Goal: Task Accomplishment & Management: Use online tool/utility

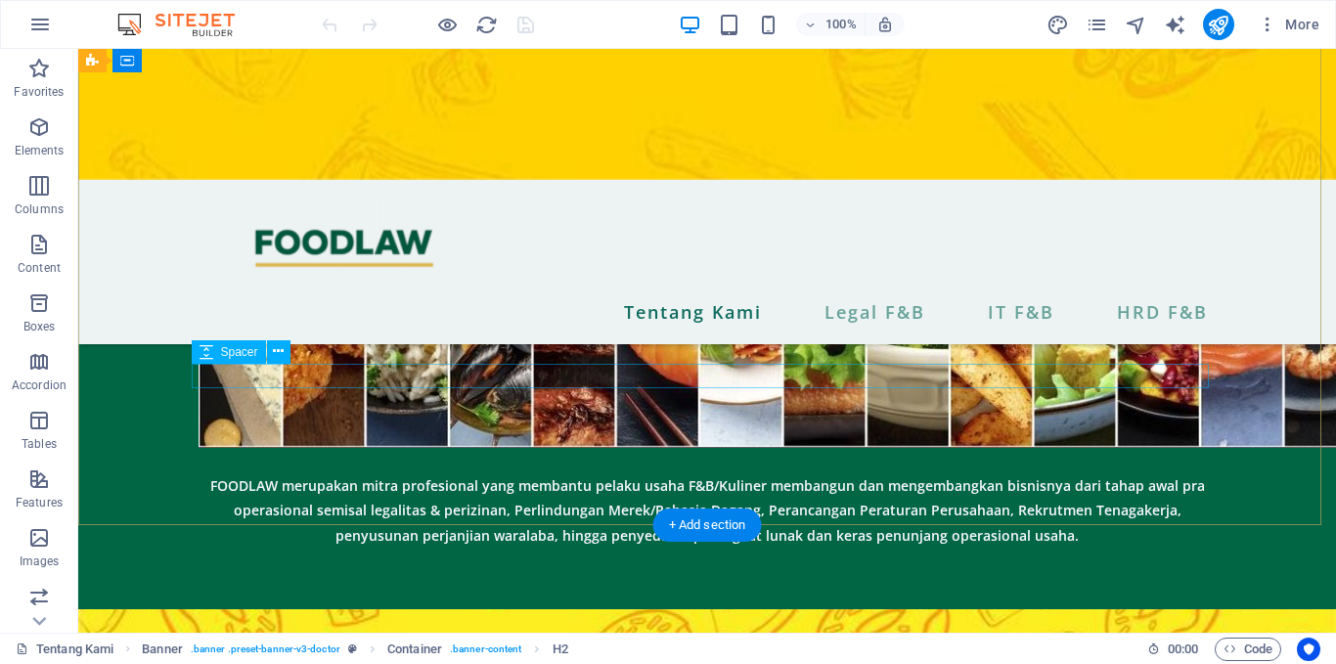
scroll to position [372, 0]
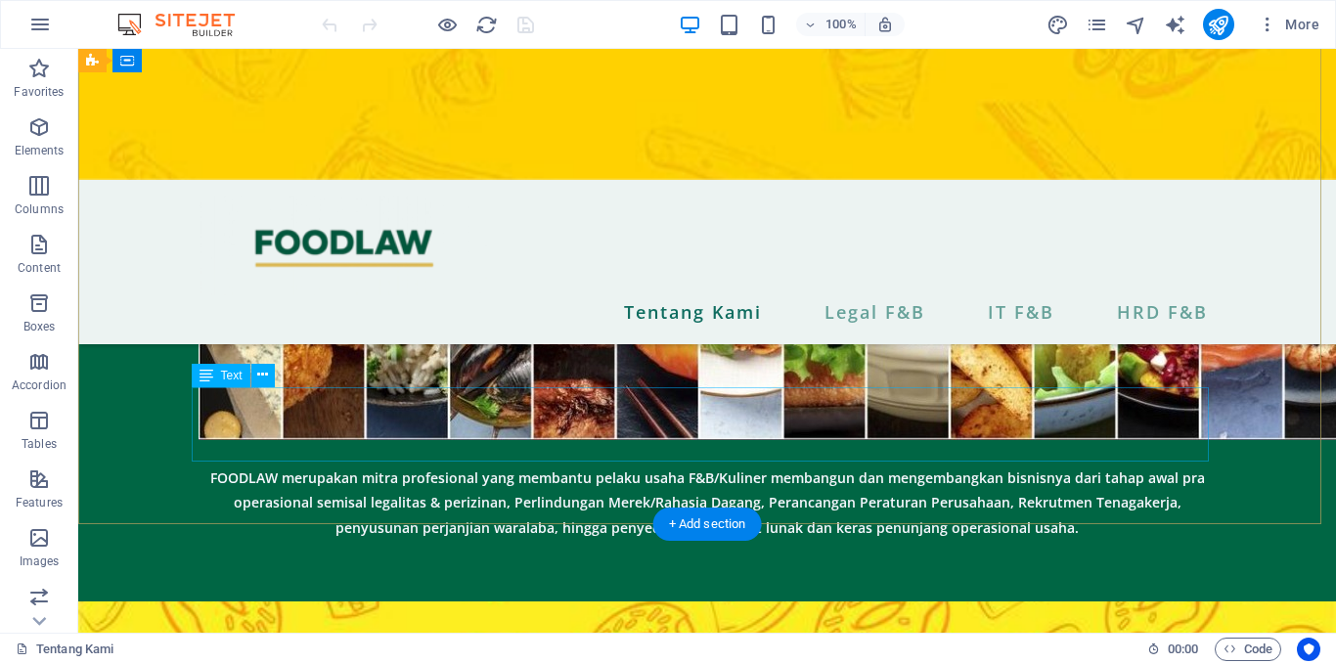
click at [544, 465] on div "FOODLAW merupakan mitra profesional yang membantu pelaku usaha F&B/Kuliner memb…" at bounding box center [708, 502] width 1018 height 75
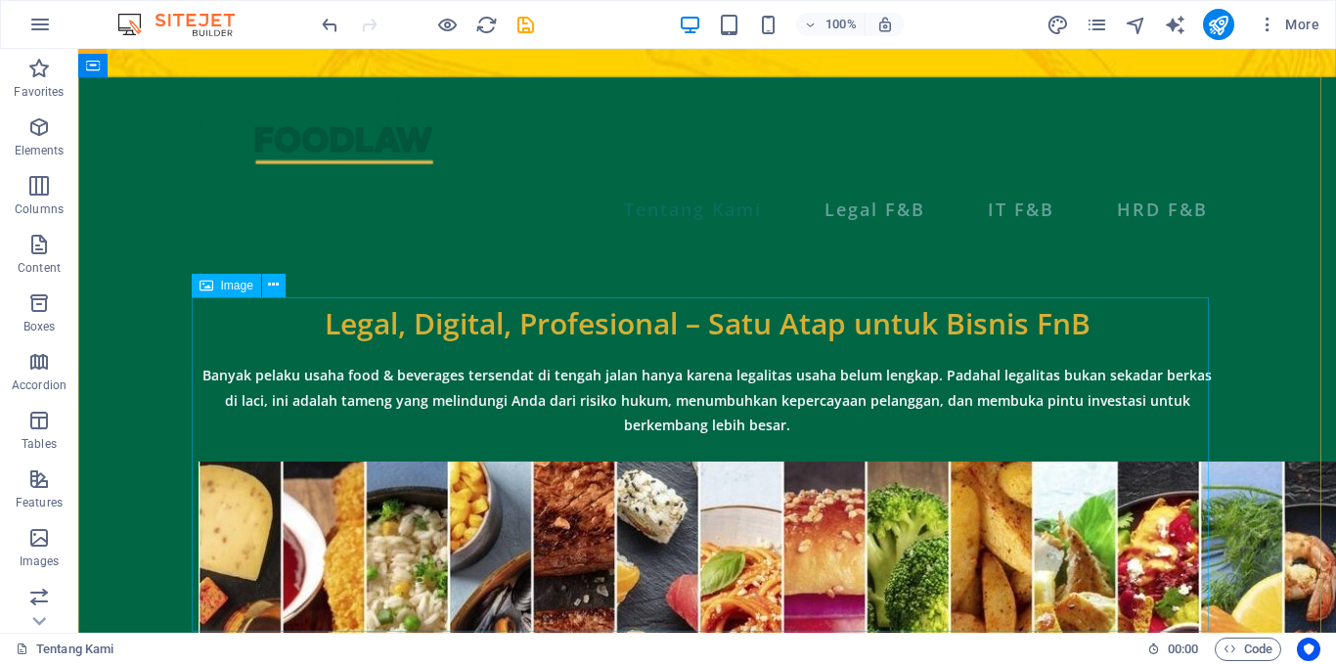
scroll to position [104, 0]
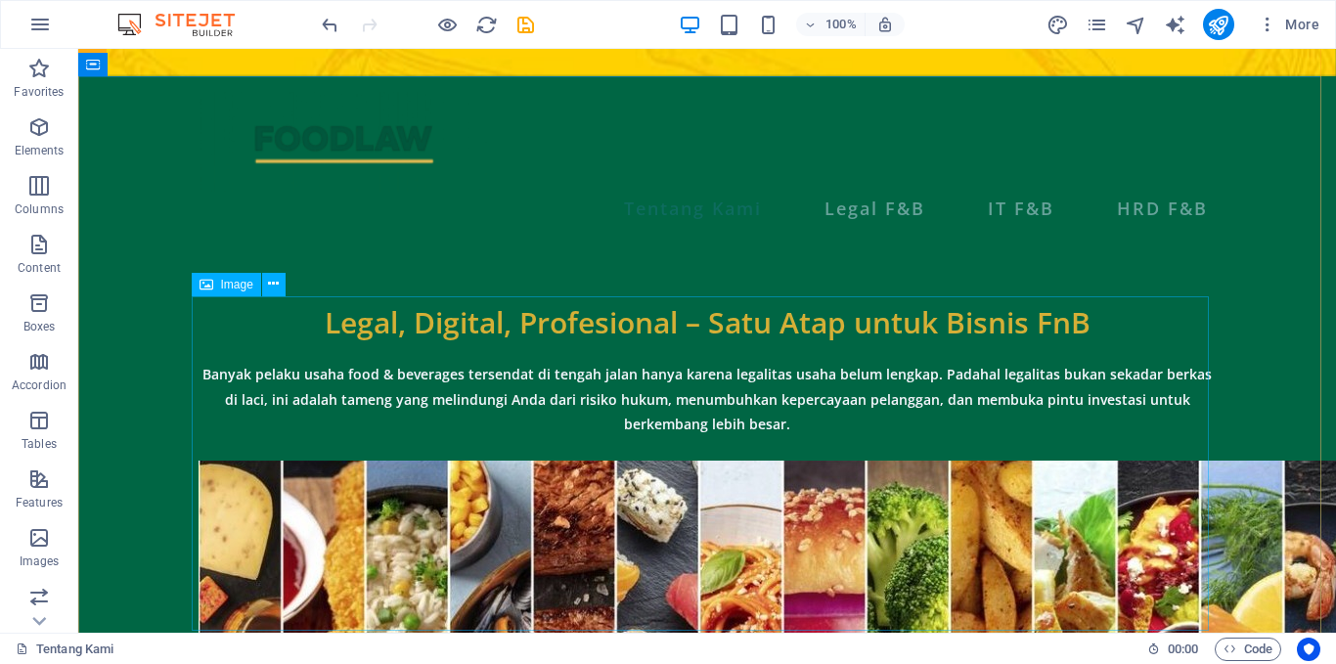
click at [984, 461] on figure at bounding box center [708, 667] width 1018 height 412
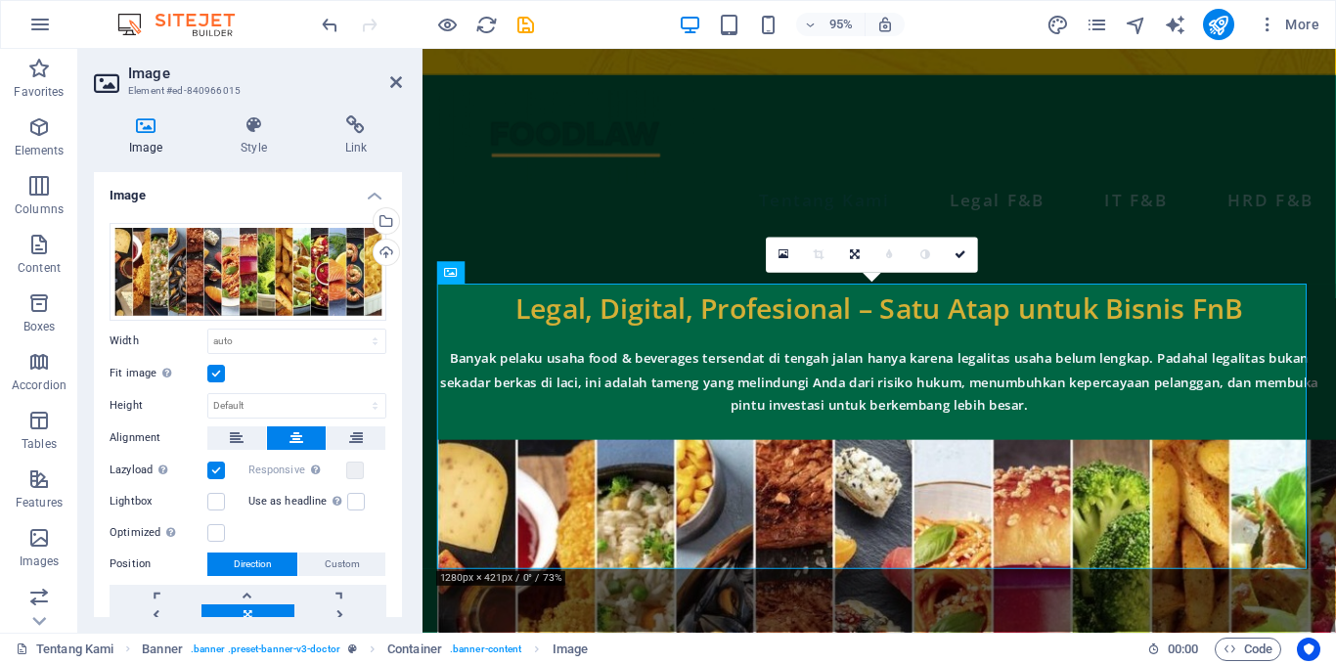
click at [211, 372] on label at bounding box center [216, 374] width 18 height 18
click at [0, 0] on input "Fit image Automatically fit image to a fixed width and height" at bounding box center [0, 0] width 0 height 0
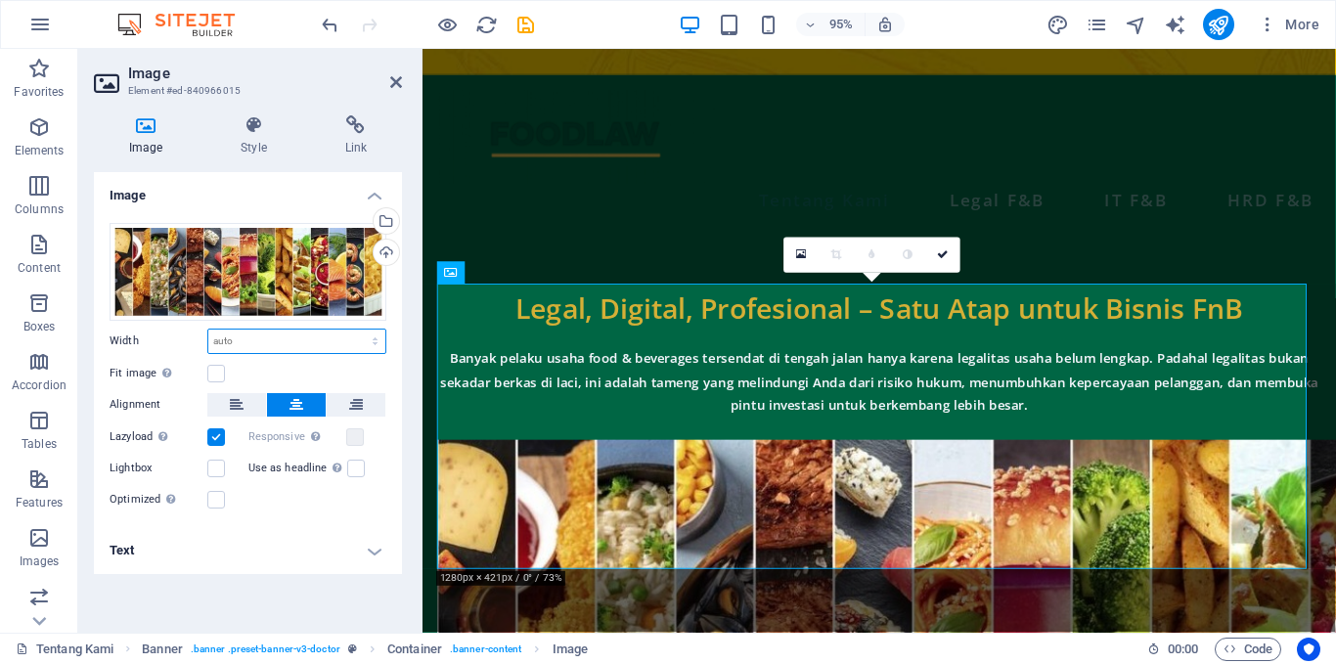
click at [327, 342] on select "Default auto px rem % em vh vw" at bounding box center [296, 341] width 177 height 23
click at [216, 370] on label at bounding box center [216, 374] width 18 height 18
click at [0, 0] on input "Fit image Automatically fit image to a fixed width and height" at bounding box center [0, 0] width 0 height 0
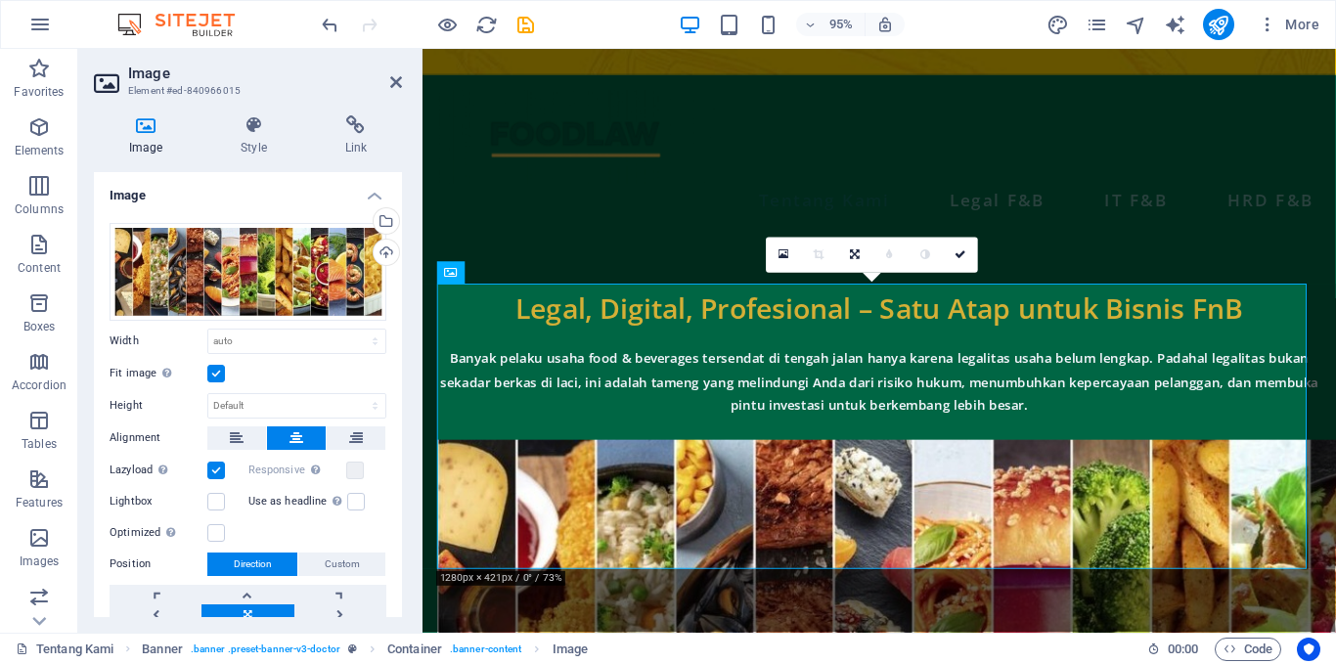
click at [218, 372] on label at bounding box center [216, 374] width 18 height 18
click at [0, 0] on input "Fit image Automatically fit image to a fixed width and height" at bounding box center [0, 0] width 0 height 0
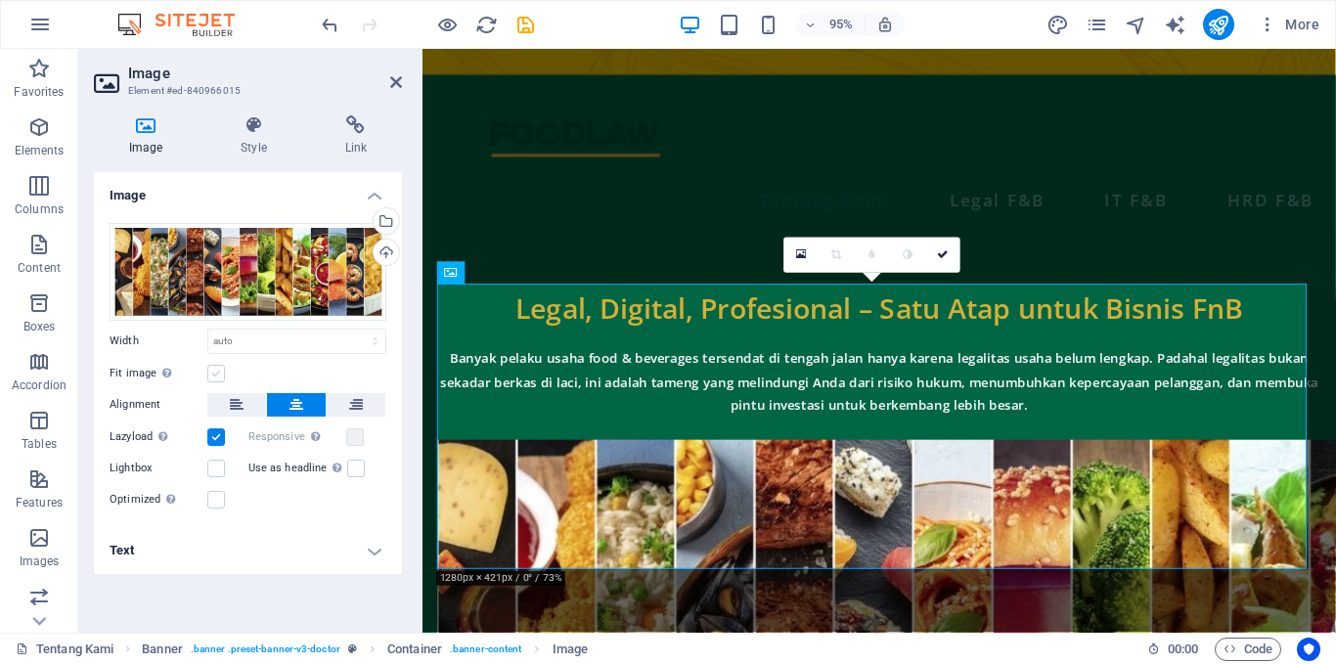
click at [218, 372] on label at bounding box center [216, 374] width 18 height 18
click at [0, 0] on input "Fit image Automatically fit image to a fixed width and height" at bounding box center [0, 0] width 0 height 0
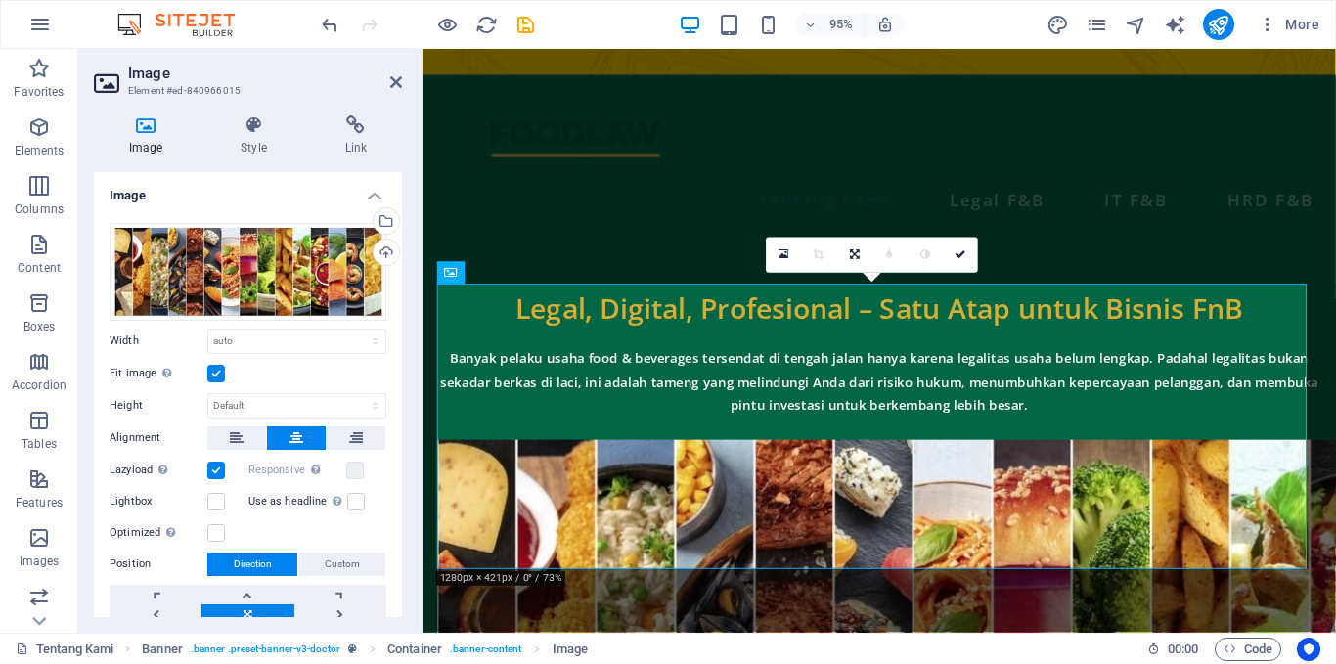
scroll to position [87, 0]
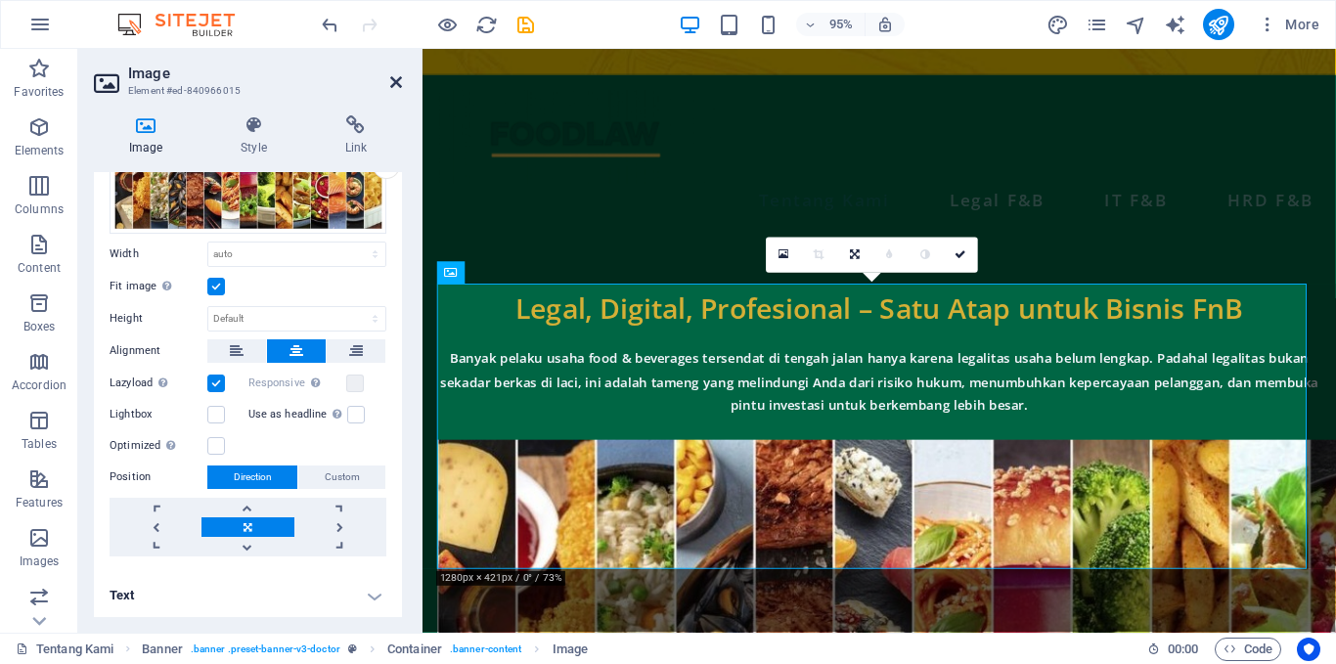
click at [391, 79] on icon at bounding box center [396, 82] width 12 height 16
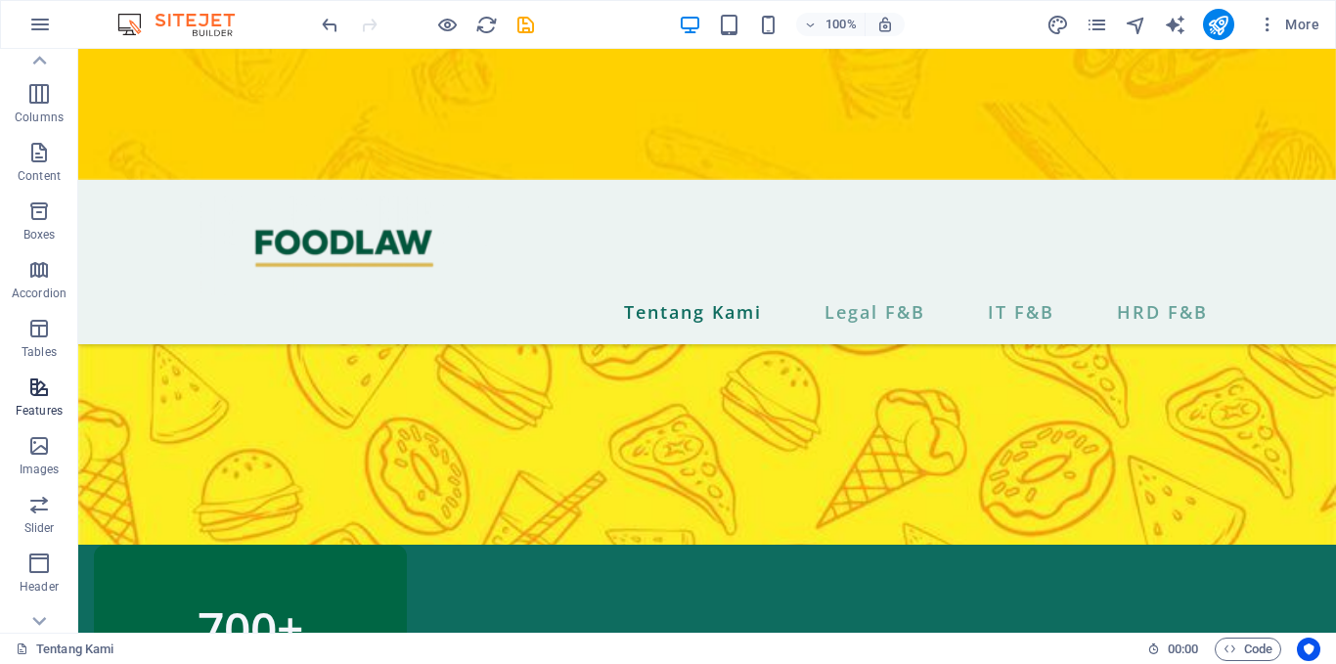
scroll to position [13, 0]
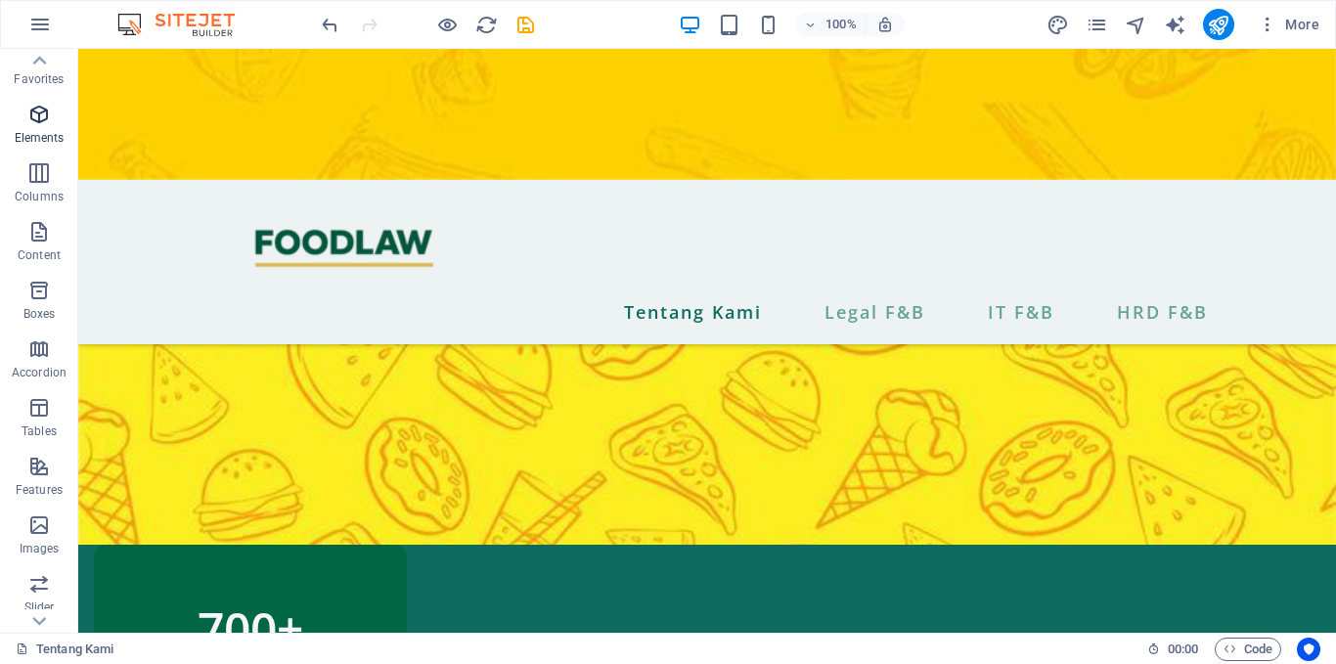
click at [48, 135] on p "Elements" at bounding box center [40, 138] width 50 height 16
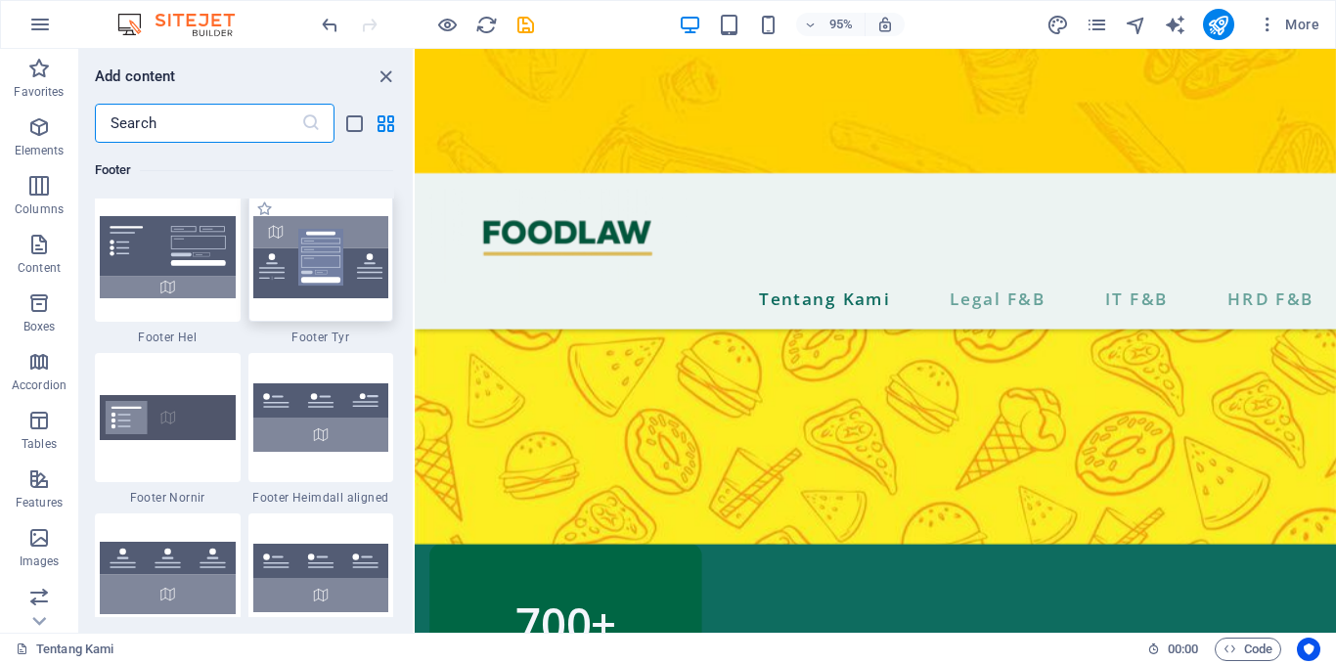
scroll to position [12979, 0]
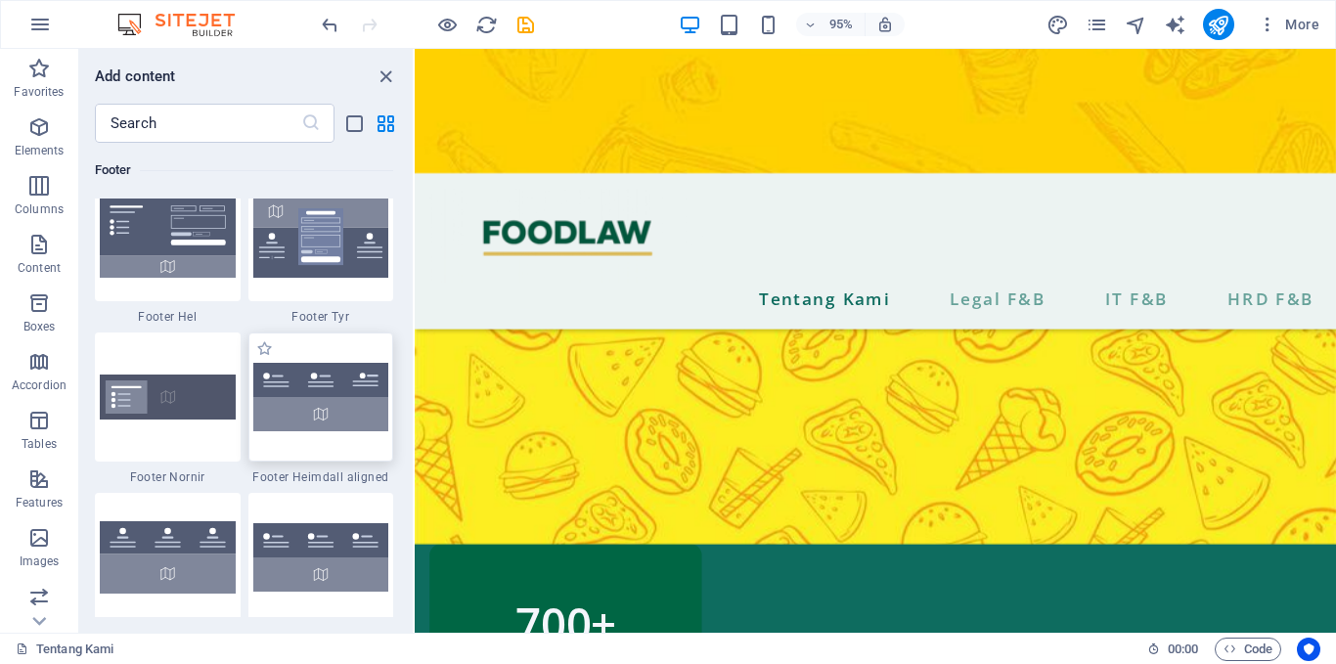
click at [297, 455] on div at bounding box center [322, 397] width 146 height 129
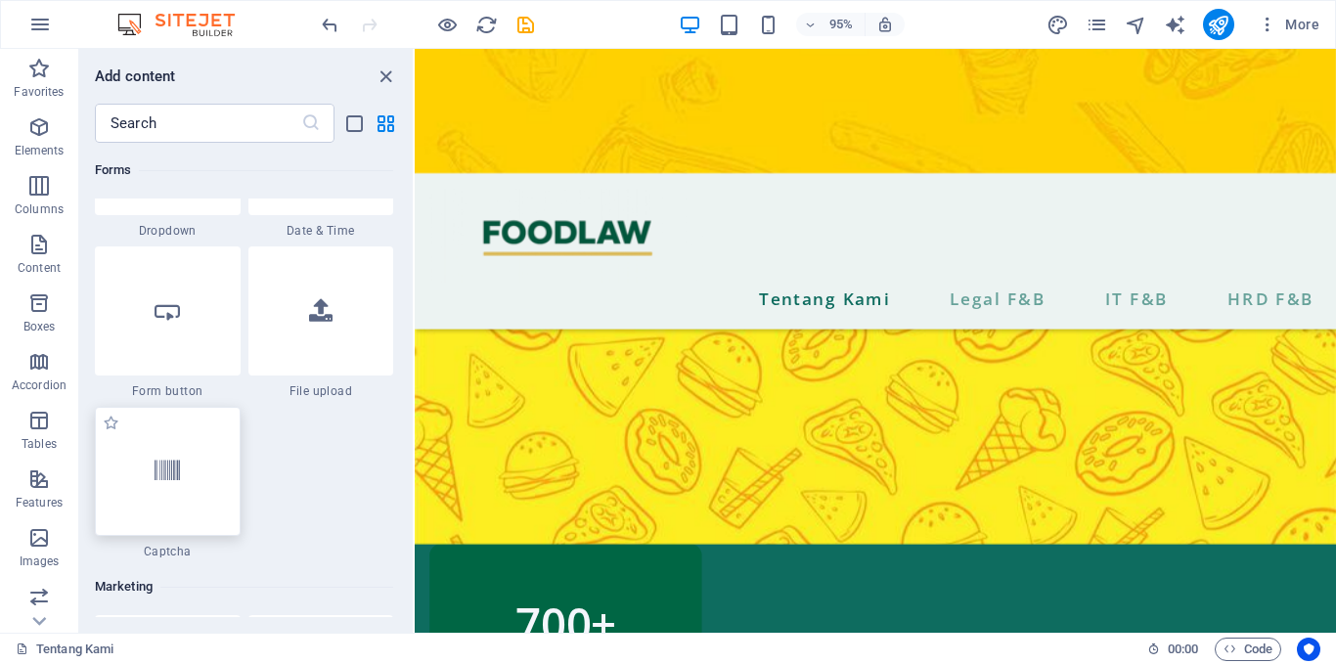
scroll to position [15523, 0]
click at [179, 496] on div at bounding box center [168, 468] width 146 height 129
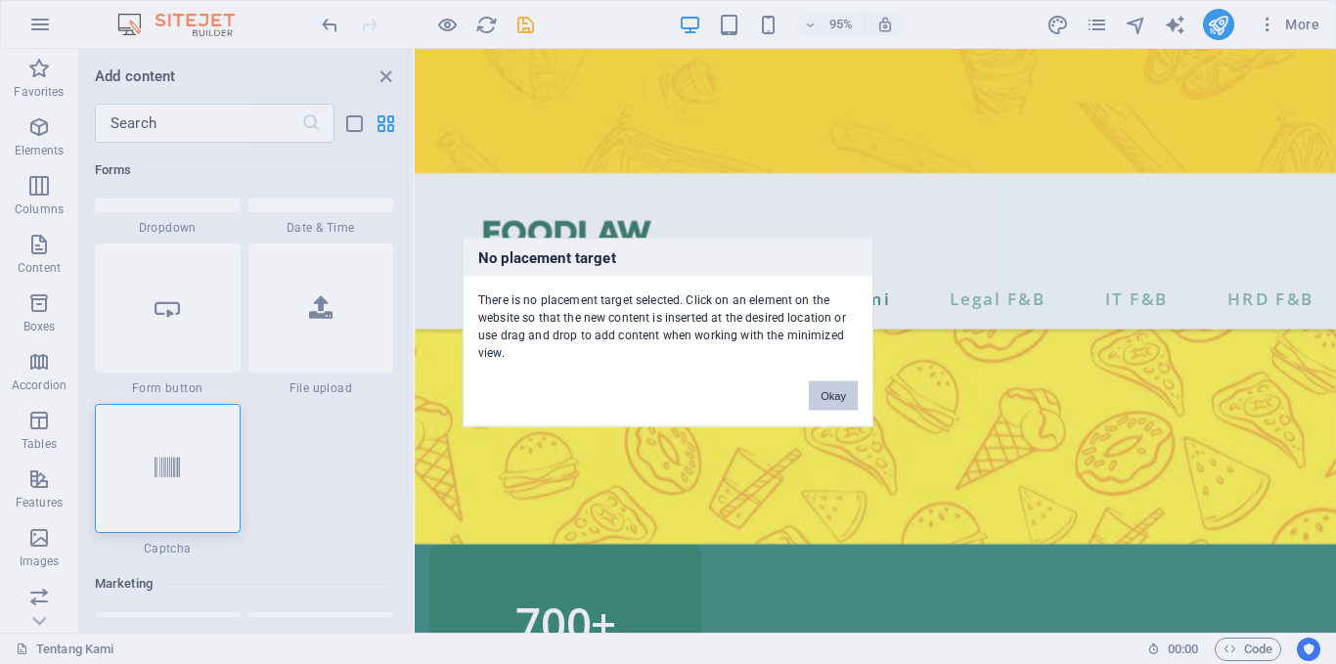
click at [844, 388] on button "Okay" at bounding box center [833, 395] width 49 height 29
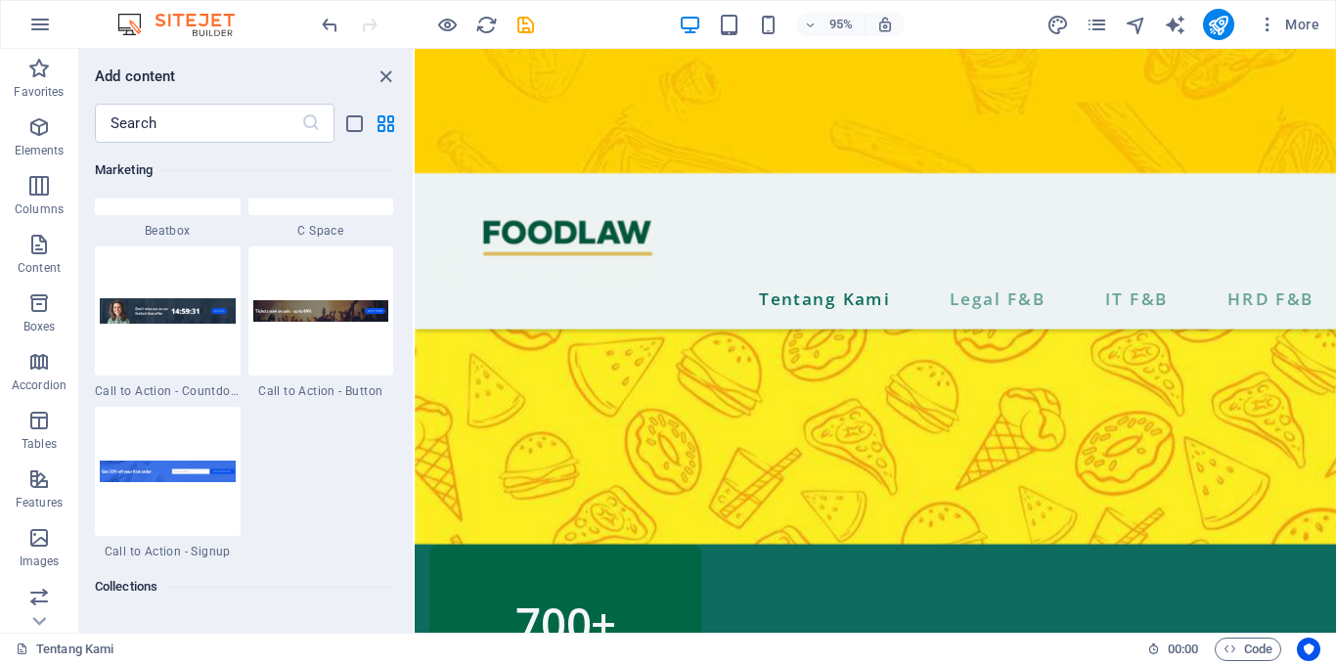
scroll to position [17465, 0]
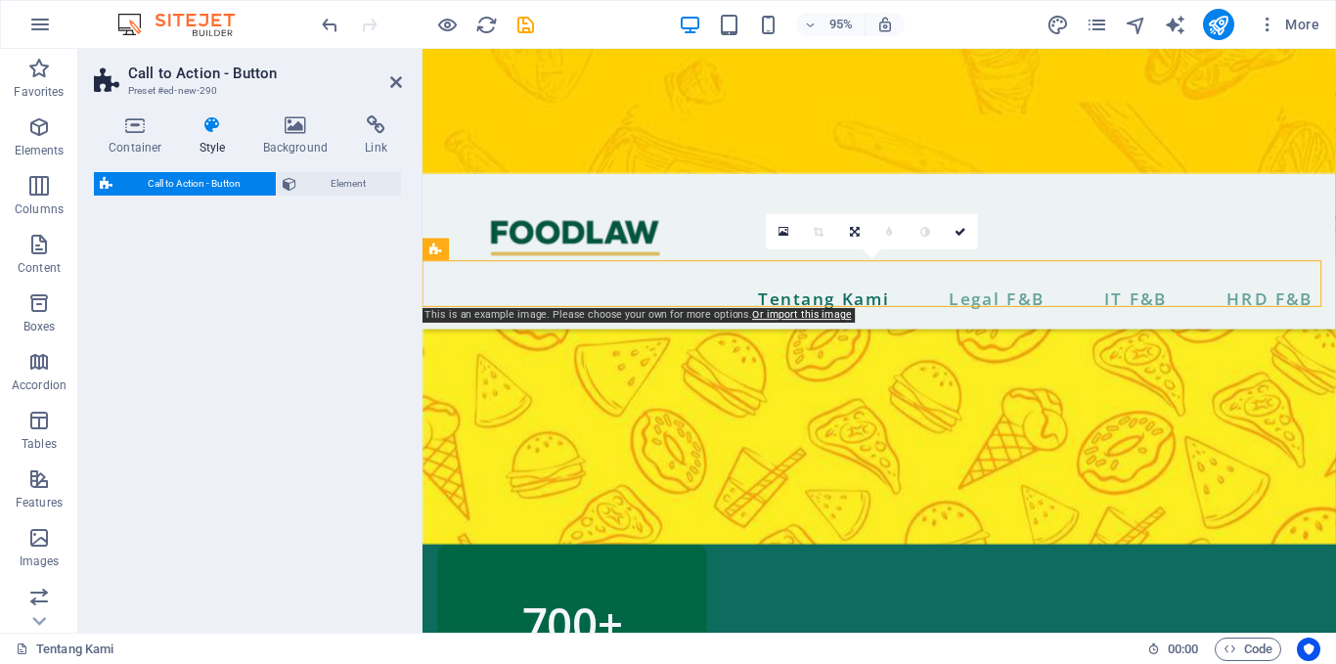
select select "rem"
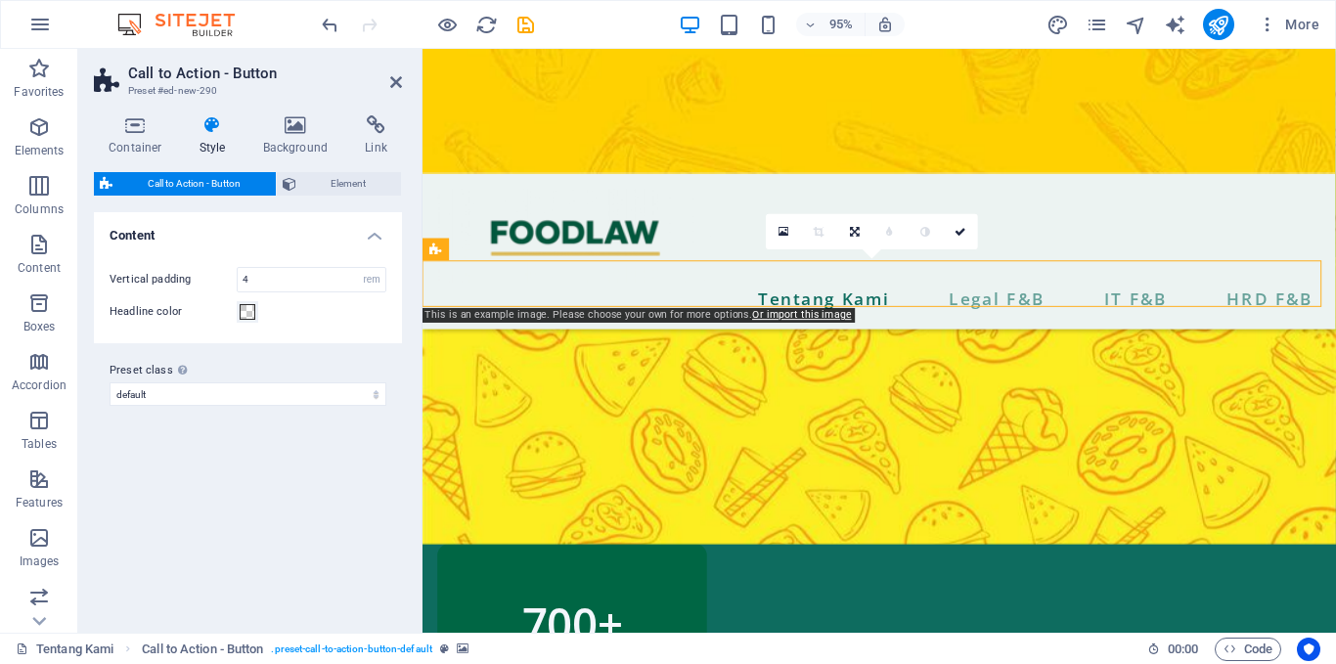
scroll to position [1083, 0]
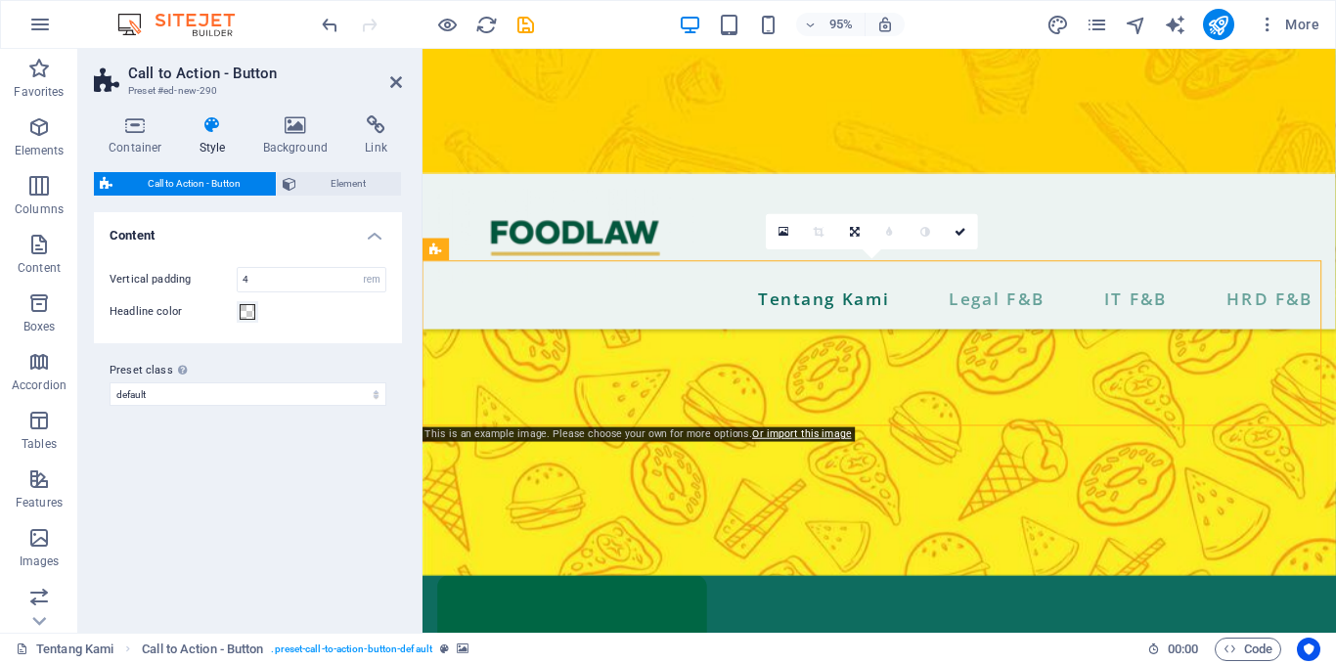
click at [299, 124] on icon at bounding box center [296, 125] width 95 height 20
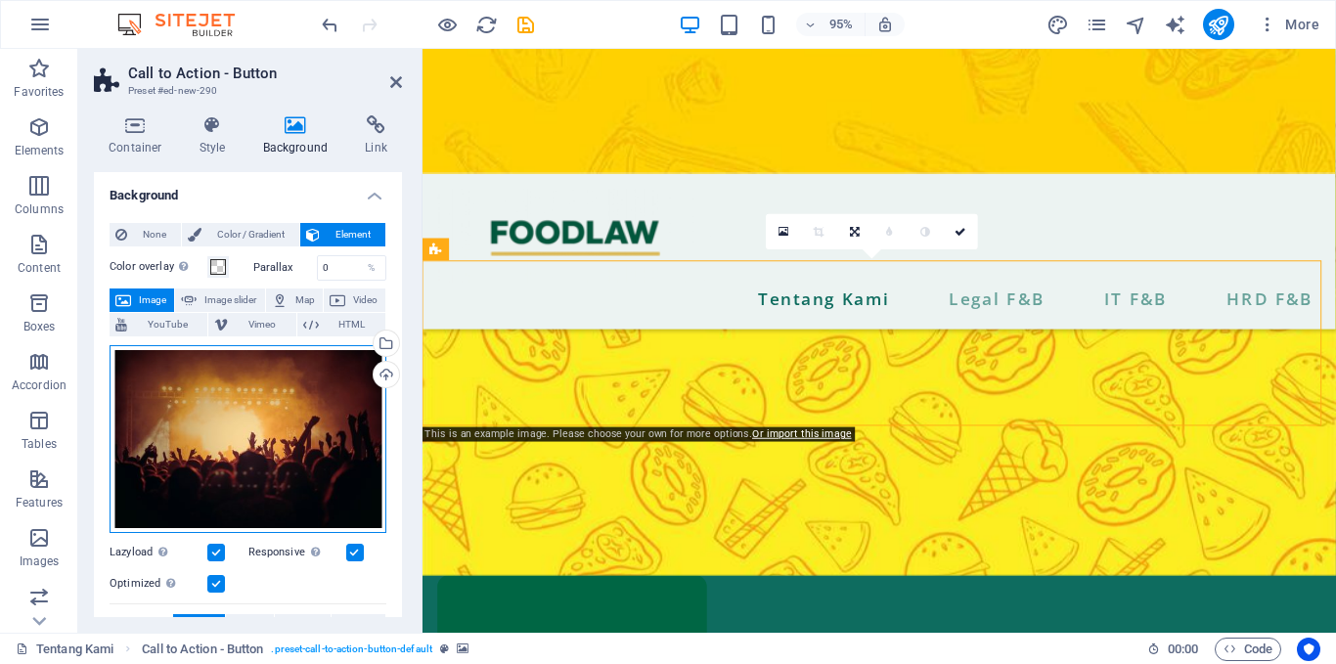
click at [191, 388] on div "Drag files here, click to choose files or select files from Files or our free s…" at bounding box center [248, 439] width 277 height 188
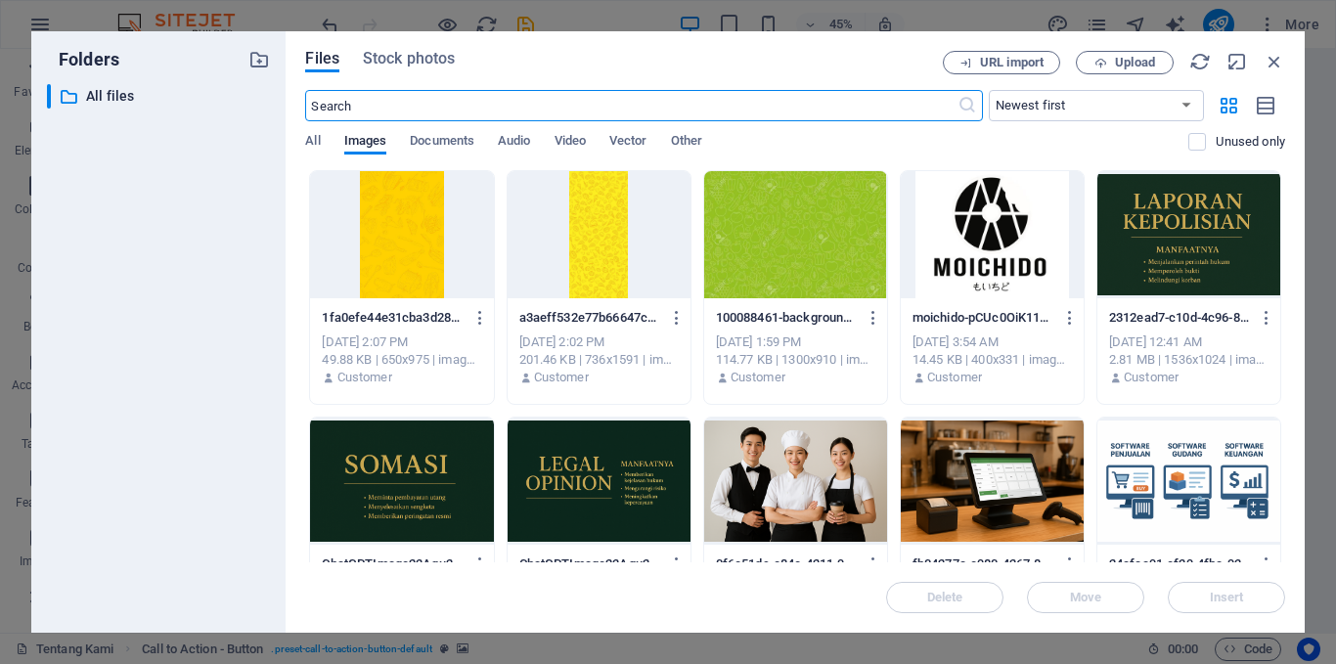
click at [827, 214] on div at bounding box center [795, 234] width 183 height 127
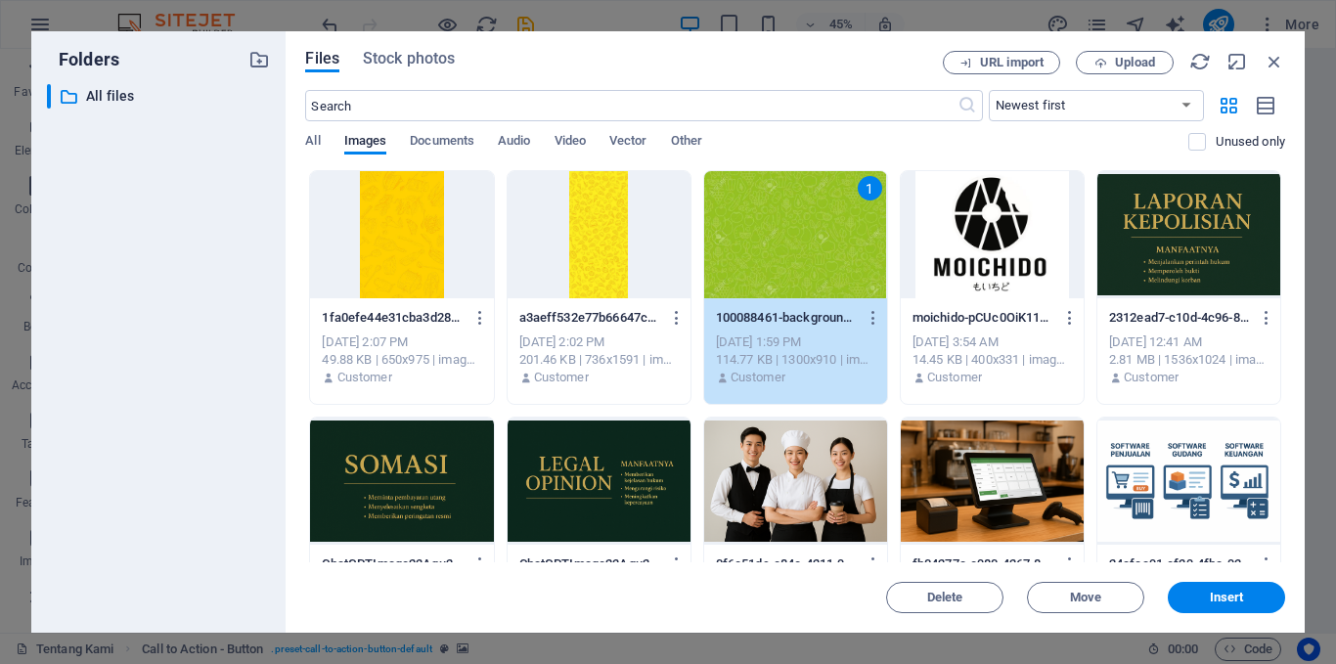
click at [827, 214] on div "1" at bounding box center [795, 234] width 183 height 127
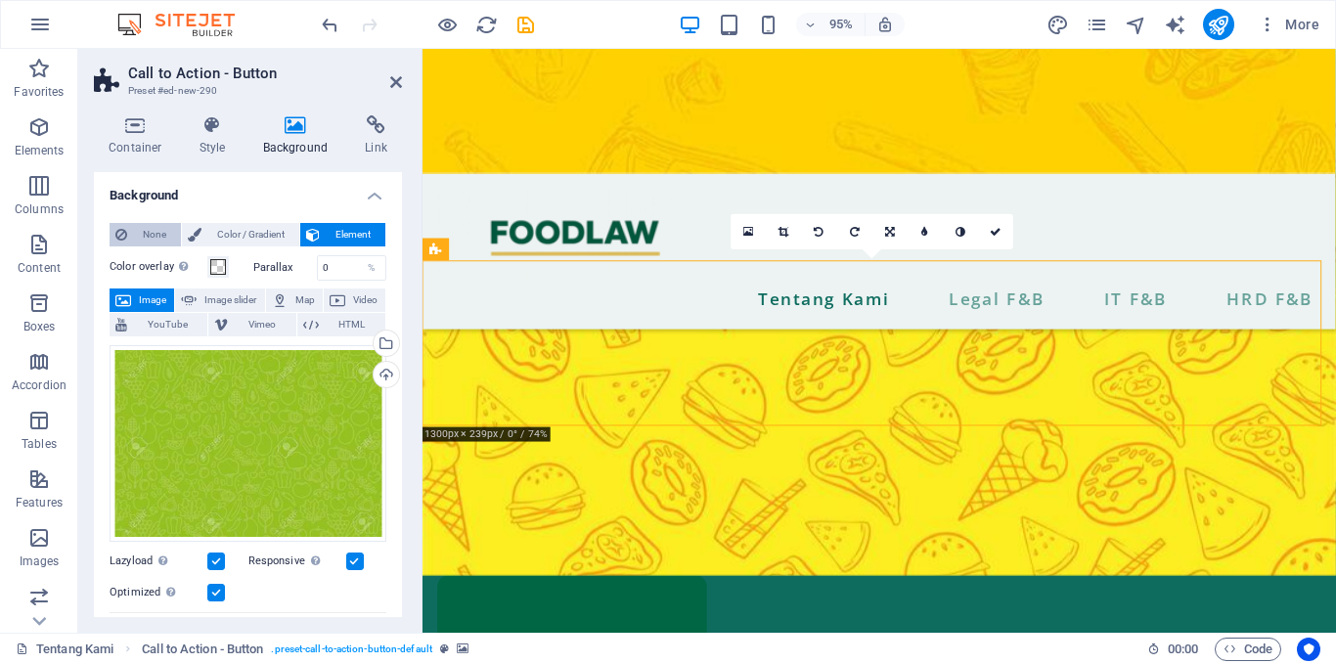
click at [159, 229] on span "None" at bounding box center [154, 234] width 42 height 23
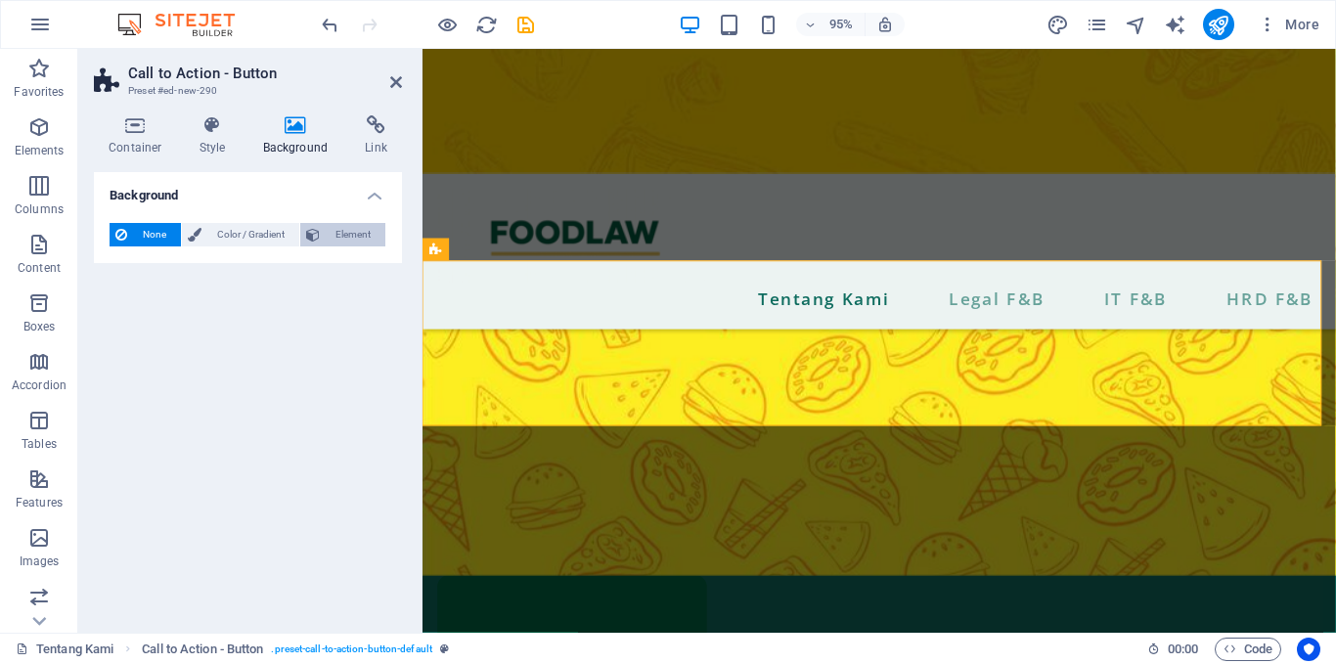
click at [352, 224] on span "Element" at bounding box center [353, 234] width 54 height 23
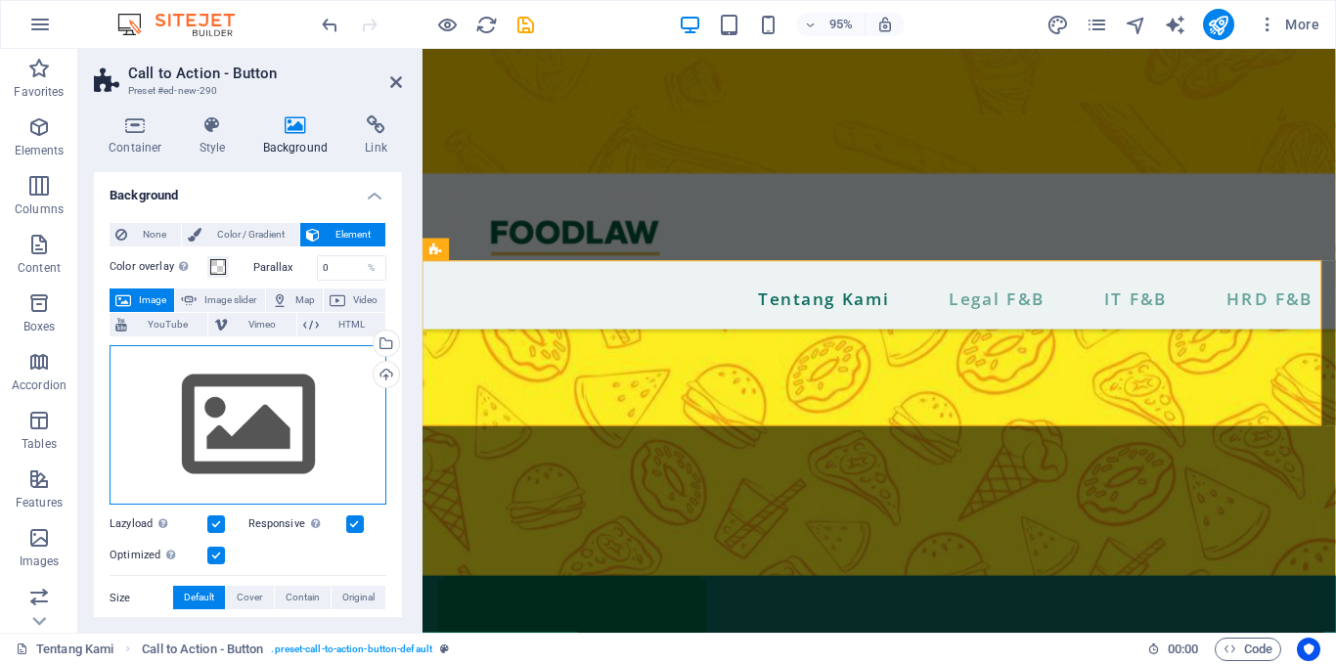
click at [206, 455] on div "Drag files here, click to choose files or select files from Files or our free s…" at bounding box center [248, 425] width 277 height 160
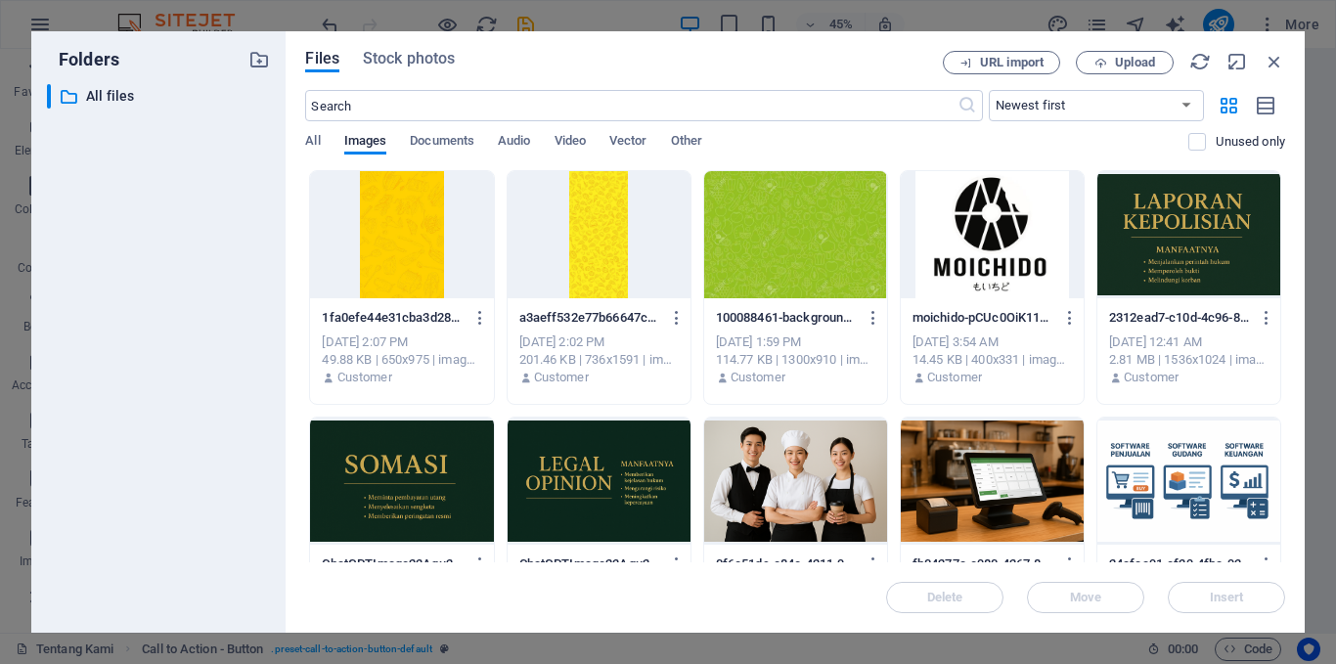
click at [798, 227] on div at bounding box center [795, 234] width 183 height 127
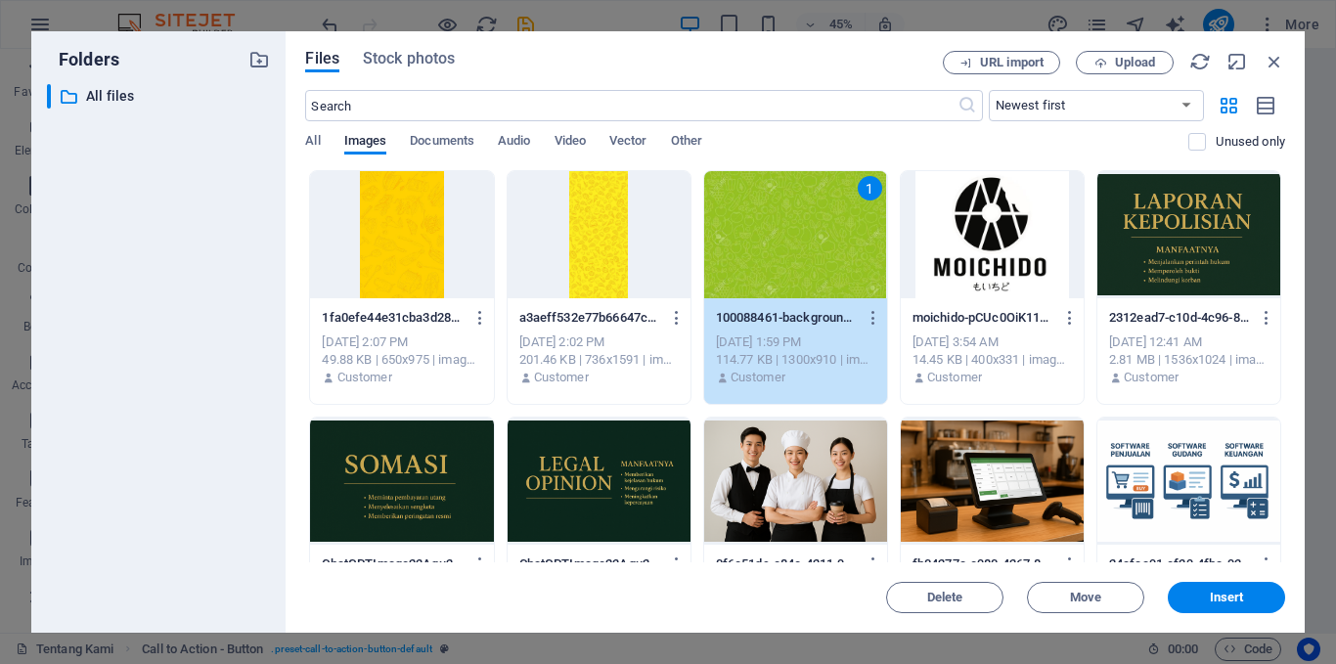
click at [798, 227] on div "1" at bounding box center [795, 234] width 183 height 127
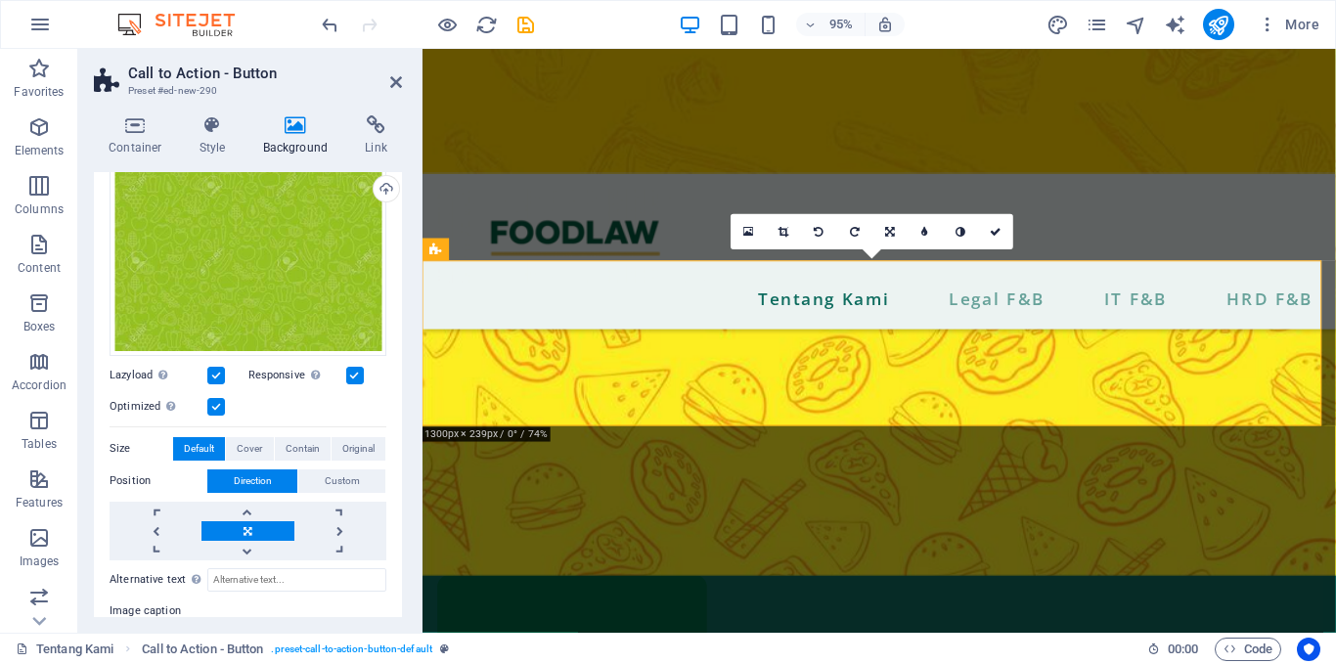
scroll to position [185, 0]
click at [360, 372] on label at bounding box center [355, 377] width 18 height 18
click at [0, 0] on input "Responsive Automatically load retina image and smartphone optimized sizes." at bounding box center [0, 0] width 0 height 0
click at [360, 372] on label at bounding box center [355, 377] width 18 height 18
click at [0, 0] on input "Responsive Automatically load retina image and smartphone optimized sizes." at bounding box center [0, 0] width 0 height 0
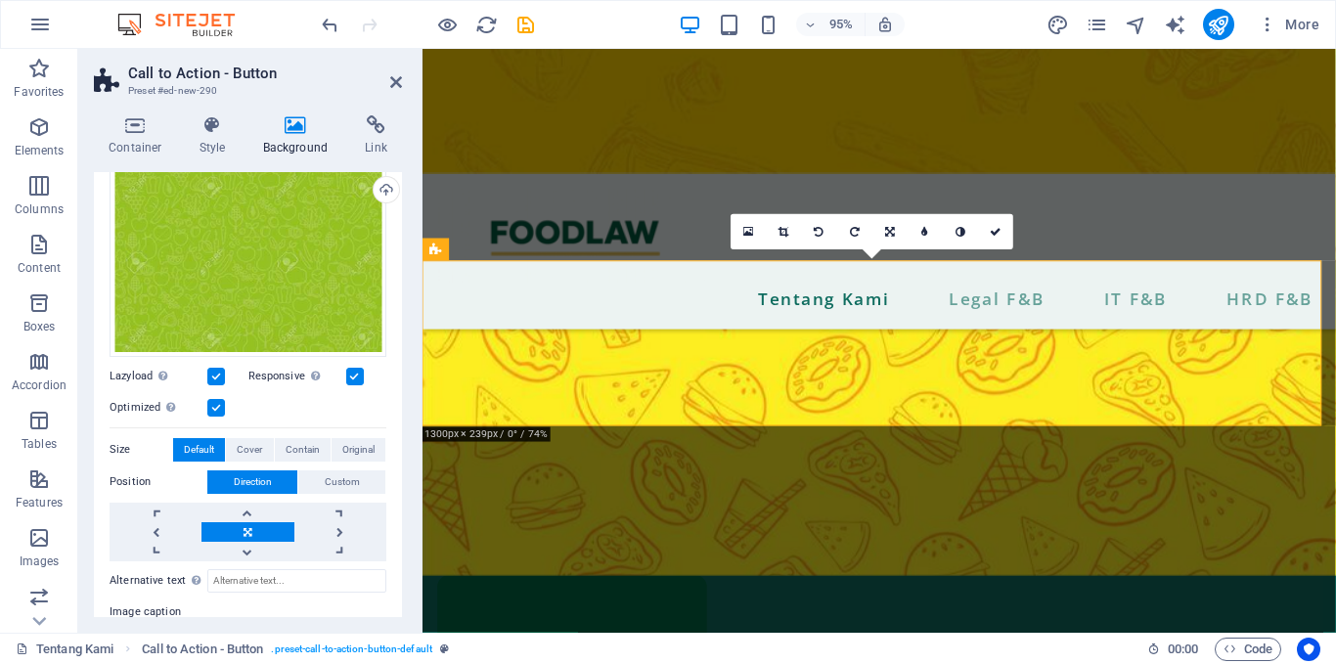
scroll to position [0, 0]
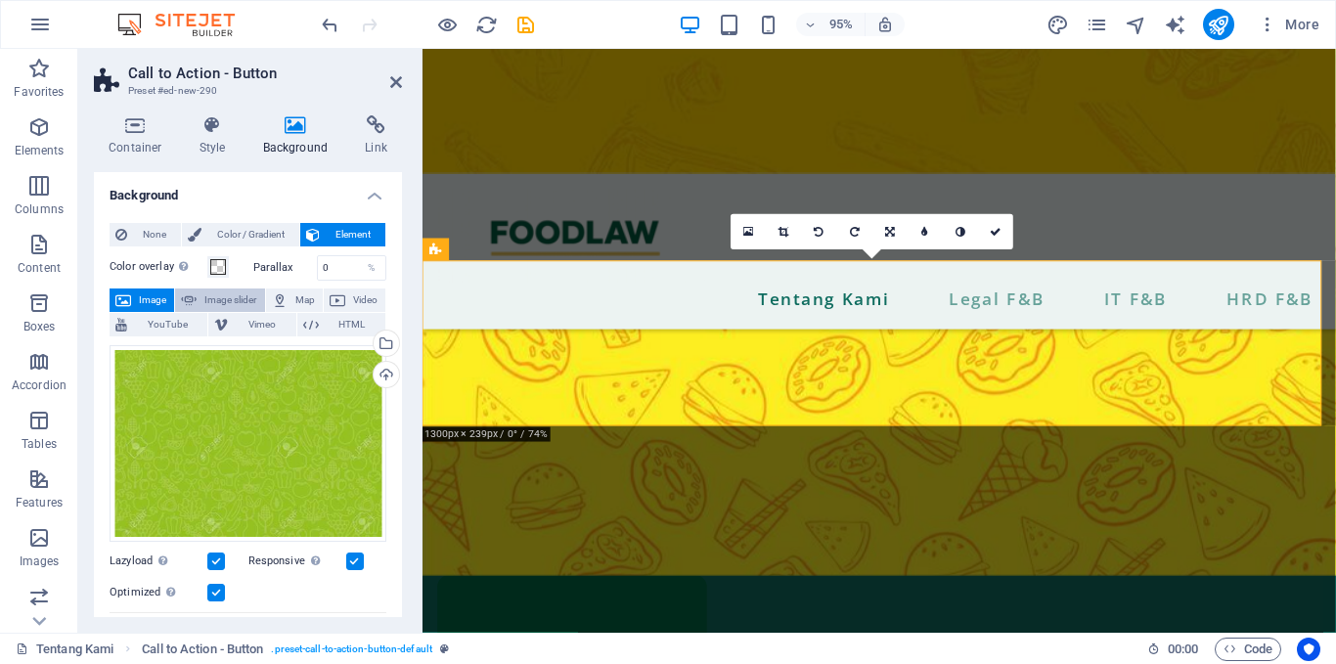
click at [241, 302] on span "Image slider" at bounding box center [231, 300] width 56 height 23
select select "ms"
select select "s"
select select "progressive"
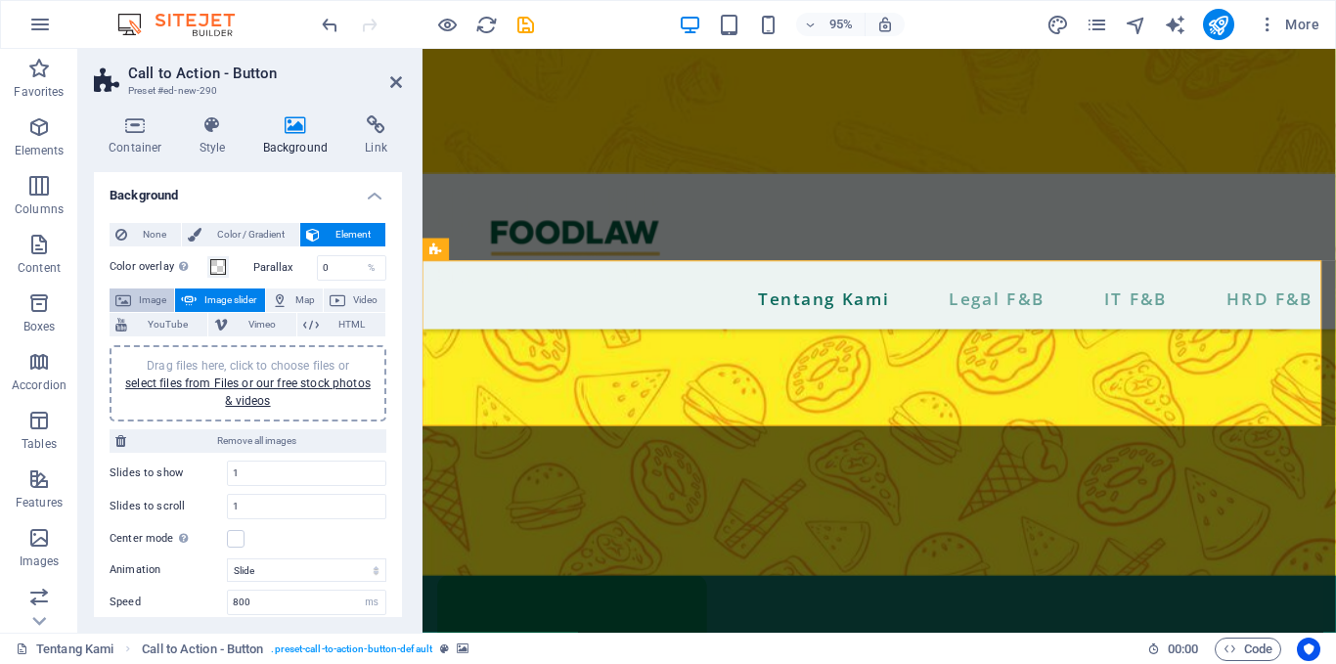
click at [146, 294] on span "Image" at bounding box center [152, 300] width 31 height 23
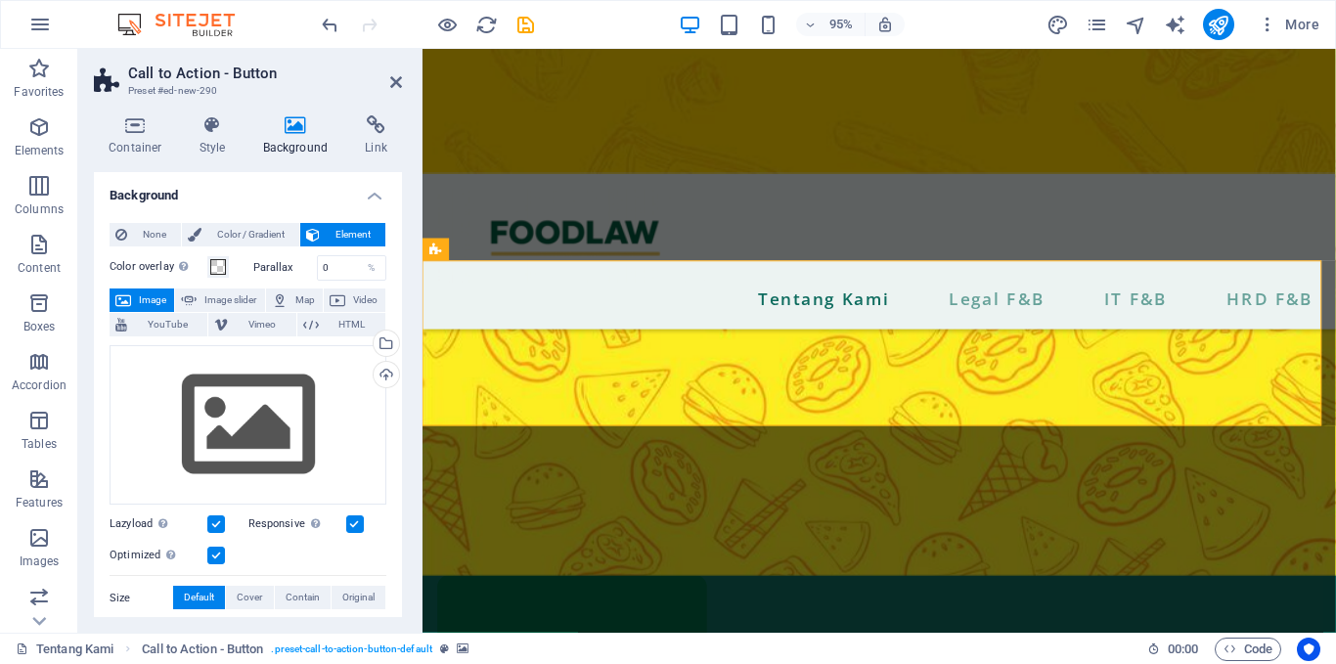
click at [222, 449] on div "Drag files here, click to choose files or select files from Files or our free s…" at bounding box center [248, 425] width 277 height 160
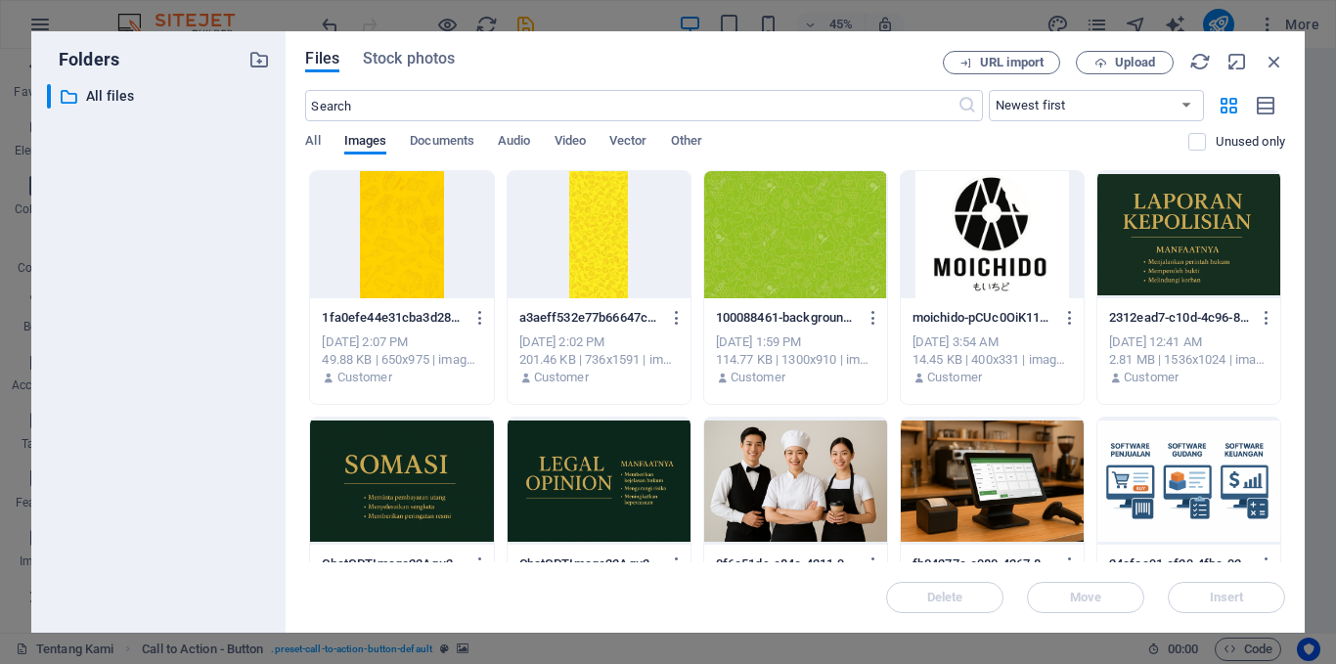
click at [793, 240] on div at bounding box center [795, 234] width 183 height 127
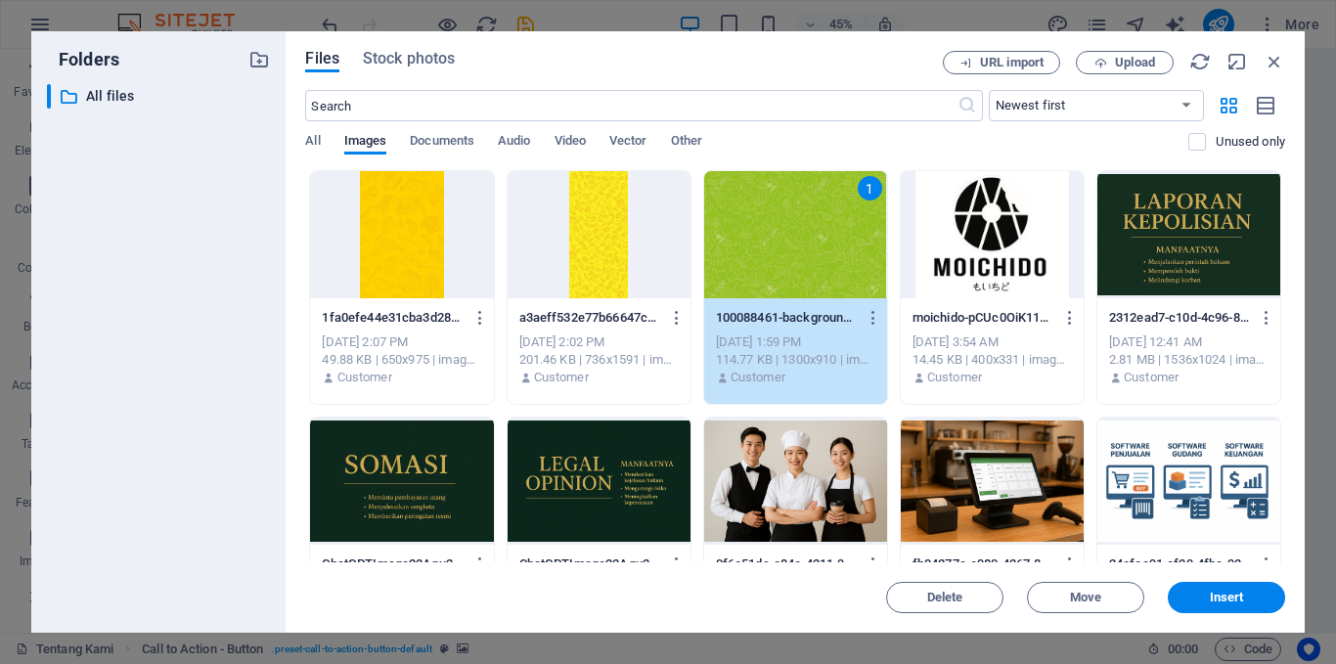
click at [793, 240] on div "1" at bounding box center [795, 234] width 183 height 127
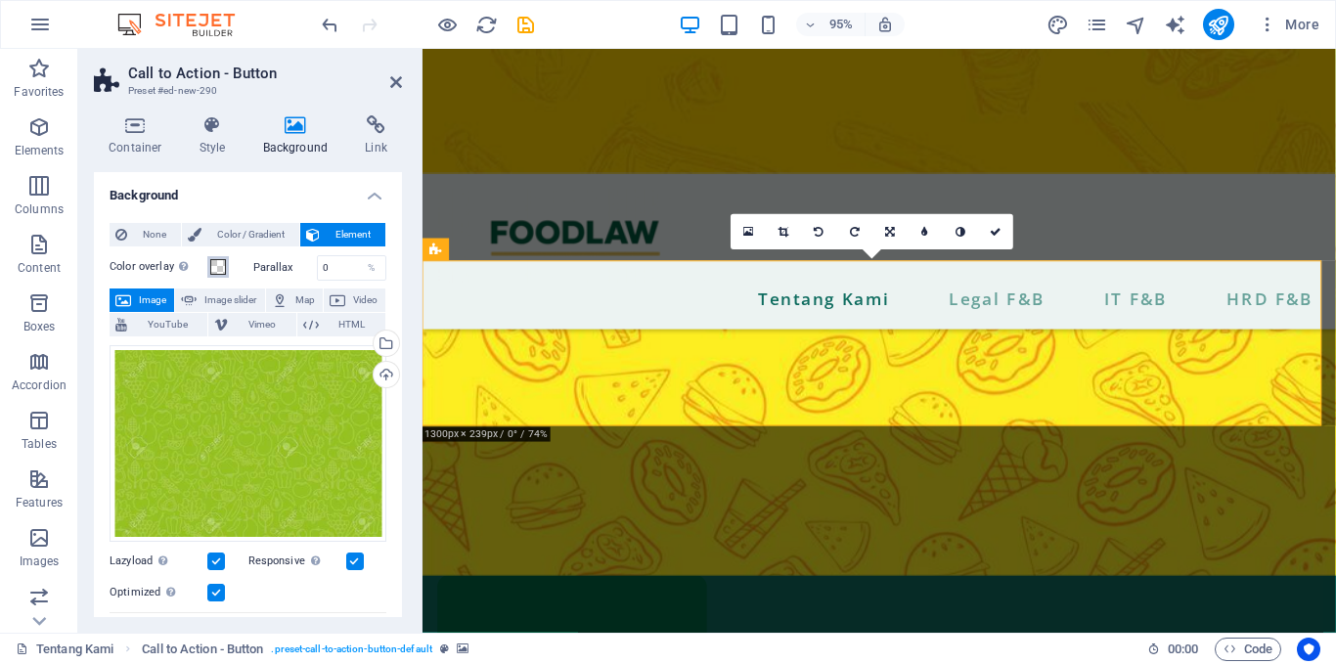
click at [218, 269] on span at bounding box center [218, 267] width 16 height 16
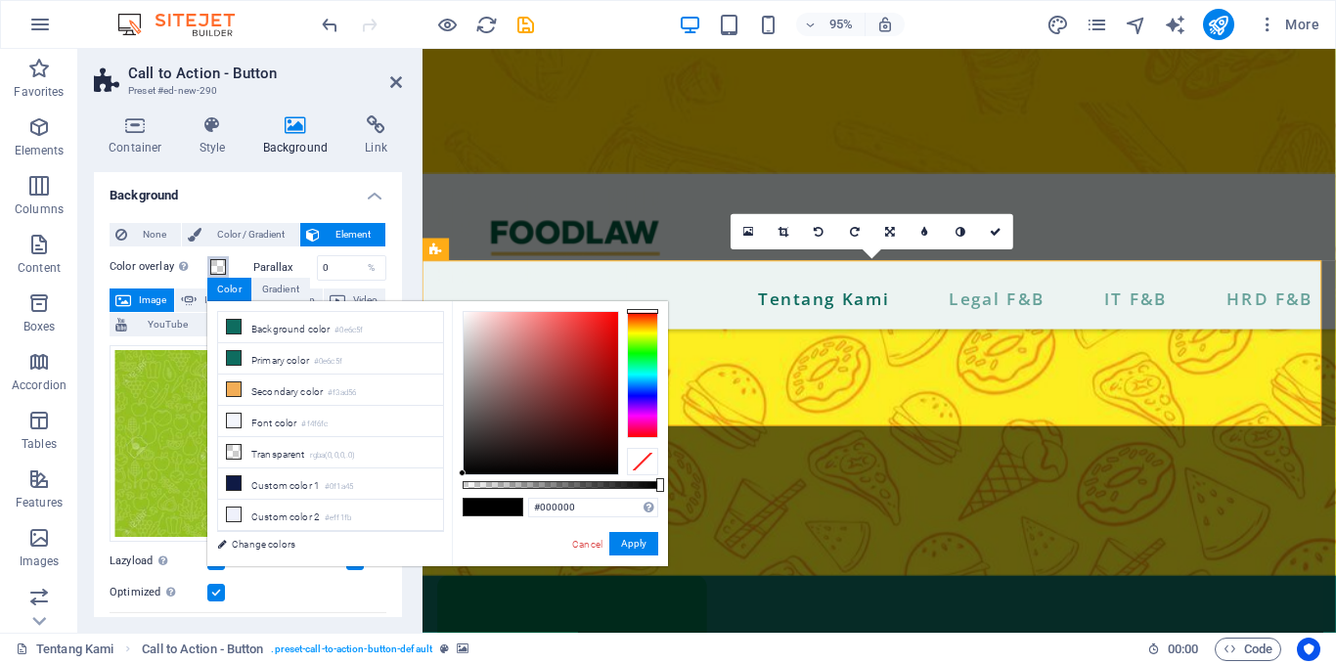
click at [218, 269] on span at bounding box center [218, 267] width 16 height 16
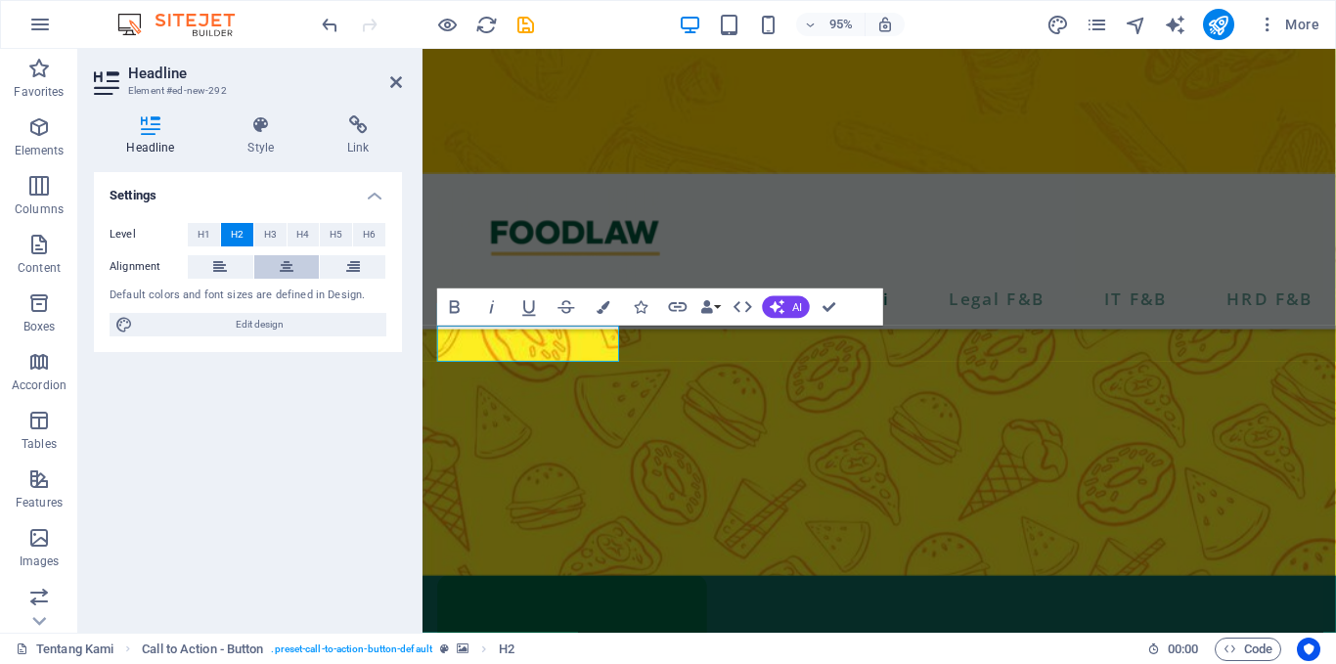
click at [285, 256] on icon at bounding box center [287, 266] width 14 height 23
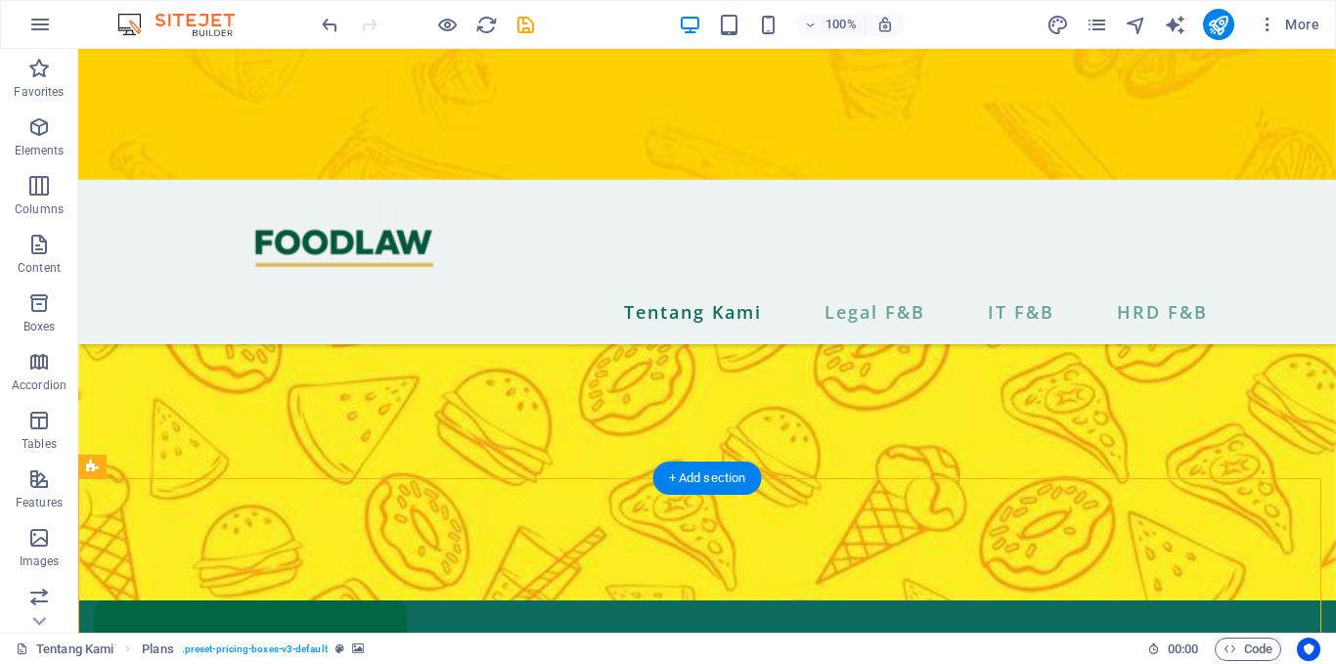
scroll to position [1060, 0]
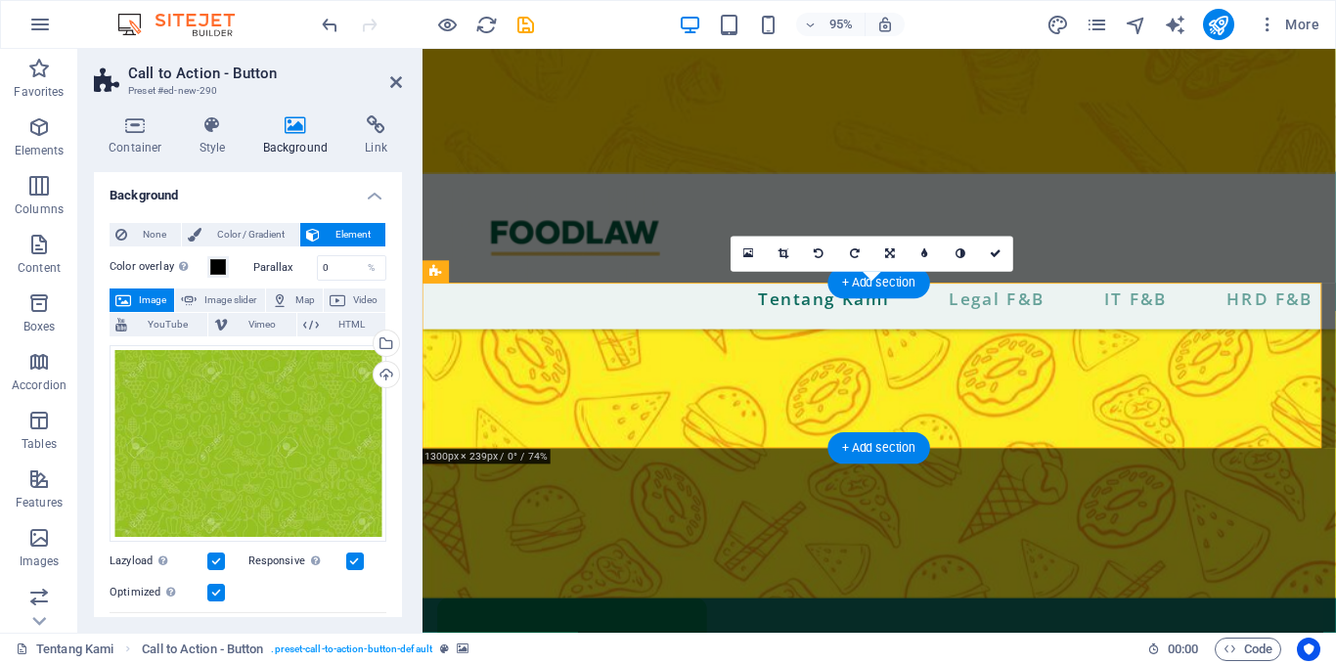
drag, startPoint x: 1253, startPoint y: 366, endPoint x: 261, endPoint y: 478, distance: 998.5
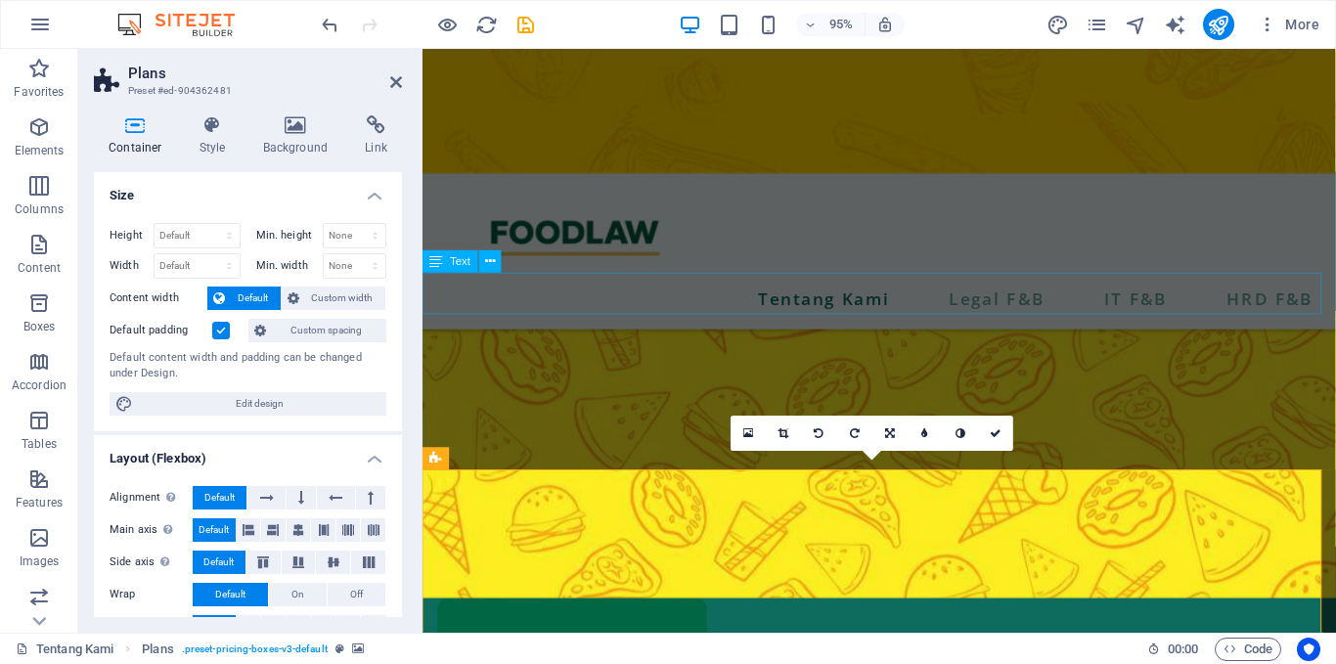
scroll to position [1026, 0]
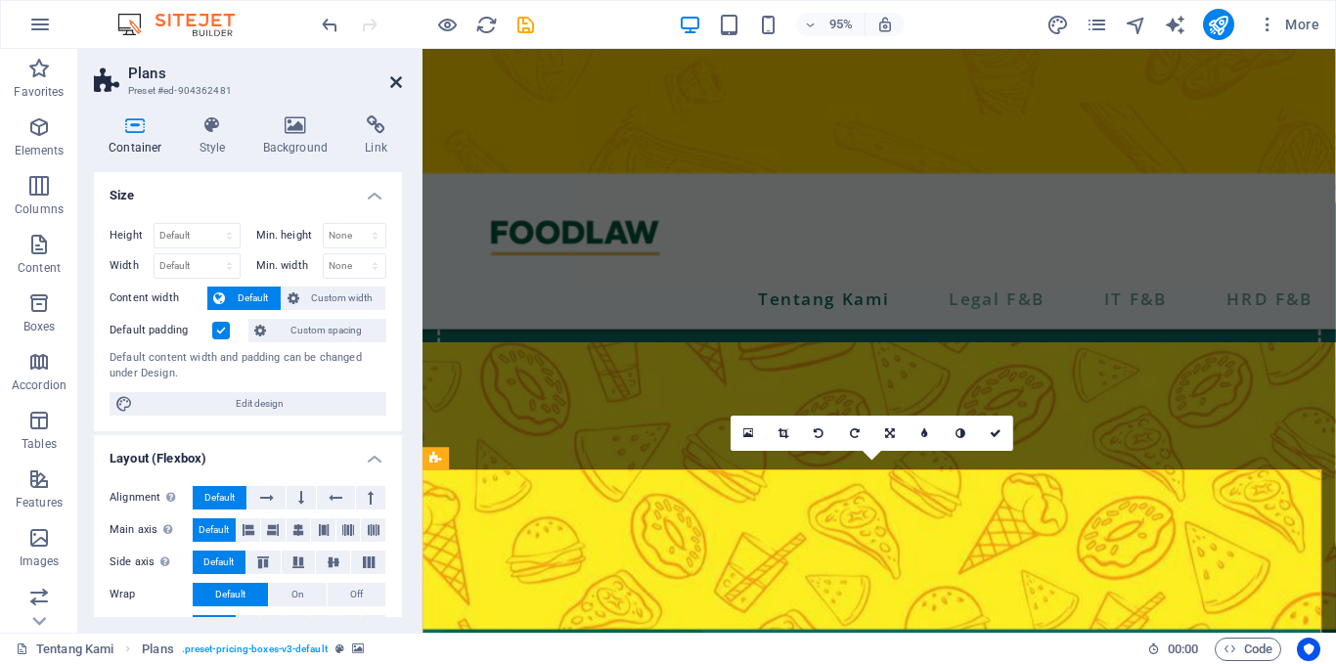
click at [396, 76] on icon at bounding box center [396, 82] width 12 height 16
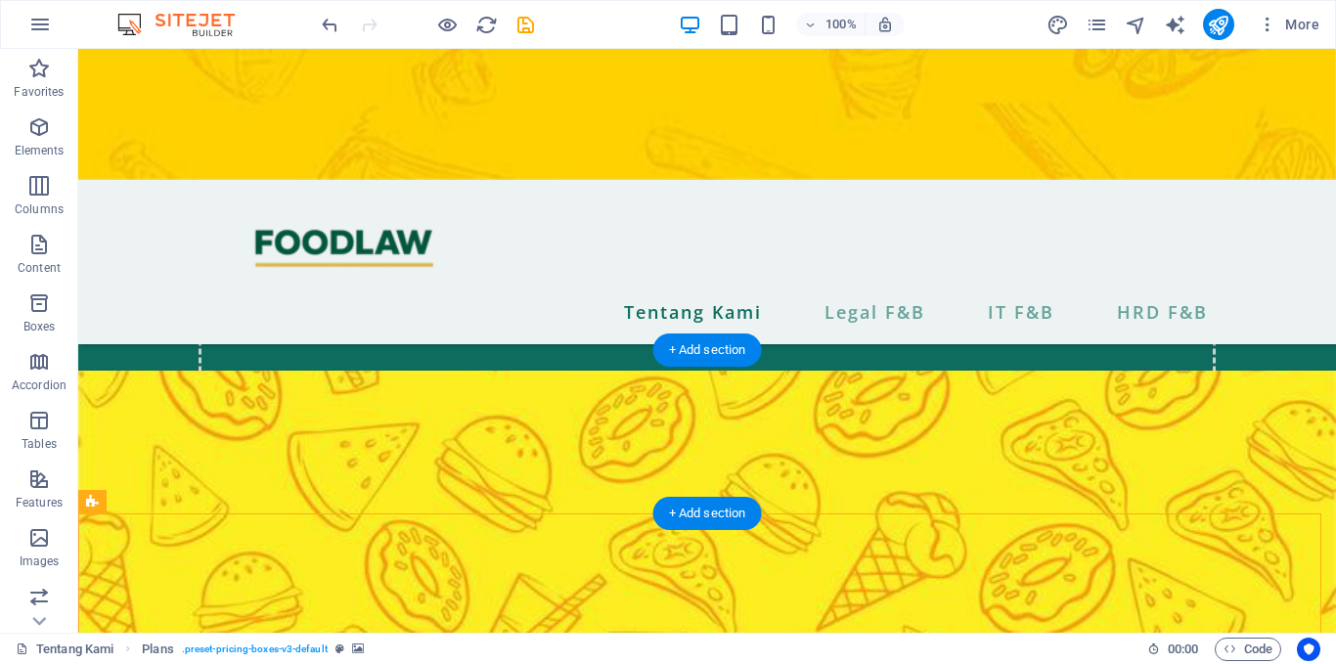
scroll to position [1013, 0]
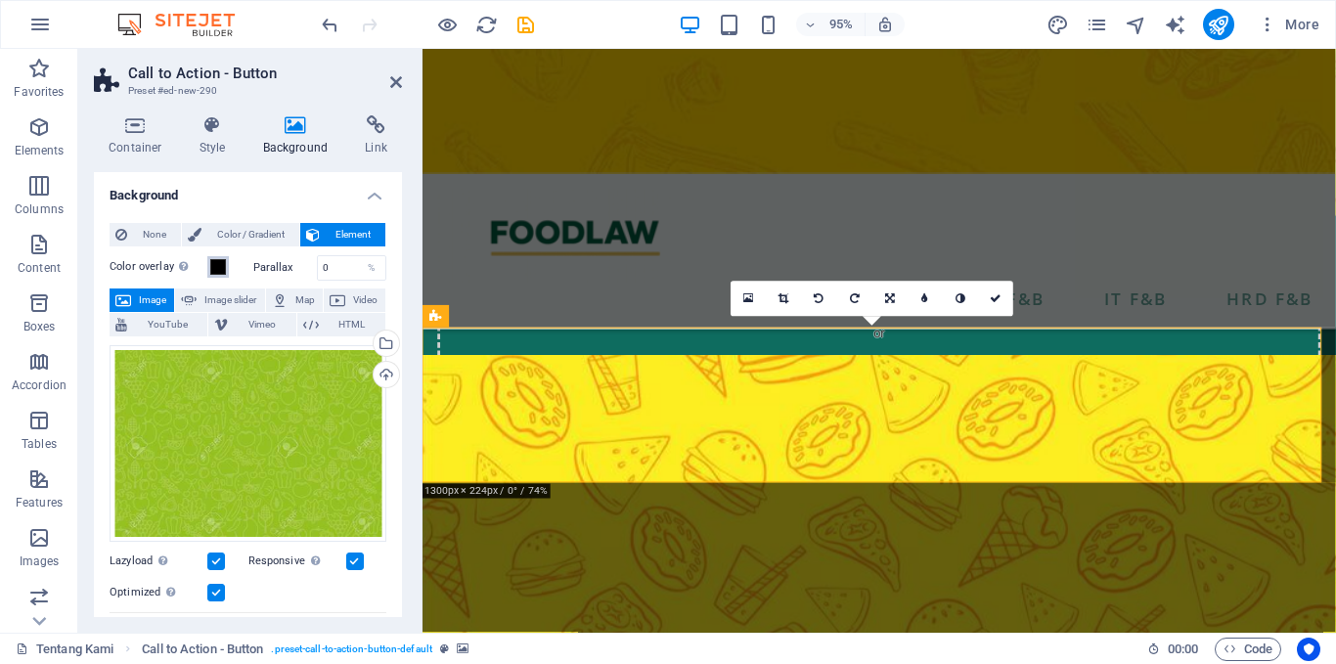
click at [217, 270] on span at bounding box center [218, 267] width 16 height 16
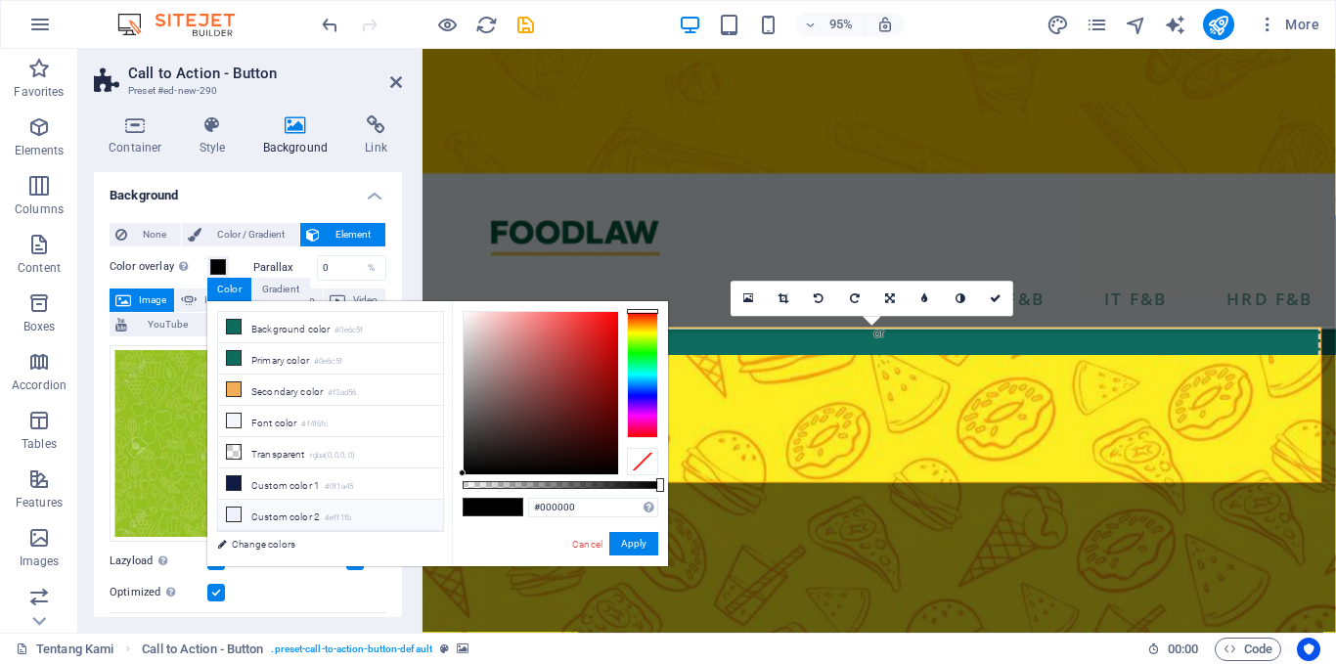
click at [346, 512] on small "#eff1fb" at bounding box center [338, 519] width 26 height 14
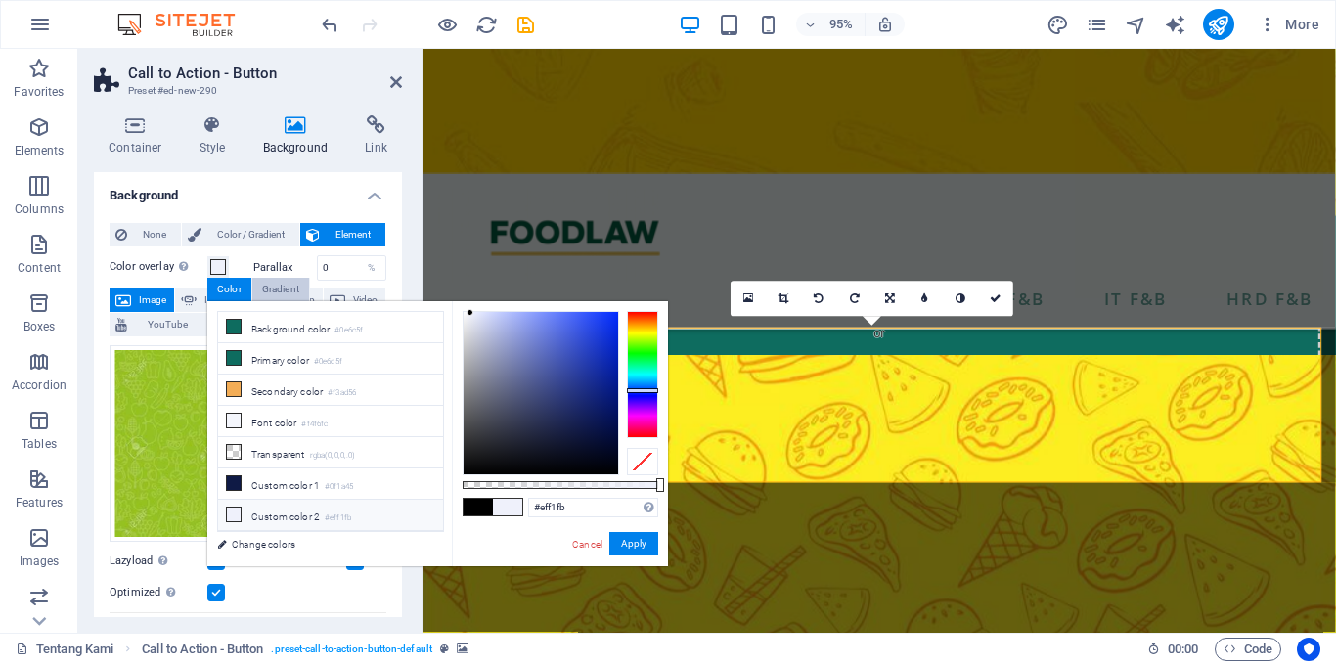
click at [282, 294] on div "Gradient" at bounding box center [280, 289] width 57 height 23
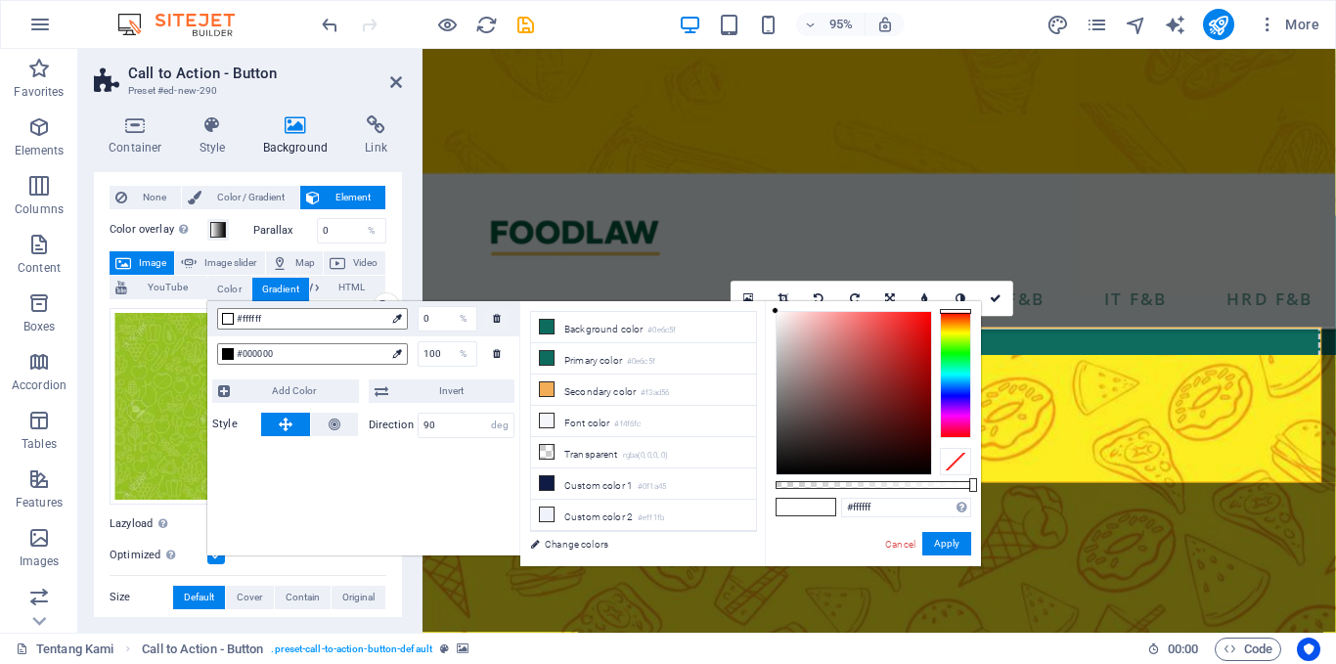
scroll to position [35, 0]
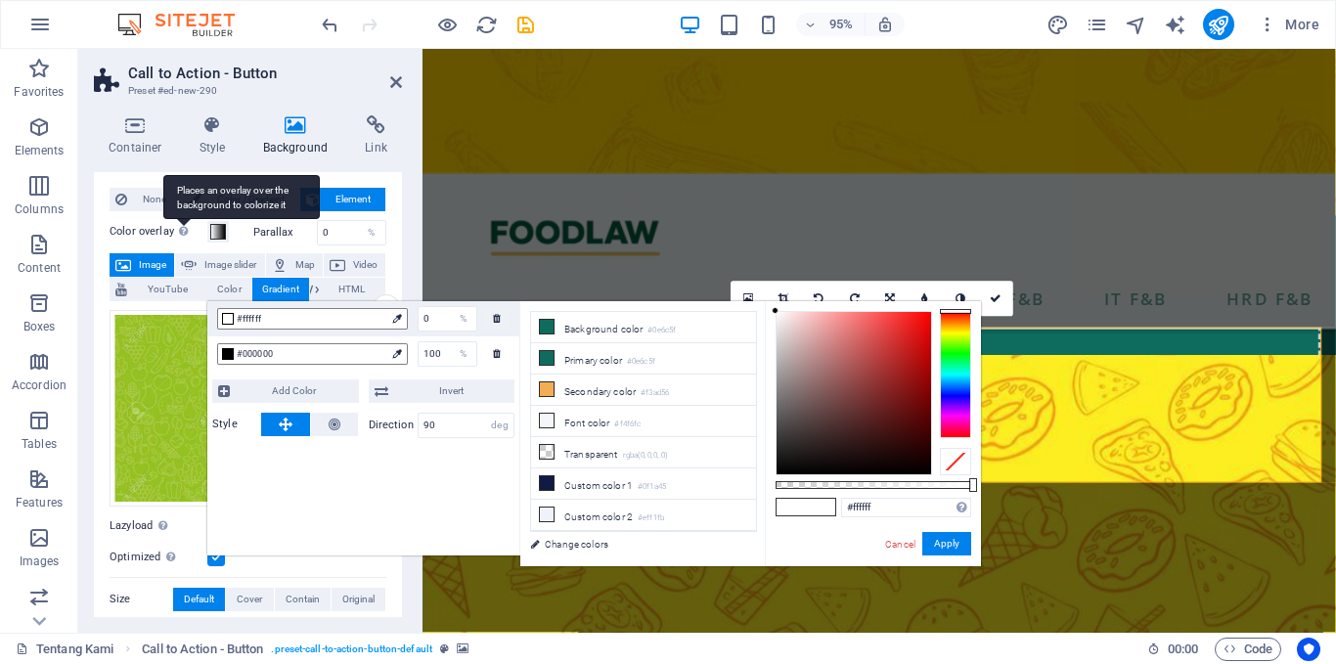
click at [180, 219] on div "Places an overlay over the background to colorize it" at bounding box center [241, 197] width 157 height 44
click at [207, 227] on button "Color overlay Places an overlay over the background to colorize it" at bounding box center [218, 232] width 22 height 22
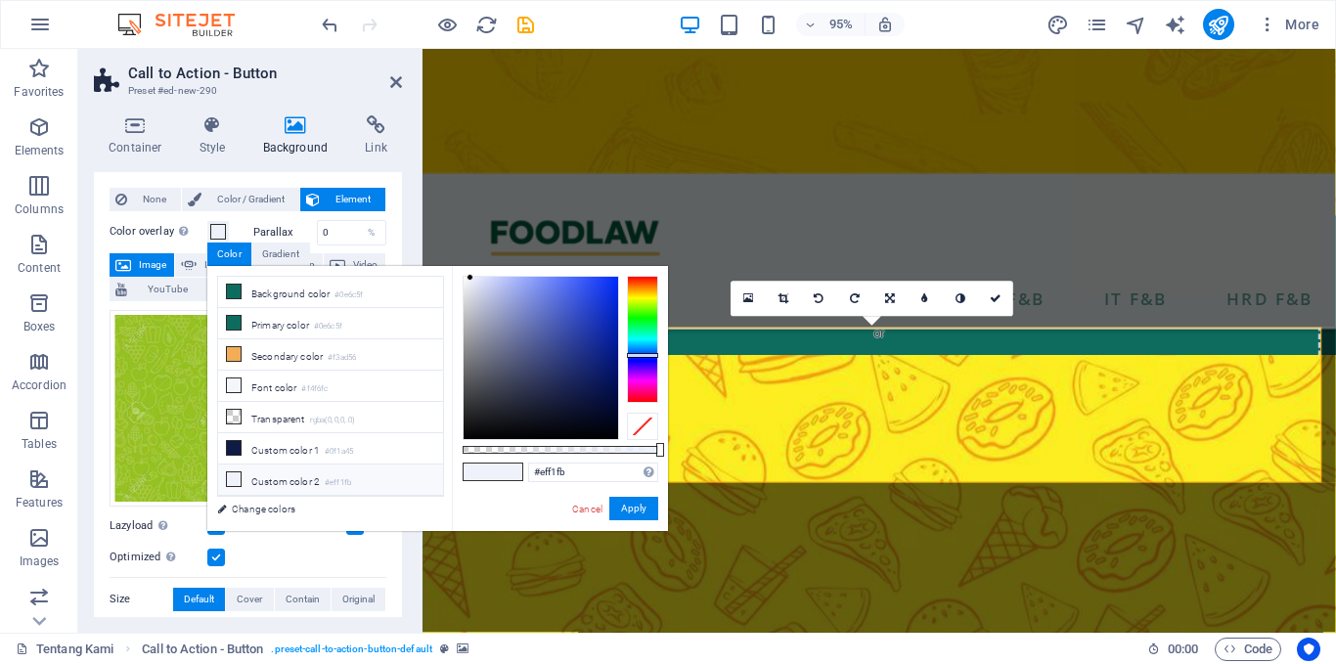
click at [142, 233] on label "Color overlay Places an overlay over the background to colorize it" at bounding box center [159, 231] width 98 height 23
click at [207, 233] on button "Color overlay Places an overlay over the background to colorize it" at bounding box center [218, 232] width 22 height 22
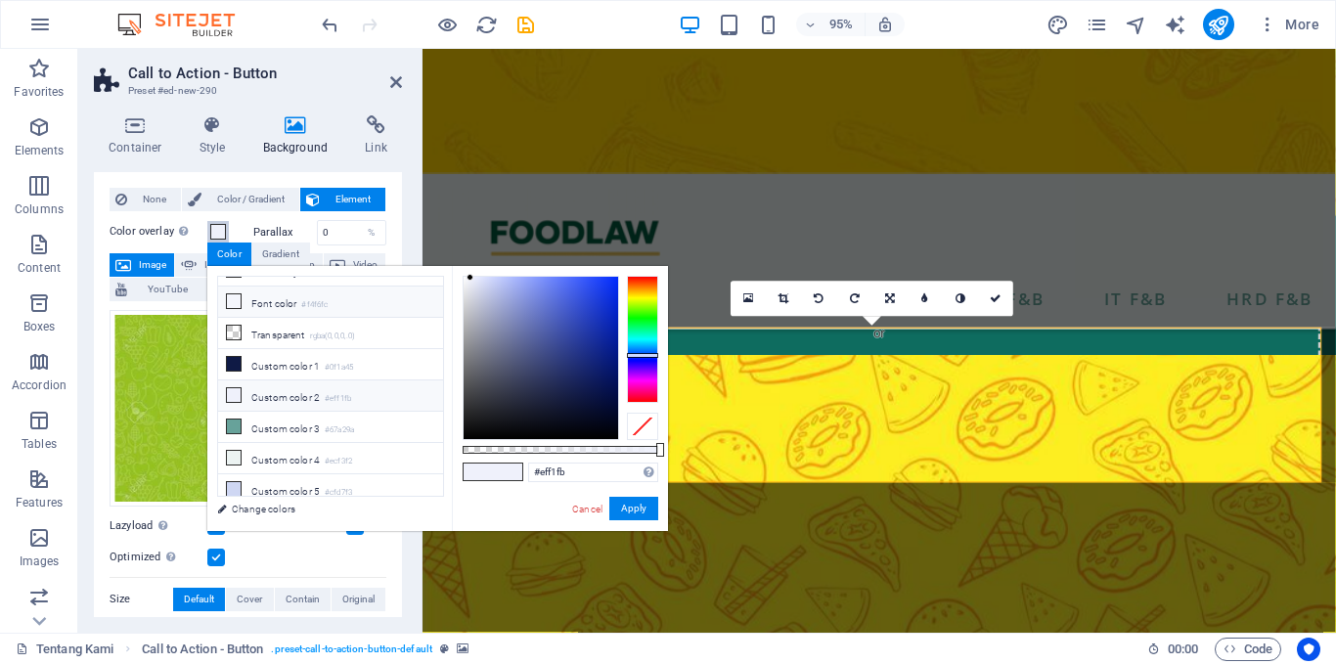
scroll to position [0, 0]
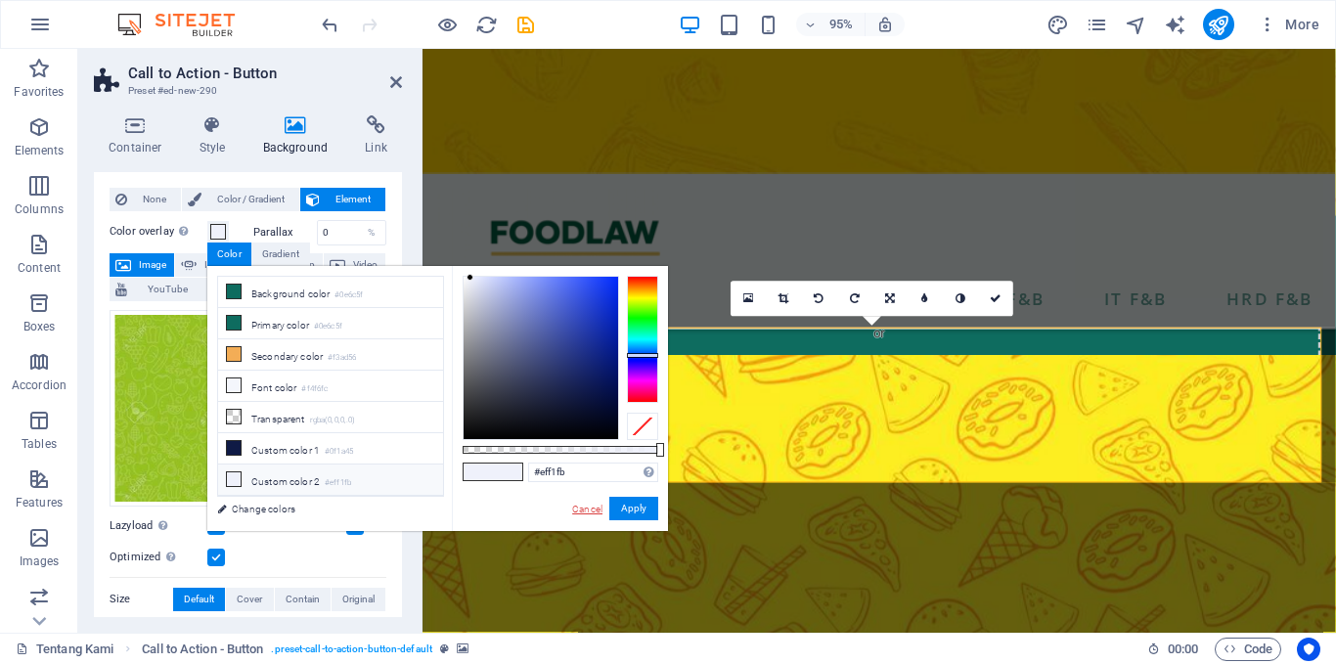
click at [584, 505] on link "Cancel" at bounding box center [587, 509] width 34 height 15
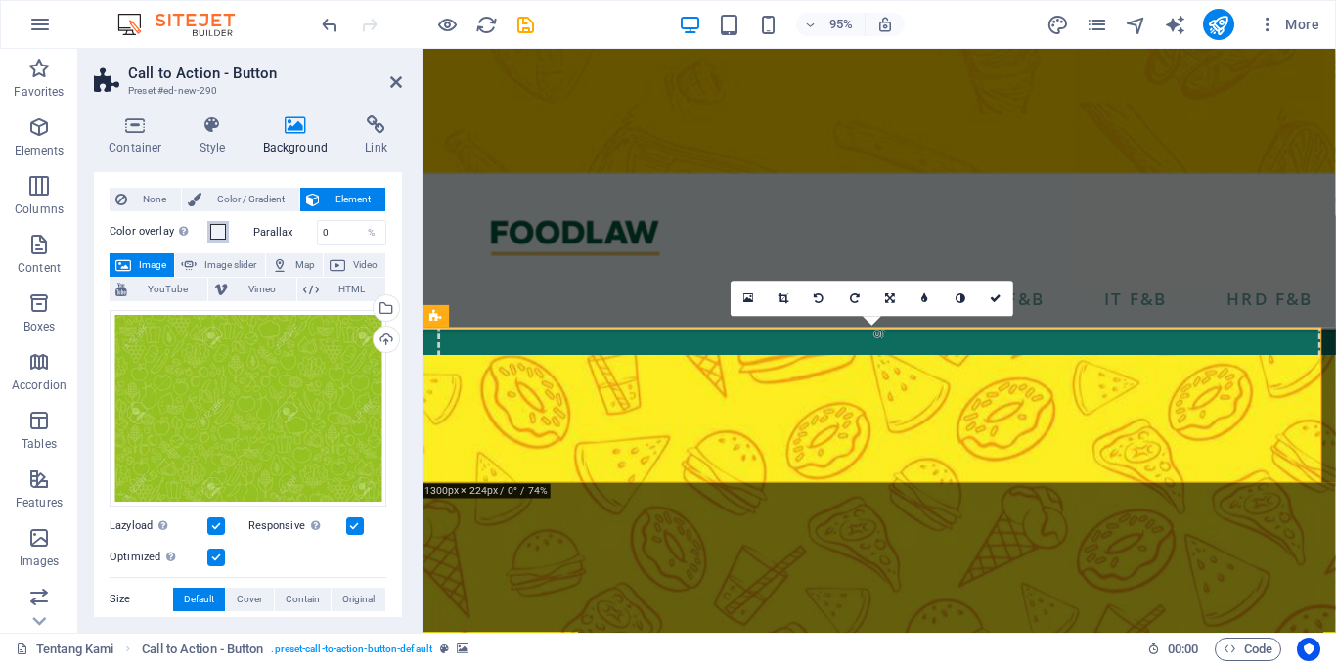
click at [215, 230] on span at bounding box center [218, 232] width 16 height 16
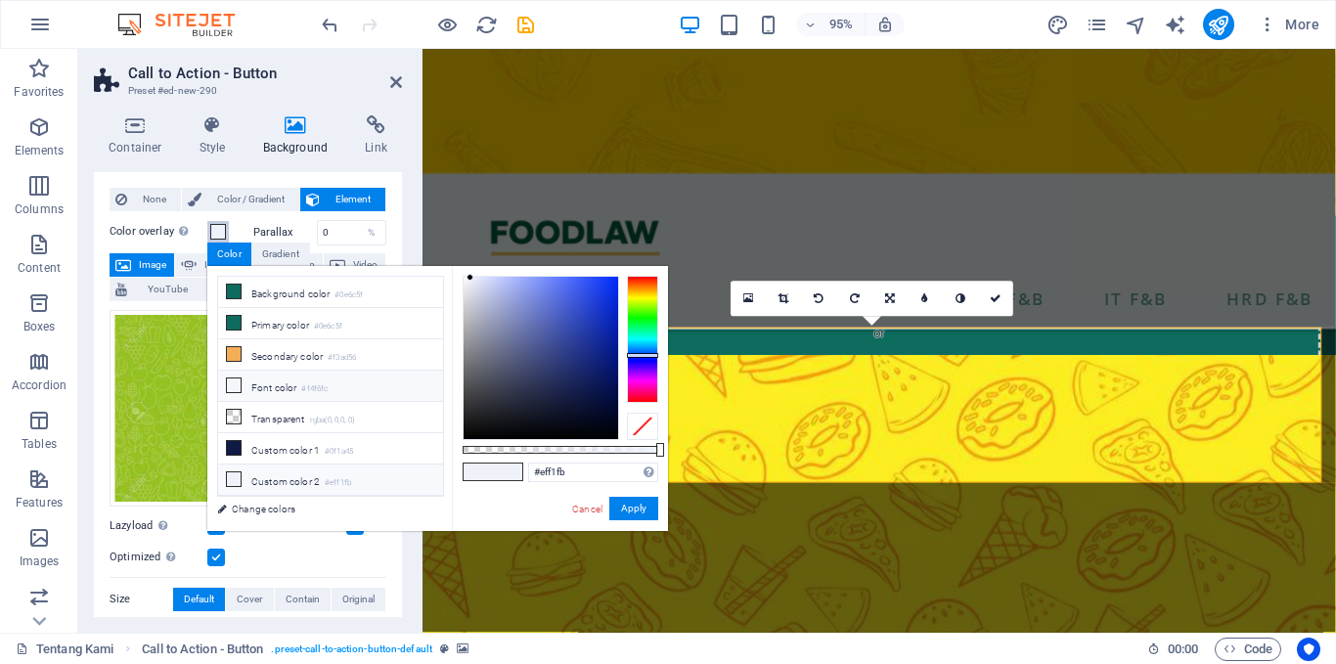
scroll to position [84, 0]
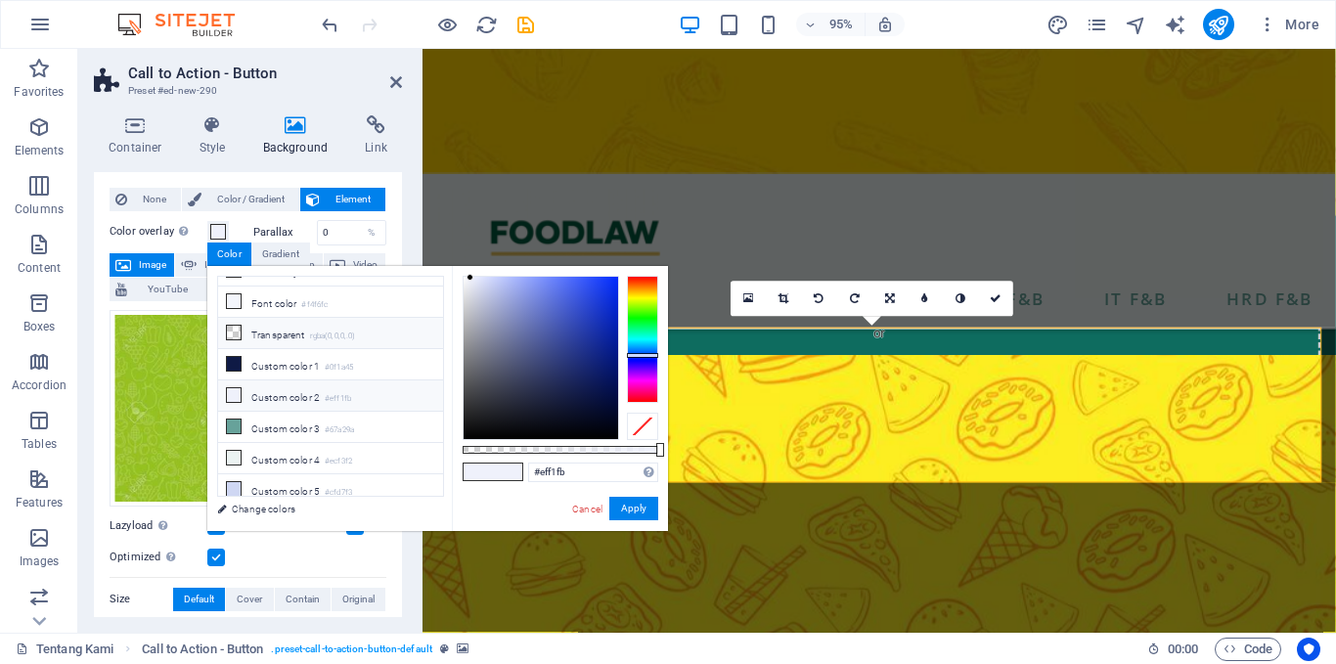
click at [279, 327] on li "Transparent rgba(0,0,0,.0)" at bounding box center [330, 333] width 225 height 31
type input "rgba(0, 0, 0, 0)"
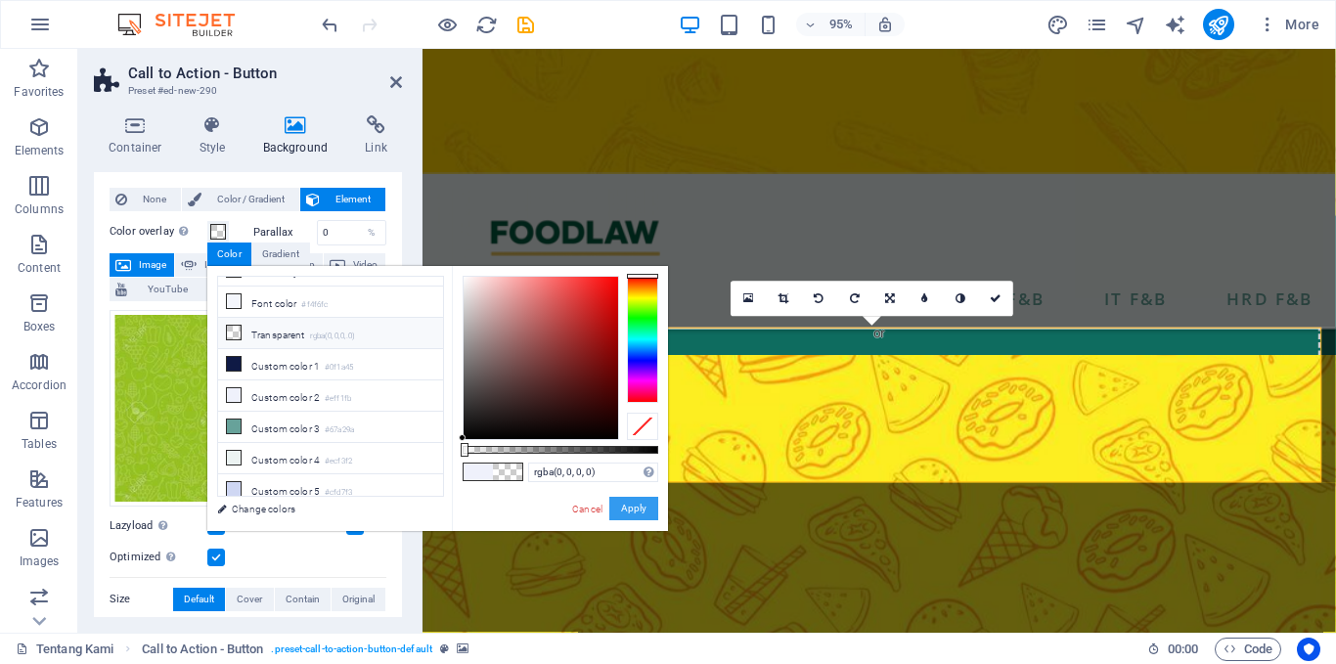
click at [641, 512] on button "Apply" at bounding box center [634, 508] width 49 height 23
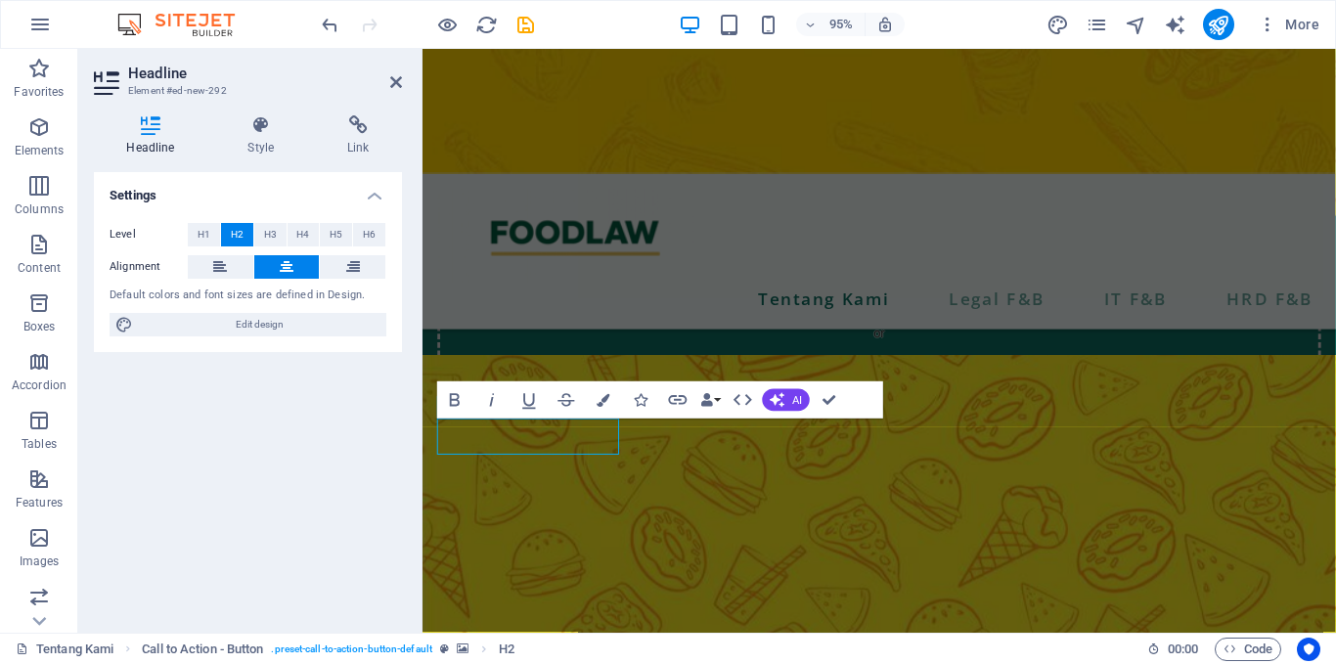
scroll to position [979, 0]
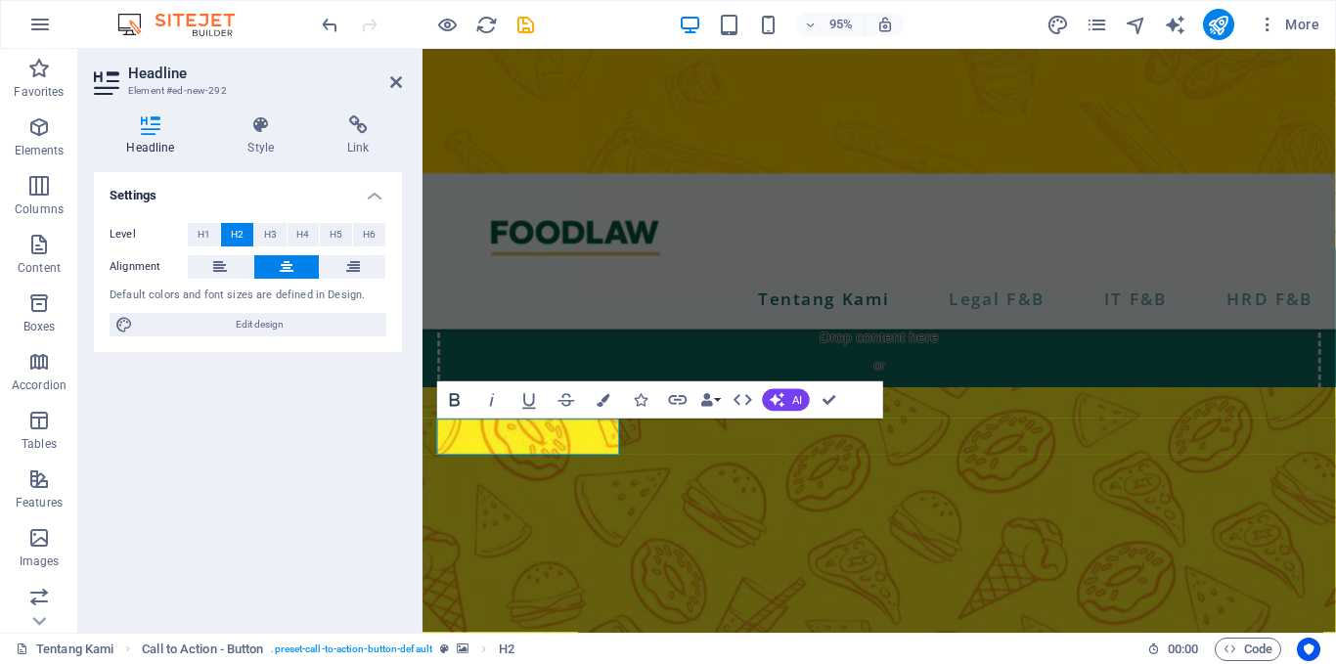
click at [456, 400] on icon "button" at bounding box center [455, 400] width 10 height 13
click at [608, 392] on button "Colors" at bounding box center [603, 400] width 35 height 37
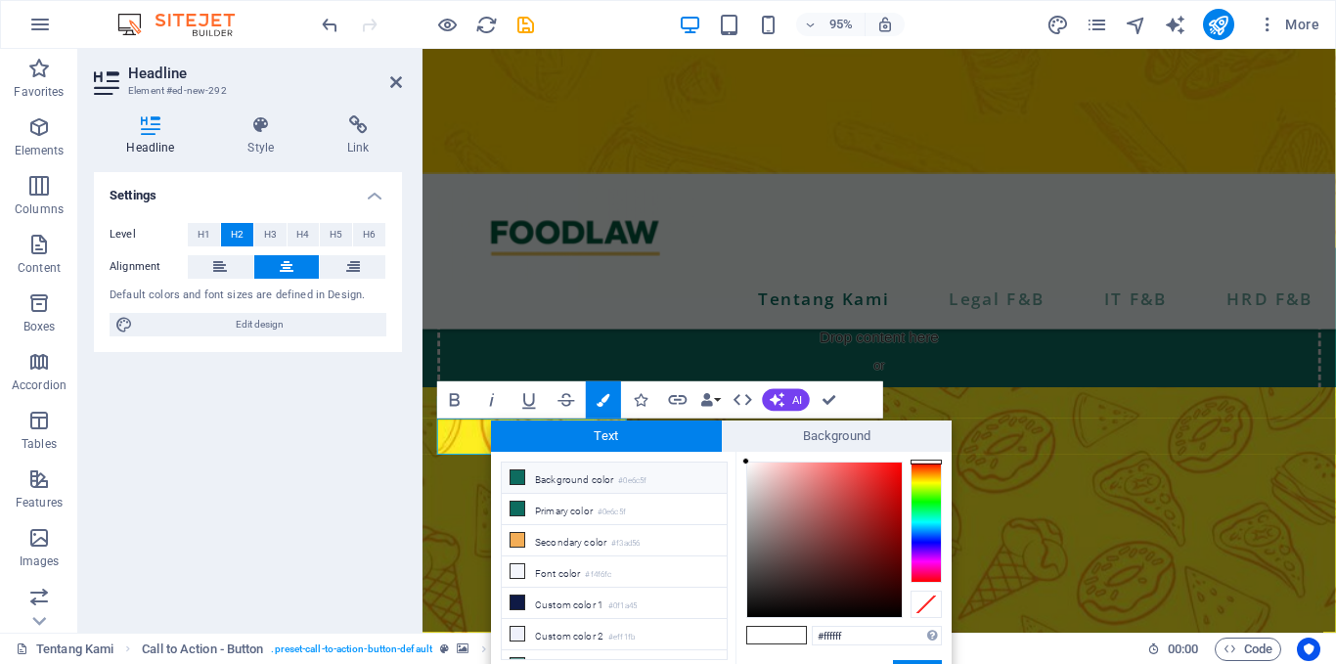
click at [561, 477] on li "Background color #0e6c5f" at bounding box center [614, 478] width 225 height 31
type input "#0e6c5f"
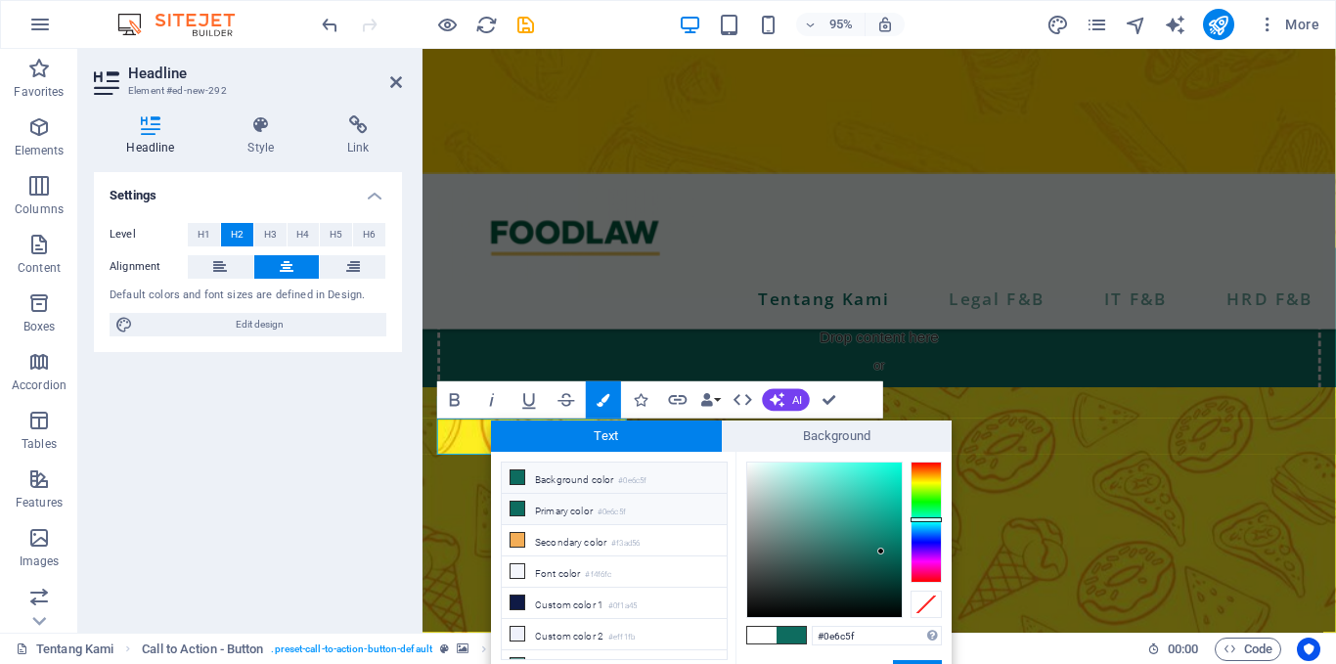
click at [558, 503] on li "Primary color #0e6c5f" at bounding box center [614, 509] width 225 height 31
click at [521, 509] on icon at bounding box center [518, 509] width 14 height 14
click at [573, 515] on li "Primary color #0e6c5f" at bounding box center [614, 509] width 225 height 31
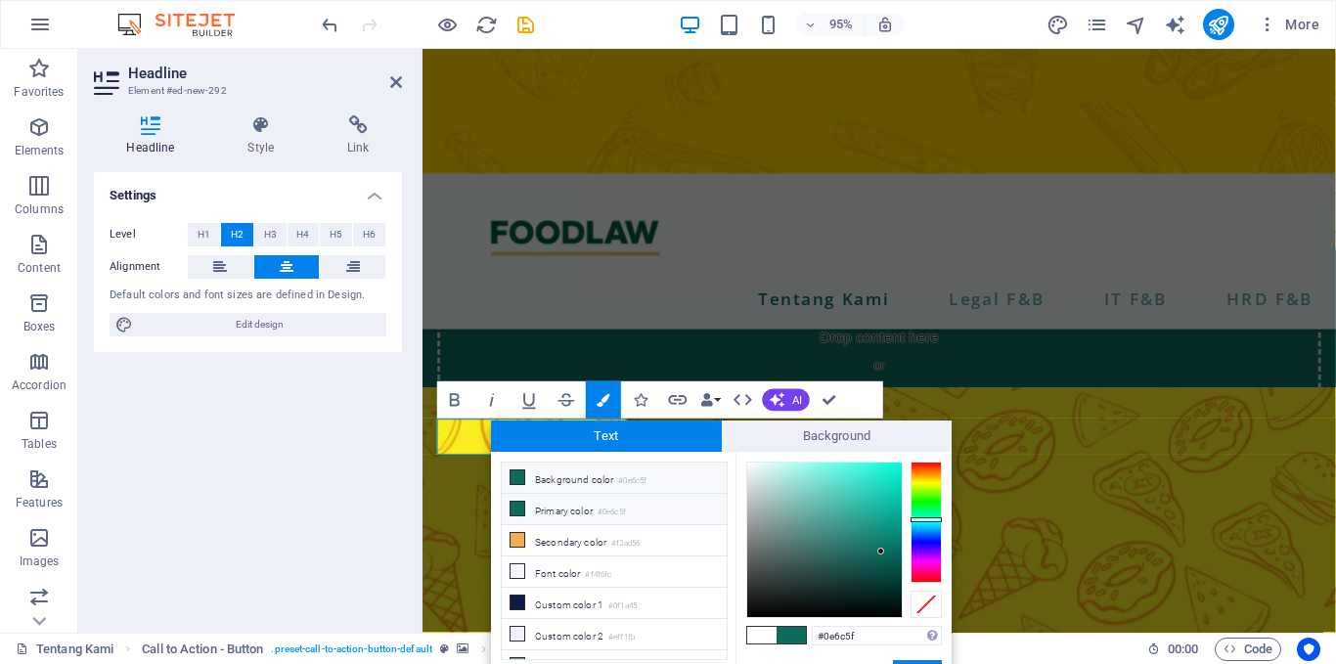
click at [675, 502] on li "Primary color #0e6c5f" at bounding box center [614, 509] width 225 height 31
click at [916, 660] on button "Apply" at bounding box center [917, 671] width 49 height 23
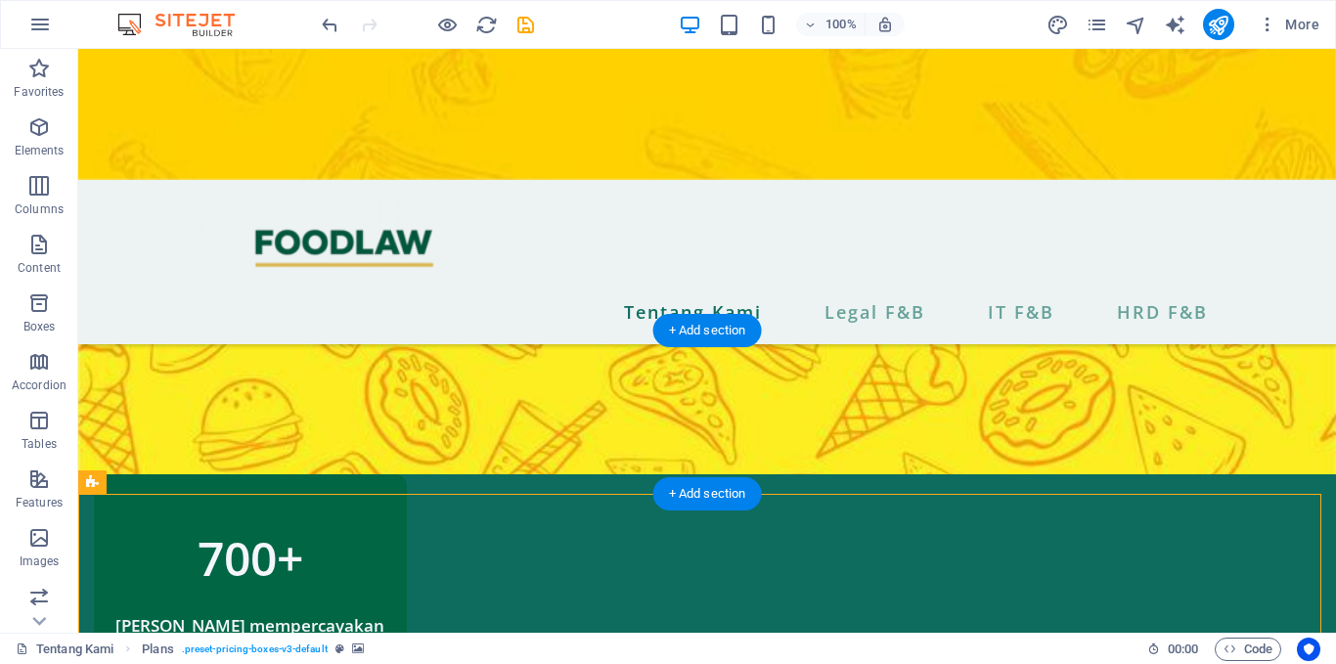
scroll to position [1032, 0]
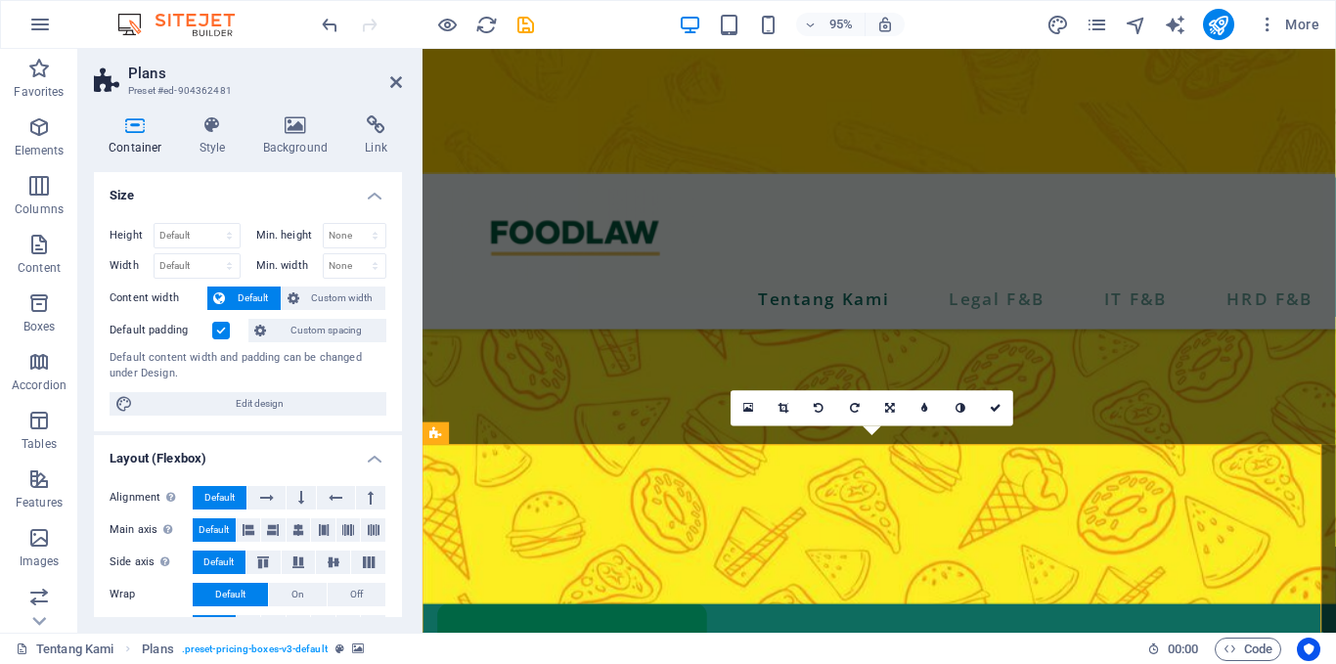
scroll to position [1053, 0]
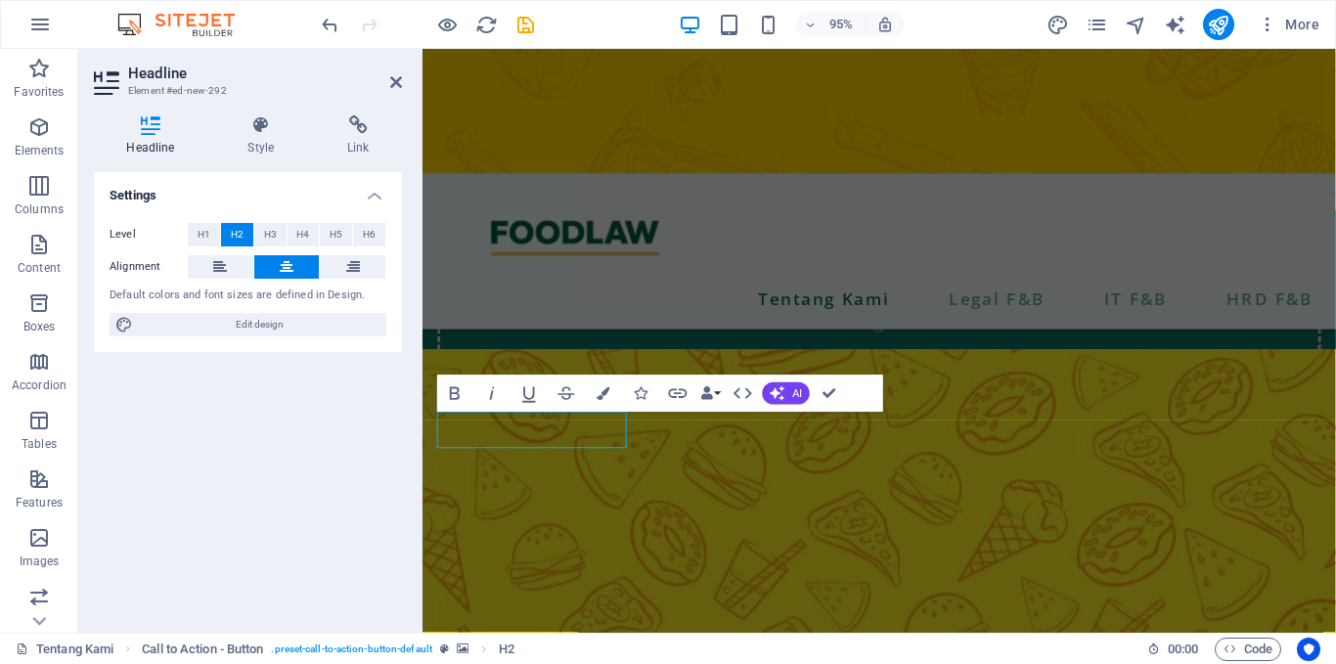
scroll to position [986, 0]
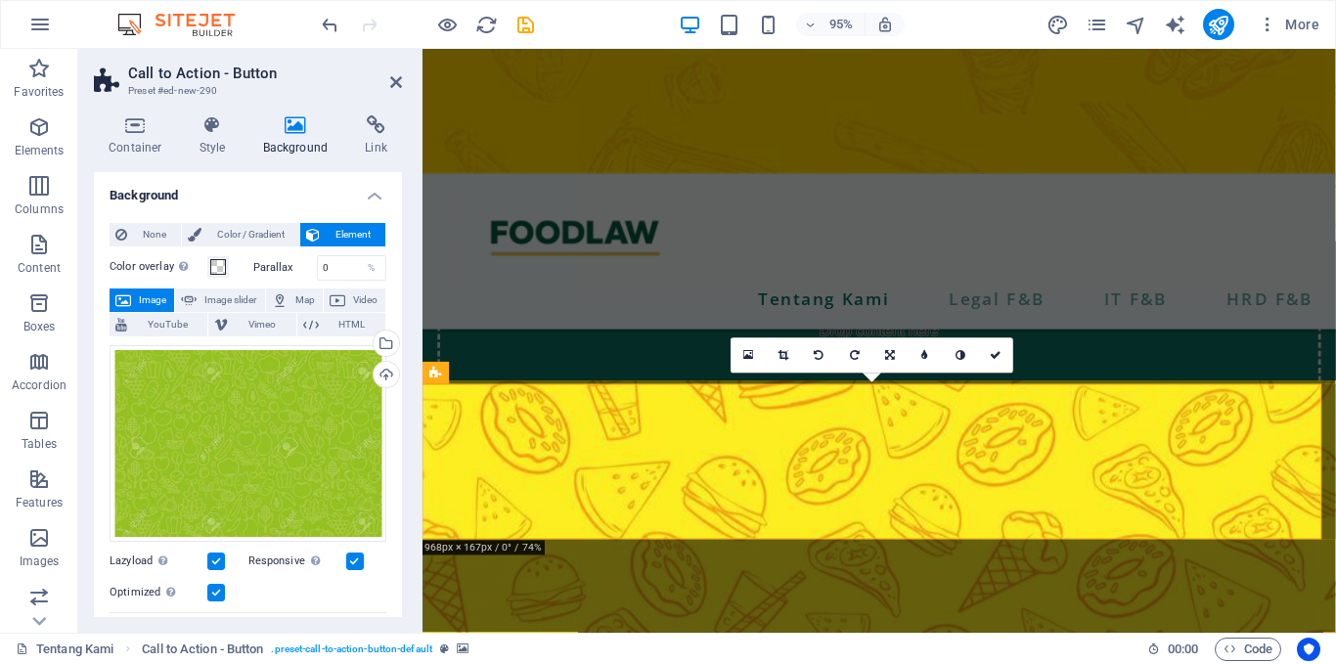
scroll to position [953, 0]
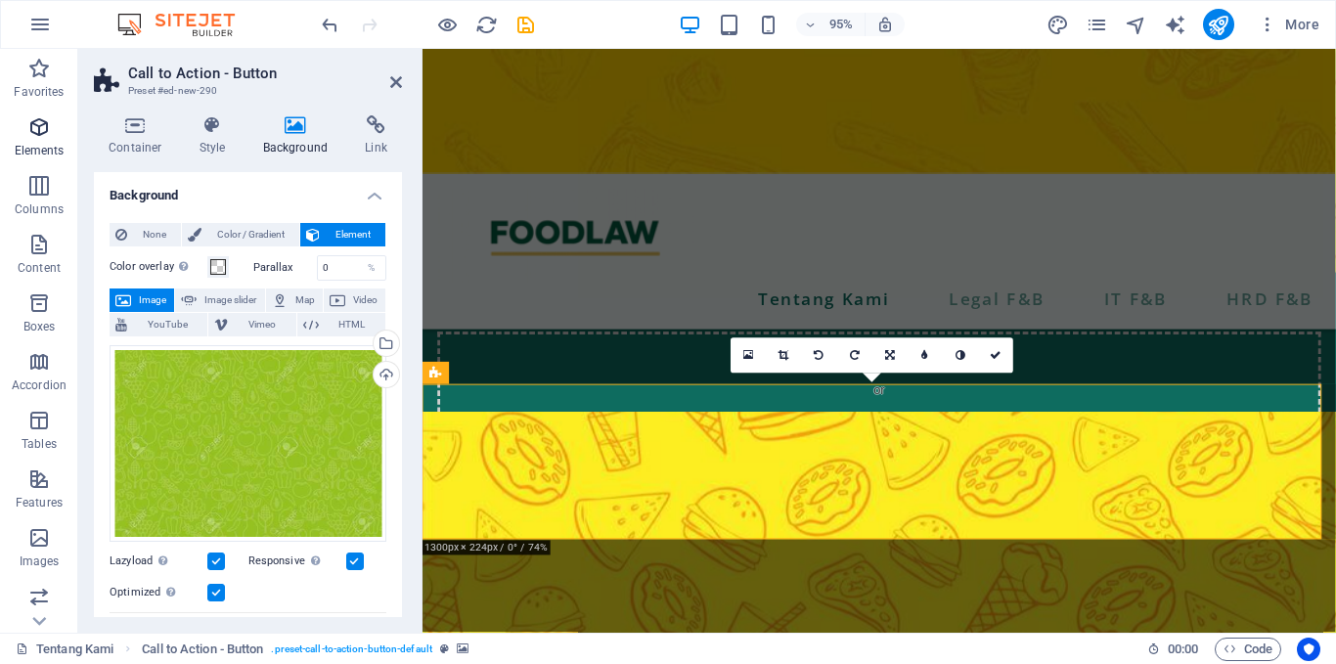
click at [42, 123] on icon "button" at bounding box center [38, 126] width 23 height 23
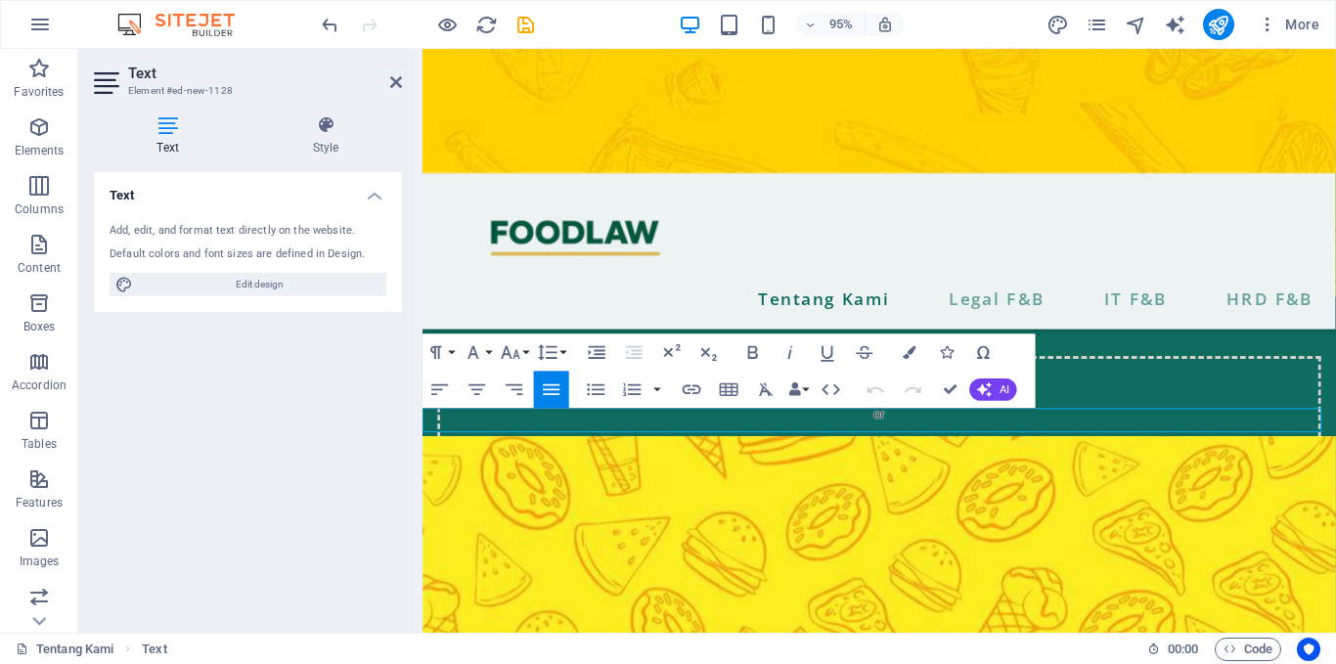
scroll to position [921, 0]
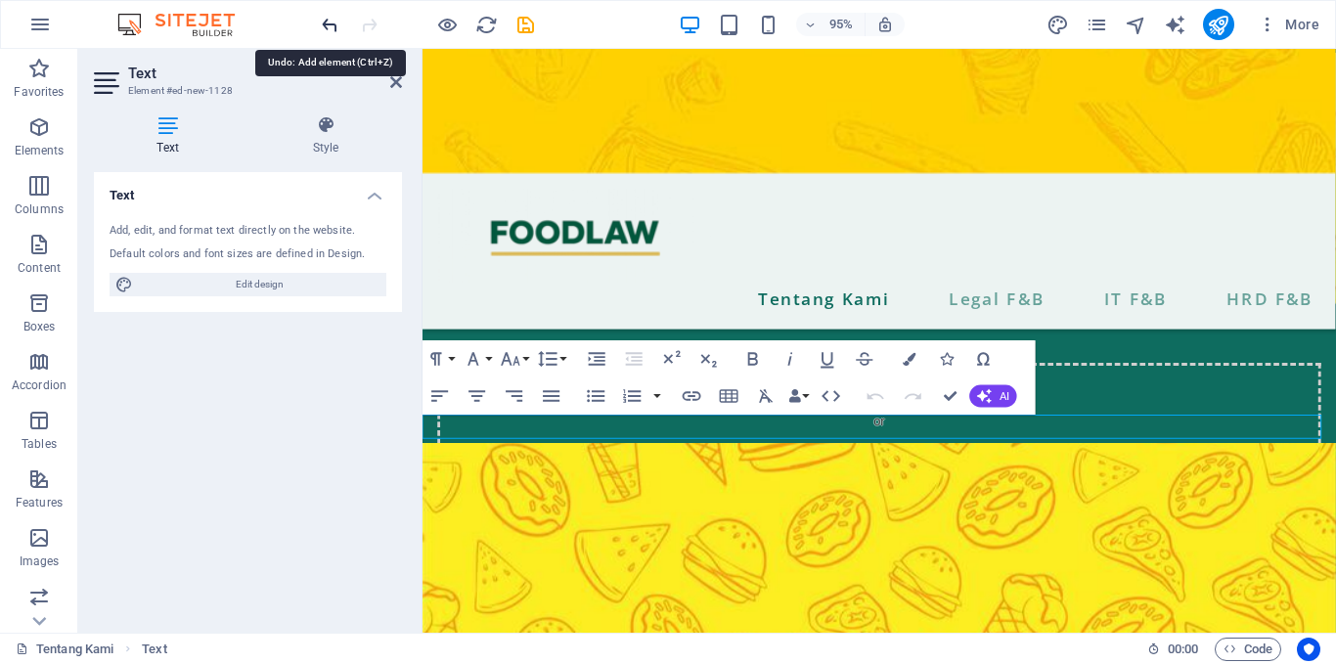
click at [322, 25] on icon "undo" at bounding box center [330, 25] width 23 height 23
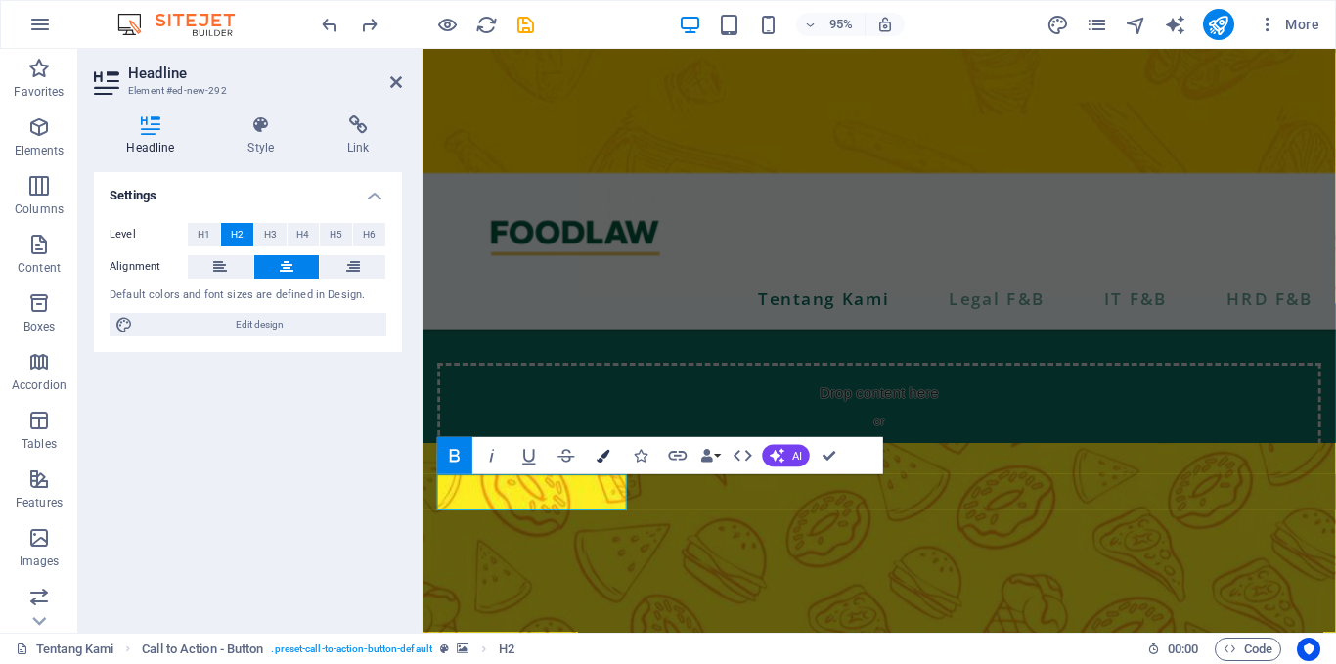
click at [600, 450] on icon "button" at bounding box center [604, 456] width 13 height 13
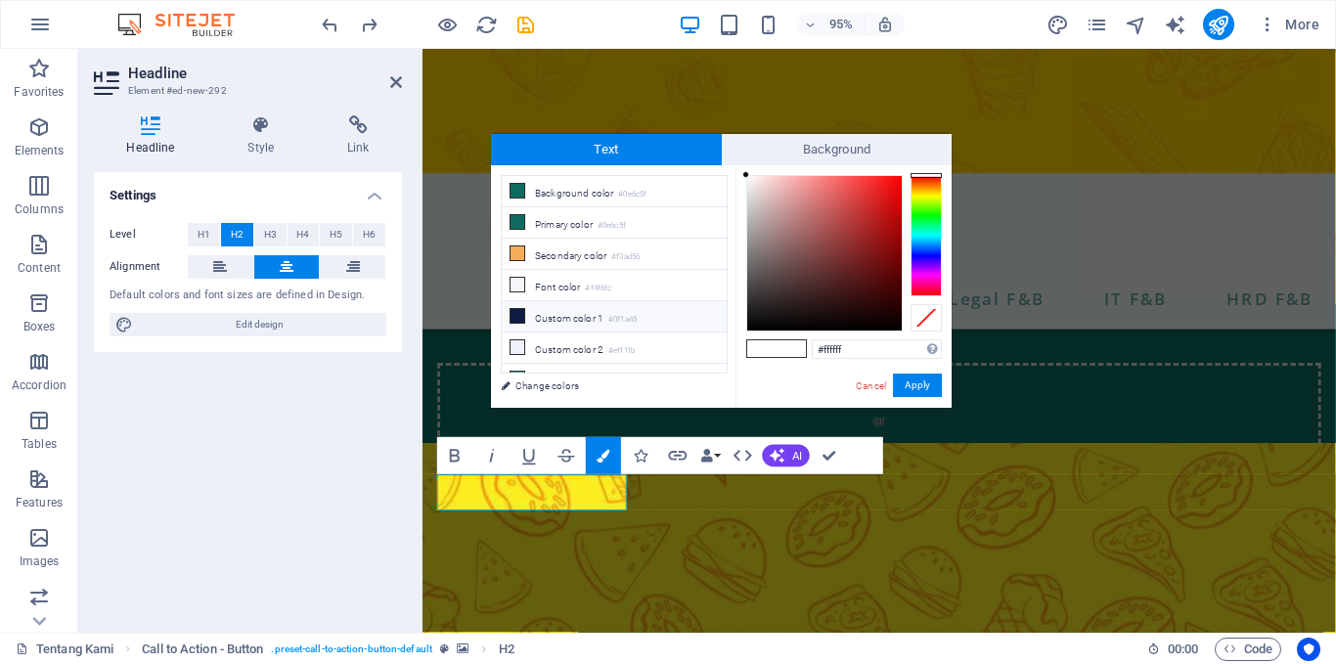
click at [523, 309] on icon at bounding box center [518, 316] width 14 height 14
type input "#0f1a45"
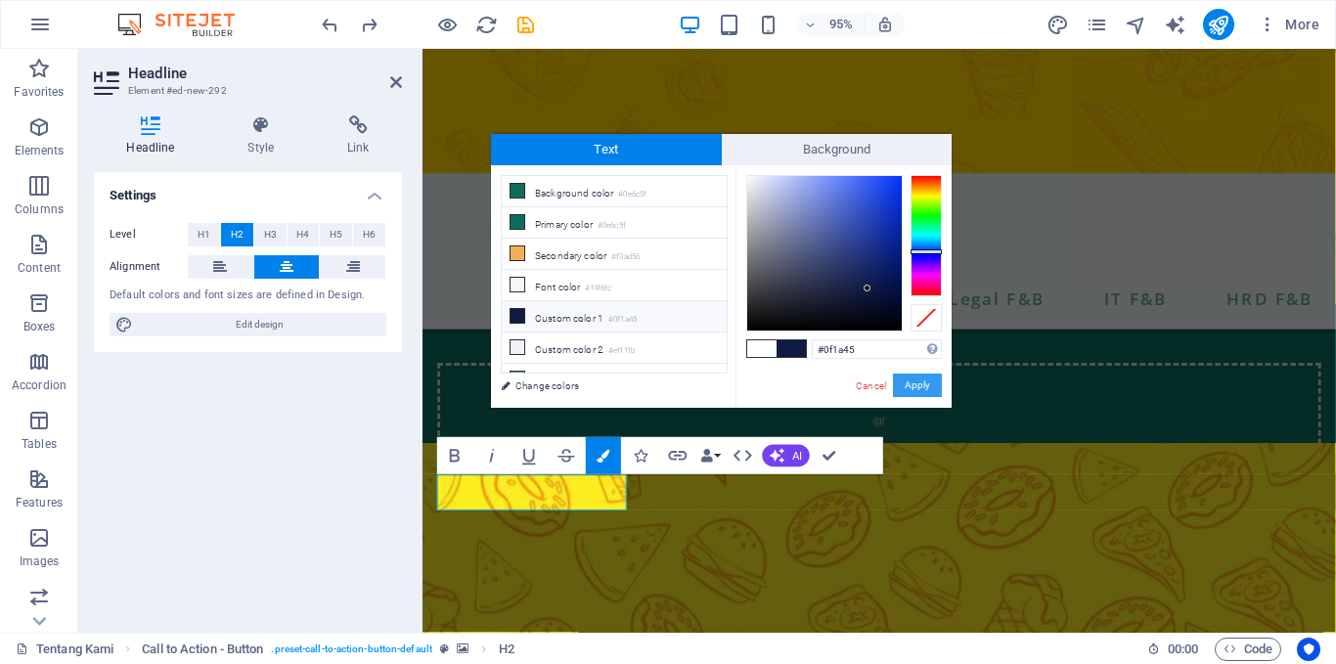
click at [908, 375] on button "Apply" at bounding box center [917, 385] width 49 height 23
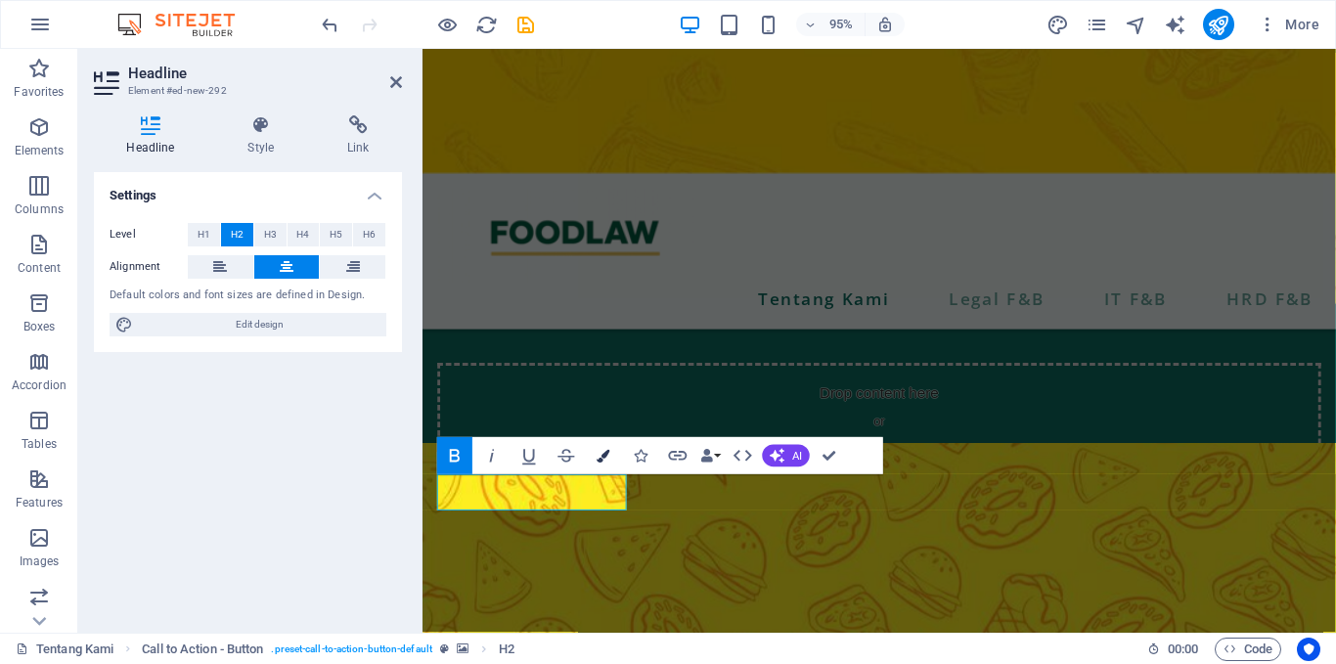
click at [612, 451] on button "Colors" at bounding box center [603, 455] width 35 height 37
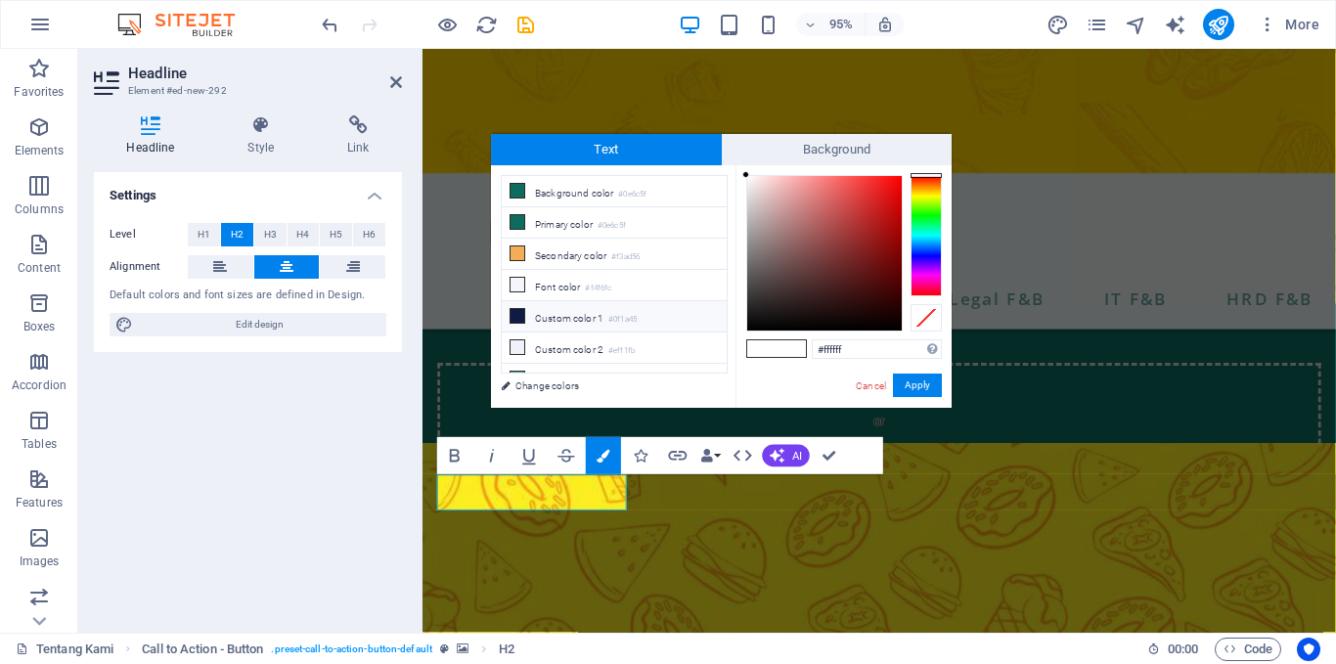
click at [537, 312] on li "Custom color 1 #0f1a45" at bounding box center [614, 316] width 225 height 31
type input "#0f1a45"
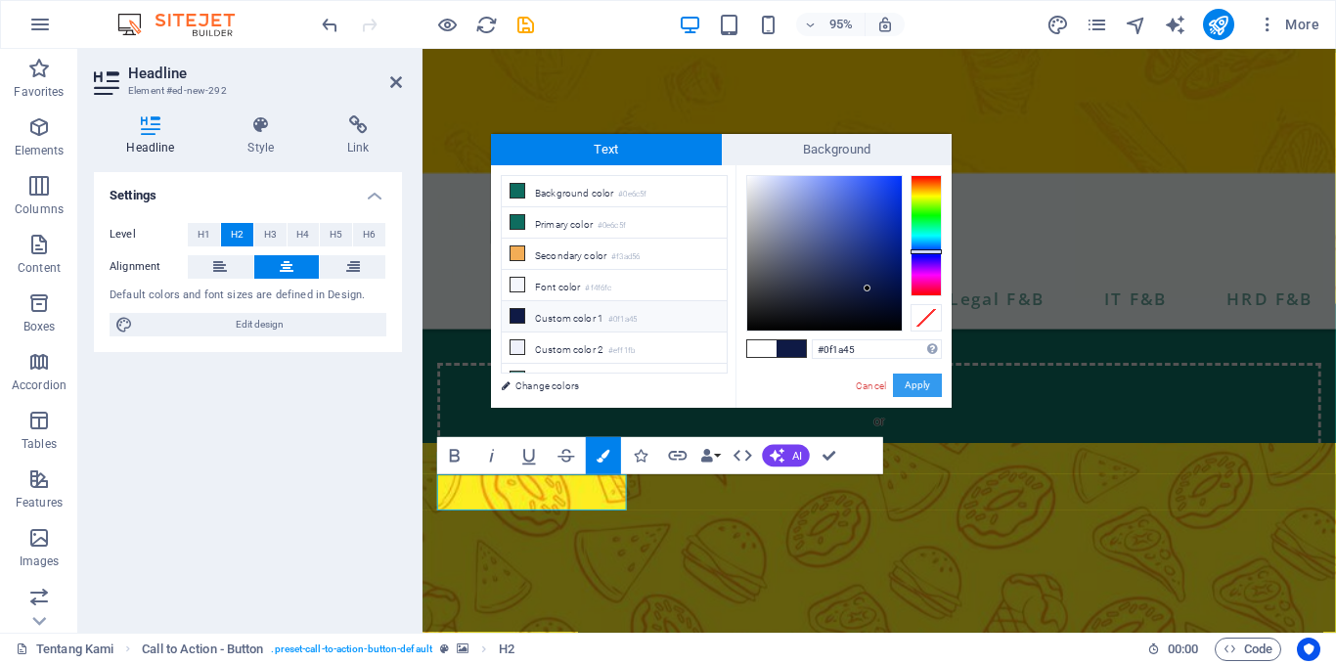
click at [935, 385] on button "Apply" at bounding box center [917, 385] width 49 height 23
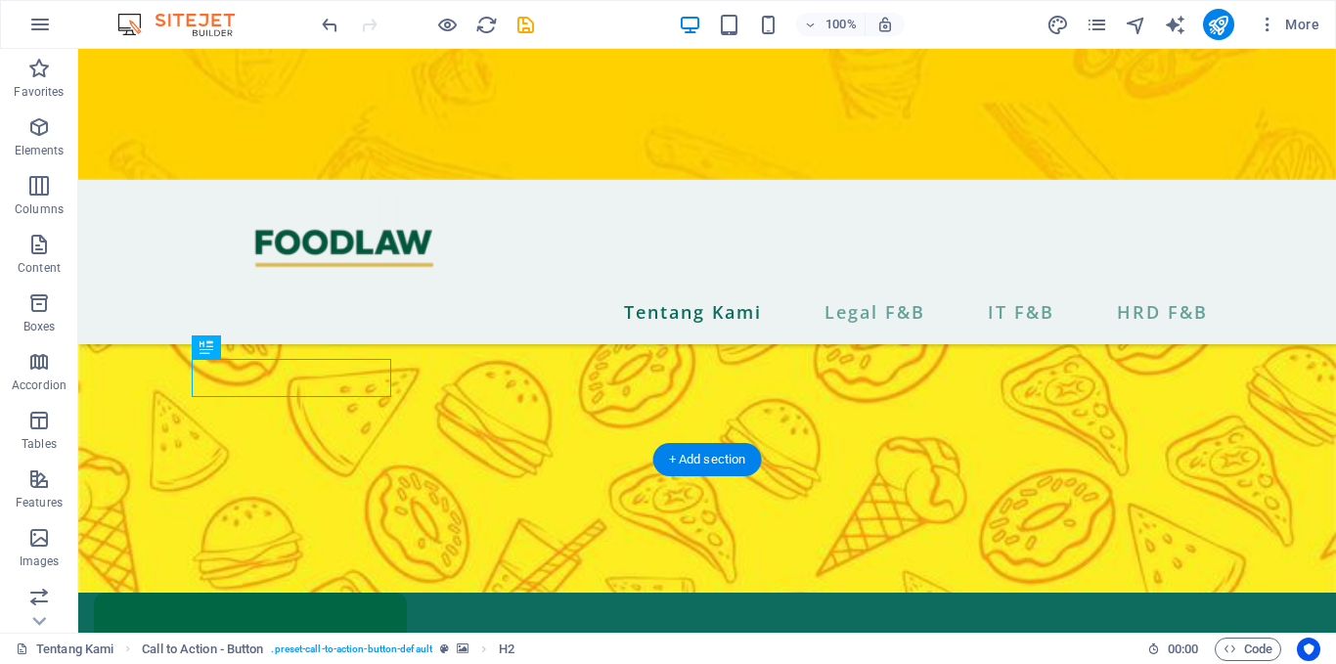
scroll to position [1066, 0]
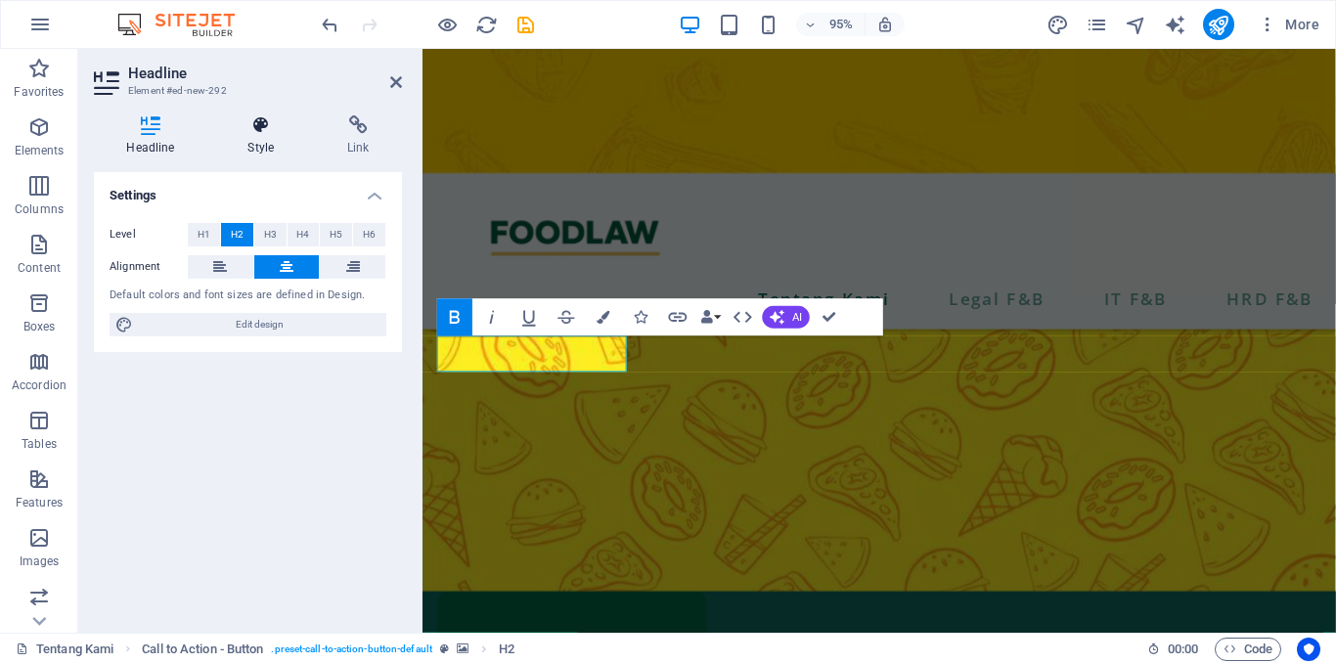
click at [276, 134] on icon at bounding box center [261, 125] width 92 height 20
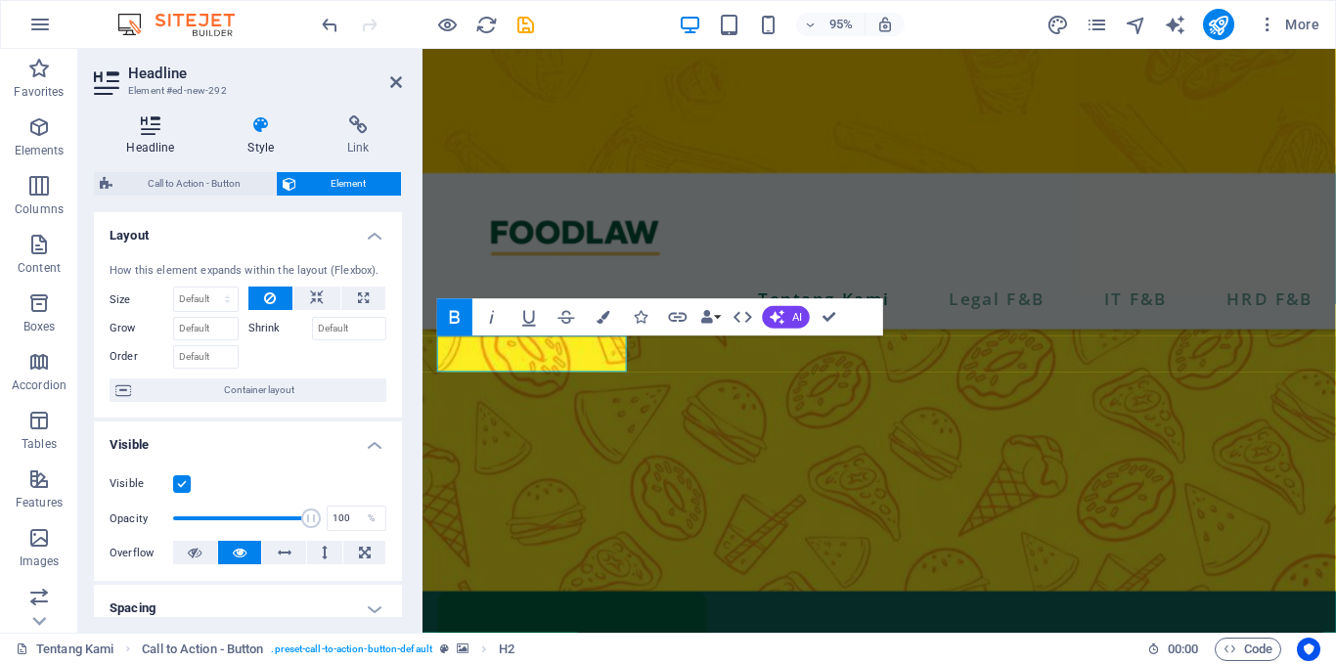
click at [131, 149] on h4 "Headline" at bounding box center [154, 135] width 121 height 41
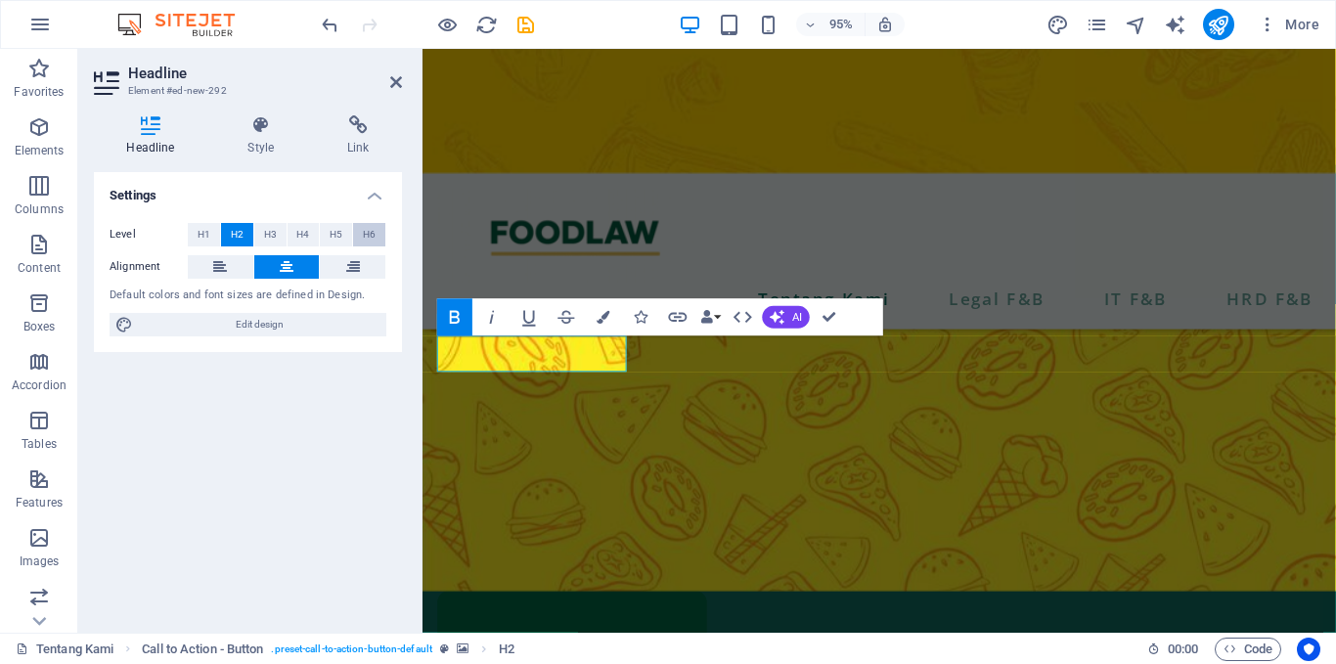
click at [379, 236] on button "H6" at bounding box center [369, 234] width 32 height 23
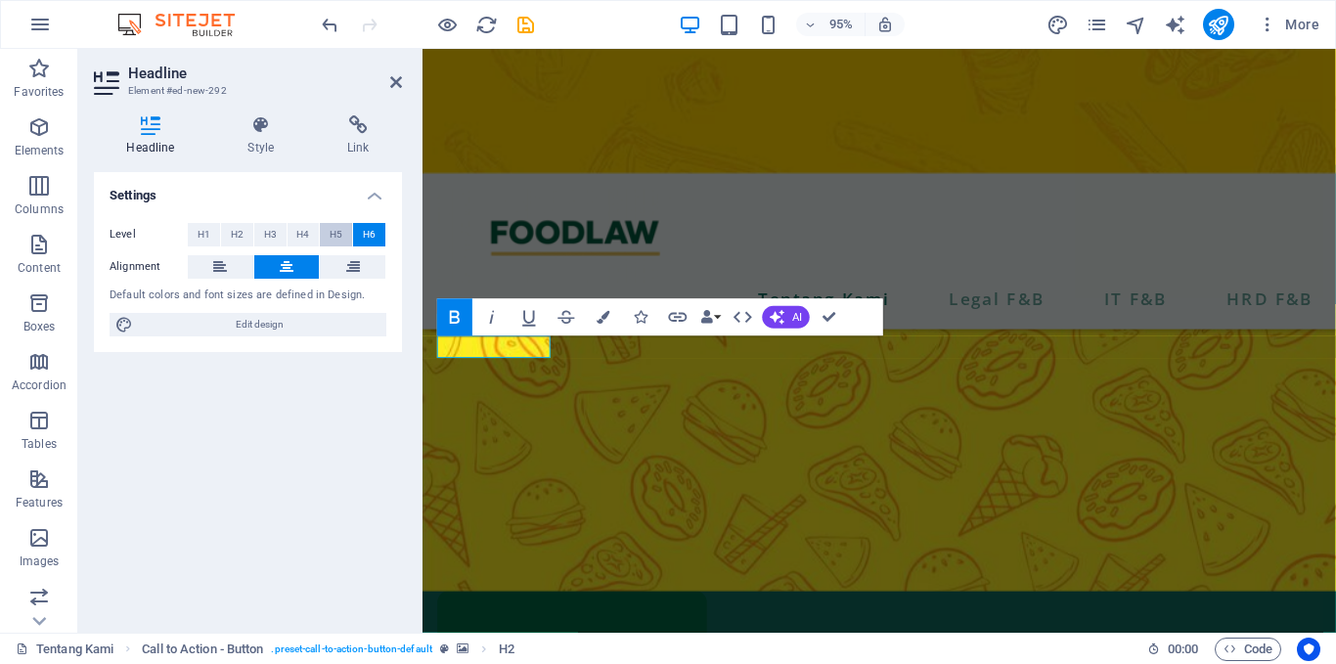
click at [333, 240] on span "H5" at bounding box center [336, 234] width 13 height 23
click at [361, 237] on button "H6" at bounding box center [369, 234] width 32 height 23
click at [310, 319] on span "Edit design" at bounding box center [260, 324] width 242 height 23
select select "px"
select select "600"
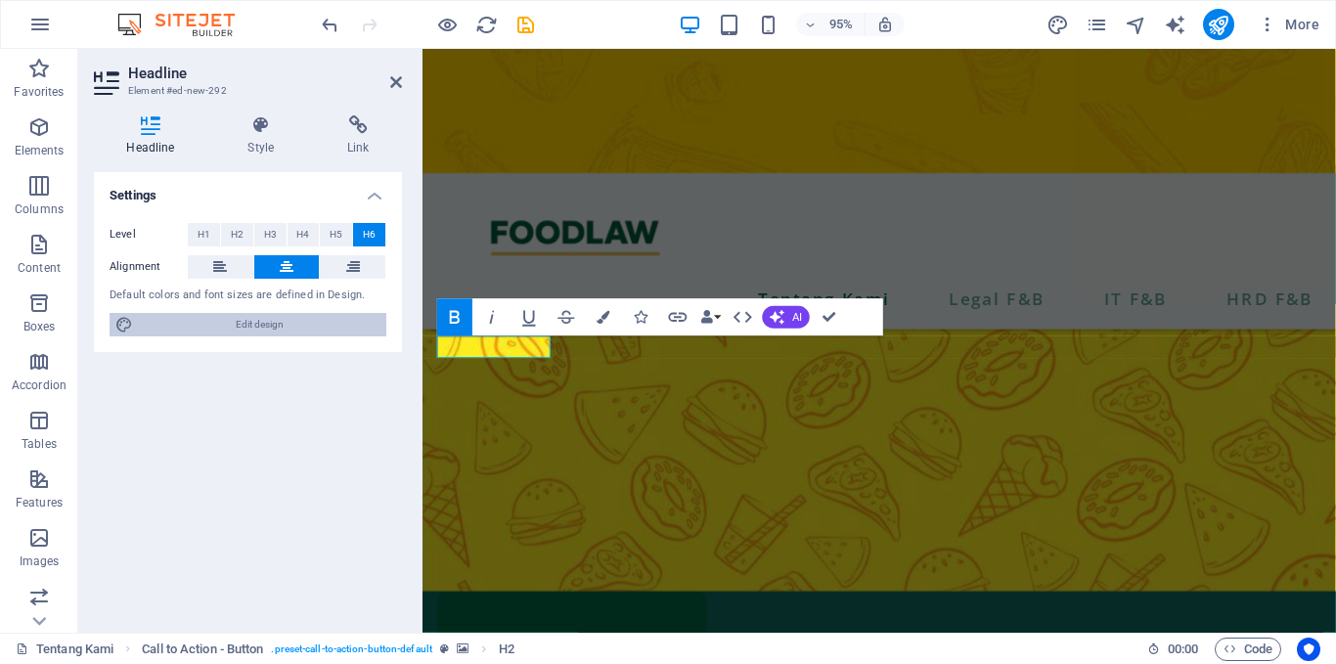
select select "px"
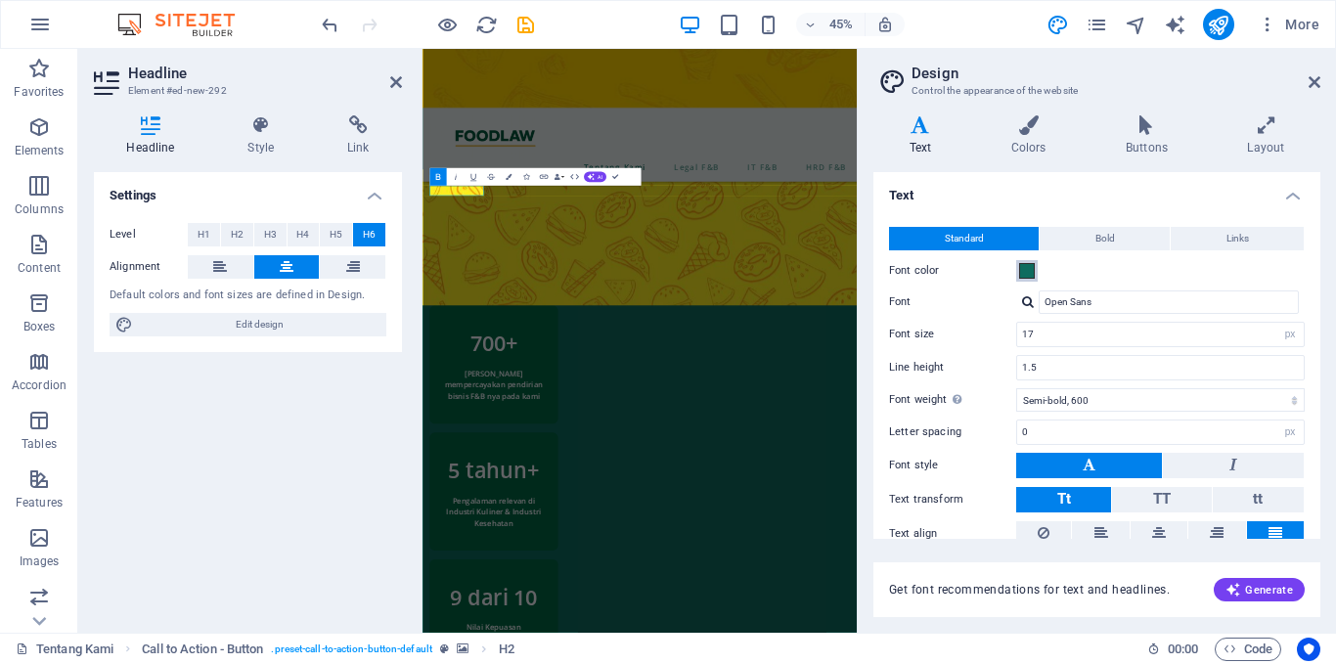
click at [1030, 266] on span at bounding box center [1027, 271] width 16 height 16
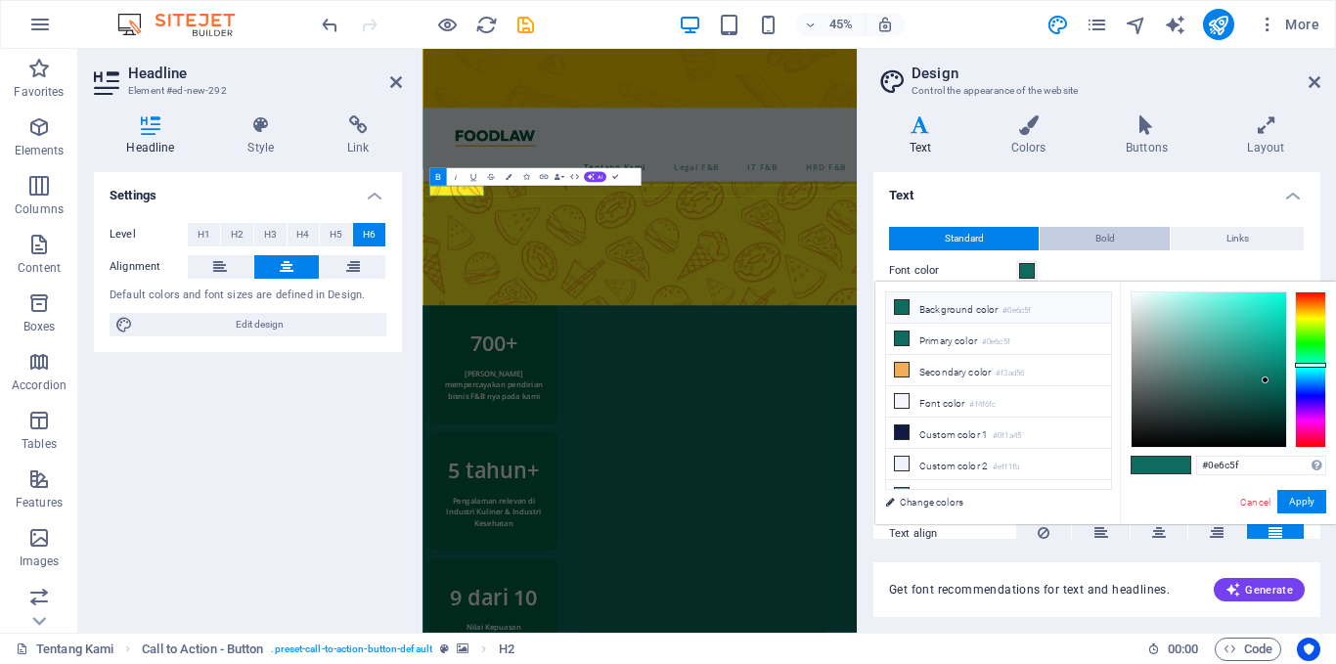
click at [1112, 243] on span "Bold" at bounding box center [1106, 238] width 20 height 23
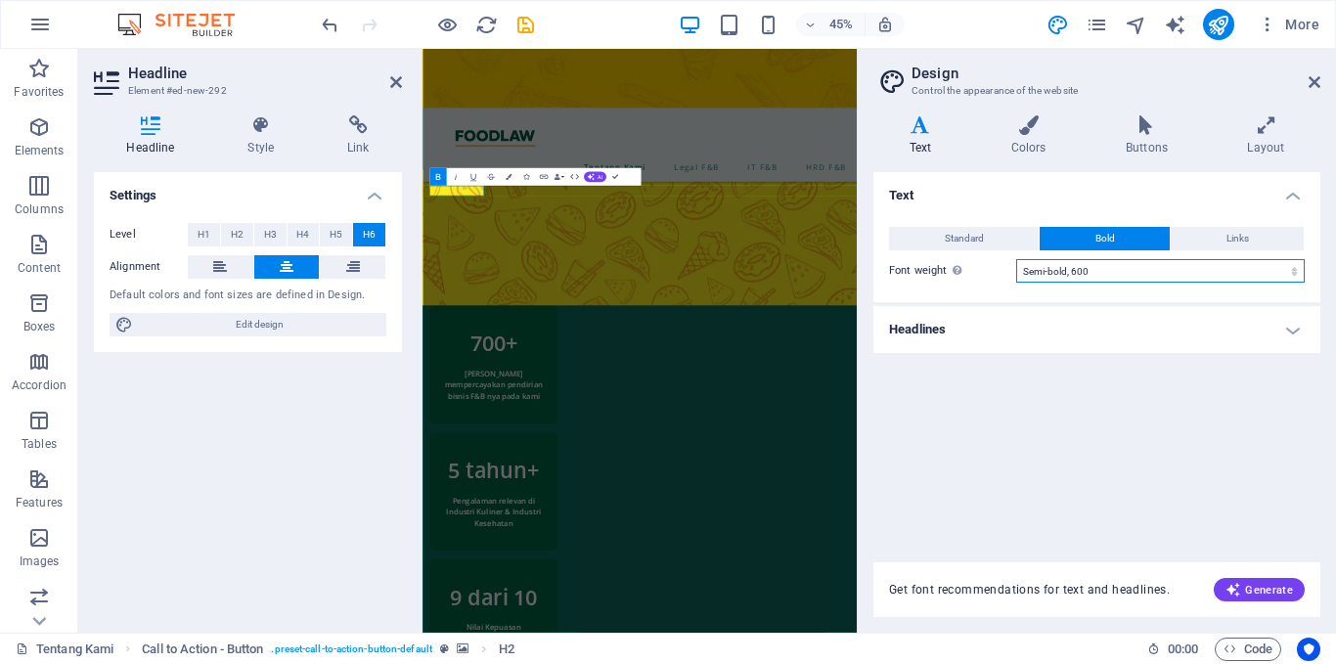
click at [1105, 263] on select "Thin, 100 Extra-light, 200 Light, 300 Regular, 400 Medium, 500 Semi-bold, 600 B…" at bounding box center [1161, 270] width 289 height 23
select select "700"
click at [1017, 259] on select "Thin, 100 Extra-light, 200 Light, 300 Regular, 400 Medium, 500 Semi-bold, 600 B…" at bounding box center [1161, 270] width 289 height 23
click at [1029, 119] on icon at bounding box center [1028, 125] width 107 height 20
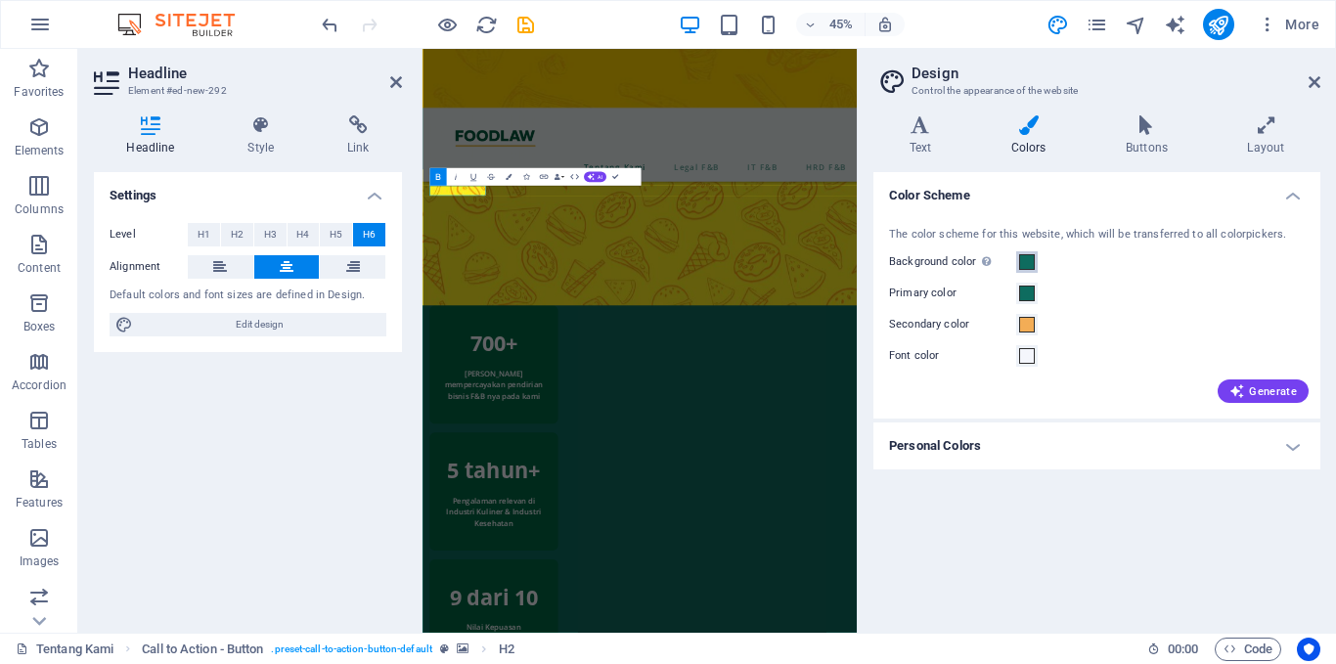
click at [1027, 257] on span at bounding box center [1027, 262] width 16 height 16
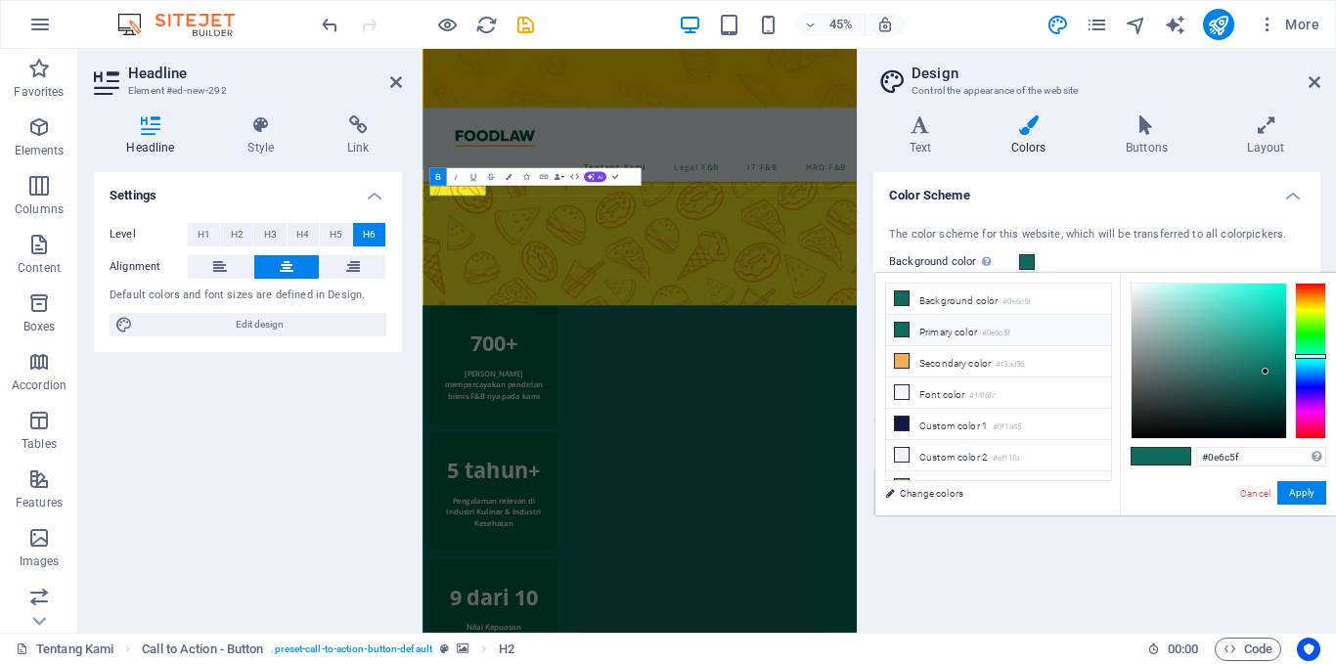
click at [1000, 328] on small "#0e6c5f" at bounding box center [996, 334] width 28 height 14
click at [1312, 493] on button "Apply" at bounding box center [1302, 492] width 49 height 23
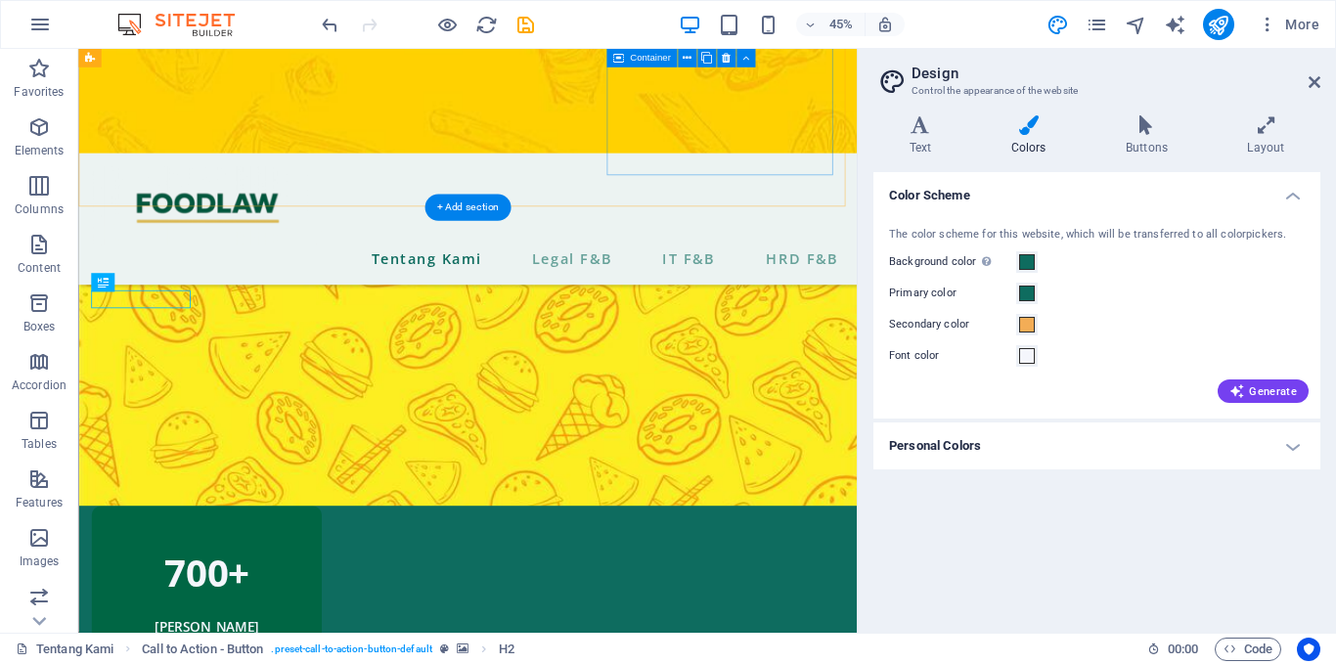
scroll to position [1068, 0]
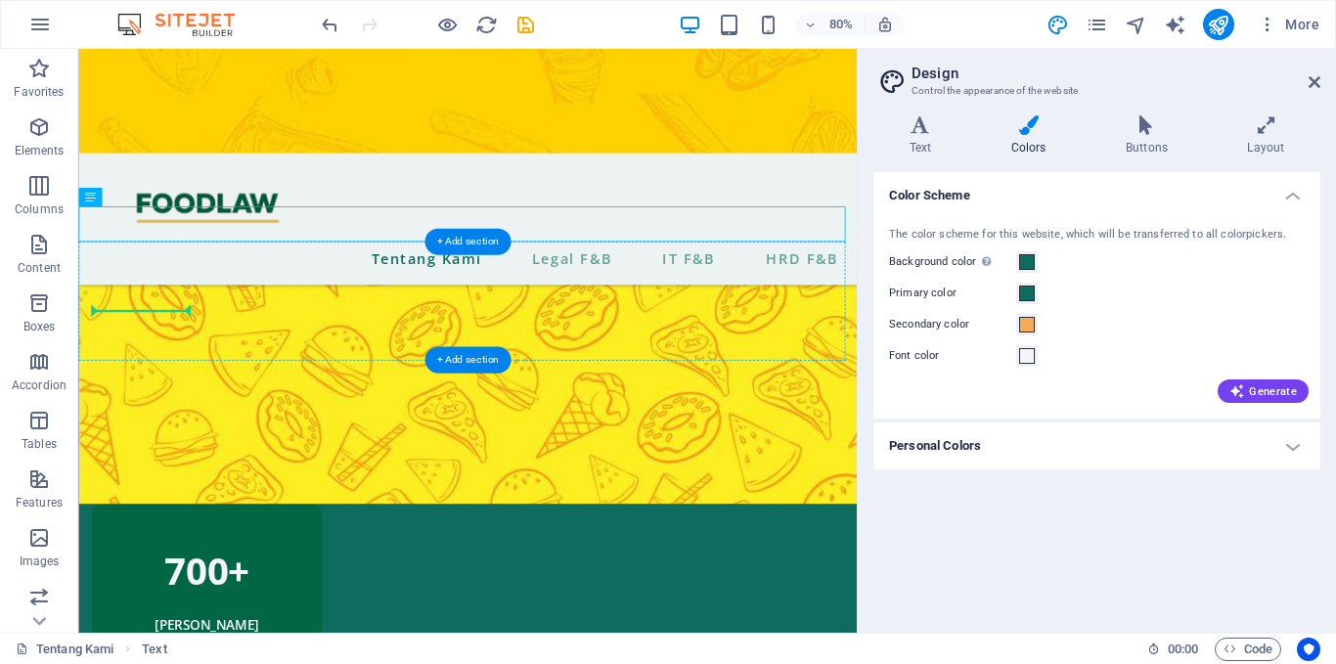
drag, startPoint x: 407, startPoint y: 270, endPoint x: 193, endPoint y: 365, distance: 234.3
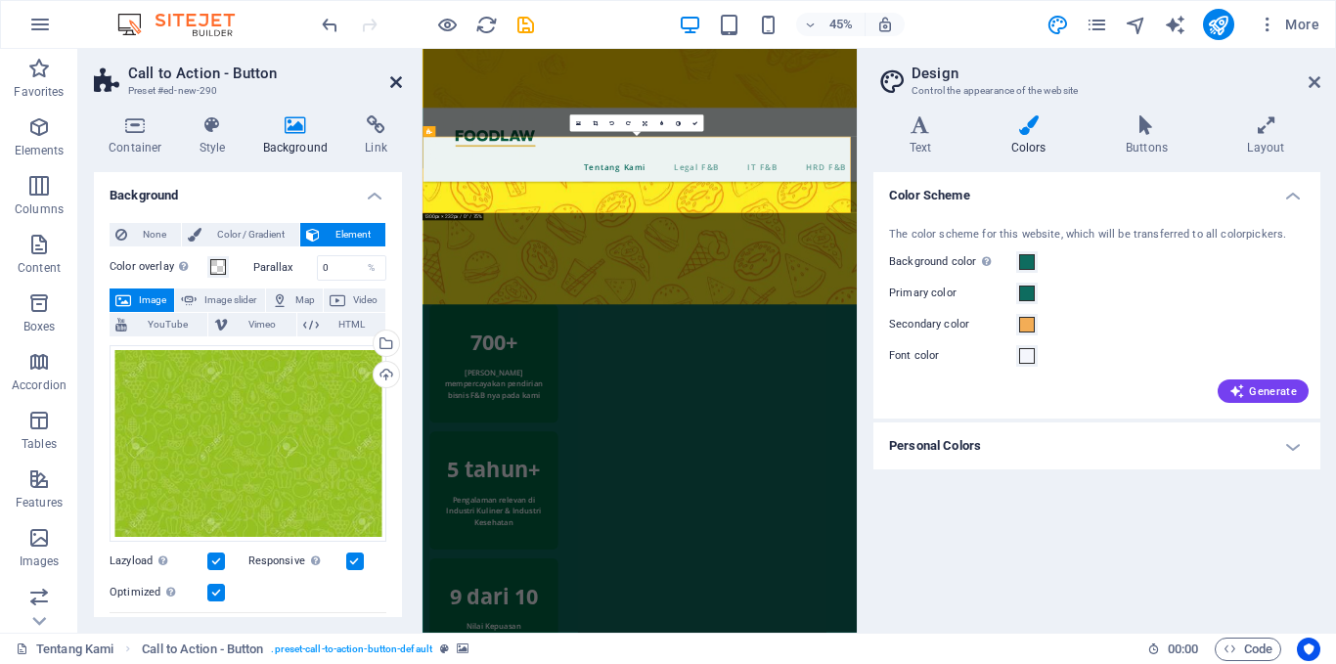
click at [392, 85] on icon at bounding box center [396, 82] width 12 height 16
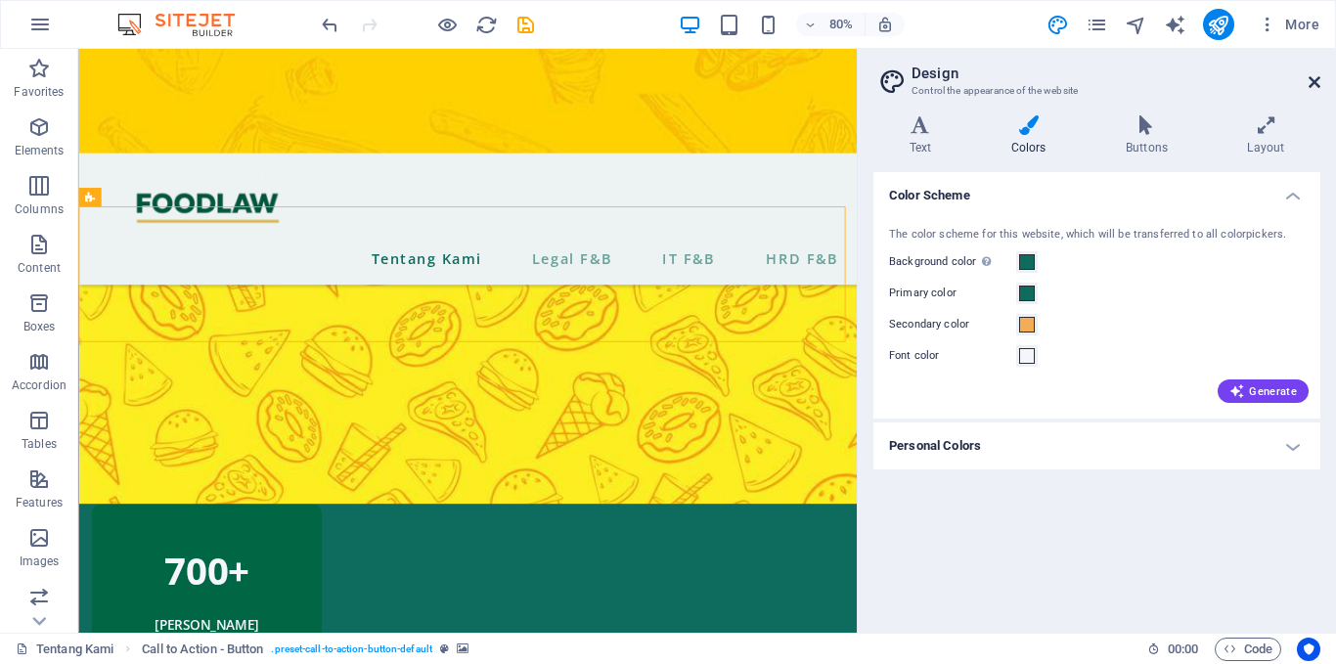
click at [1316, 84] on icon at bounding box center [1315, 82] width 12 height 16
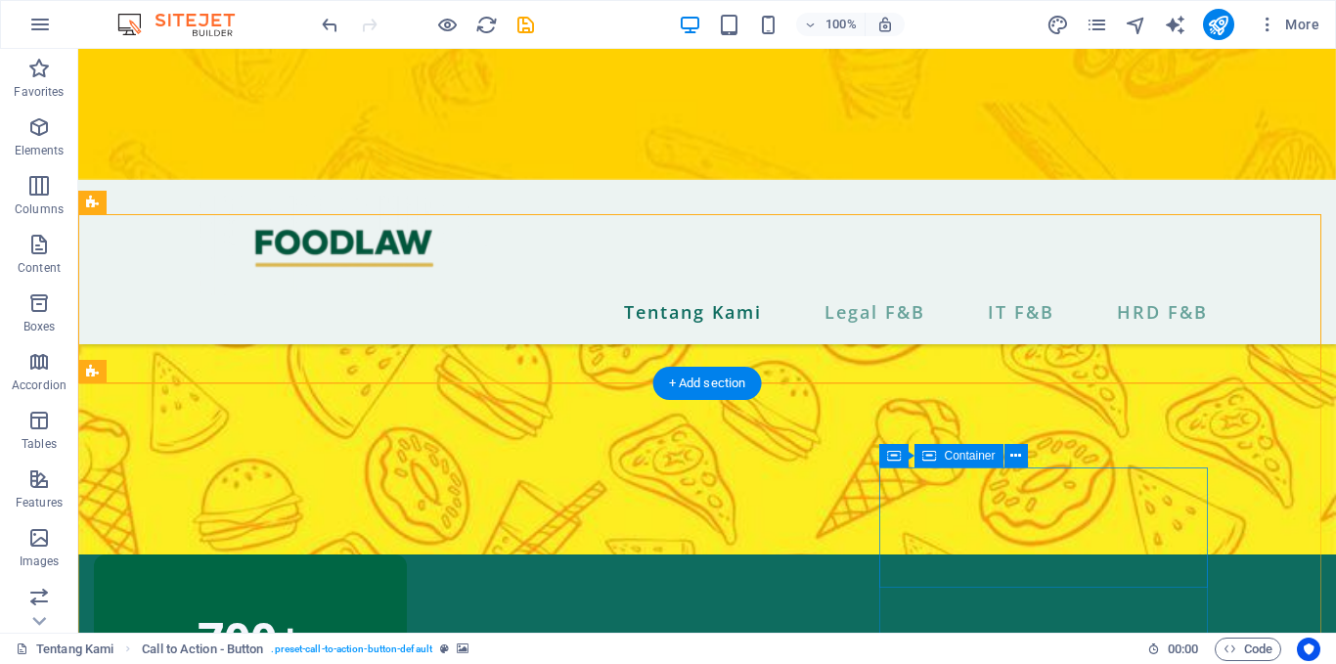
scroll to position [1105, 0]
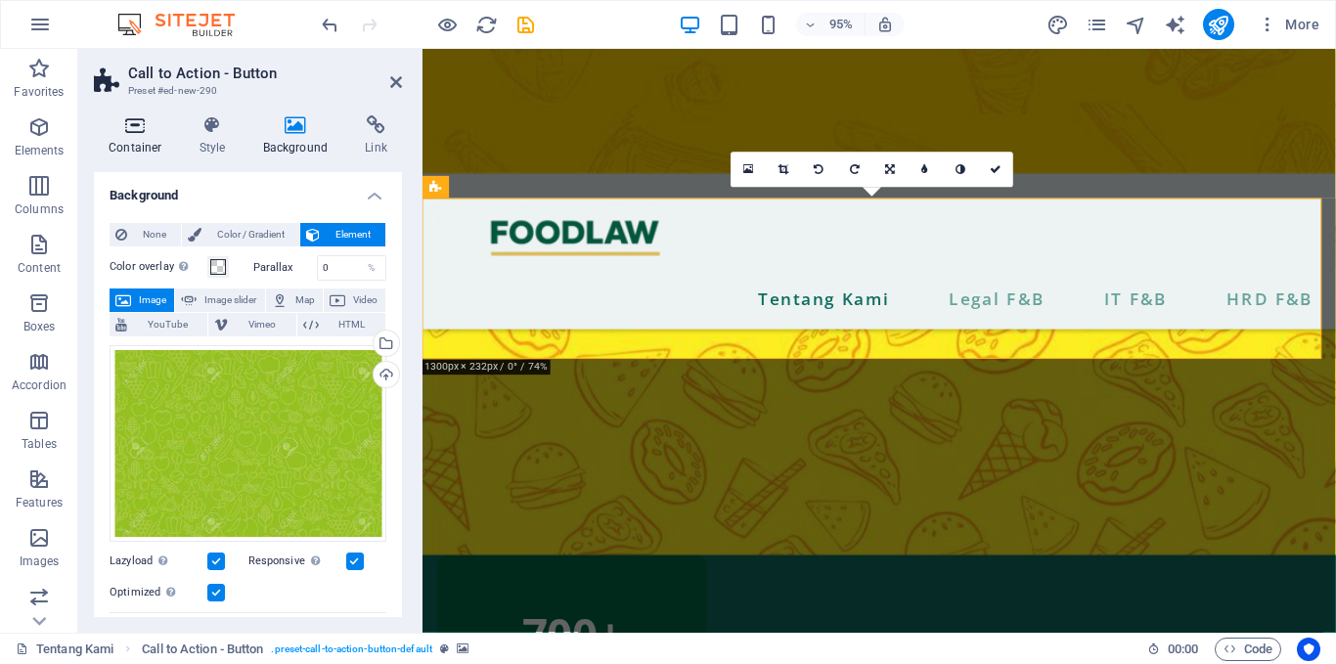
click at [143, 138] on h4 "Container" at bounding box center [139, 135] width 91 height 41
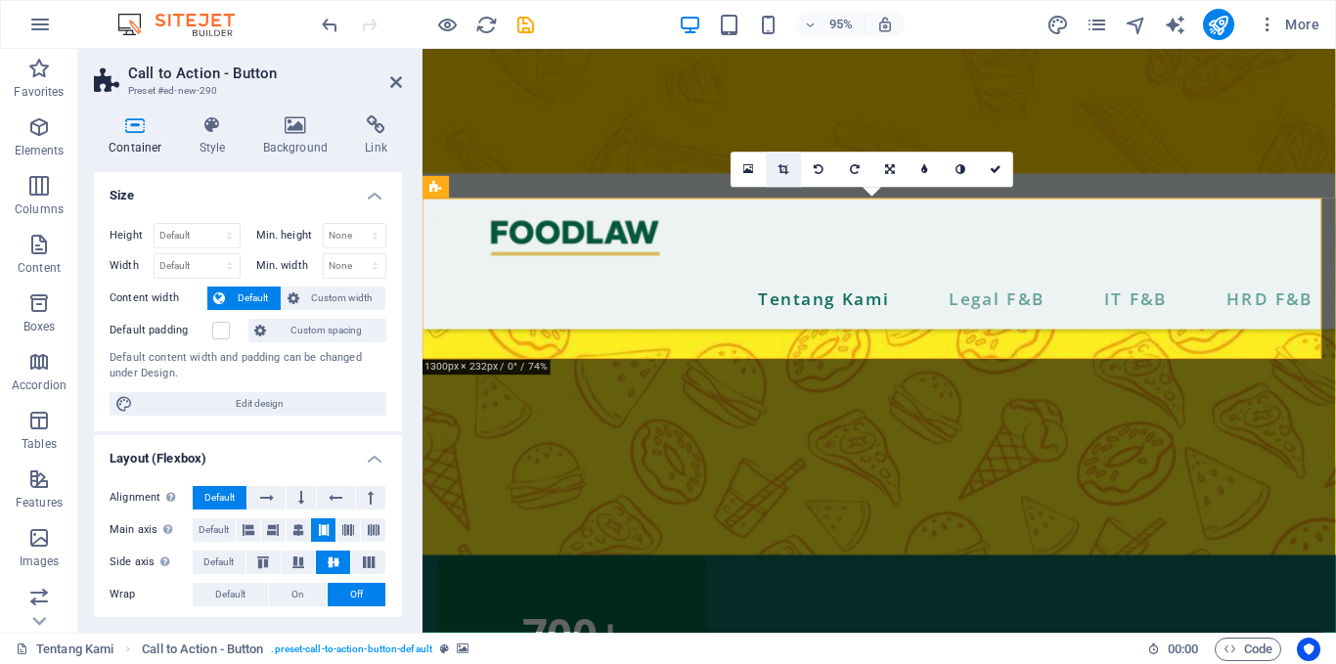
click at [787, 170] on icon at bounding box center [784, 169] width 11 height 11
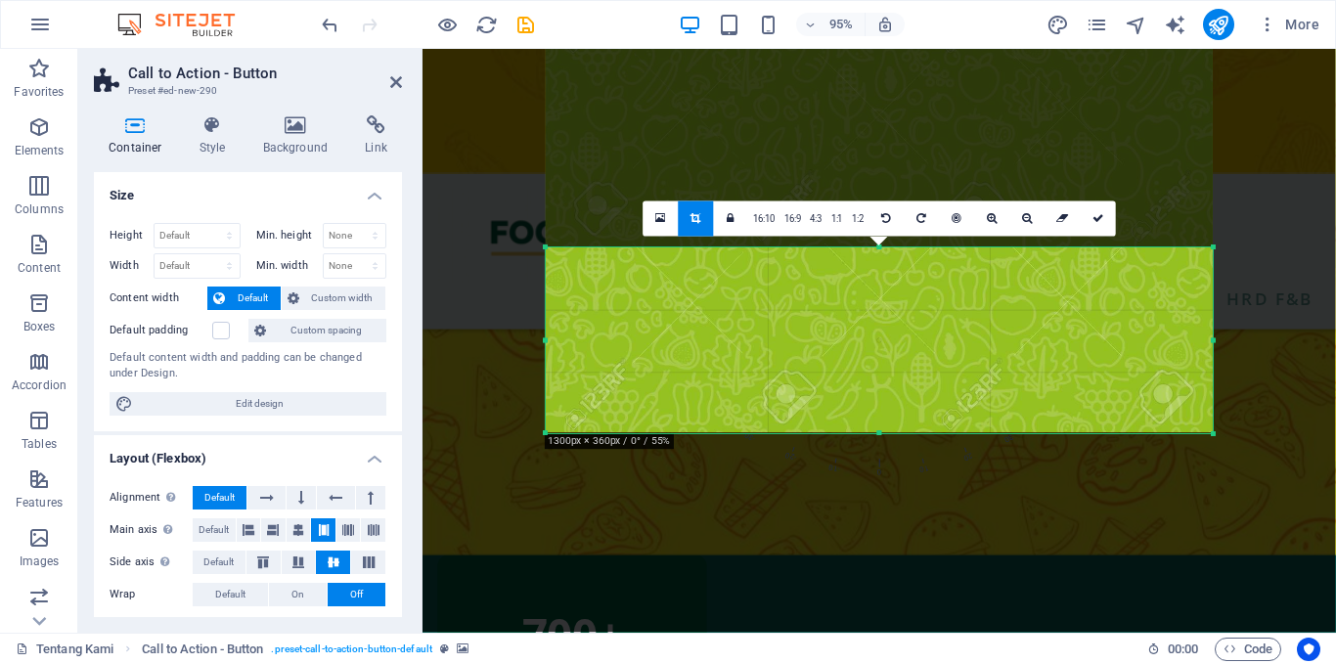
drag, startPoint x: 878, startPoint y: 105, endPoint x: 892, endPoint y: 402, distance: 297.8
click at [892, 402] on div "180 170 160 150 140 130 120 110 100 90 80 70 60 50 40 30 20 10 0 -10 -20 -30 -4…" at bounding box center [879, 341] width 667 height 186
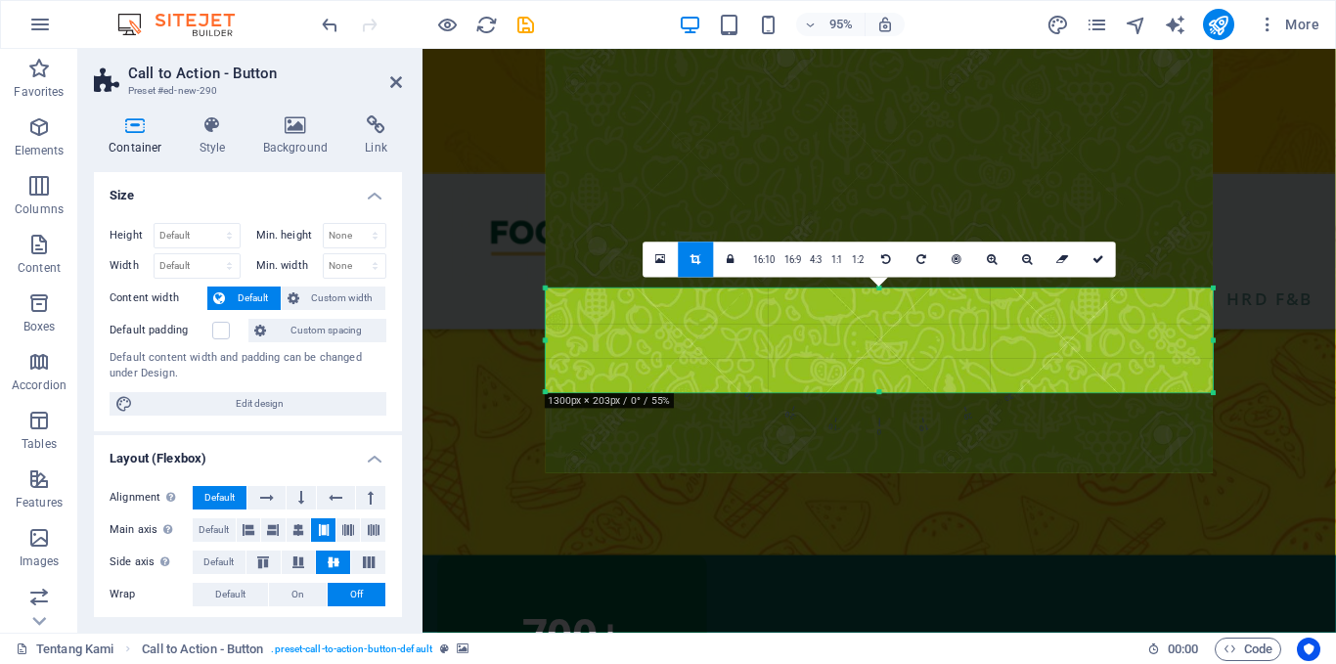
drag, startPoint x: 879, startPoint y: 432, endPoint x: 879, endPoint y: 347, distance: 85.1
click at [879, 347] on div "180 170 160 150 140 130 120 110 100 90 80 70 60 50 40 30 20 10 0 -10 -20 -30 -4…" at bounding box center [879, 341] width 667 height 104
click at [1096, 264] on icon at bounding box center [1099, 259] width 12 height 11
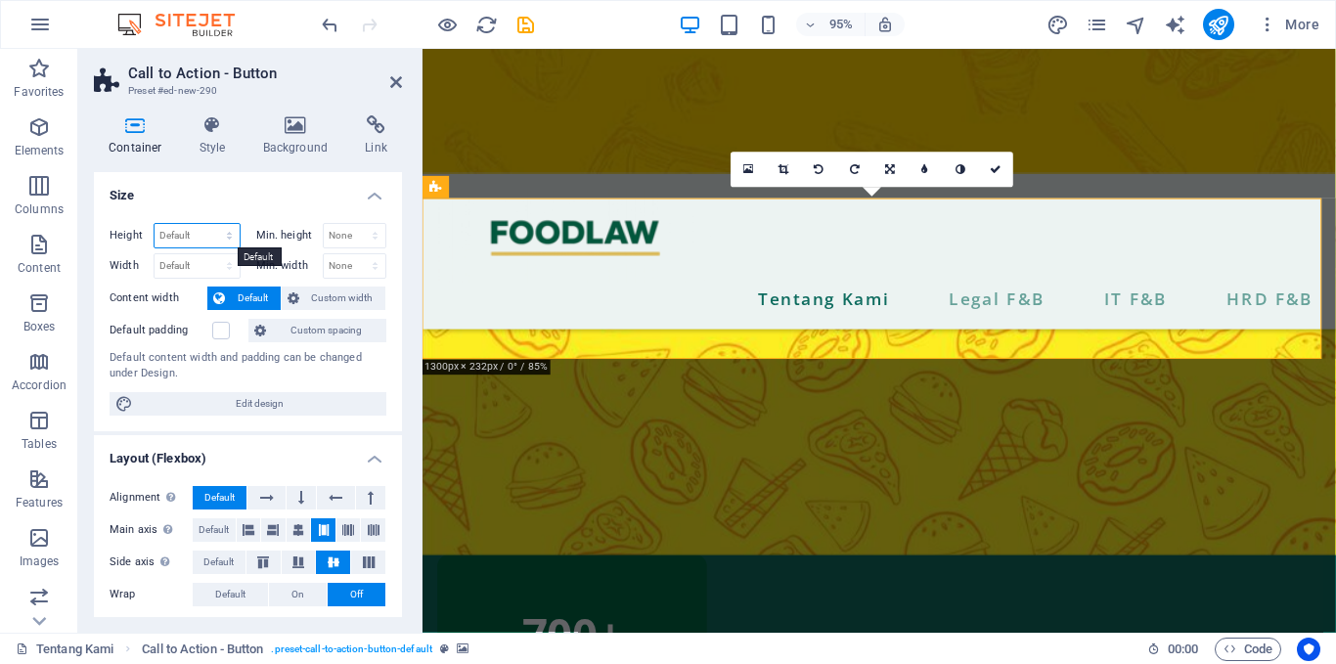
click at [184, 231] on select "Default px rem % vh vw" at bounding box center [197, 235] width 85 height 23
select select "px"
click at [209, 224] on select "Default px rem % vh vw" at bounding box center [197, 235] width 85 height 23
type input "173"
click at [199, 267] on select "Default px rem % em vh vw" at bounding box center [197, 265] width 85 height 23
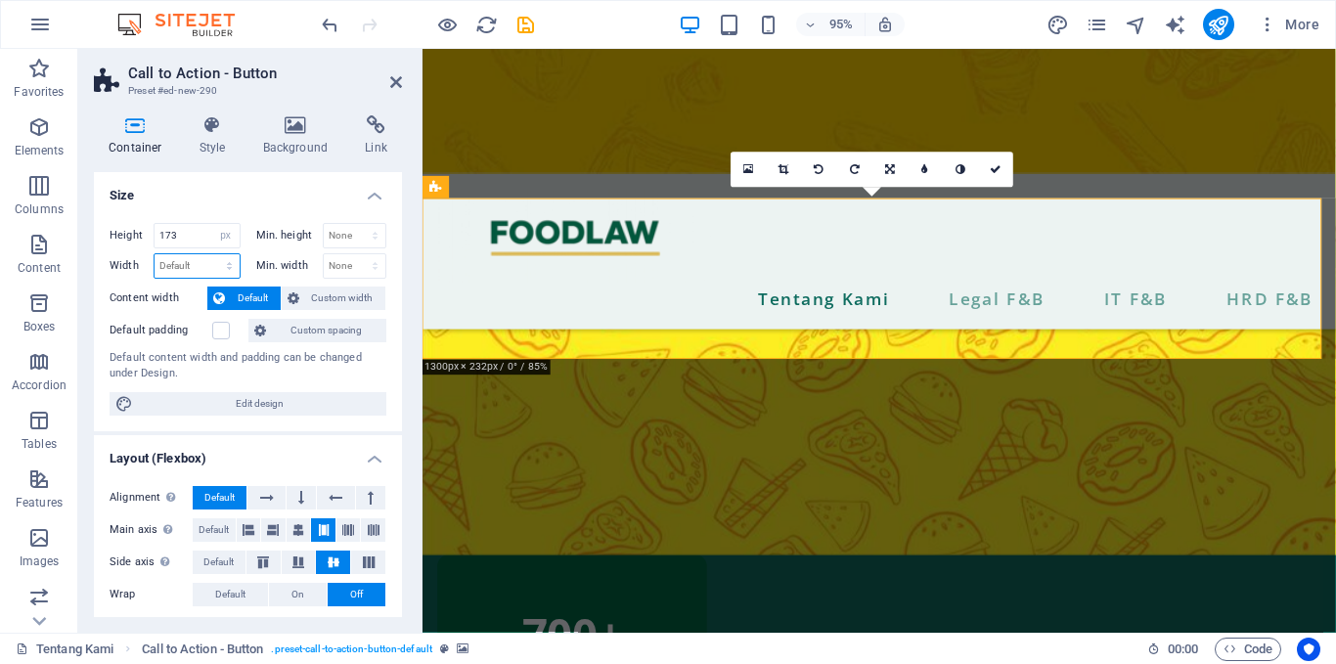
select select "%"
click at [209, 254] on select "Default px rem % em vh vw" at bounding box center [197, 265] width 85 height 23
type input "100"
click at [191, 238] on input "173" at bounding box center [197, 235] width 85 height 23
click at [221, 236] on select "Default px rem % vh vw" at bounding box center [225, 235] width 27 height 23
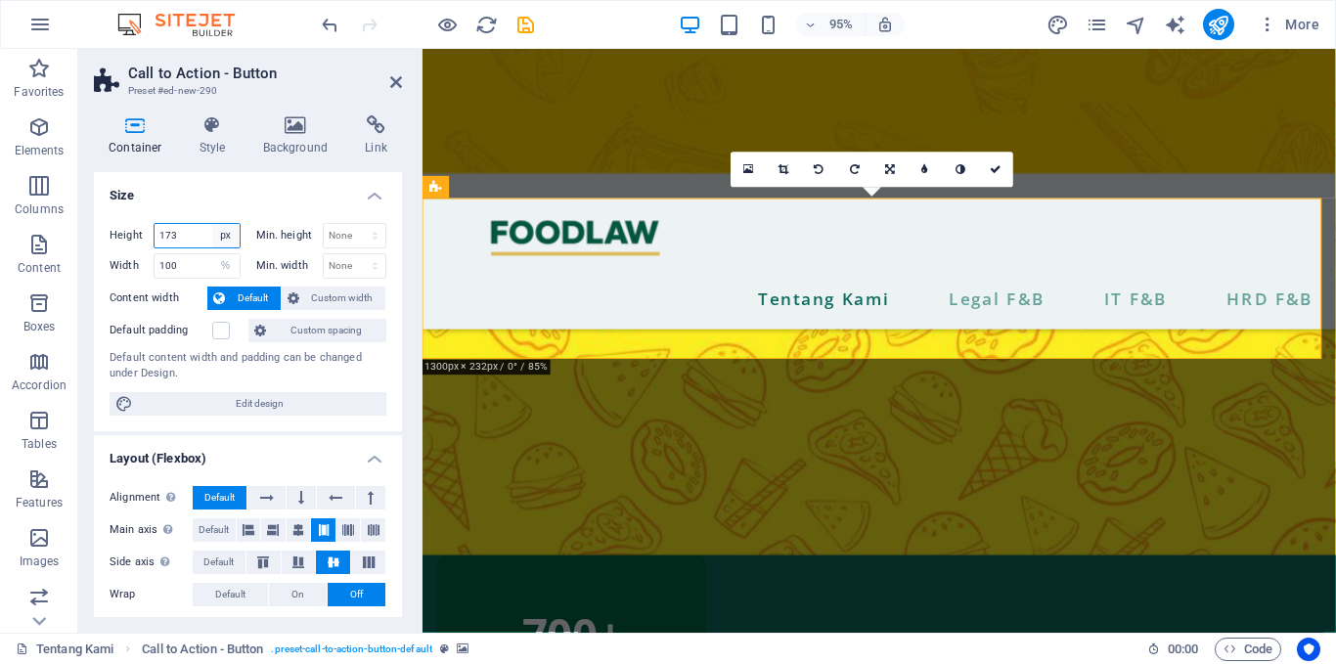
select select "%"
click at [212, 224] on select "Default px rem % vh vw" at bounding box center [225, 235] width 27 height 23
click at [180, 236] on input "100" at bounding box center [197, 235] width 85 height 23
type input "1"
type input "75"
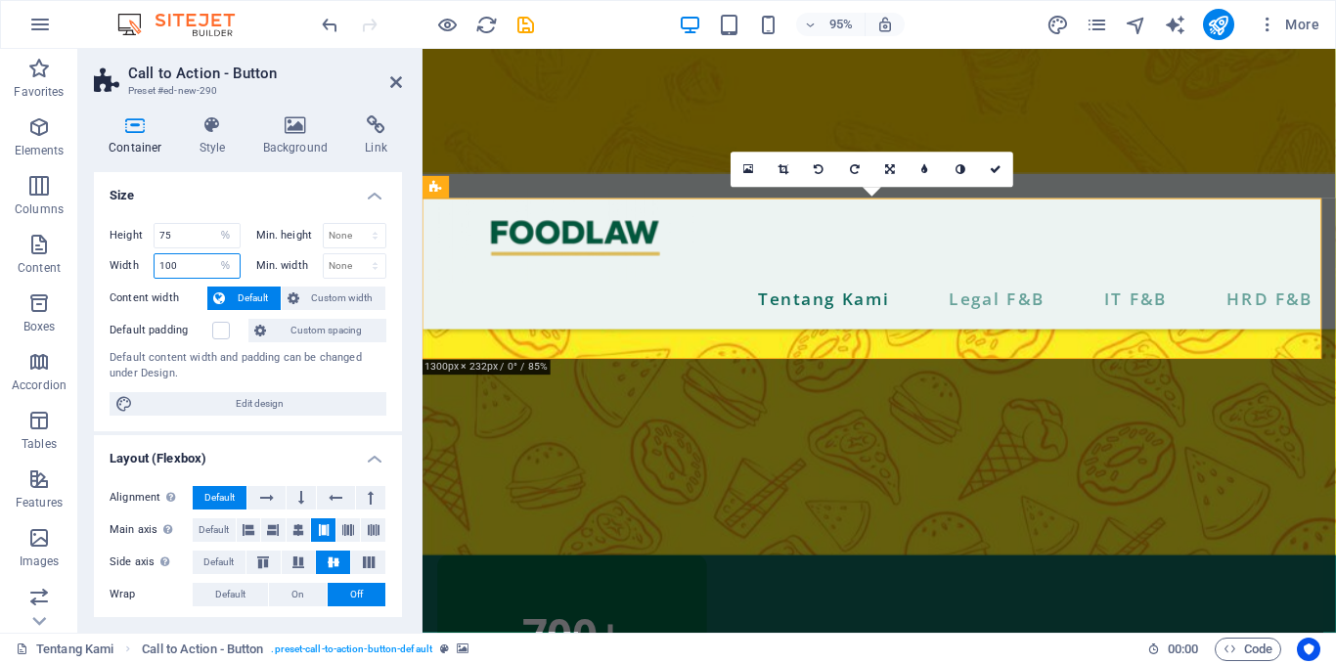
click at [192, 274] on input "100" at bounding box center [197, 265] width 85 height 23
type input "1"
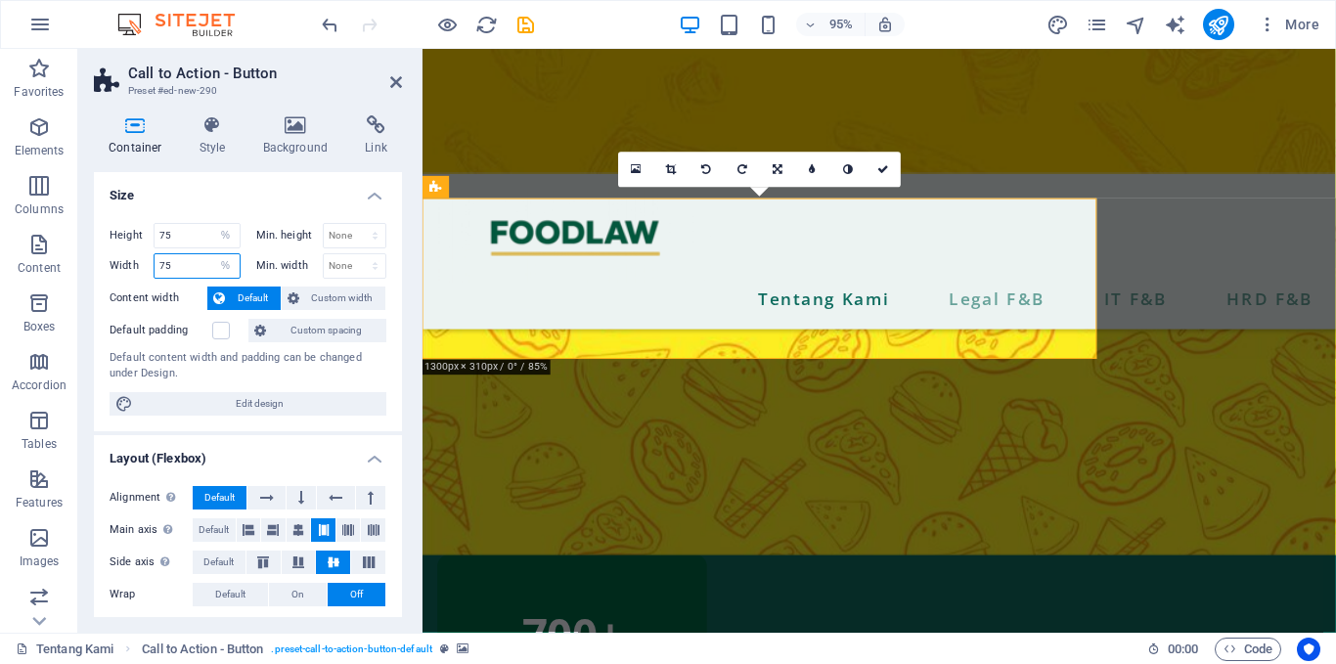
click at [192, 274] on input "75" at bounding box center [197, 265] width 85 height 23
type input "7"
type input "100"
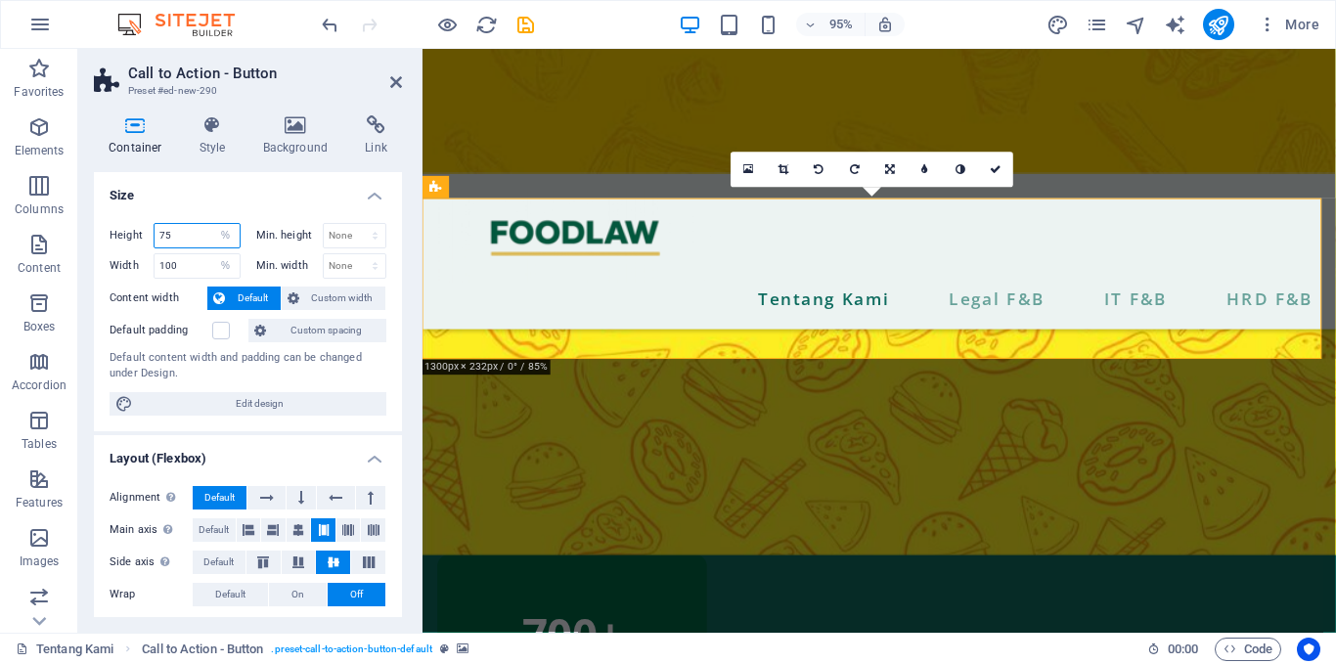
click at [200, 234] on input "75" at bounding box center [197, 235] width 85 height 23
type input "7"
click at [200, 234] on input "50" at bounding box center [197, 235] width 85 height 23
type input "5"
type input "2"
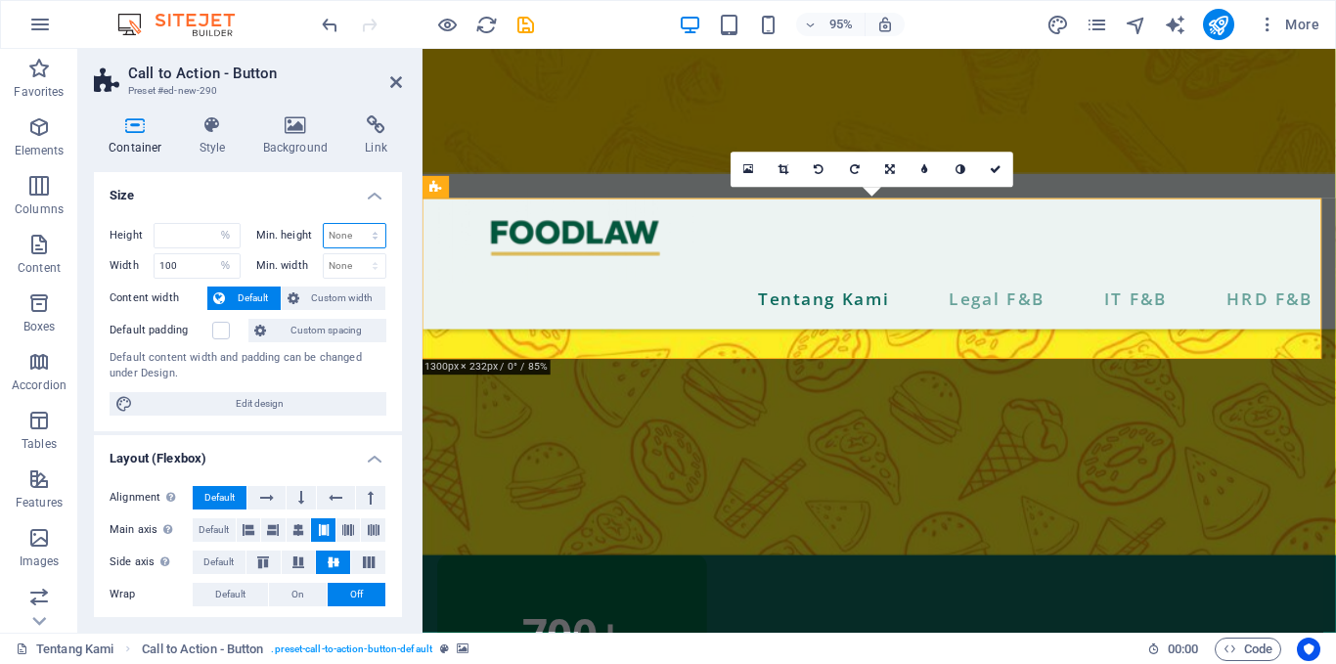
click at [340, 237] on select "None px rem % vh vw" at bounding box center [355, 235] width 63 height 23
select select "px"
click at [354, 224] on select "None px rem % vh vw" at bounding box center [355, 235] width 63 height 23
type input "0"
click at [367, 240] on select "None px rem % vh vw" at bounding box center [371, 235] width 27 height 23
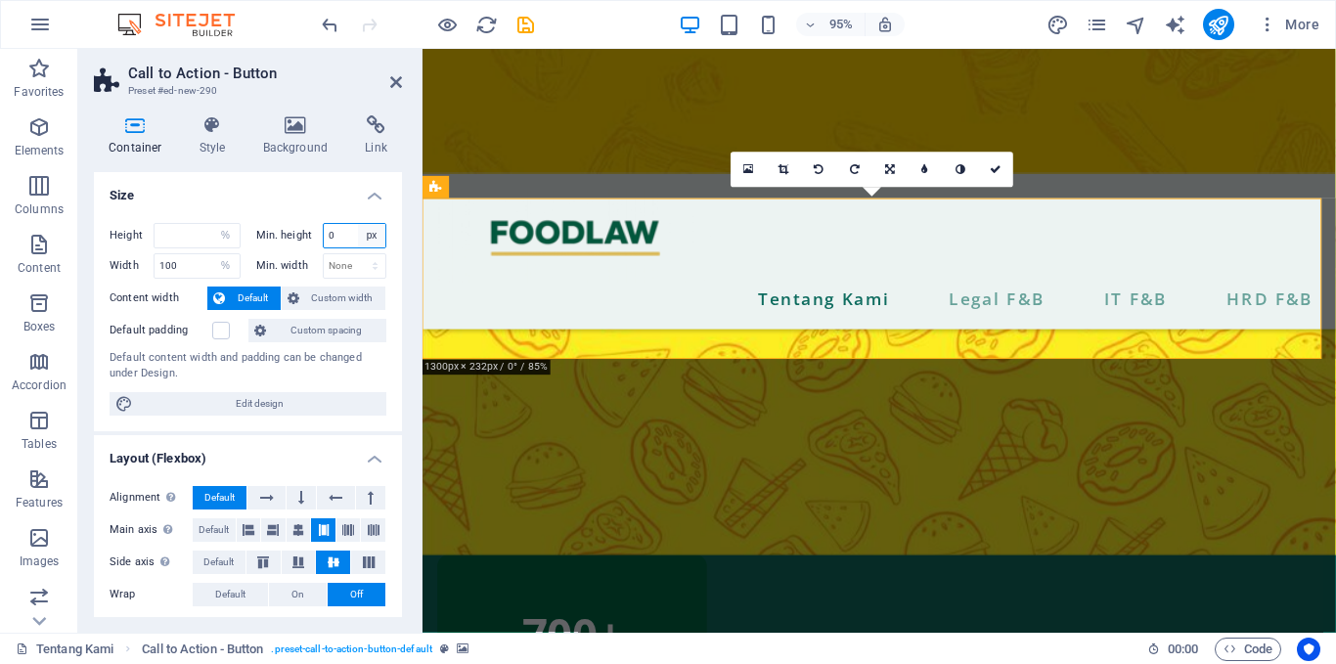
select select "%"
click at [358, 224] on select "None px rem % vh vw" at bounding box center [371, 235] width 27 height 23
type input "75"
click at [358, 233] on select "None px rem % vh vw" at bounding box center [371, 235] width 27 height 23
select select "7v97s8sa8bg"
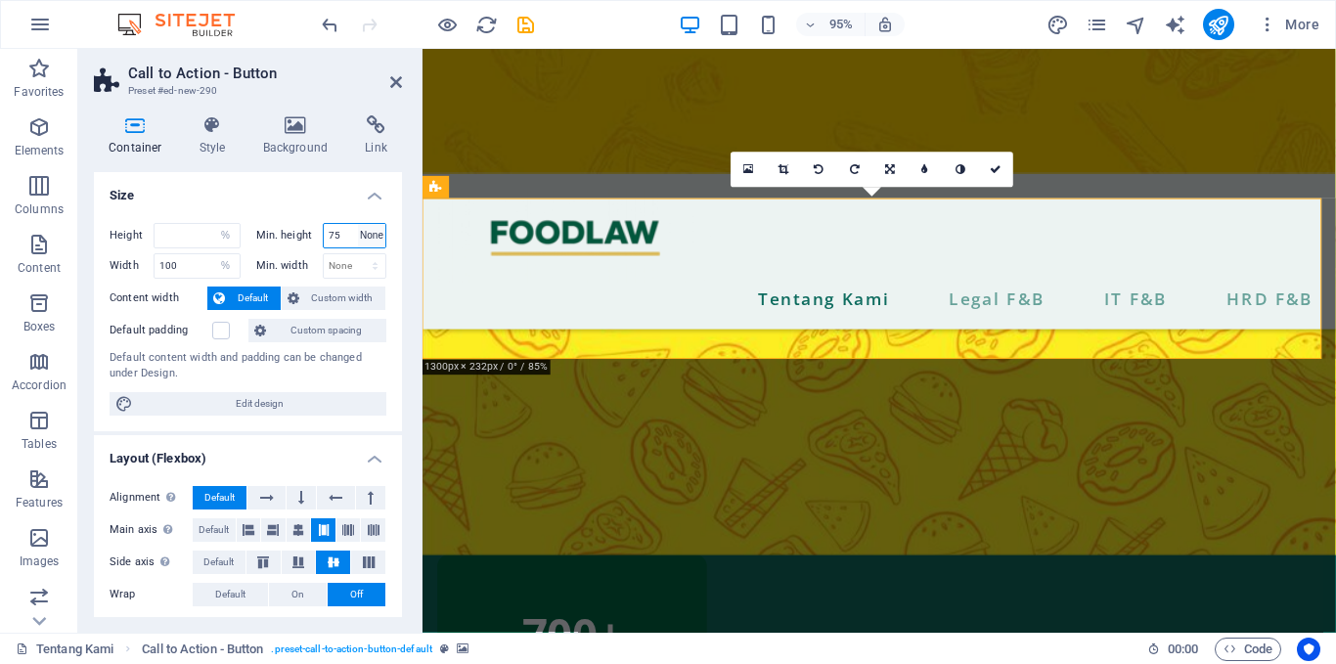
click at [358, 224] on select "None px rem % vh vw" at bounding box center [371, 235] width 27 height 23
select select "DISABLED_OPTION_VALUE"
click at [337, 290] on span "Custom width" at bounding box center [342, 298] width 75 height 23
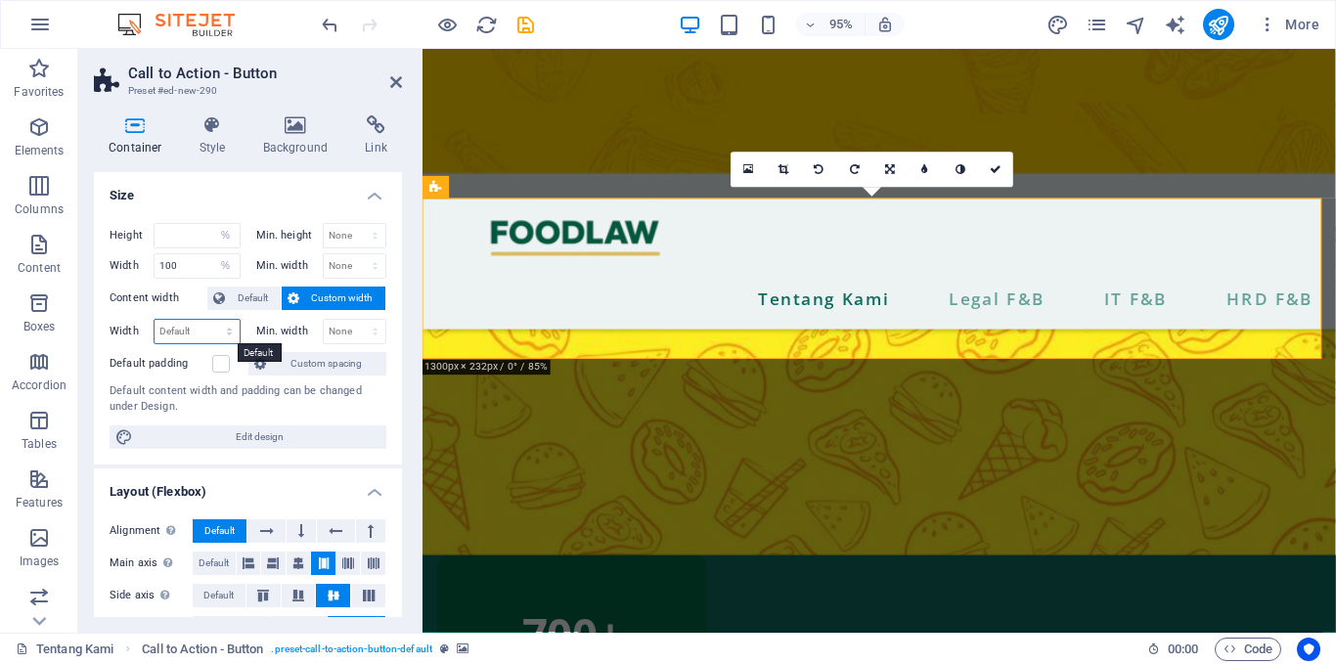
click at [217, 330] on select "Default px rem % em vh vw" at bounding box center [197, 331] width 85 height 23
select select "%"
click at [209, 320] on select "Default px rem % em vh vw" at bounding box center [197, 331] width 85 height 23
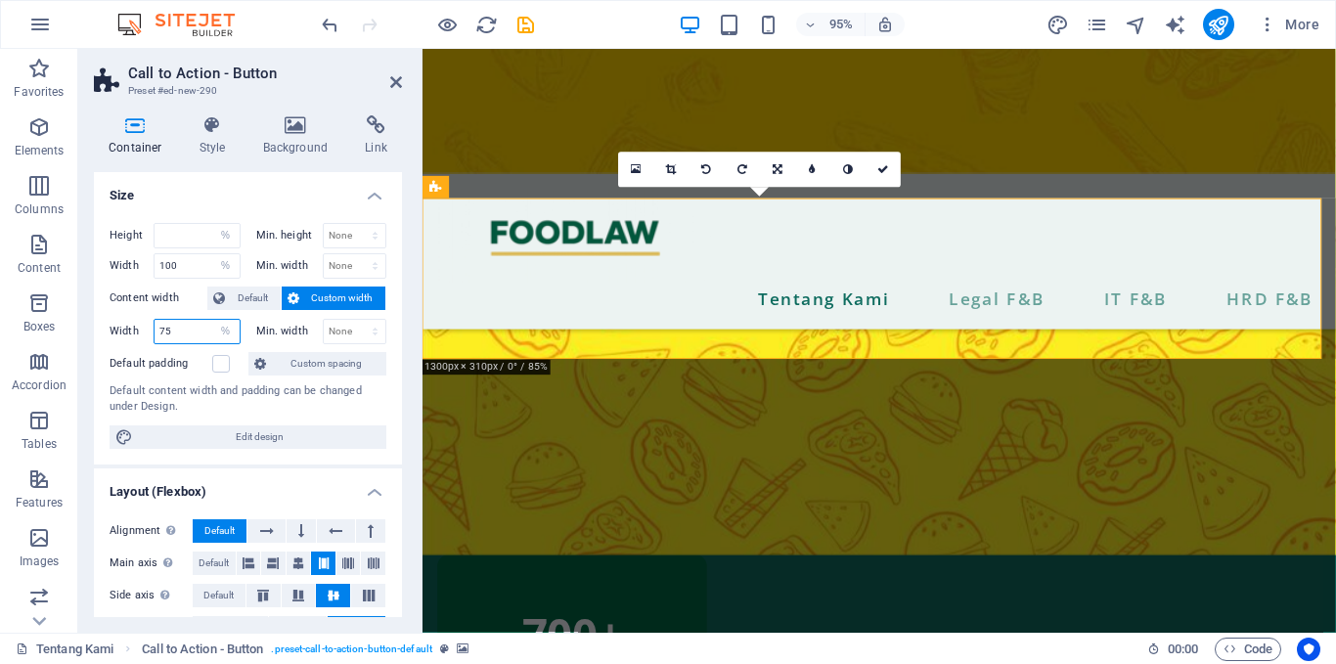
drag, startPoint x: 185, startPoint y: 329, endPoint x: 137, endPoint y: 336, distance: 48.4
click at [137, 336] on div "Width 75 Default px rem % em vh vw" at bounding box center [175, 331] width 131 height 25
type input "100"
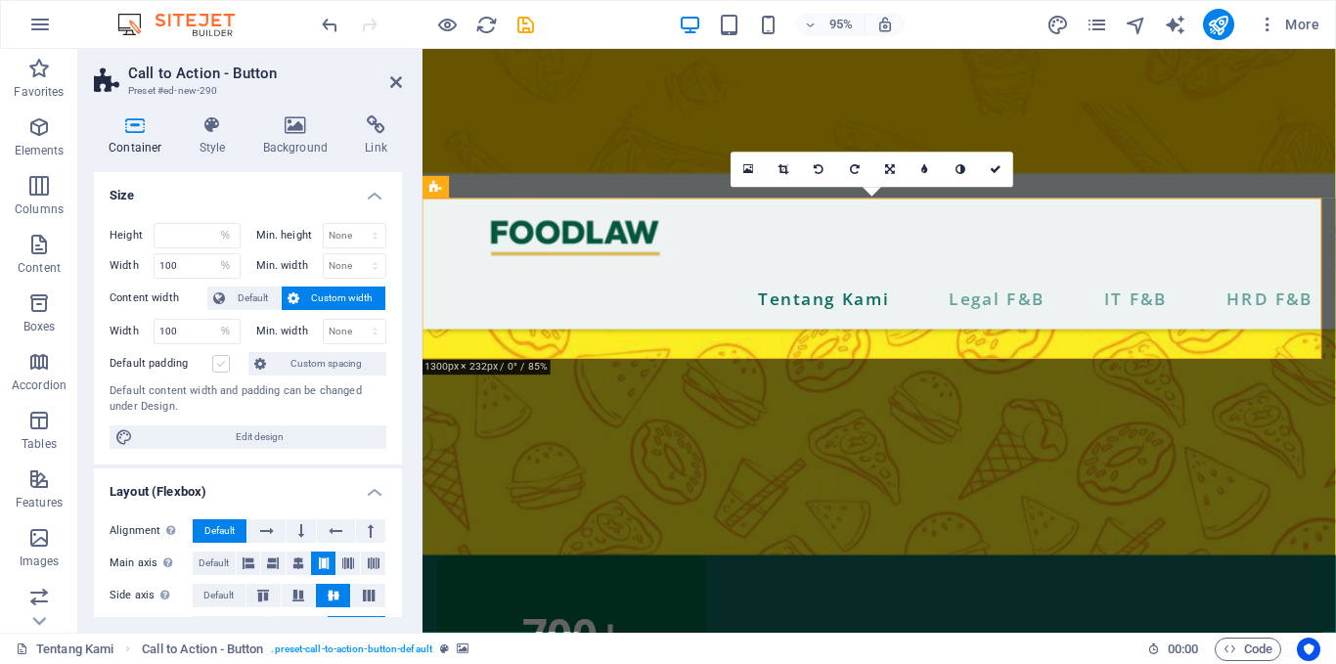
drag, startPoint x: 242, startPoint y: 335, endPoint x: 219, endPoint y: 366, distance: 38.6
click at [219, 366] on div "Height Default px rem % vh vw Min. height None px rem % vh vw Width 100 Default…" at bounding box center [248, 335] width 308 height 257
click at [219, 366] on label at bounding box center [221, 364] width 18 height 18
click at [0, 0] on input "Default padding" at bounding box center [0, 0] width 0 height 0
click at [229, 365] on label at bounding box center [221, 364] width 18 height 18
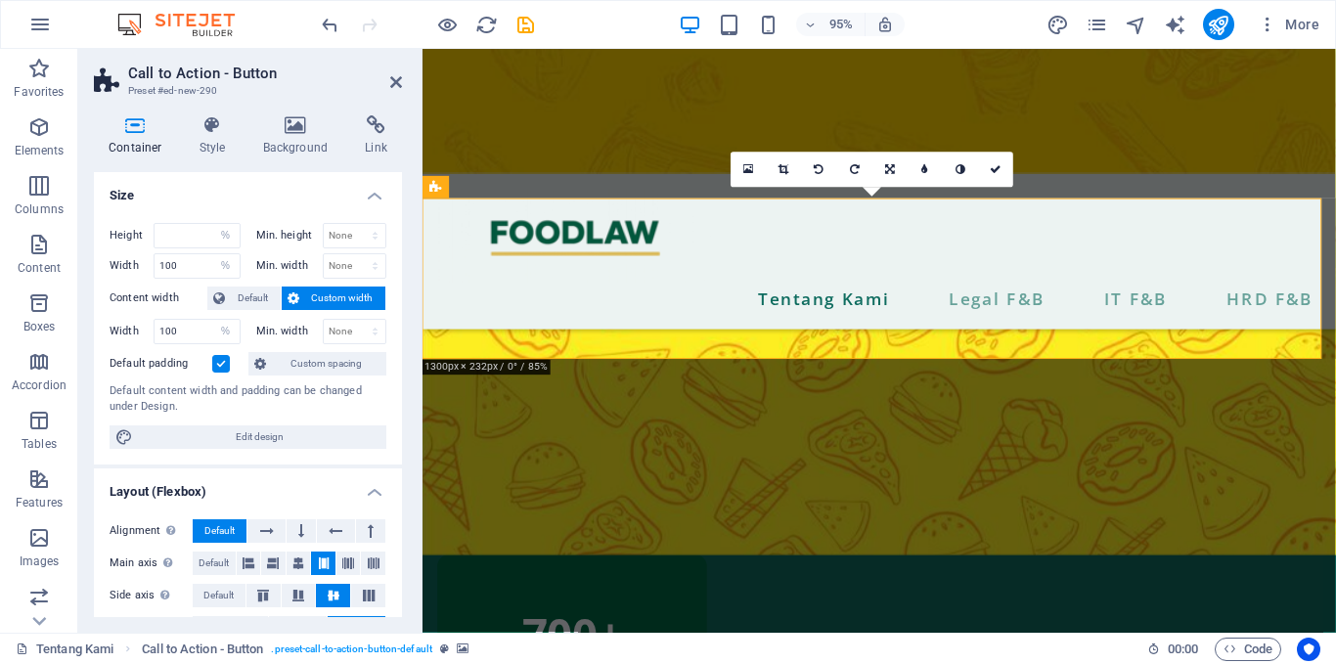
click at [0, 0] on input "Default padding" at bounding box center [0, 0] width 0 height 0
click at [241, 447] on span "Edit design" at bounding box center [260, 437] width 242 height 23
select select "px"
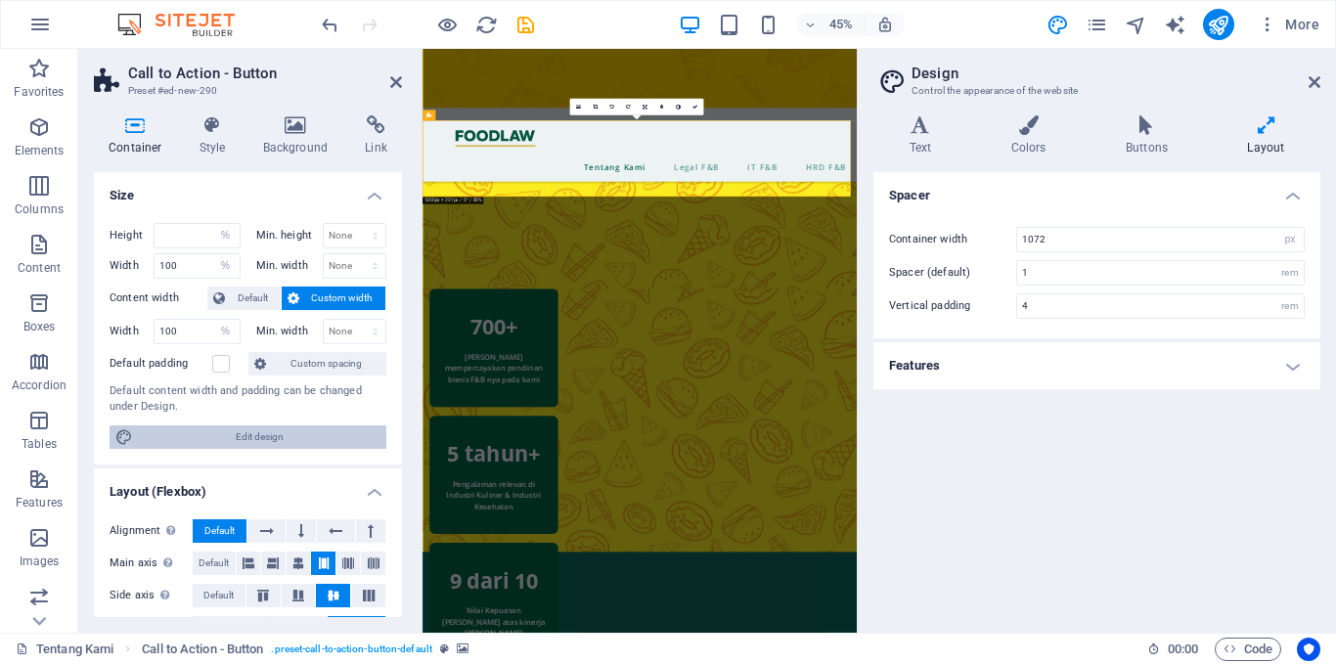
type input "200"
click at [294, 426] on span "Edit design" at bounding box center [260, 437] width 242 height 23
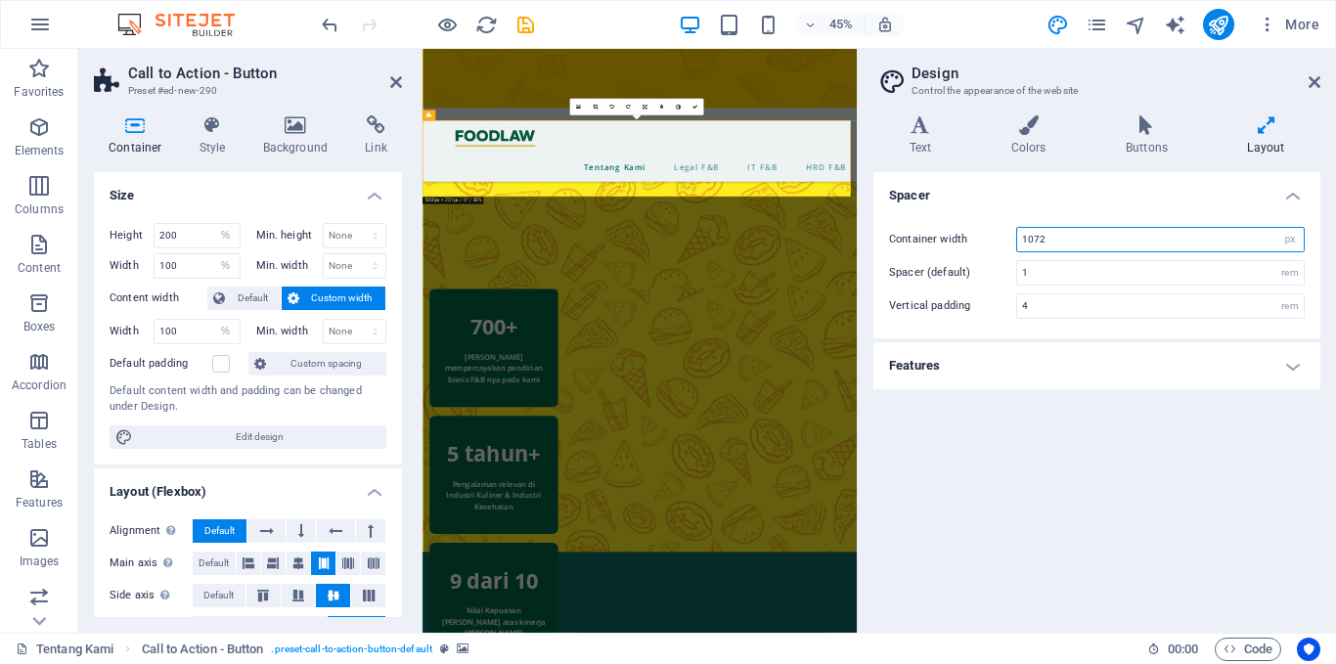
drag, startPoint x: 1082, startPoint y: 232, endPoint x: 984, endPoint y: 243, distance: 98.4
click at [984, 243] on div "Container width 1072 rem px" at bounding box center [1097, 239] width 416 height 25
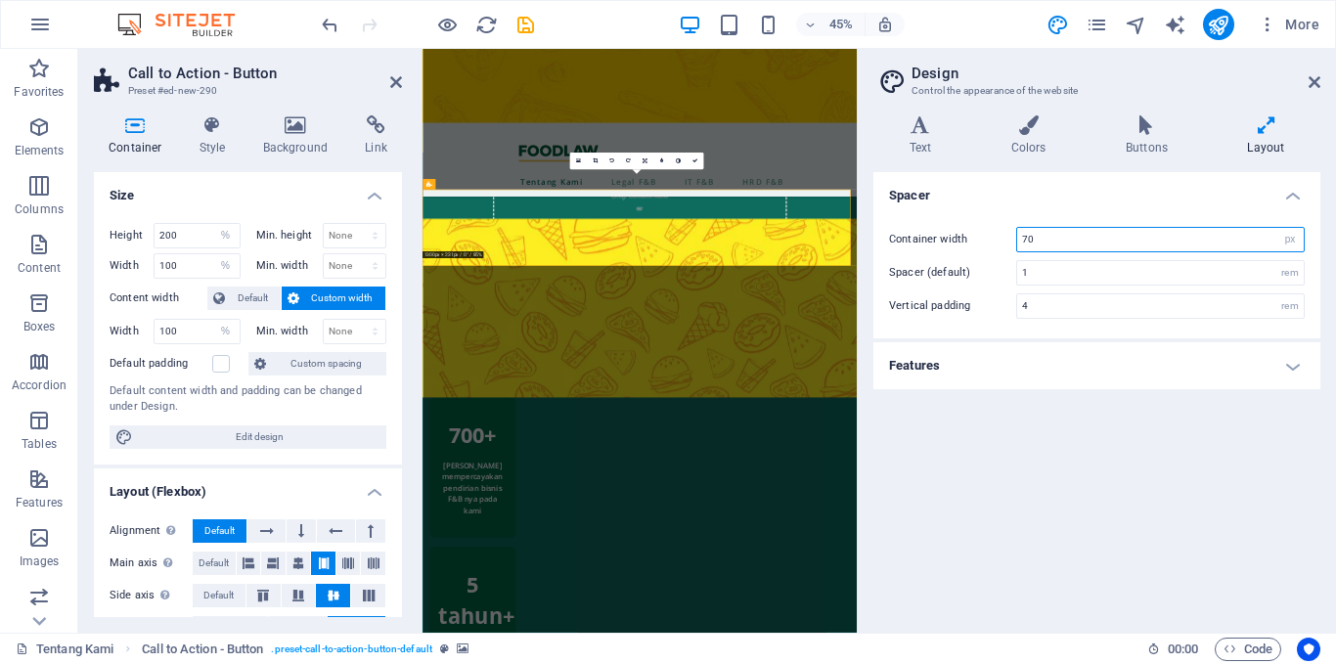
type input "7"
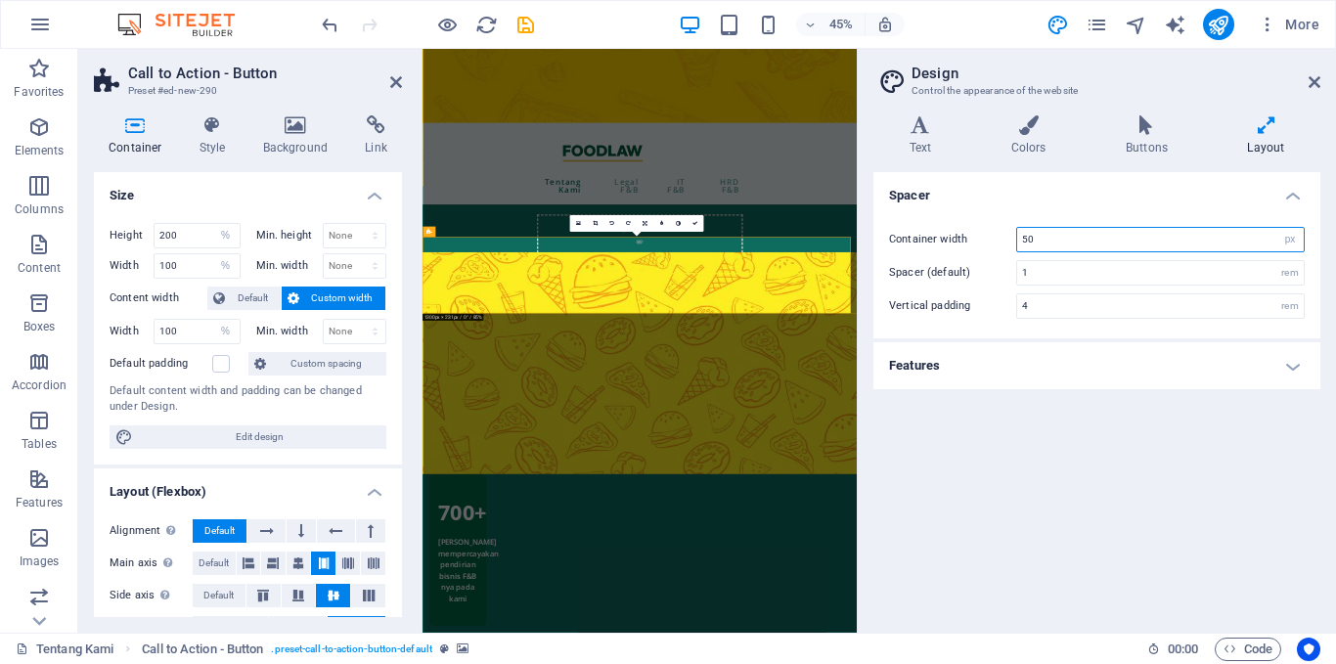
type input "5"
type input "1072"
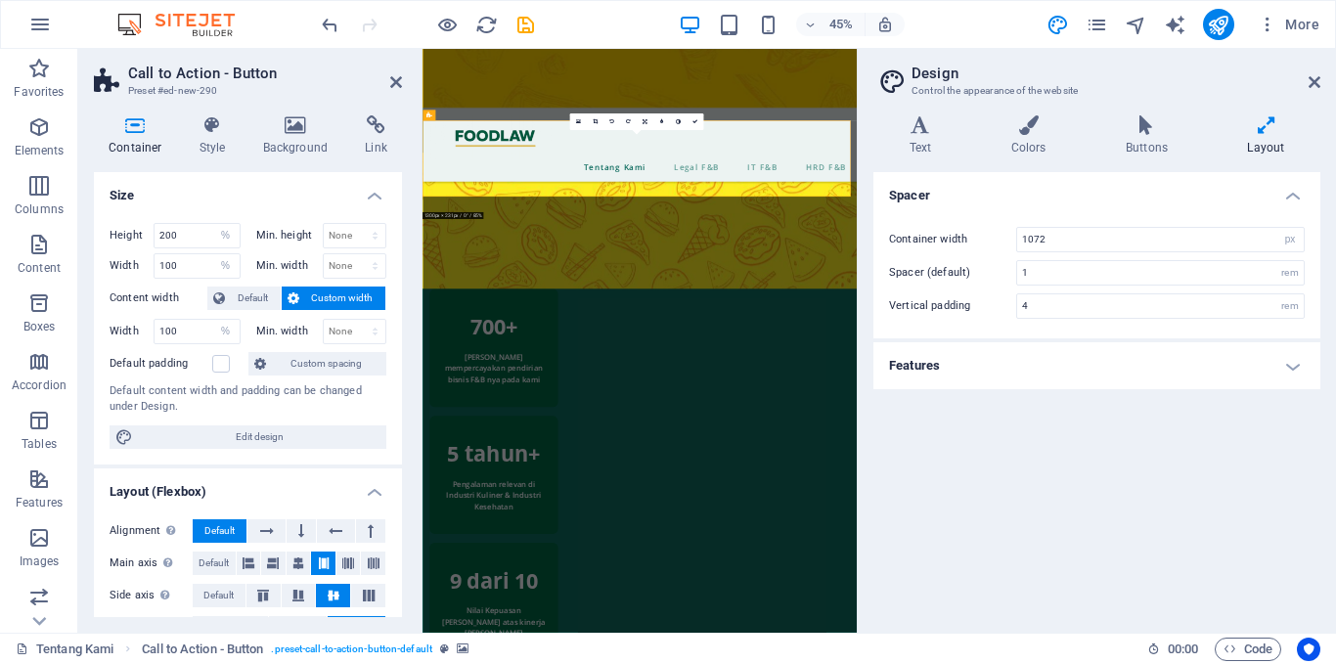
click at [1219, 357] on h4 "Features" at bounding box center [1097, 365] width 447 height 47
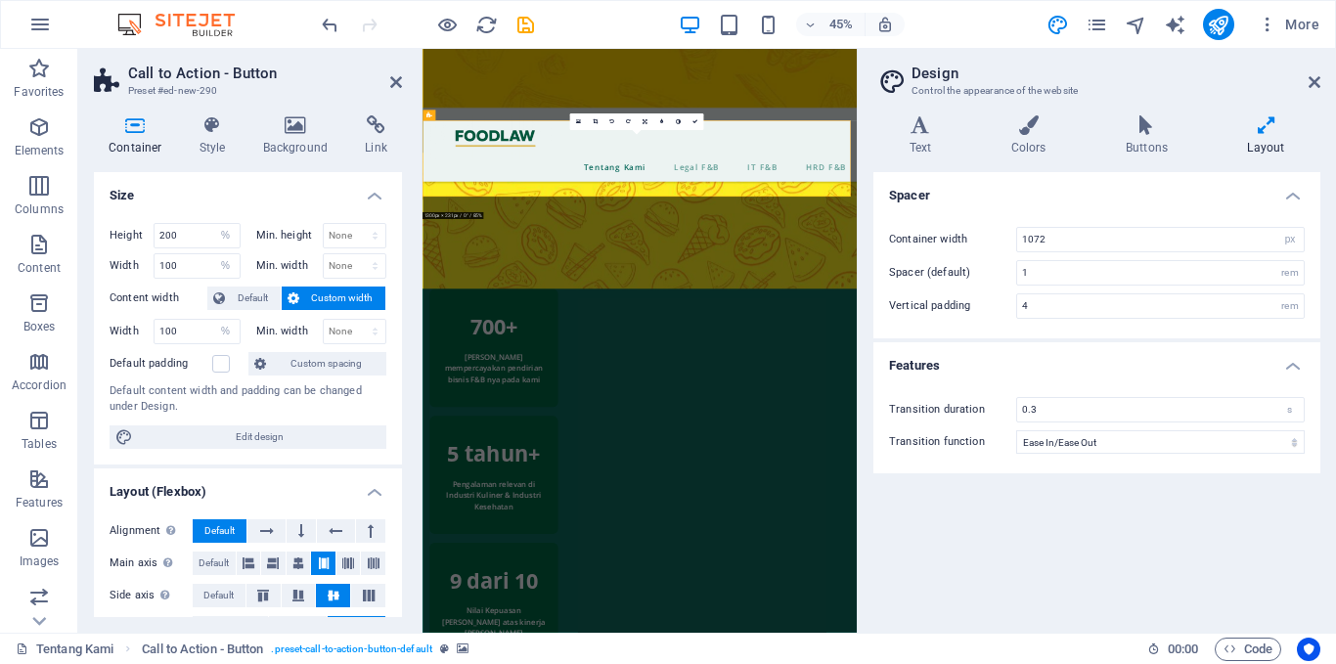
click at [1219, 357] on h4 "Features" at bounding box center [1097, 359] width 447 height 35
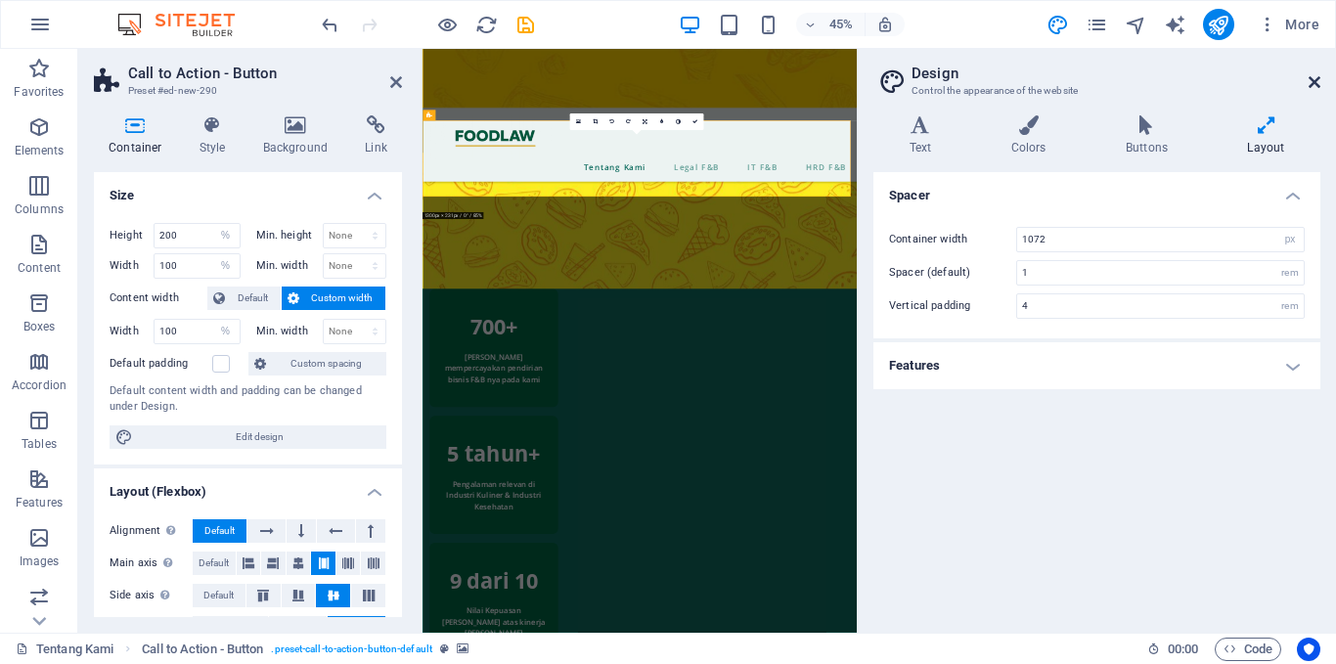
click at [1311, 75] on icon at bounding box center [1315, 82] width 12 height 16
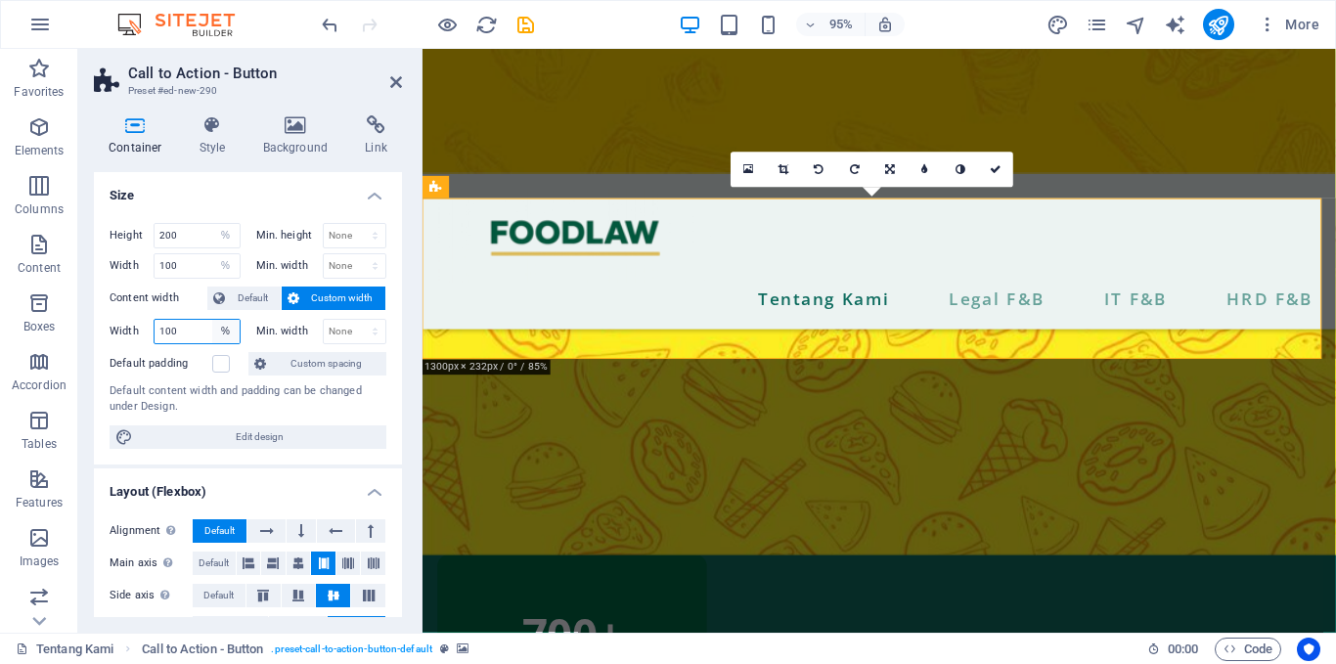
click at [225, 332] on select "Default px rem % em vh vw" at bounding box center [225, 331] width 27 height 23
select select "g1e18l9lugg"
click at [212, 320] on select "Default px rem % em vh vw" at bounding box center [225, 331] width 27 height 23
select select "DISABLED_OPTION_VALUE"
click at [164, 233] on input "200" at bounding box center [197, 235] width 85 height 23
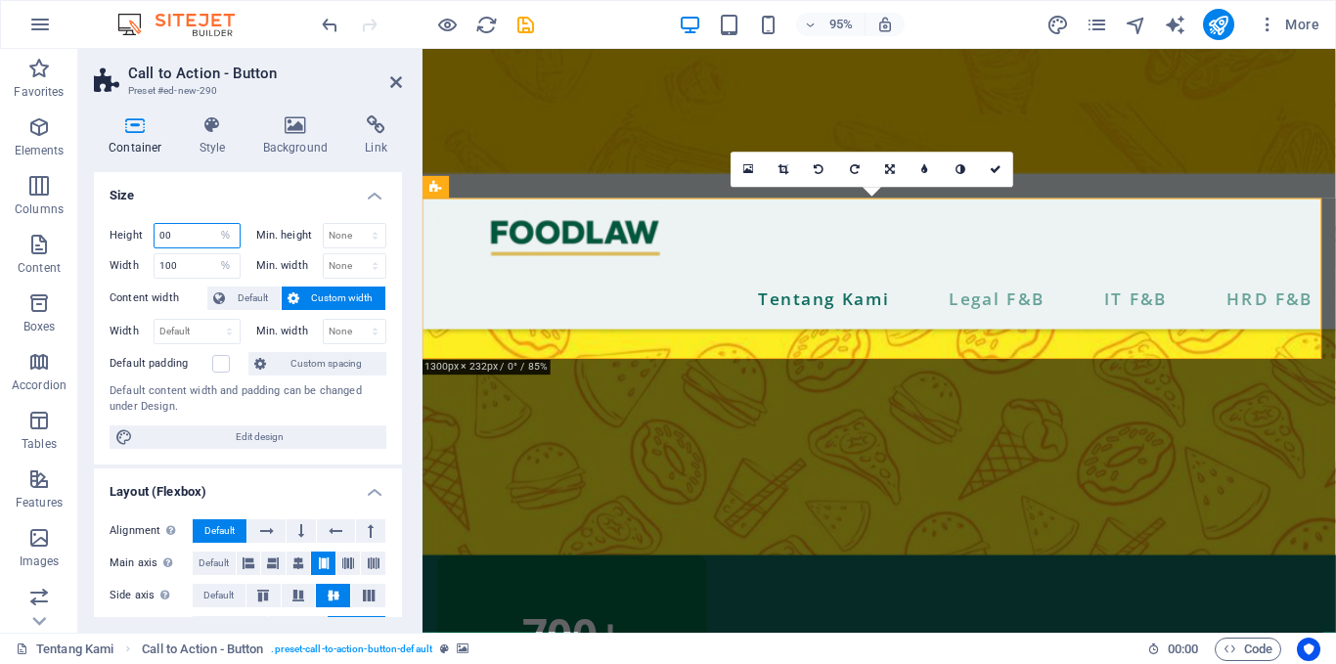
type input "0"
type input "50"
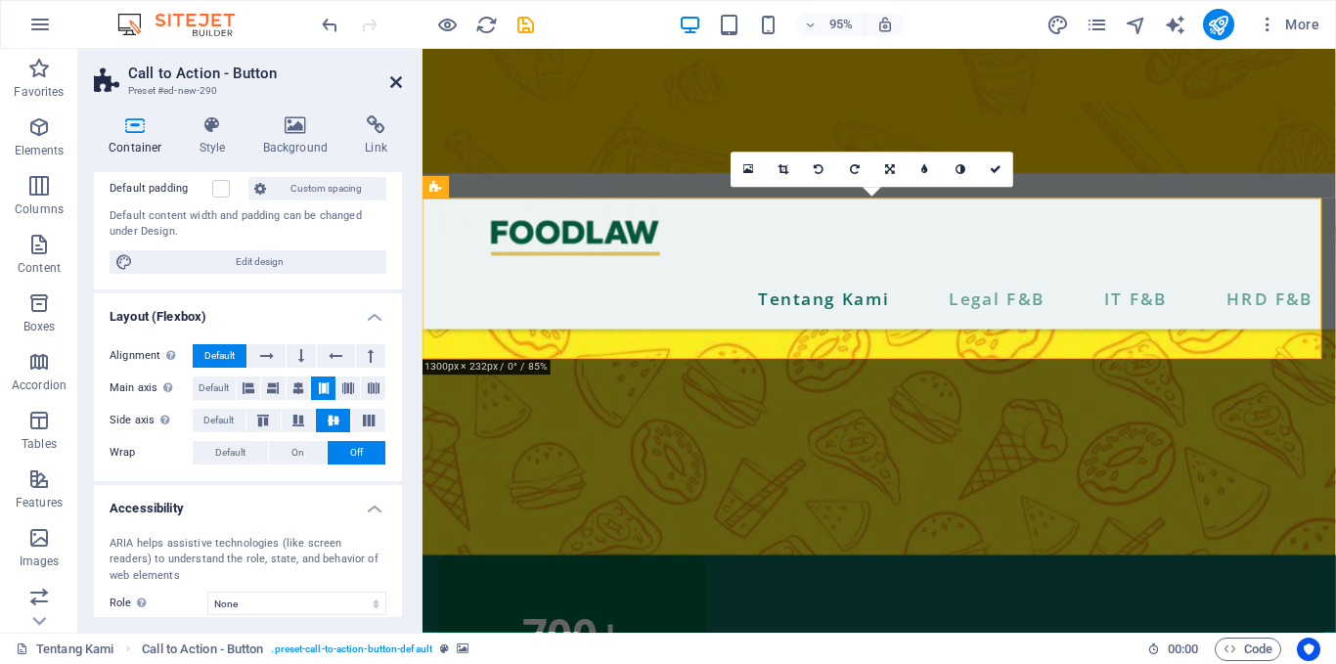
click at [396, 83] on icon at bounding box center [396, 82] width 12 height 16
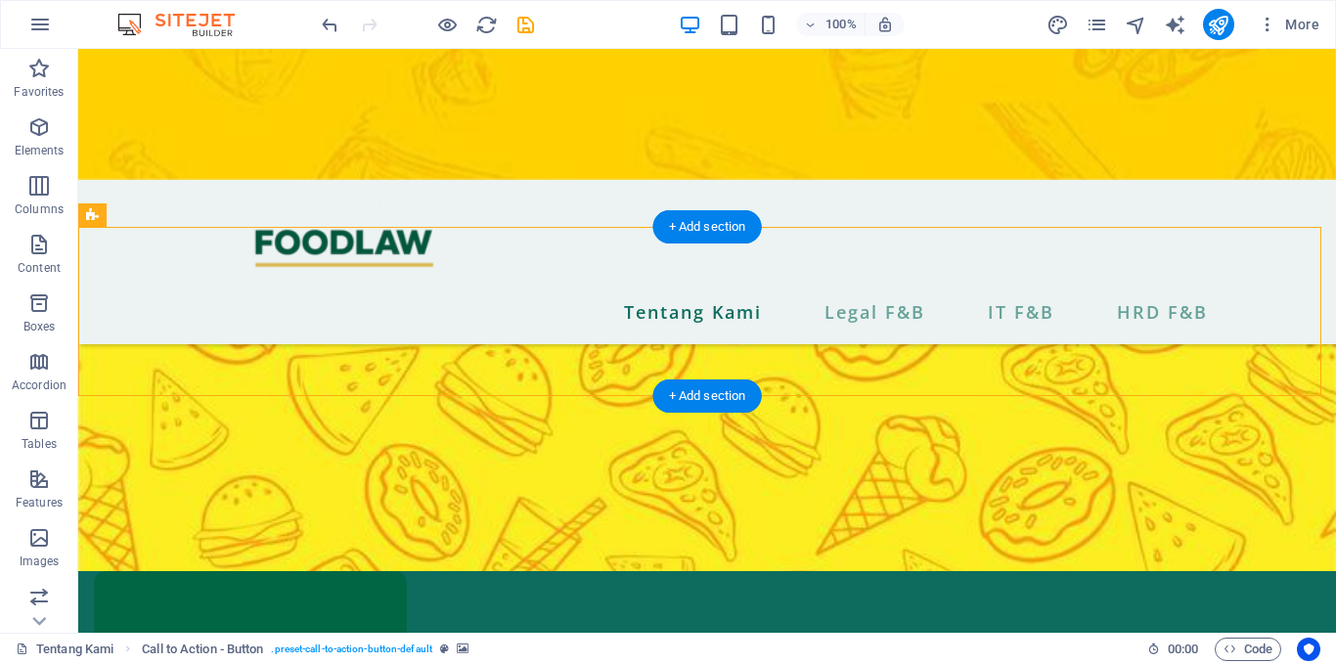
scroll to position [1089, 0]
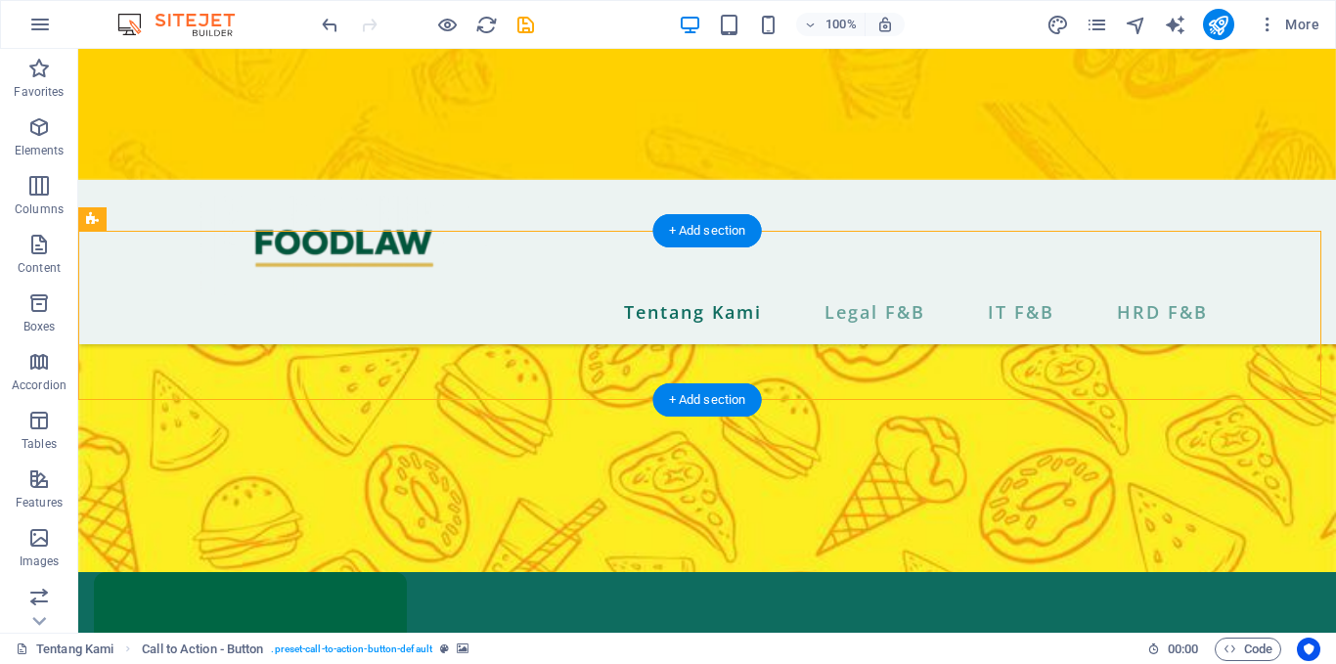
select select "%"
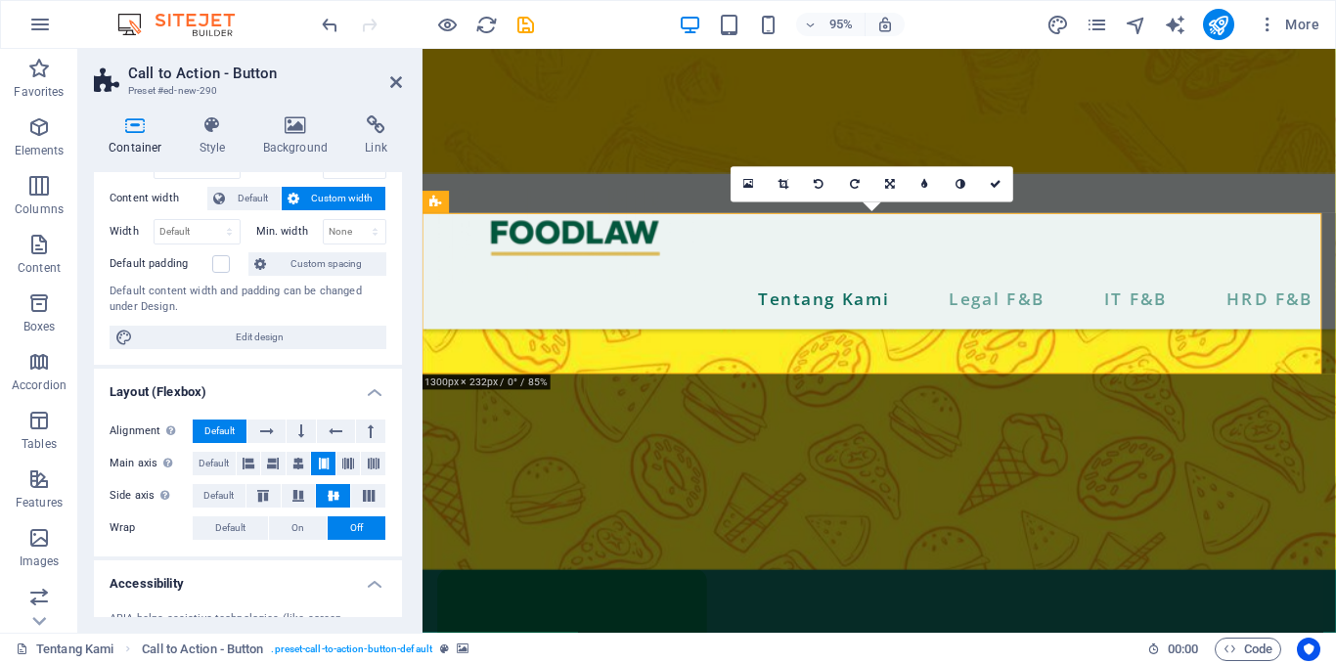
scroll to position [101, 0]
click at [300, 437] on icon at bounding box center [301, 430] width 6 height 23
click at [221, 430] on span "Default" at bounding box center [219, 430] width 30 height 23
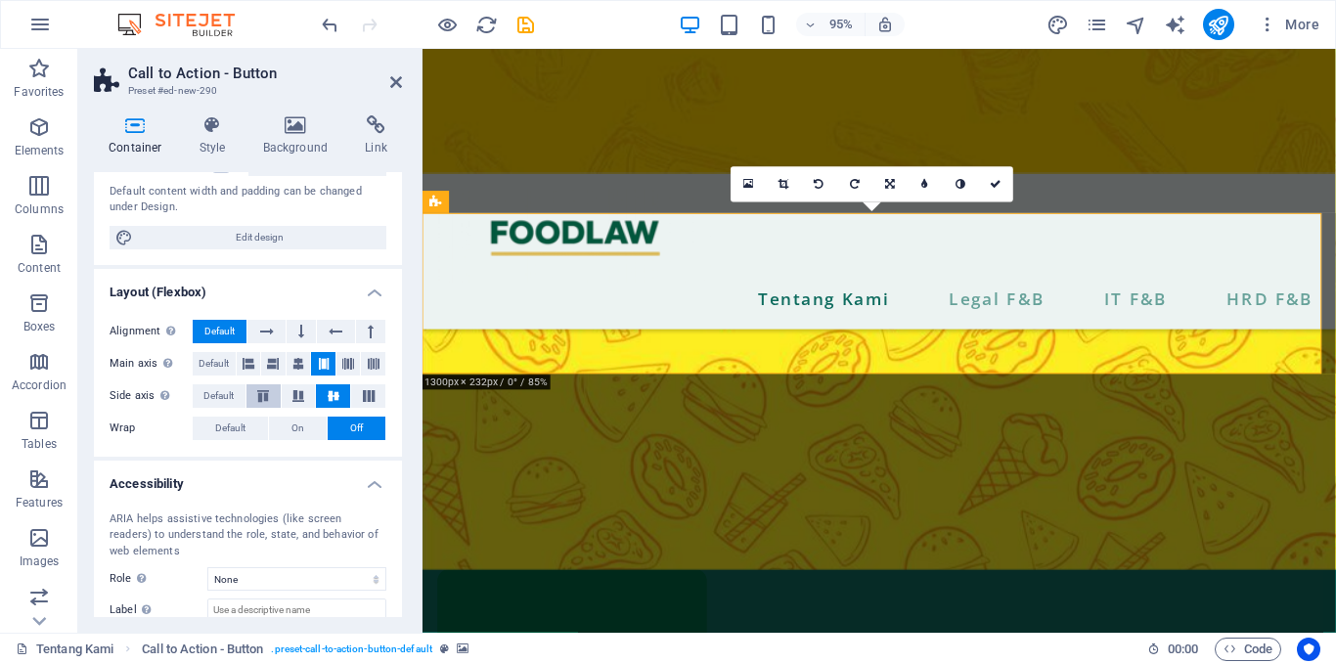
click at [246, 498] on div "ARIA helps assistive technologies (like screen readers) to understand the role,…" at bounding box center [248, 567] width 308 height 143
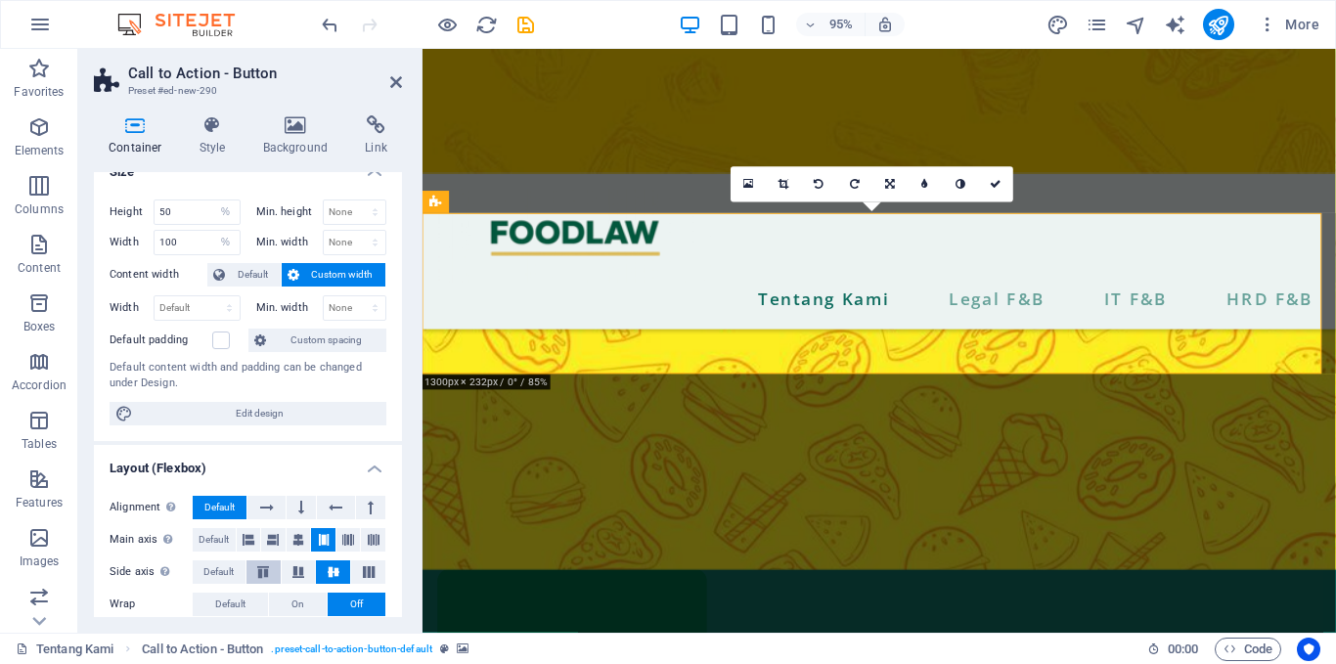
scroll to position [0, 0]
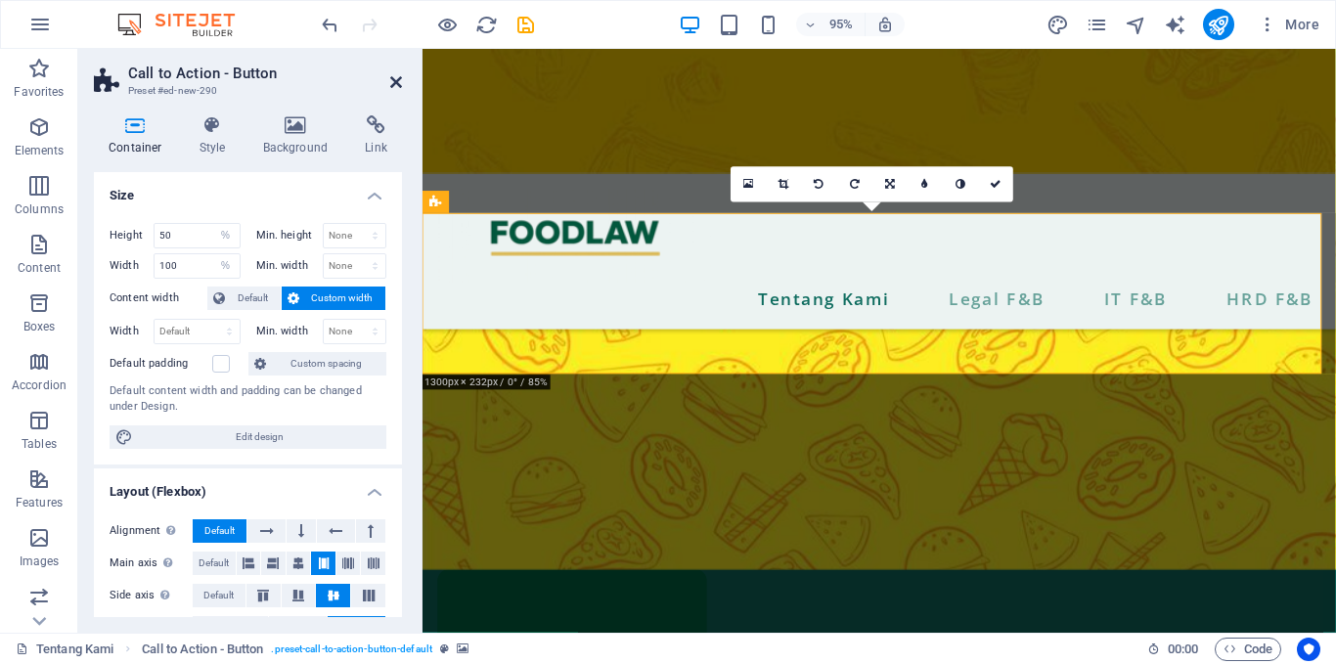
click at [396, 79] on icon at bounding box center [396, 82] width 12 height 16
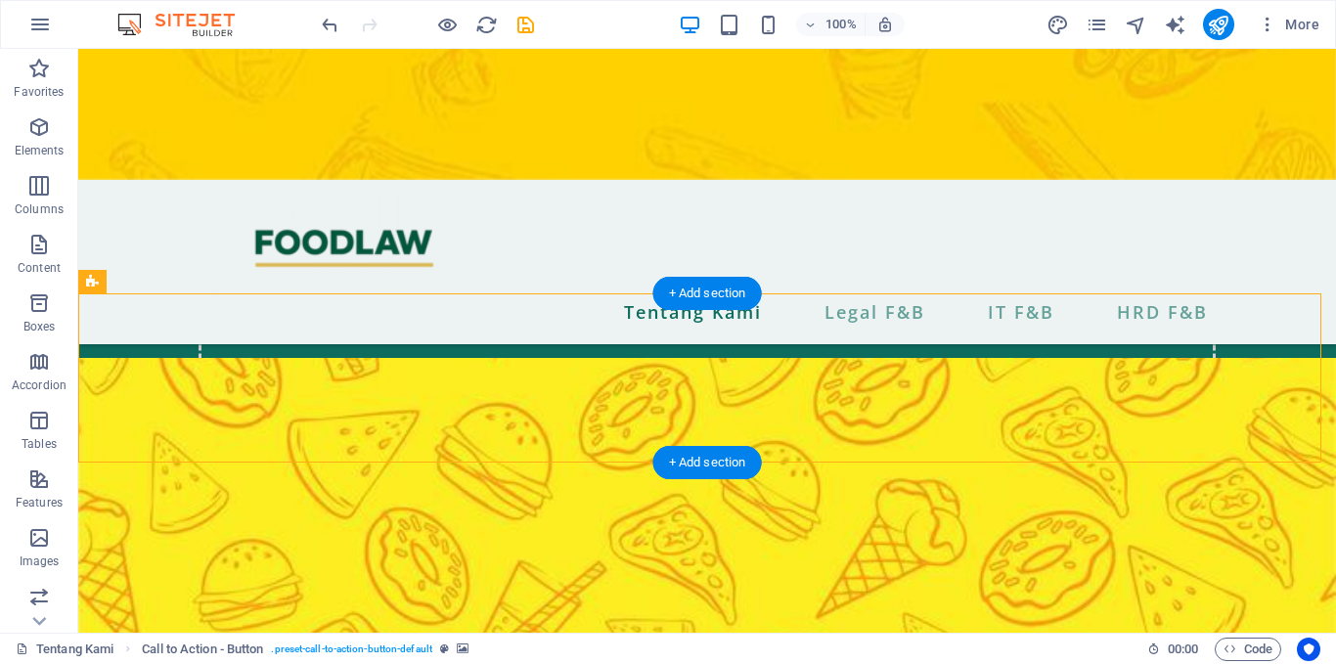
scroll to position [1100, 0]
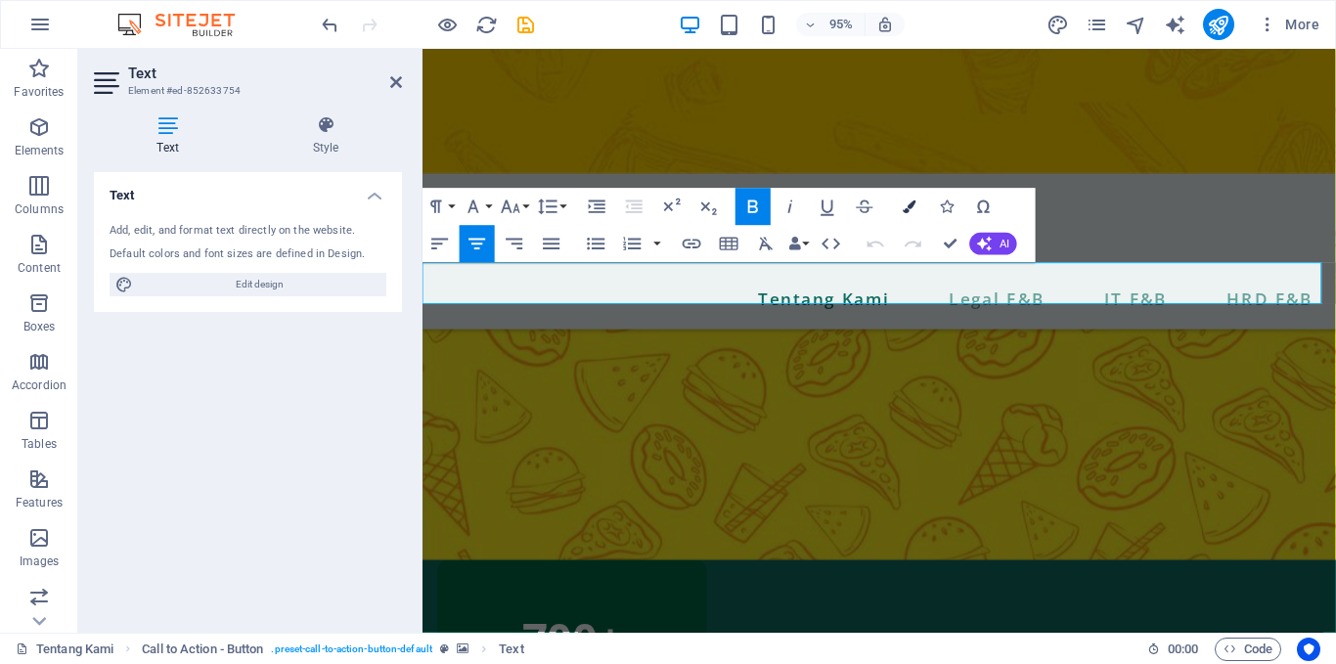
click at [917, 201] on button "Colors" at bounding box center [909, 207] width 35 height 37
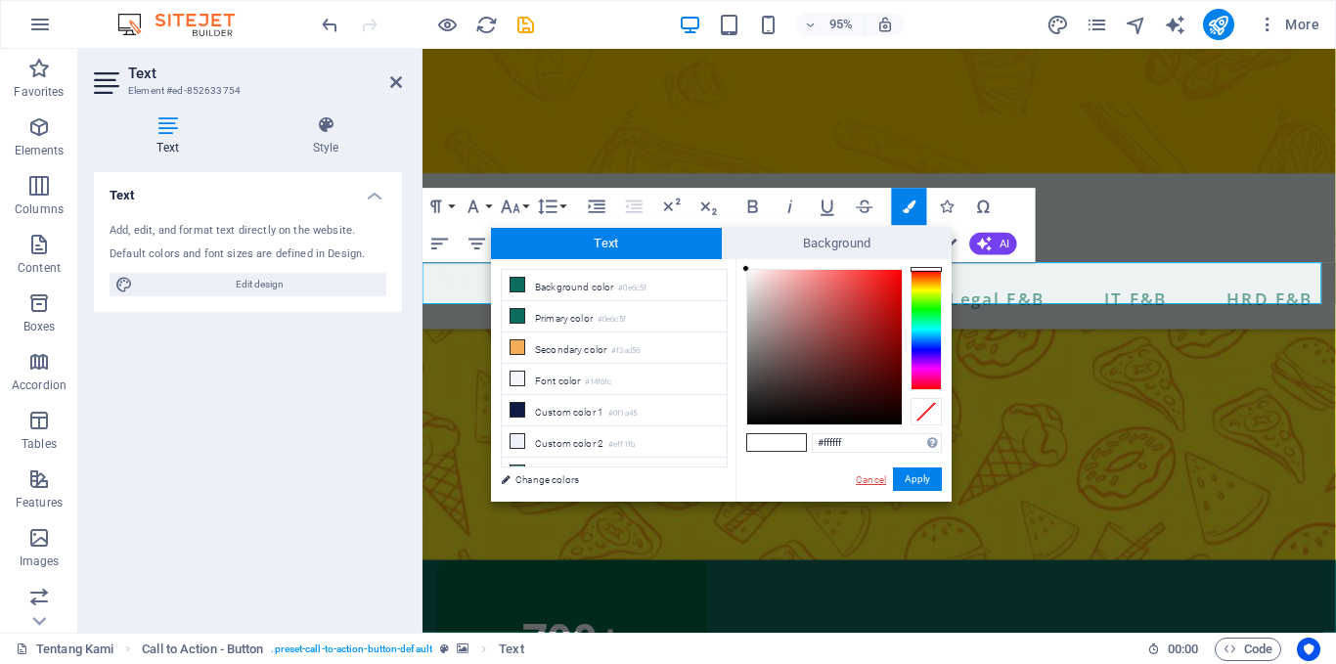
click at [878, 477] on link "Cancel" at bounding box center [871, 480] width 34 height 15
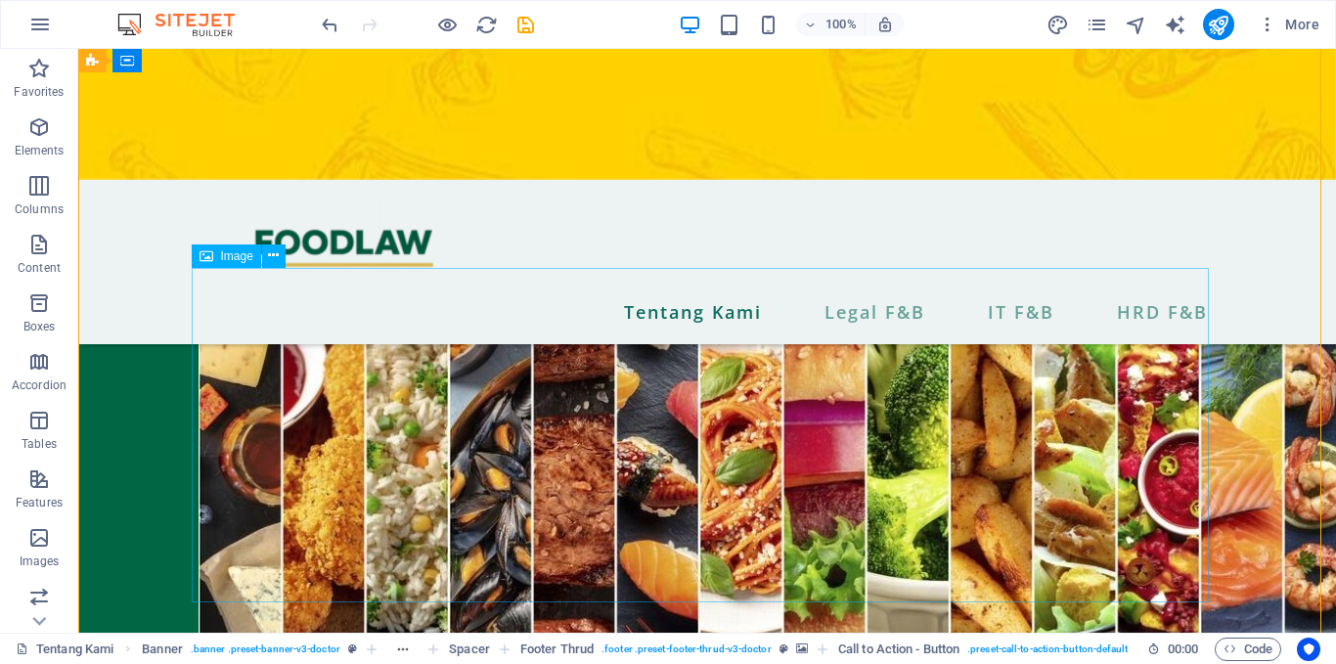
click at [893, 292] on figure at bounding box center [708, 474] width 1018 height 412
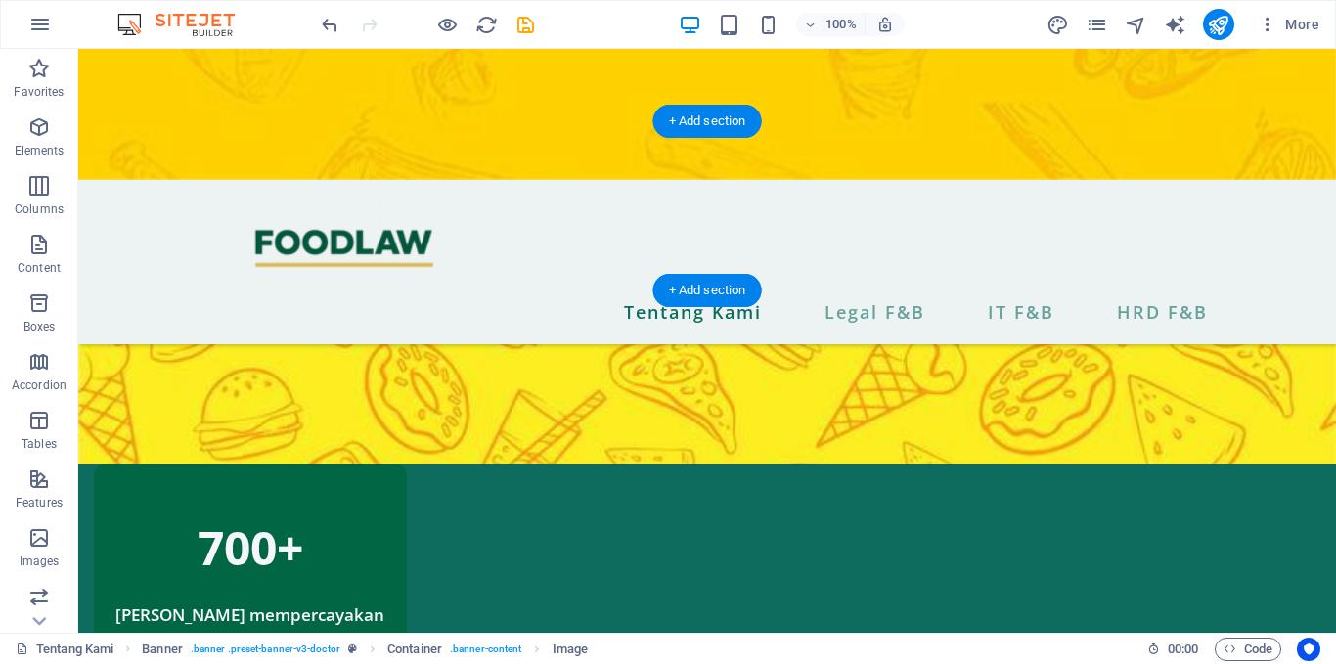
scroll to position [1199, 0]
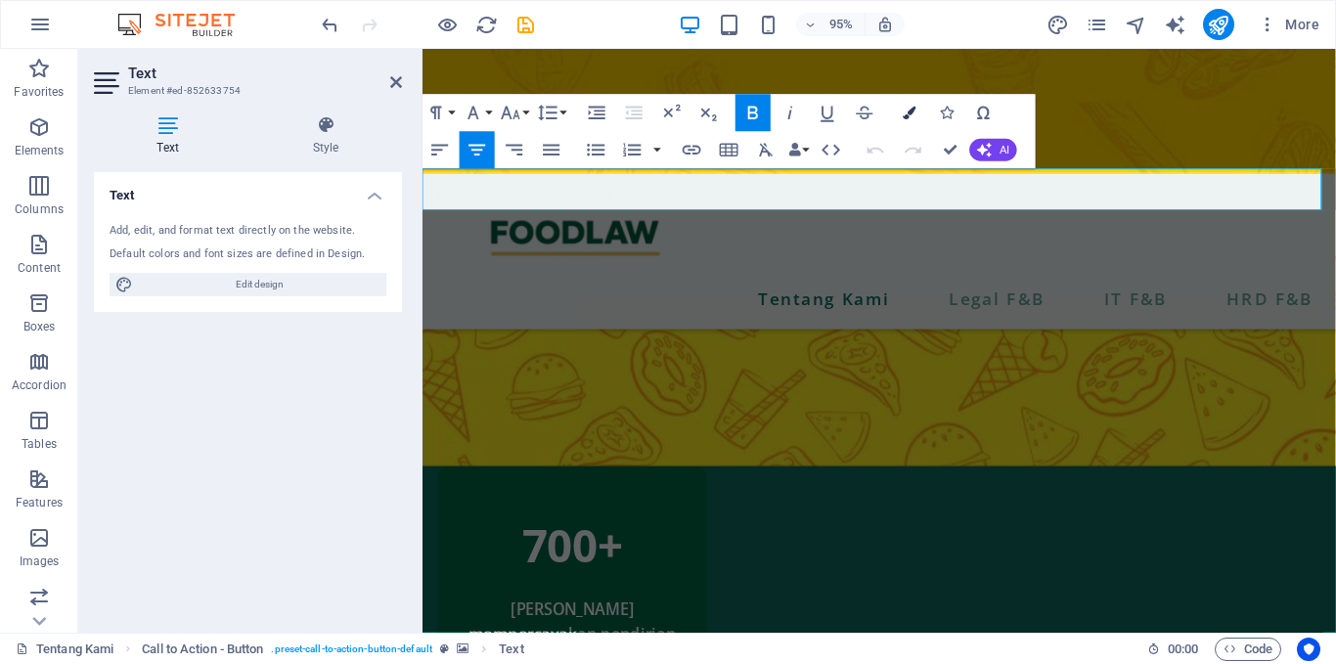
click at [907, 110] on icon "button" at bounding box center [909, 113] width 13 height 13
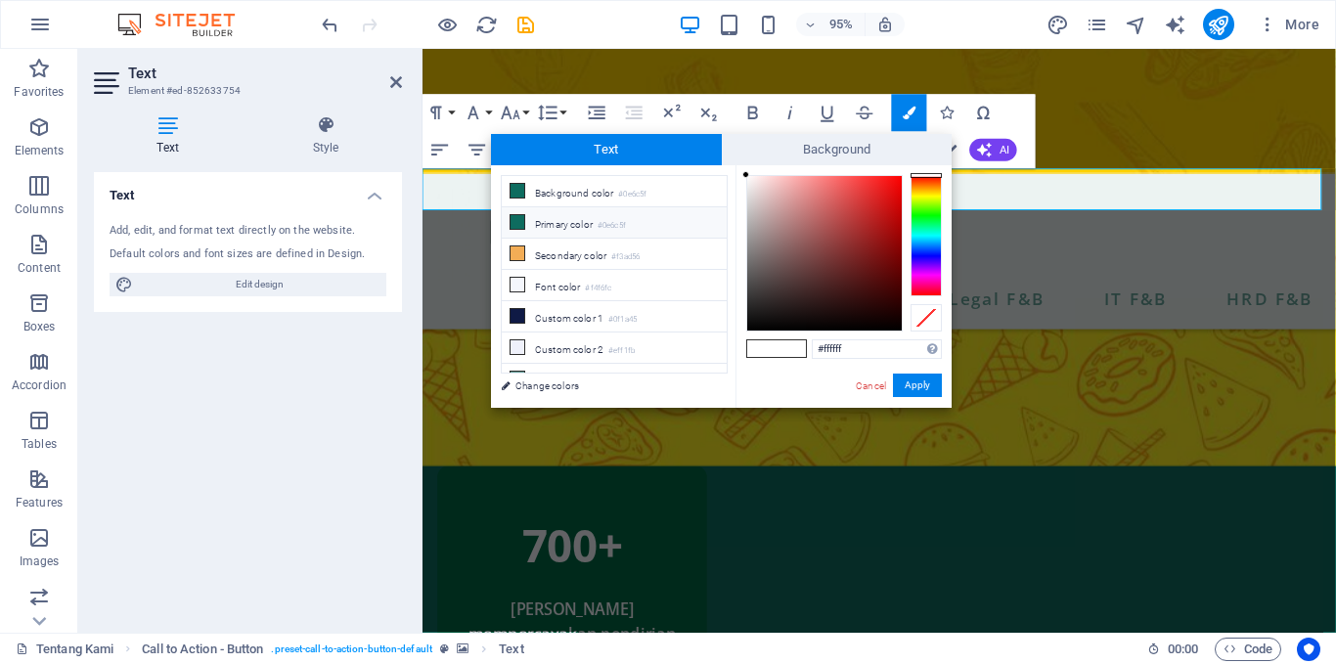
click at [576, 218] on li "Primary color #0e6c5f" at bounding box center [614, 222] width 225 height 31
type input "#0e6c5f"
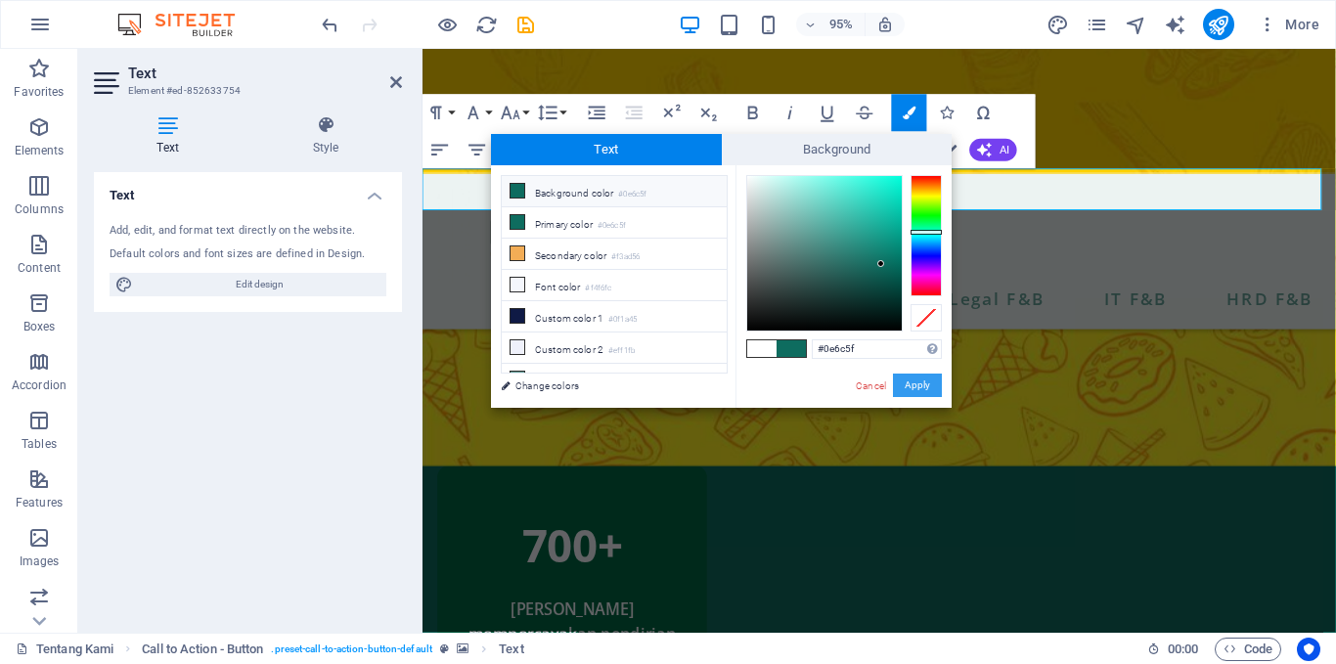
click at [918, 381] on button "Apply" at bounding box center [917, 385] width 49 height 23
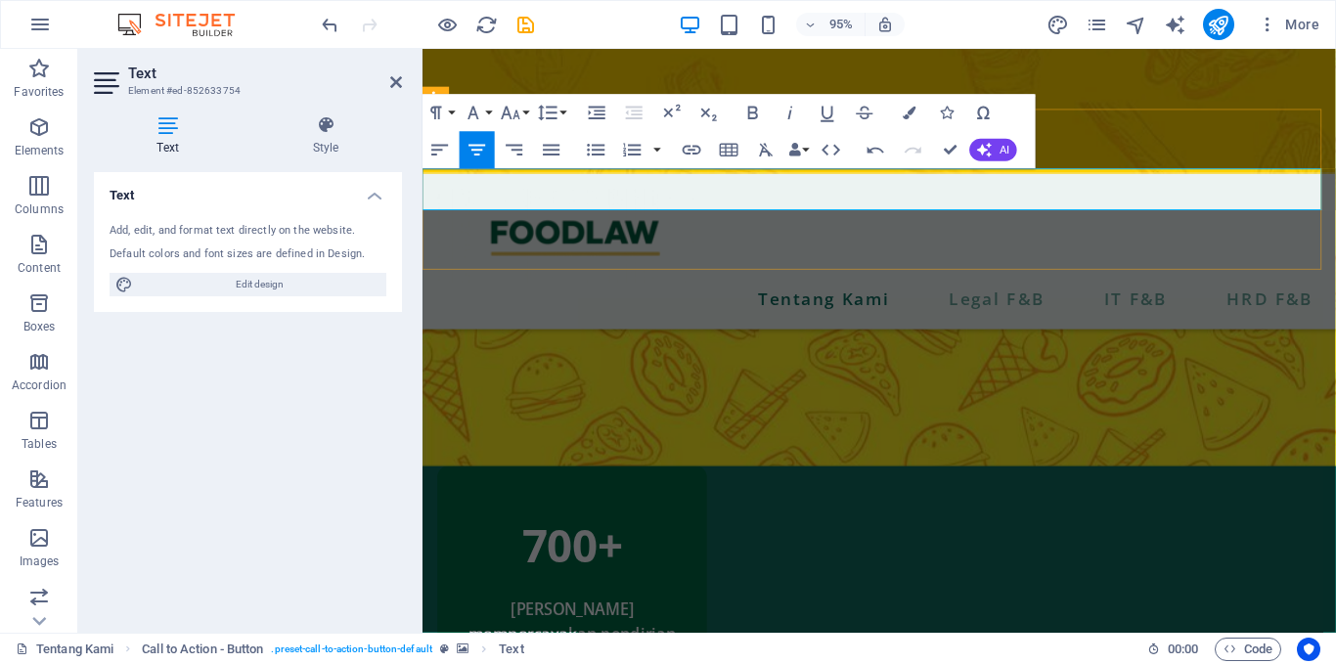
click at [905, 122] on button "Colors" at bounding box center [909, 113] width 35 height 37
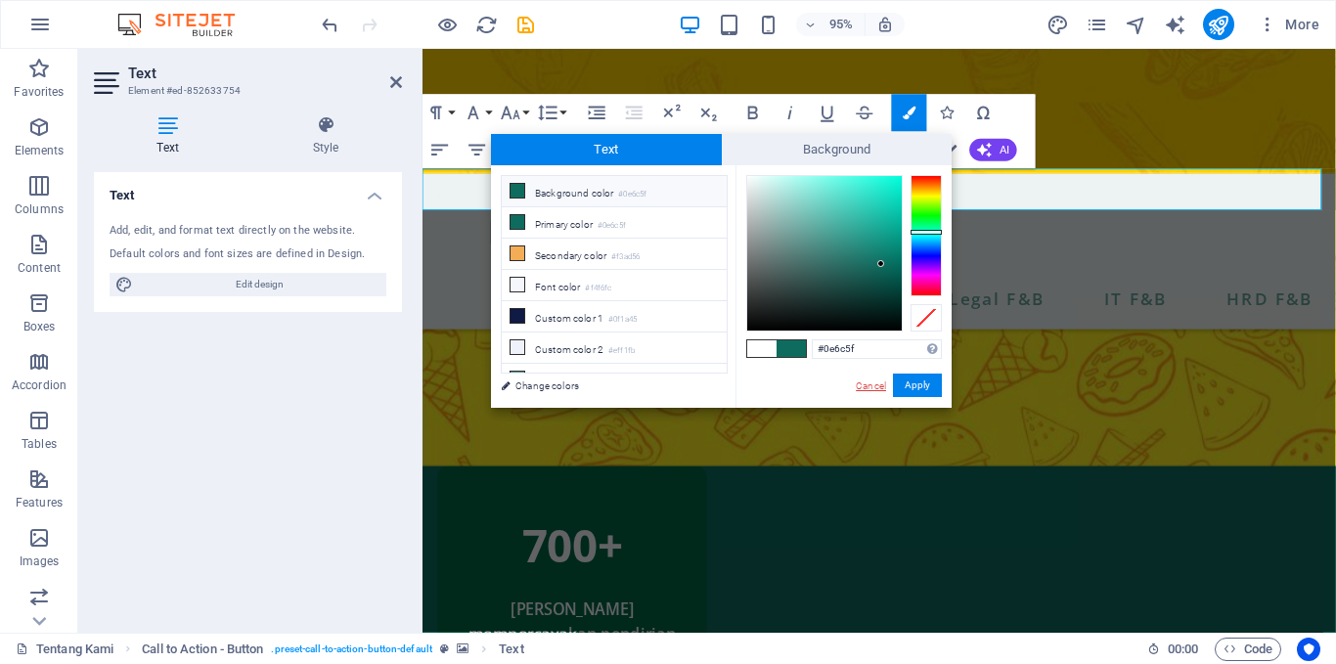
click at [879, 385] on link "Cancel" at bounding box center [871, 386] width 34 height 15
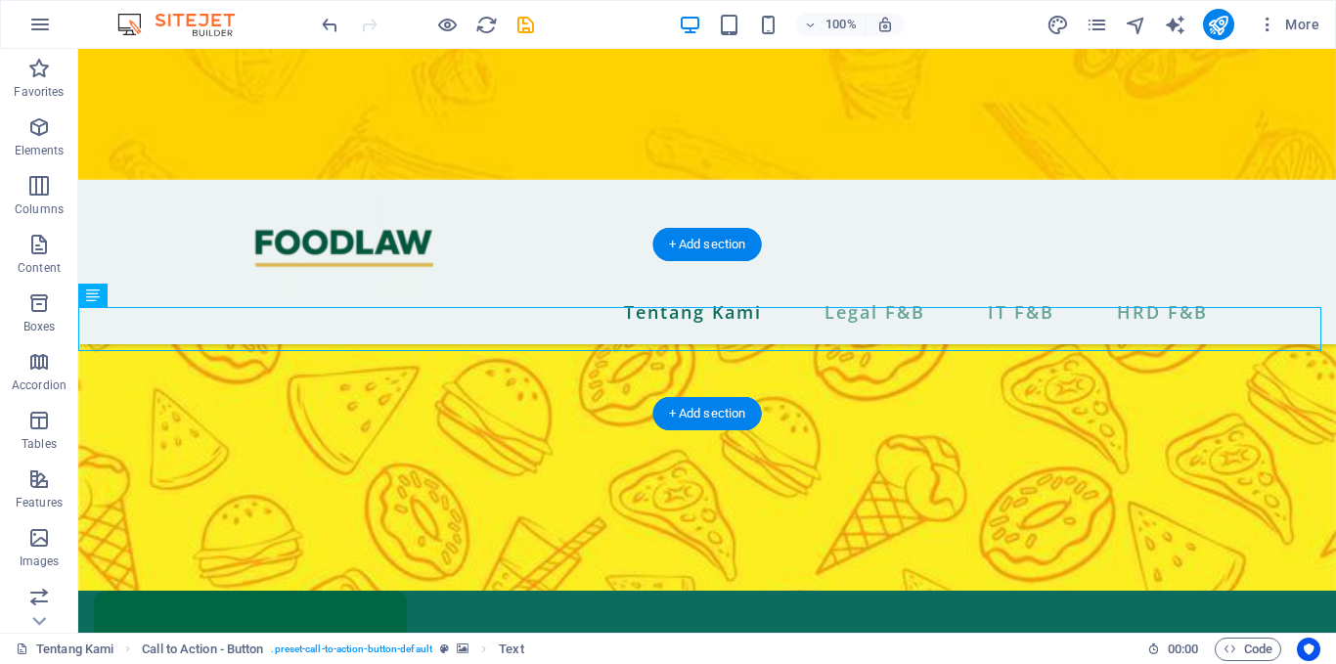
scroll to position [1069, 0]
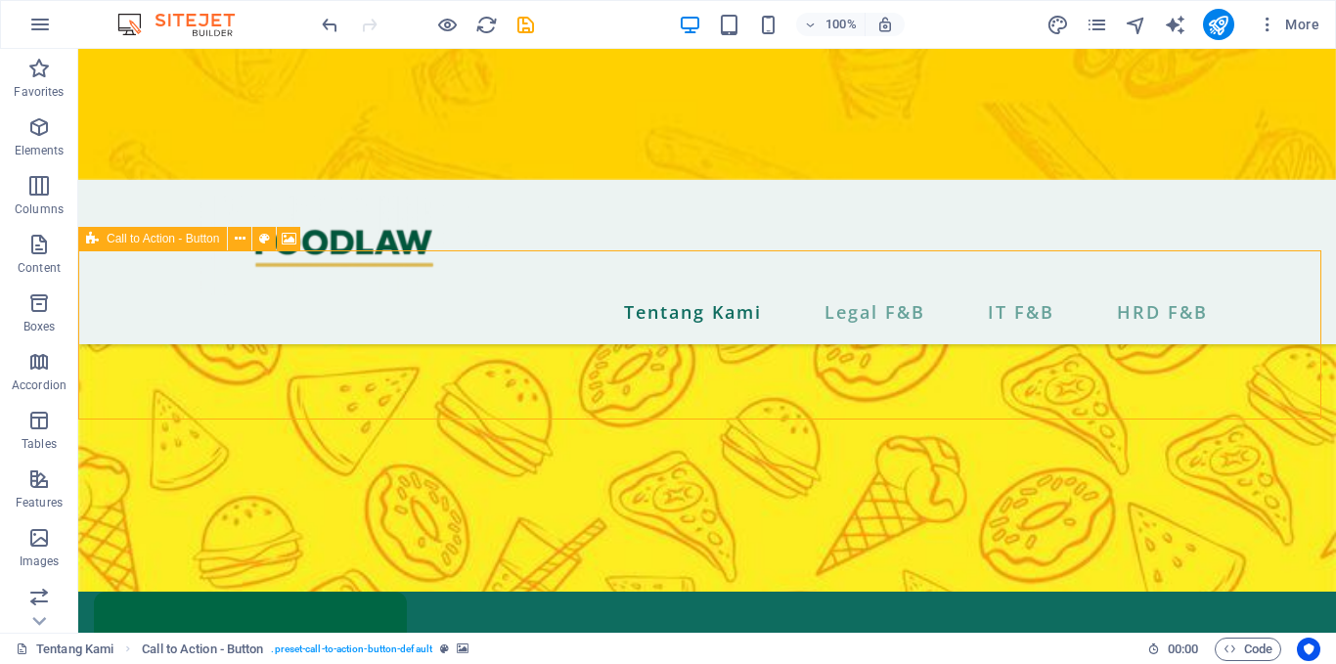
click at [96, 241] on icon at bounding box center [92, 238] width 13 height 23
select select "%"
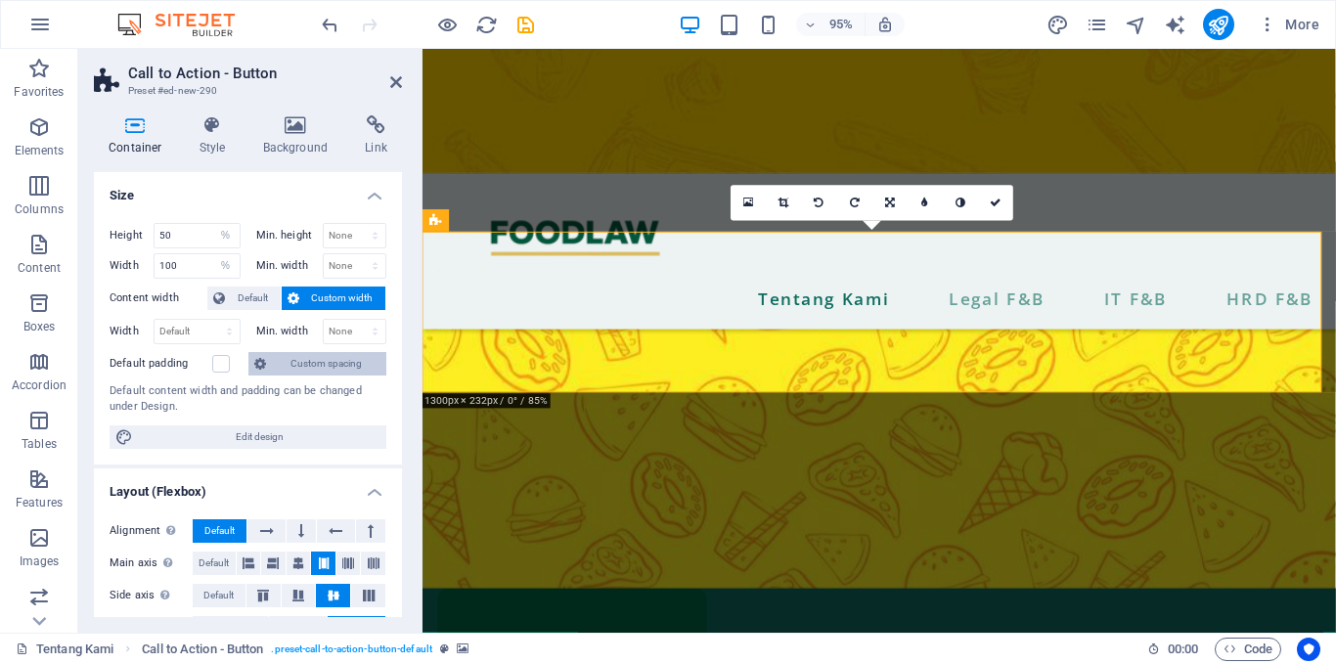
click at [277, 361] on button "Custom spacing" at bounding box center [318, 363] width 138 height 23
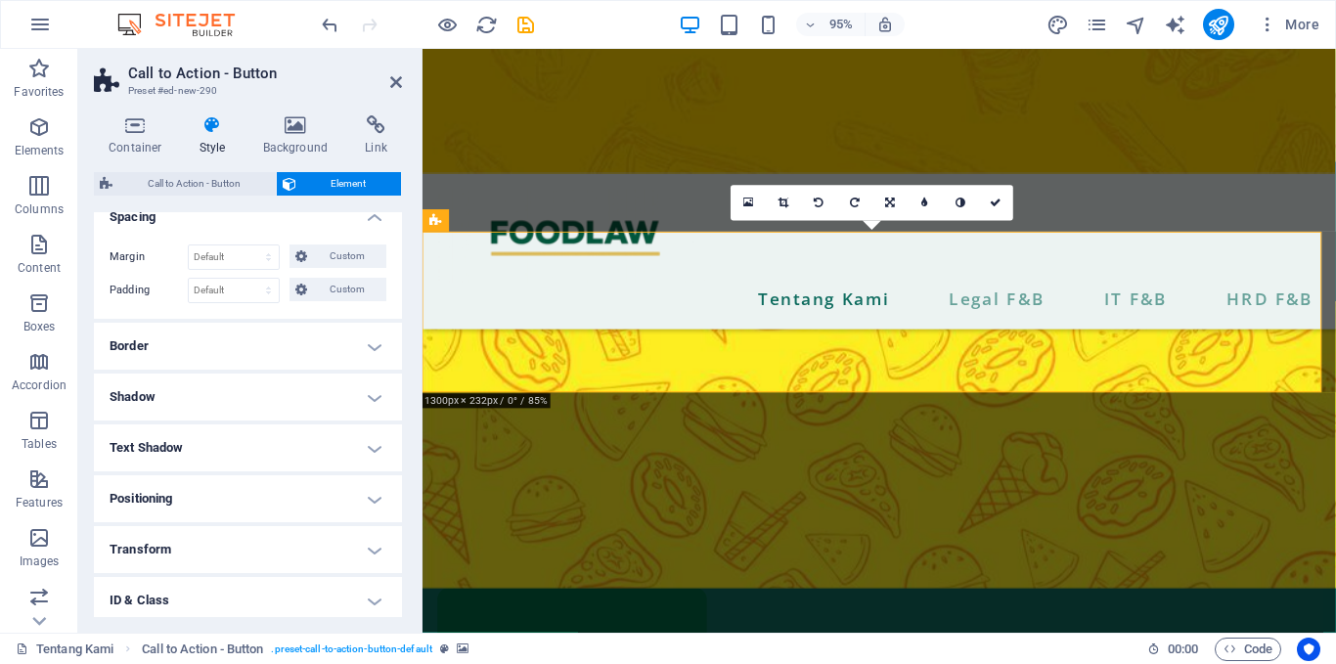
scroll to position [70, 0]
click at [248, 186] on span "Call to Action - Button" at bounding box center [194, 183] width 152 height 23
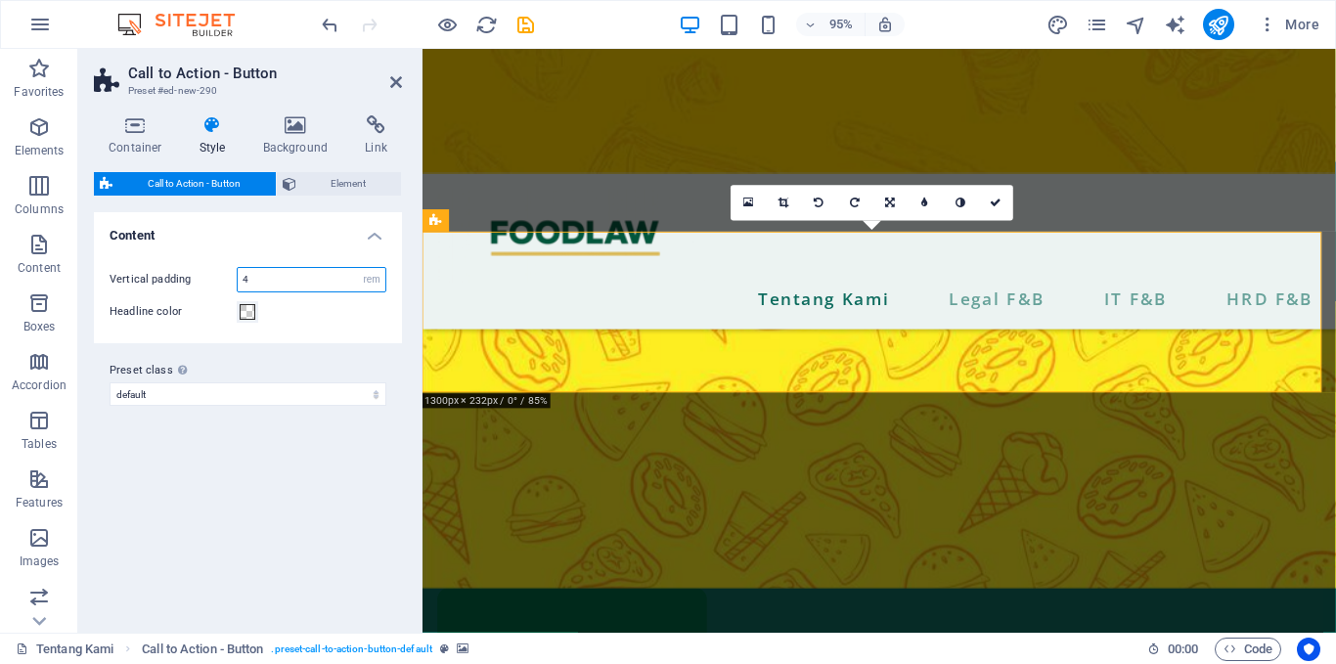
drag, startPoint x: 275, startPoint y: 288, endPoint x: 224, endPoint y: 289, distance: 50.9
click at [224, 289] on div "Vertical padding 4 px rem % vh vw" at bounding box center [248, 279] width 277 height 25
type input "2"
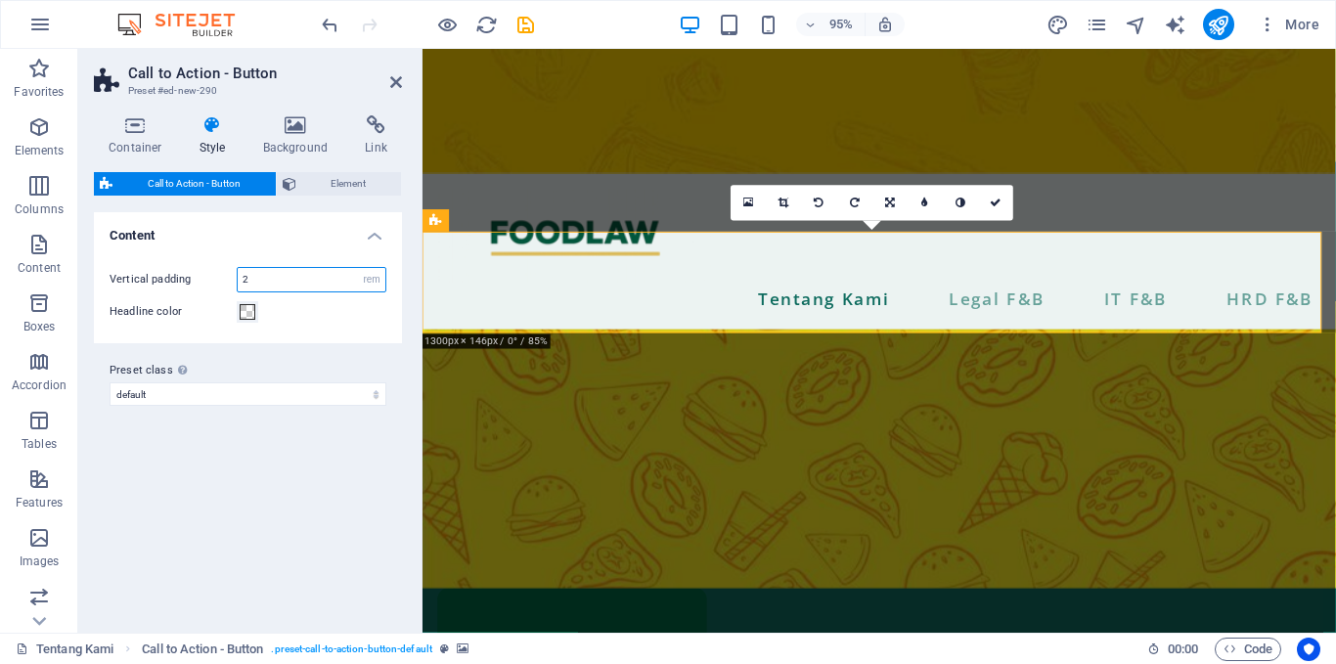
drag, startPoint x: 306, startPoint y: 281, endPoint x: 218, endPoint y: 283, distance: 88.1
click at [218, 283] on div "Vertical padding 2 px rem % vh vw" at bounding box center [248, 279] width 277 height 25
type input "1"
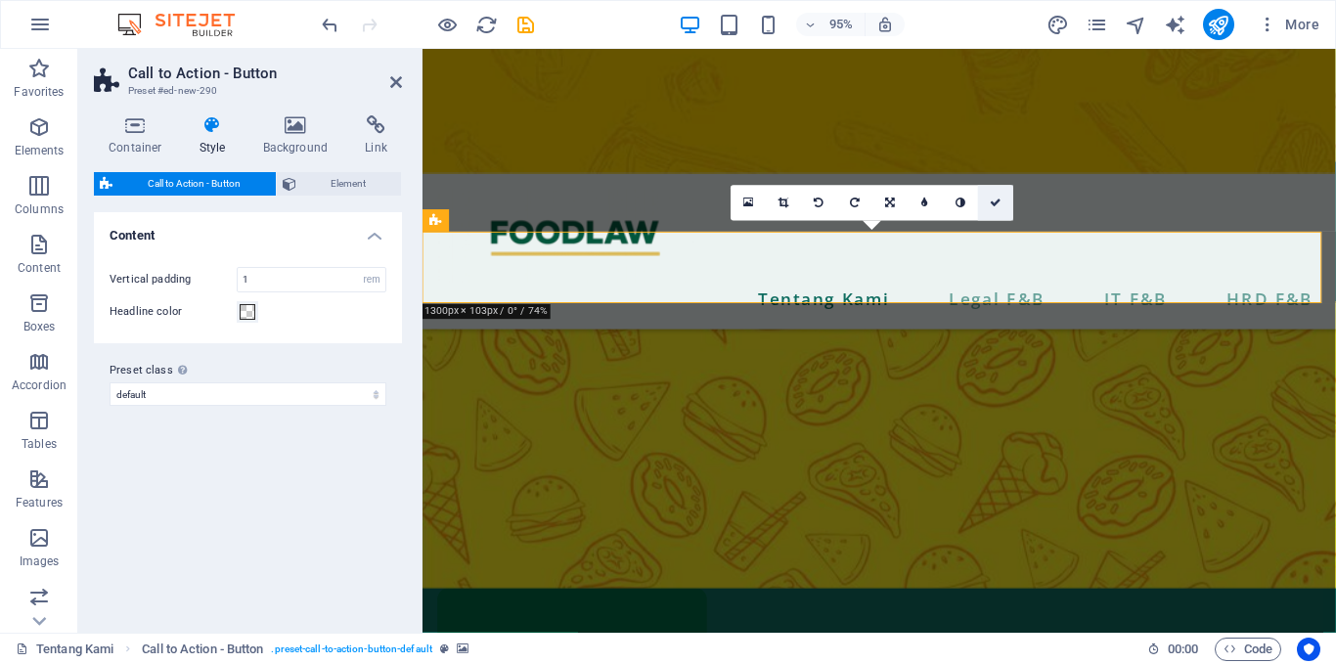
click at [1003, 197] on link at bounding box center [995, 203] width 35 height 35
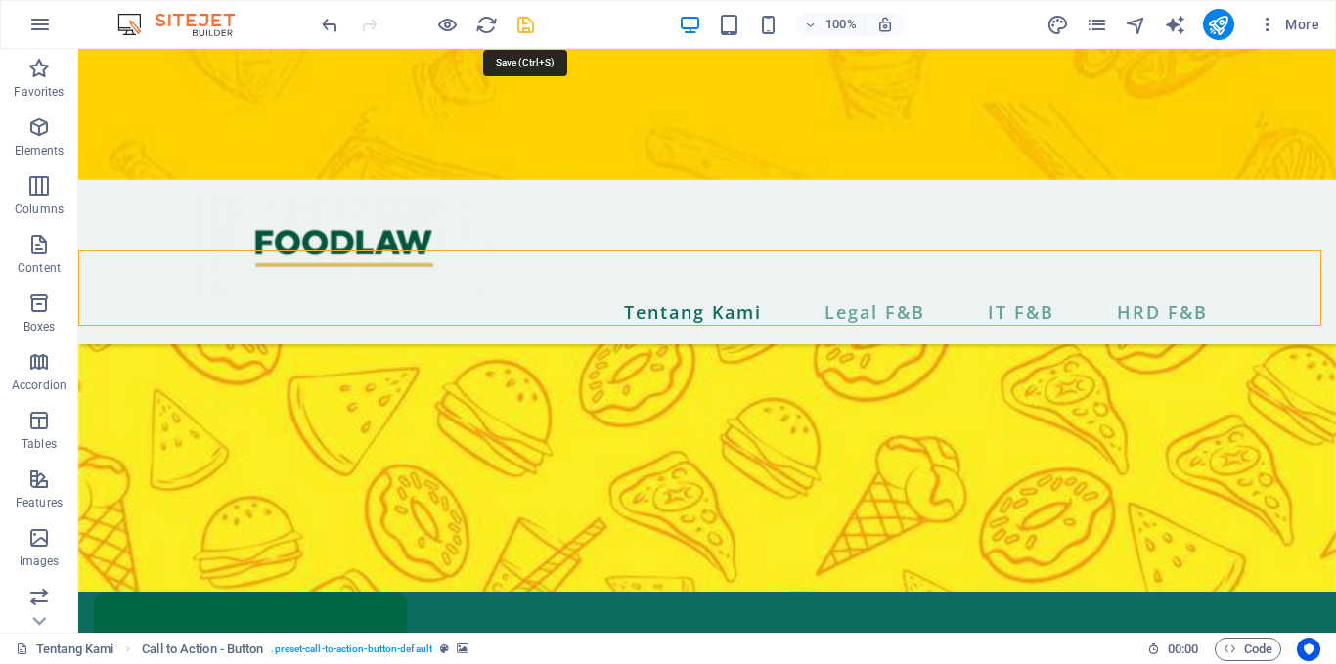
click at [523, 30] on icon "save" at bounding box center [526, 25] width 23 height 23
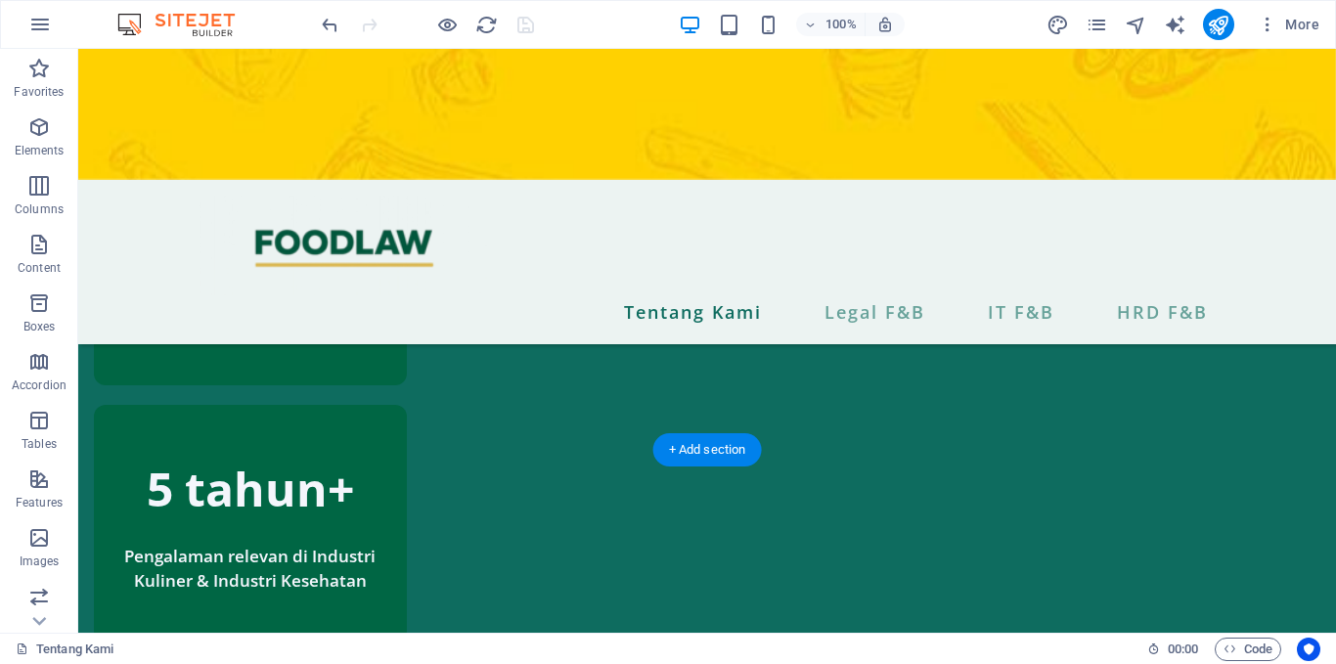
scroll to position [1656, 0]
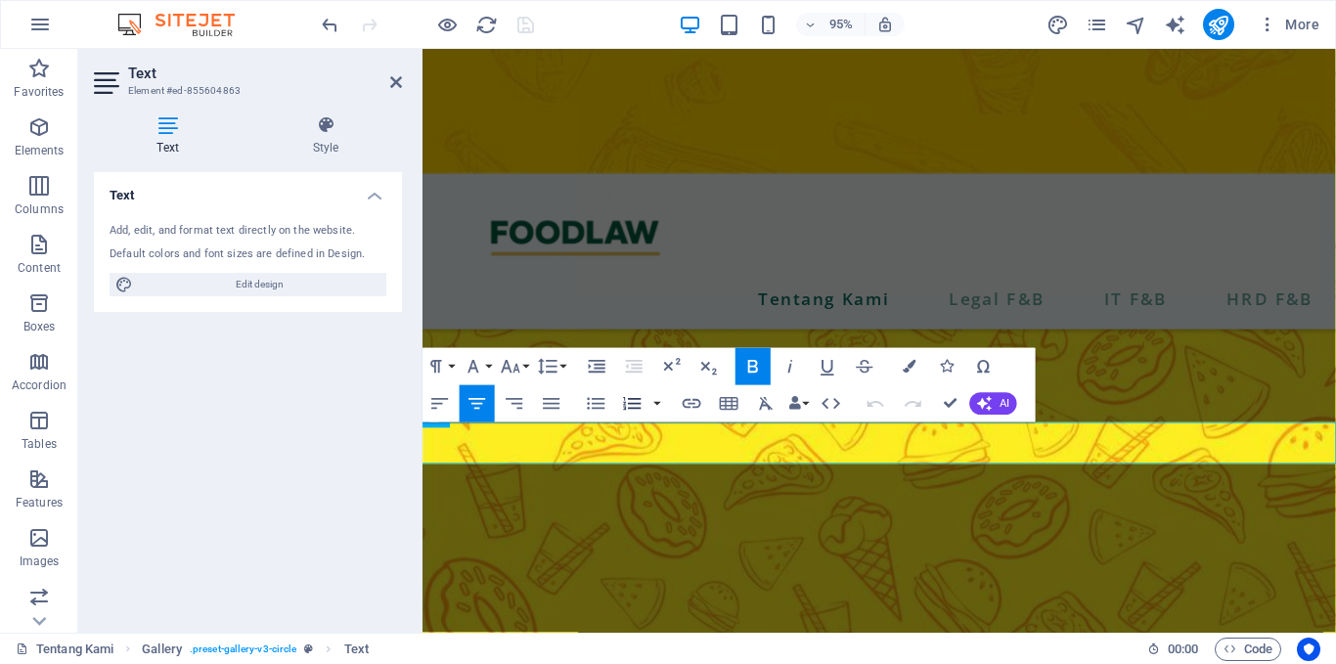
drag, startPoint x: 540, startPoint y: 341, endPoint x: 618, endPoint y: 390, distance: 92.3
click at [618, 390] on button "Ordered List" at bounding box center [632, 403] width 35 height 37
click at [915, 364] on icon "button" at bounding box center [909, 366] width 13 height 13
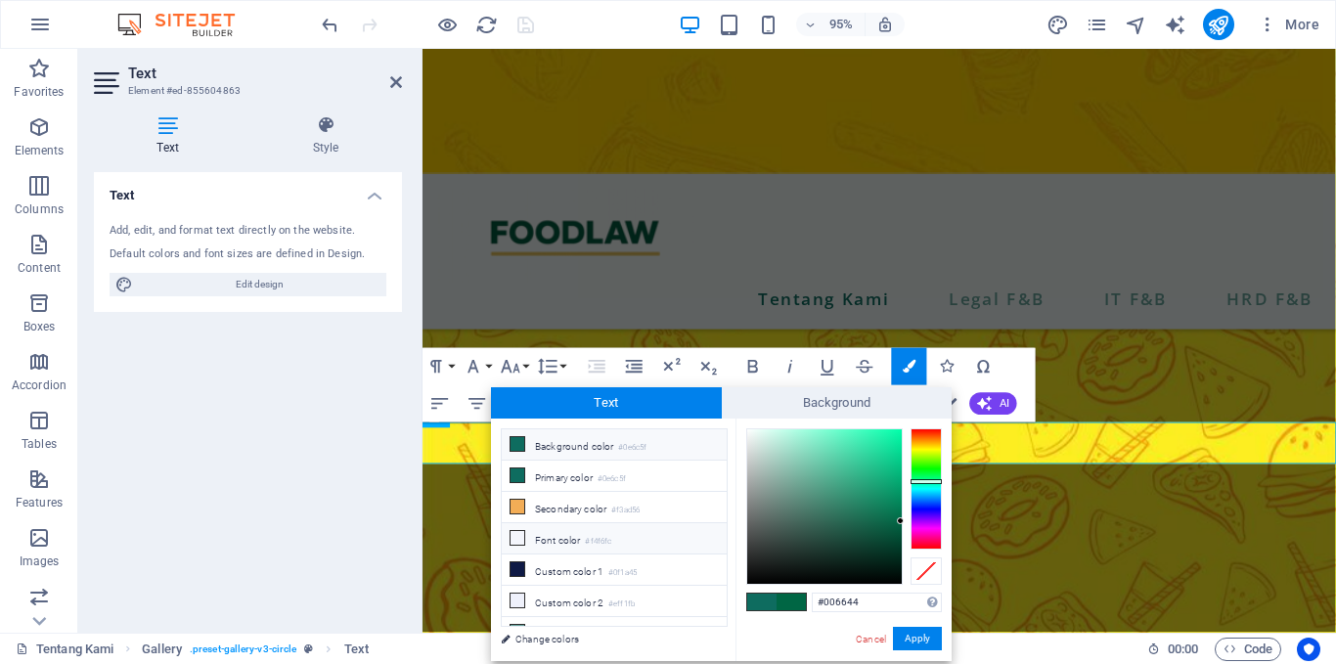
click at [566, 542] on li "Font color #f4f6fc" at bounding box center [614, 538] width 225 height 31
type input "#f4f6fc"
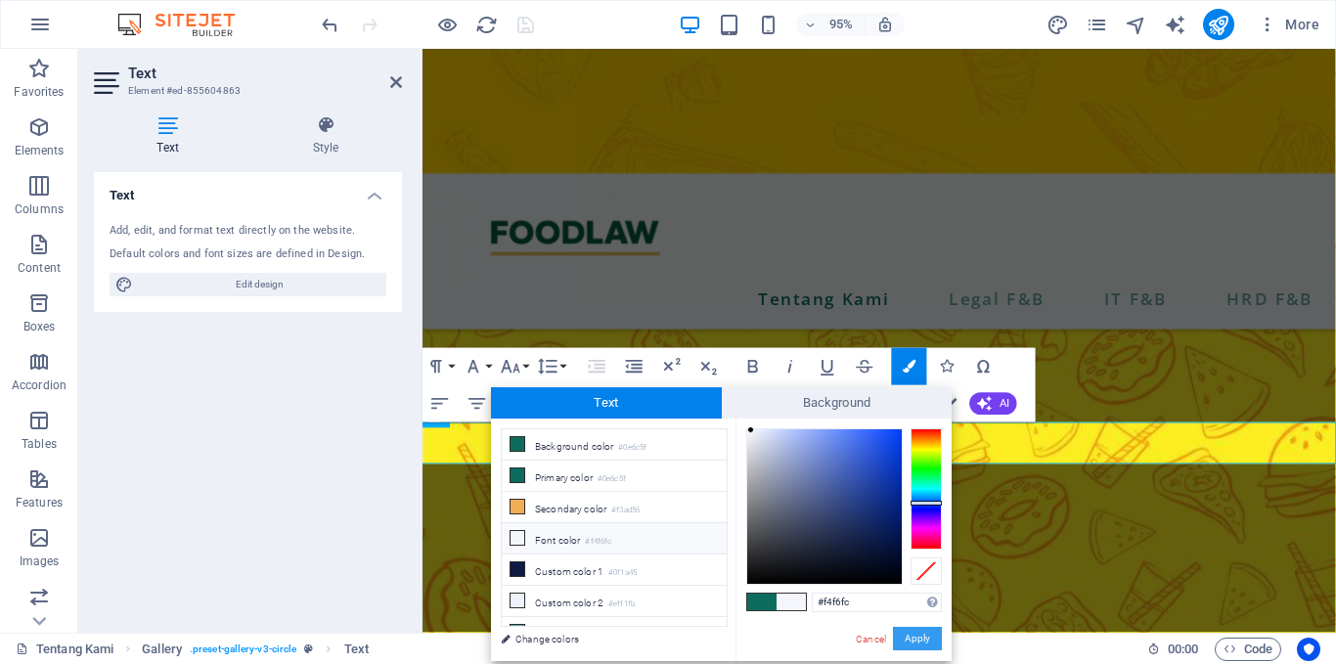
drag, startPoint x: 519, startPoint y: 529, endPoint x: 931, endPoint y: 639, distance: 427.2
click at [931, 639] on div "less Background color #0e6c5f Primary color #0e6c5f Secondary color #f3ad56 Fon…" at bounding box center [721, 540] width 461 height 243
click at [931, 639] on button "Apply" at bounding box center [917, 638] width 49 height 23
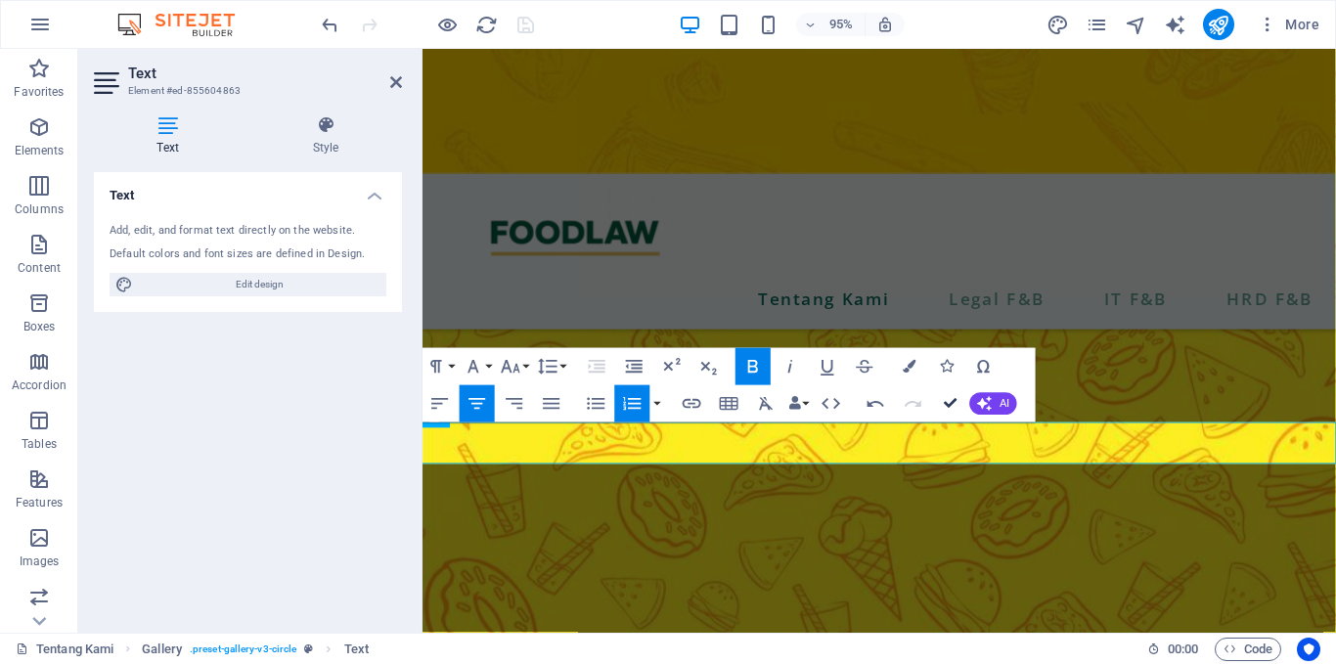
scroll to position [1590, 0]
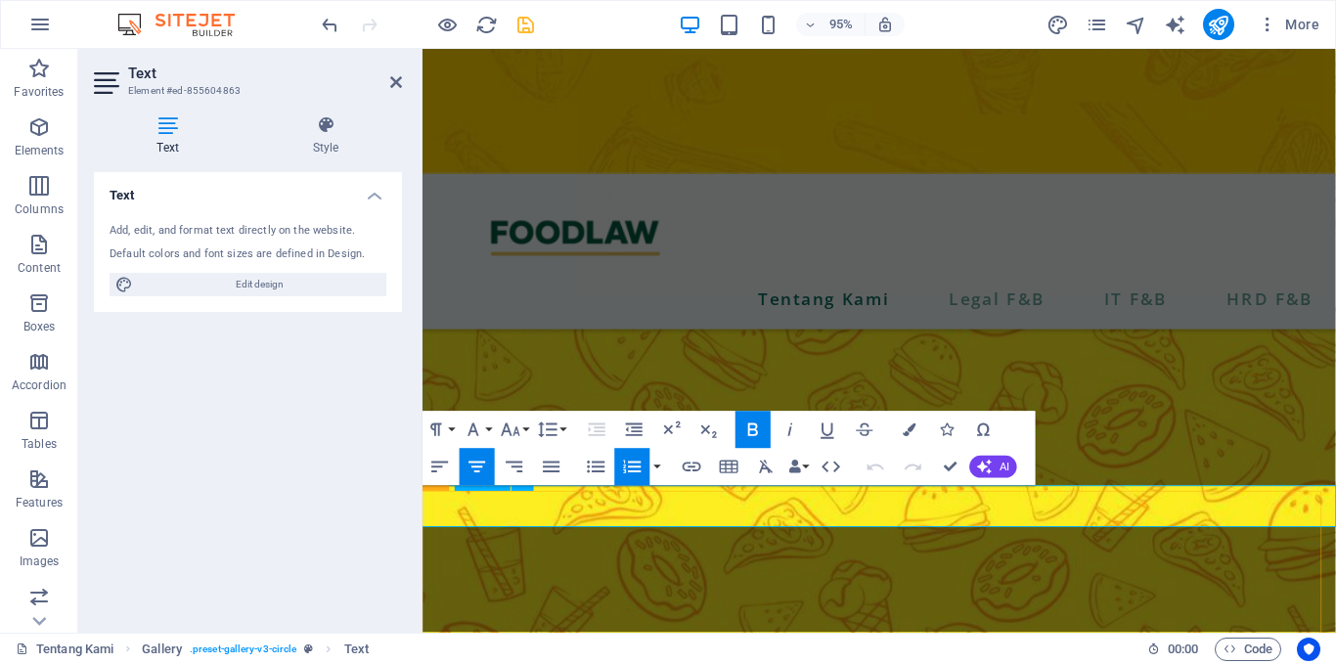
scroll to position [1634, 0]
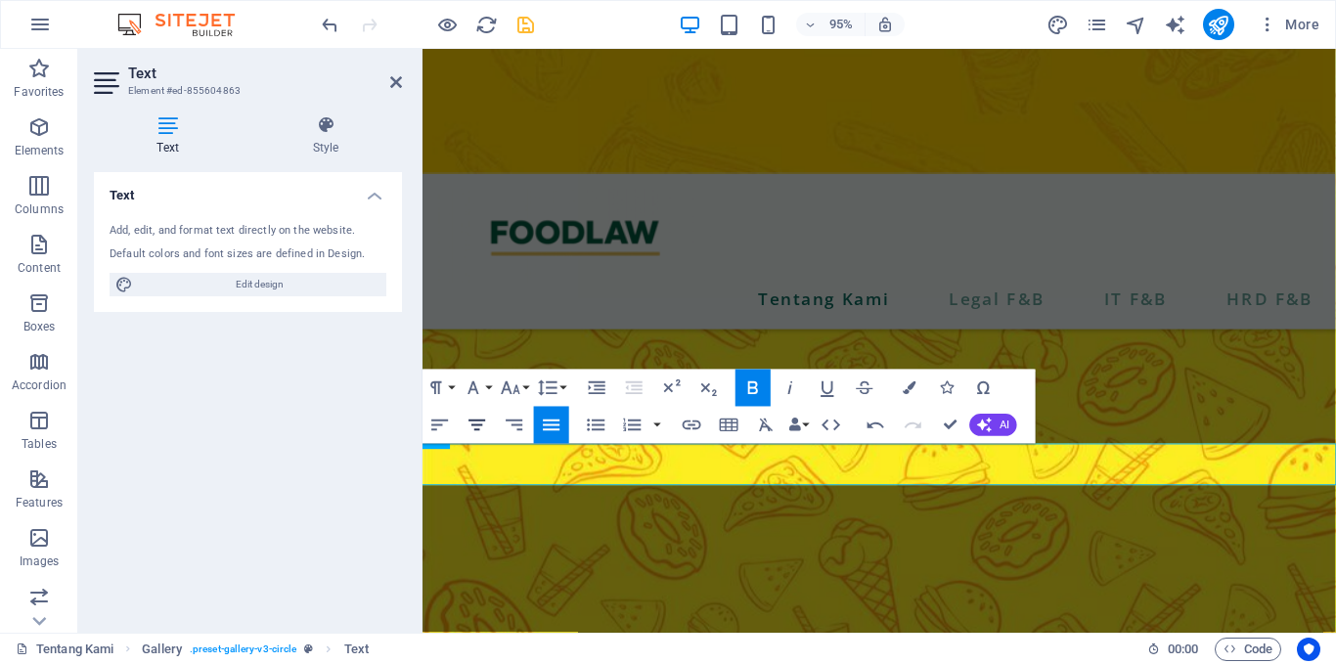
click at [474, 428] on icon "button" at bounding box center [478, 425] width 23 height 23
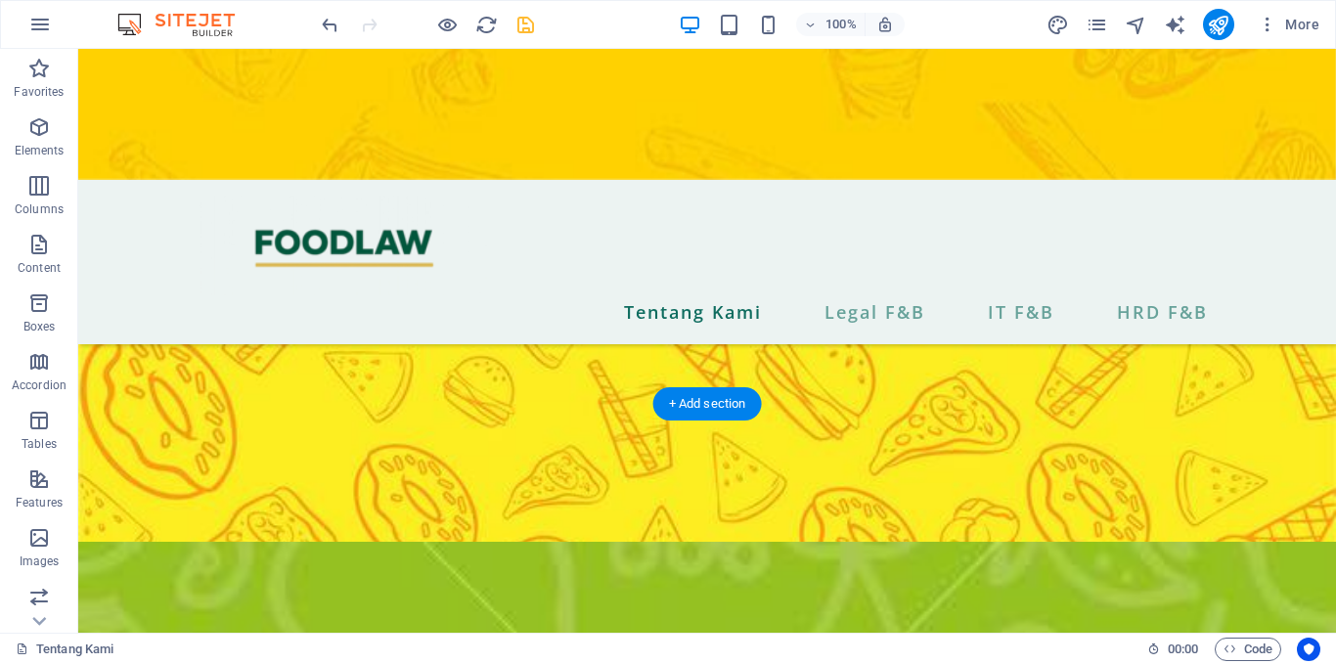
scroll to position [1960, 0]
click at [523, 26] on icon "save" at bounding box center [526, 25] width 23 height 23
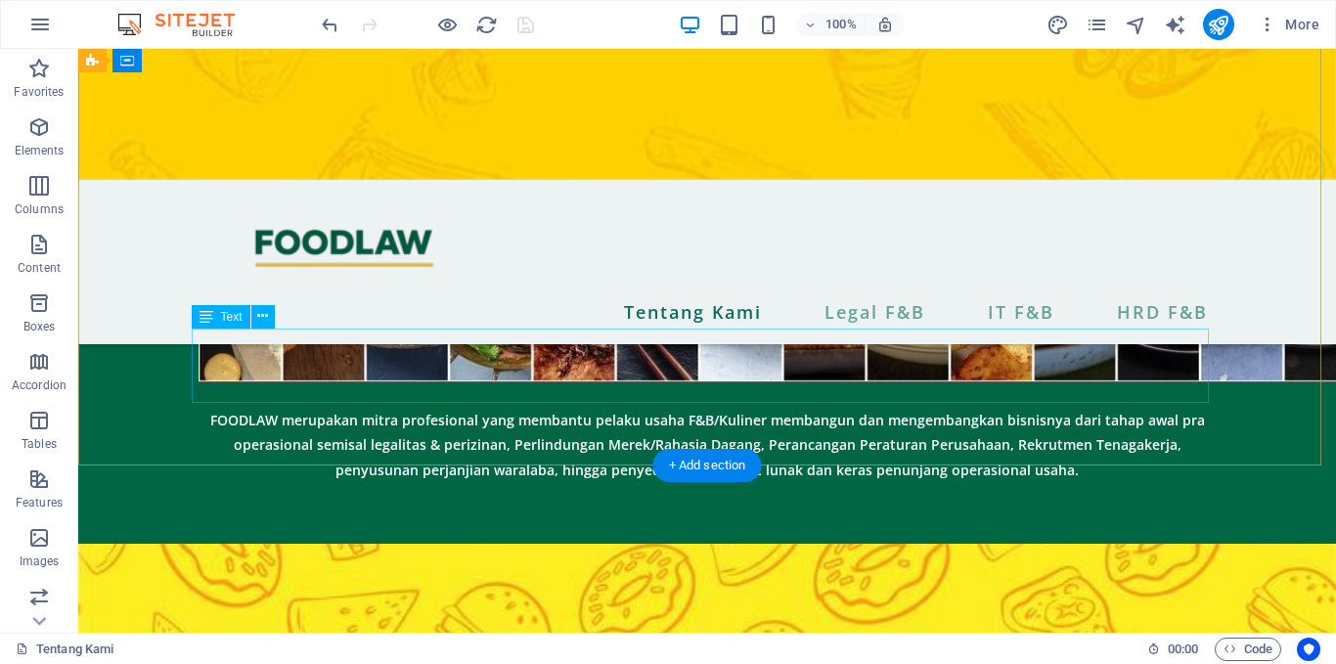
scroll to position [430, 0]
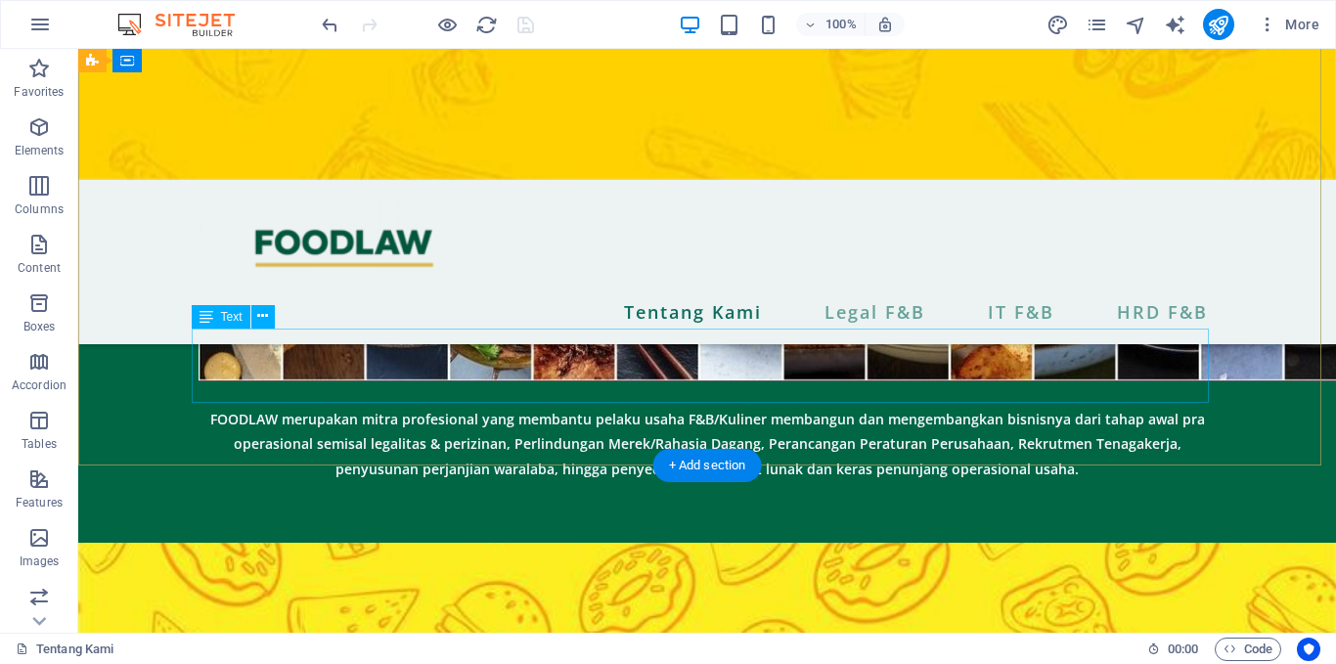
click at [882, 406] on div "FOODLAW merupakan mitra profesional yang membantu pelaku usaha F&B/Kuliner memb…" at bounding box center [708, 443] width 1018 height 75
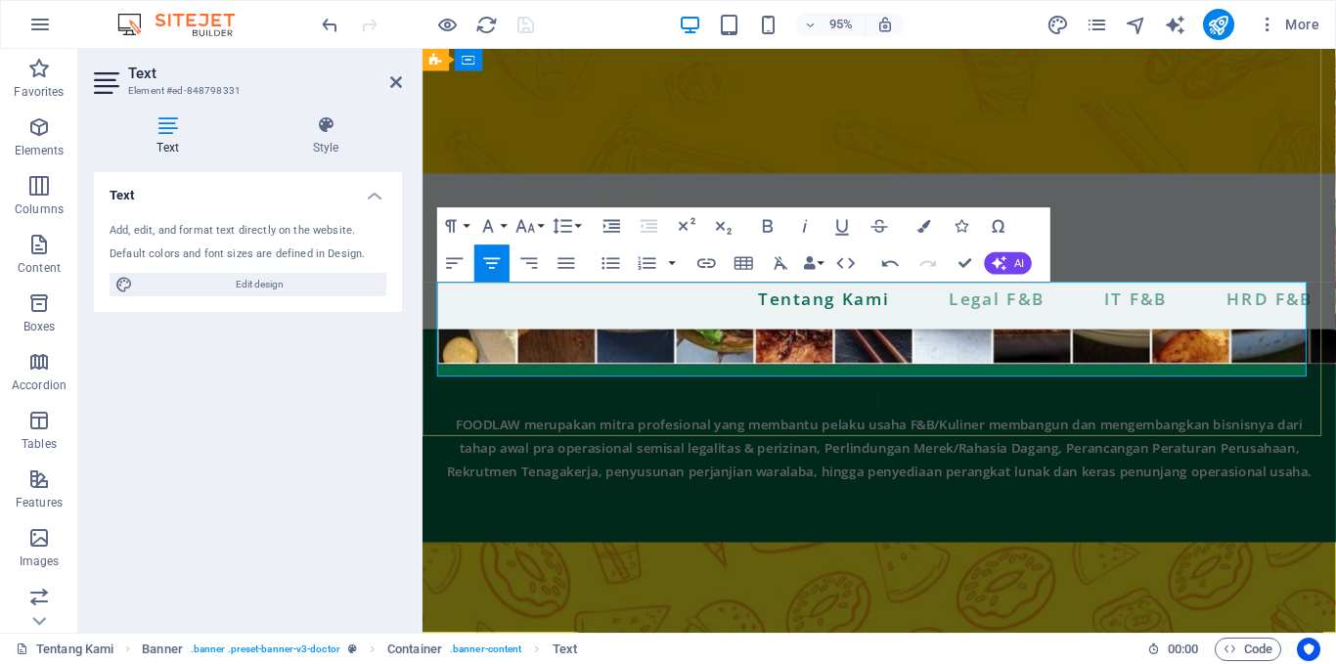
click at [586, 406] on p "F" at bounding box center [903, 418] width 930 height 25
drag, startPoint x: 961, startPoint y: 306, endPoint x: 852, endPoint y: 309, distance: 108.6
click at [852, 406] on p "​FOODLAW" at bounding box center [903, 418] width 930 height 25
click at [928, 223] on icon "button" at bounding box center [924, 226] width 13 height 13
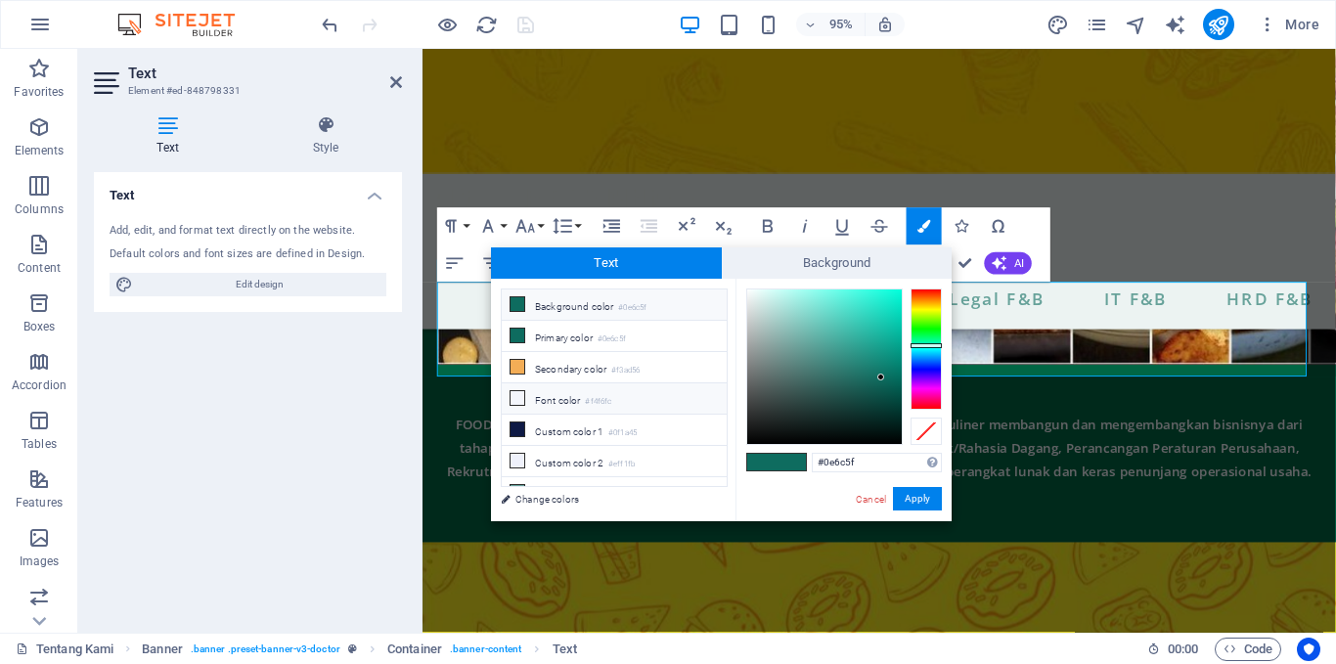
click at [521, 393] on icon at bounding box center [518, 398] width 14 height 14
type input "#f4f6fc"
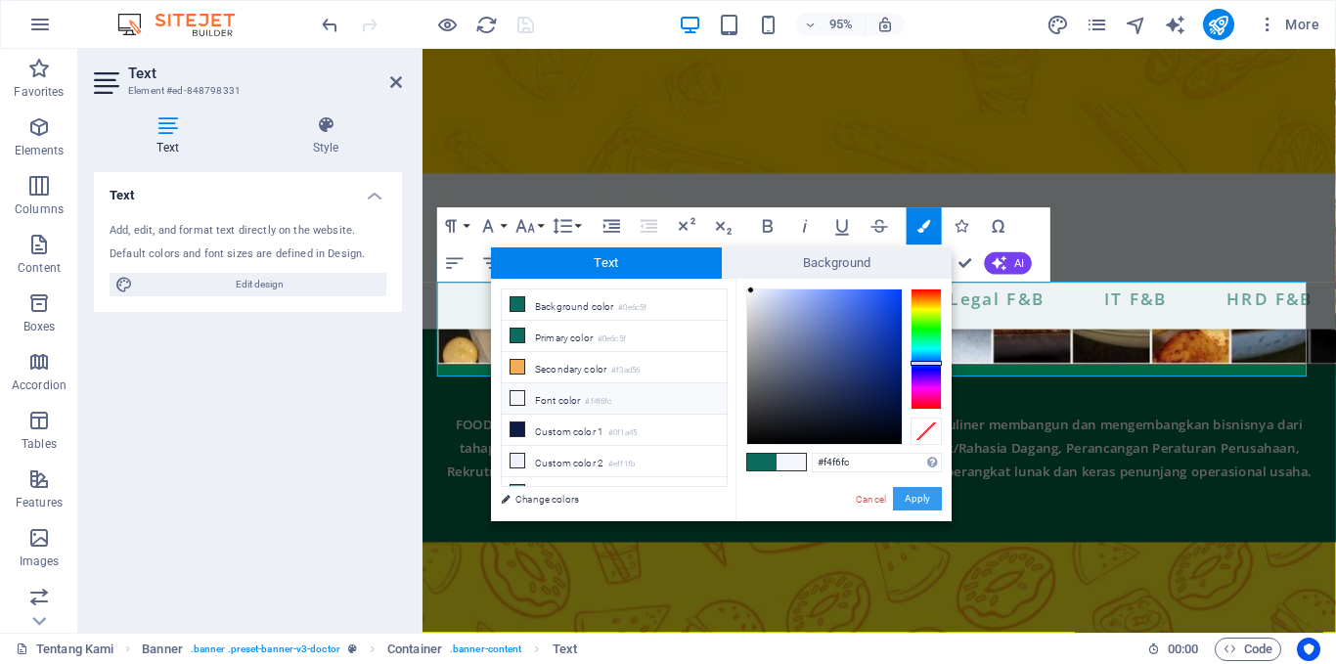
drag, startPoint x: 914, startPoint y: 515, endPoint x: 914, endPoint y: 499, distance: 15.7
click at [914, 499] on div "#f4f6fc Supported formats #0852ed rgb(8, 82, 237) rgba(8, 82, 237, 90%) hsv(221…" at bounding box center [844, 542] width 216 height 526
click at [914, 499] on button "Apply" at bounding box center [917, 498] width 49 height 23
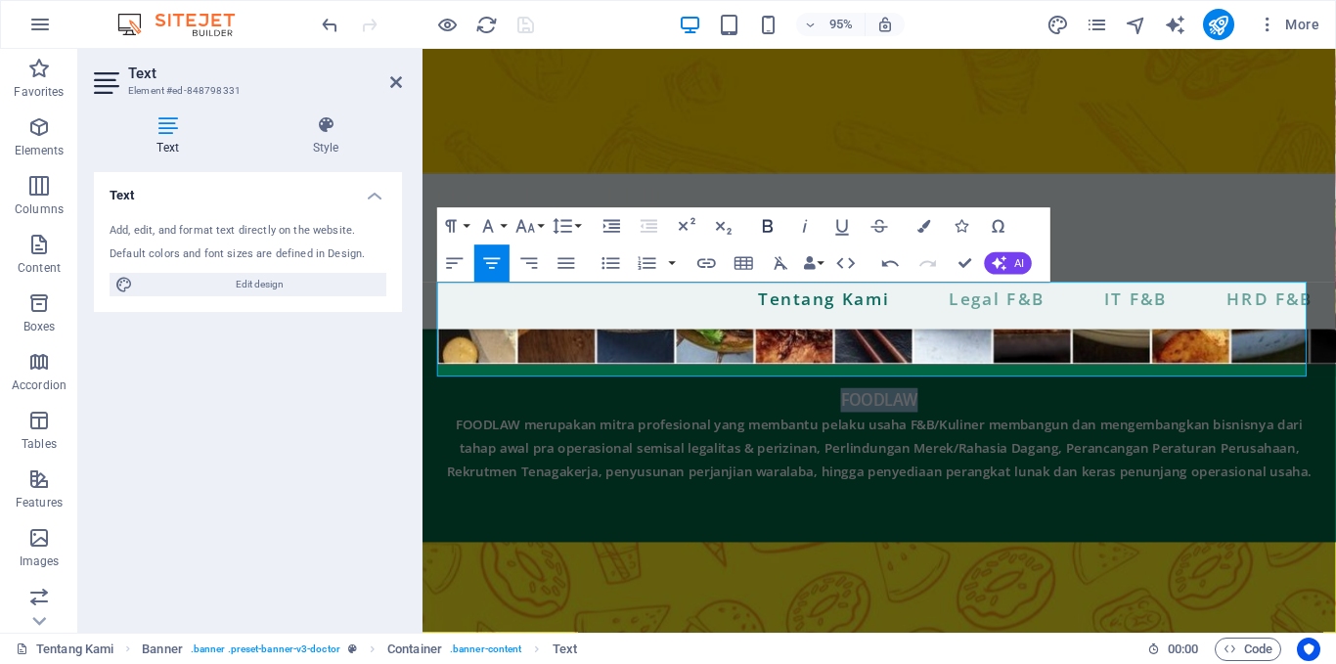
click at [767, 223] on icon "button" at bounding box center [768, 226] width 23 height 23
click at [535, 219] on icon "button" at bounding box center [526, 226] width 23 height 23
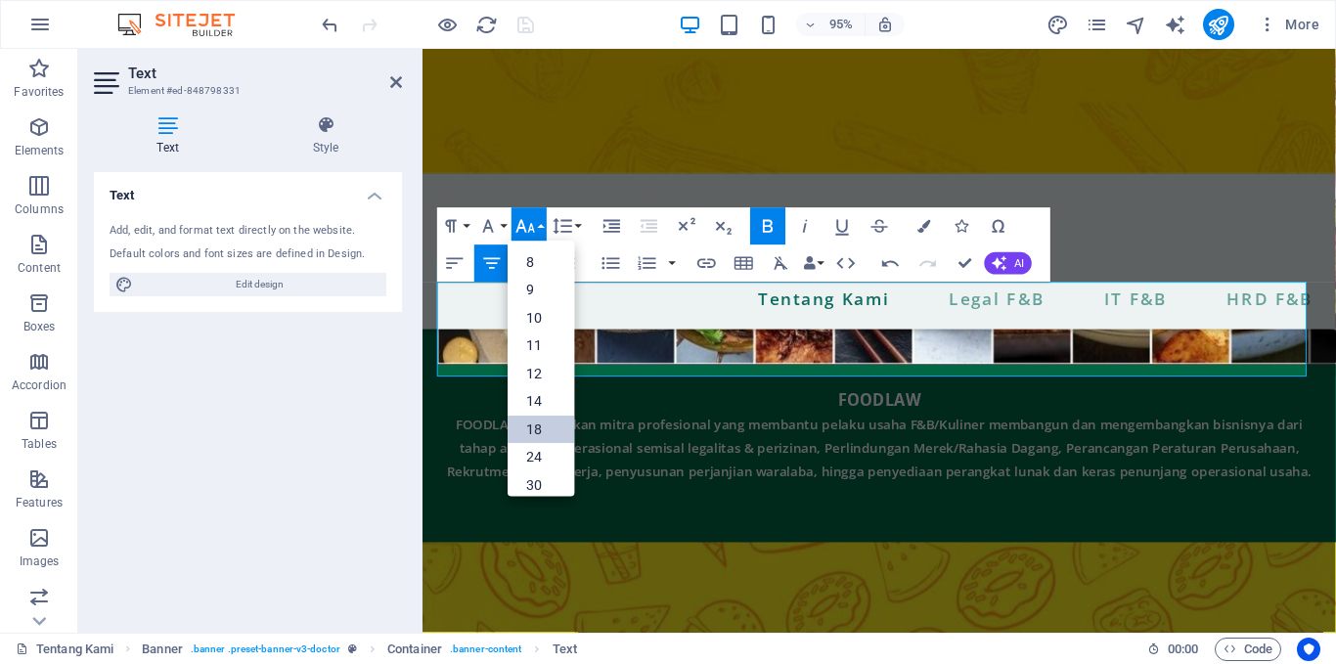
click at [536, 418] on link "18" at bounding box center [541, 431] width 67 height 28
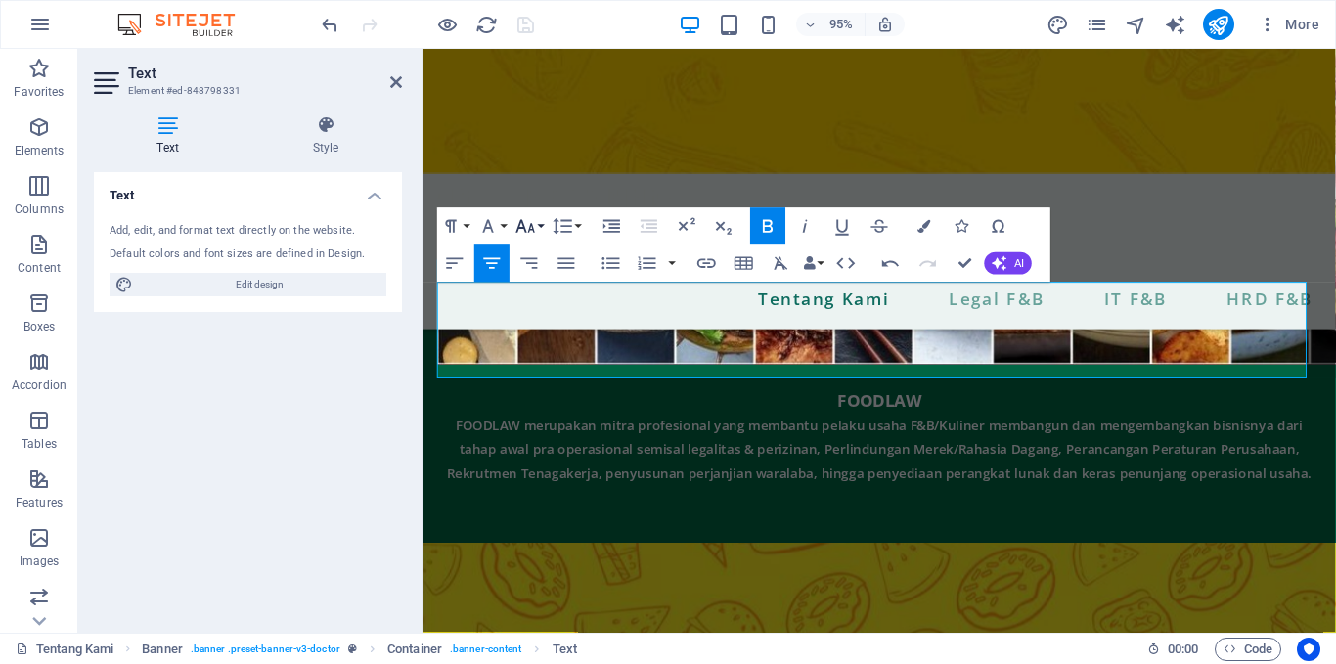
click at [540, 221] on button "Font Size" at bounding box center [529, 226] width 35 height 37
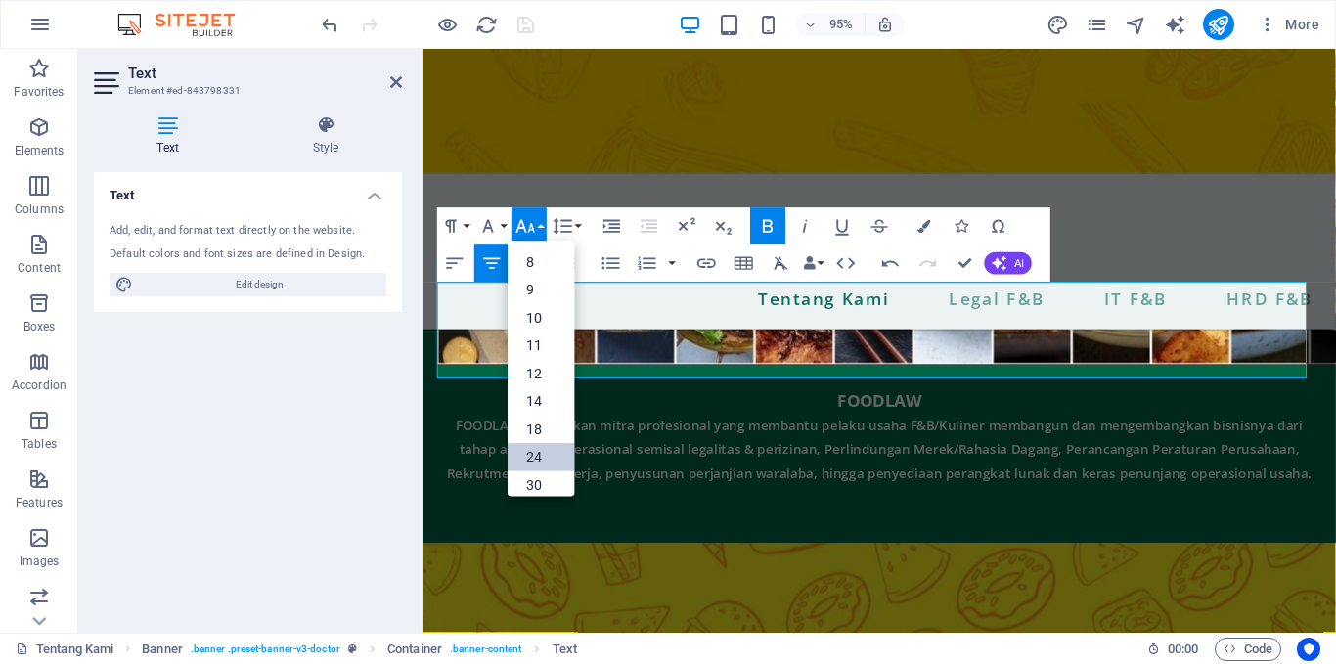
click at [540, 448] on link "24" at bounding box center [541, 458] width 67 height 28
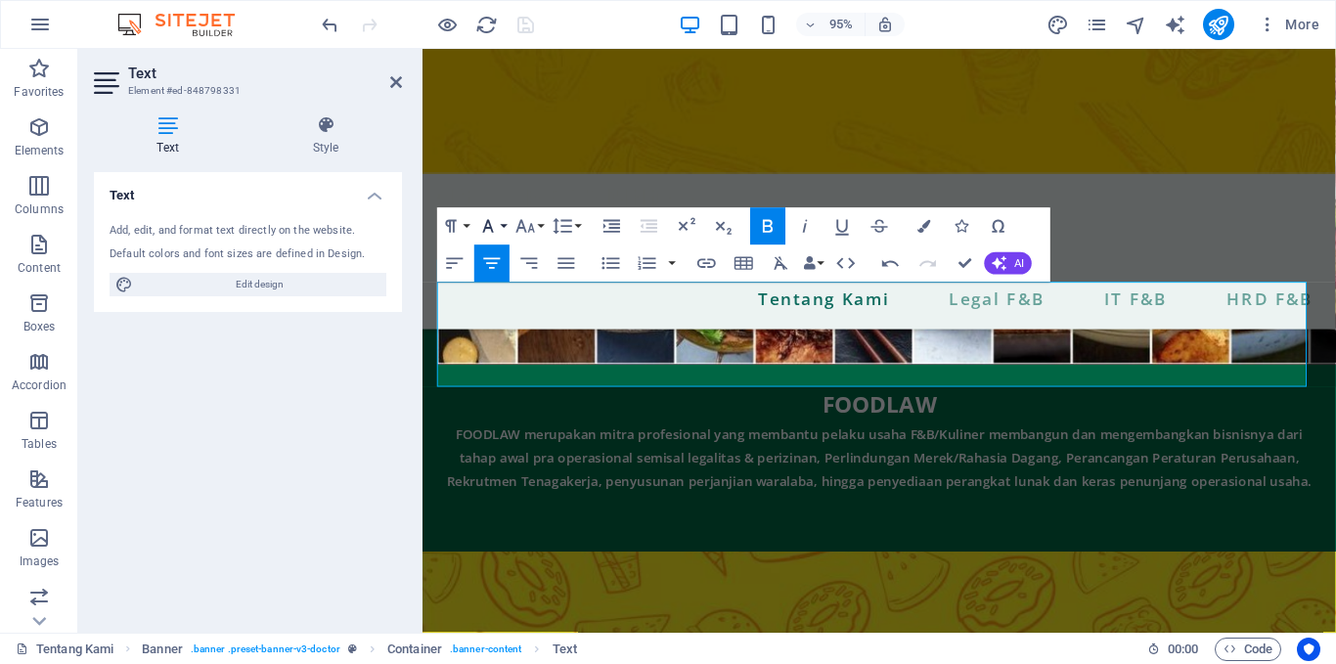
click at [507, 223] on button "Font Family" at bounding box center [492, 226] width 35 height 37
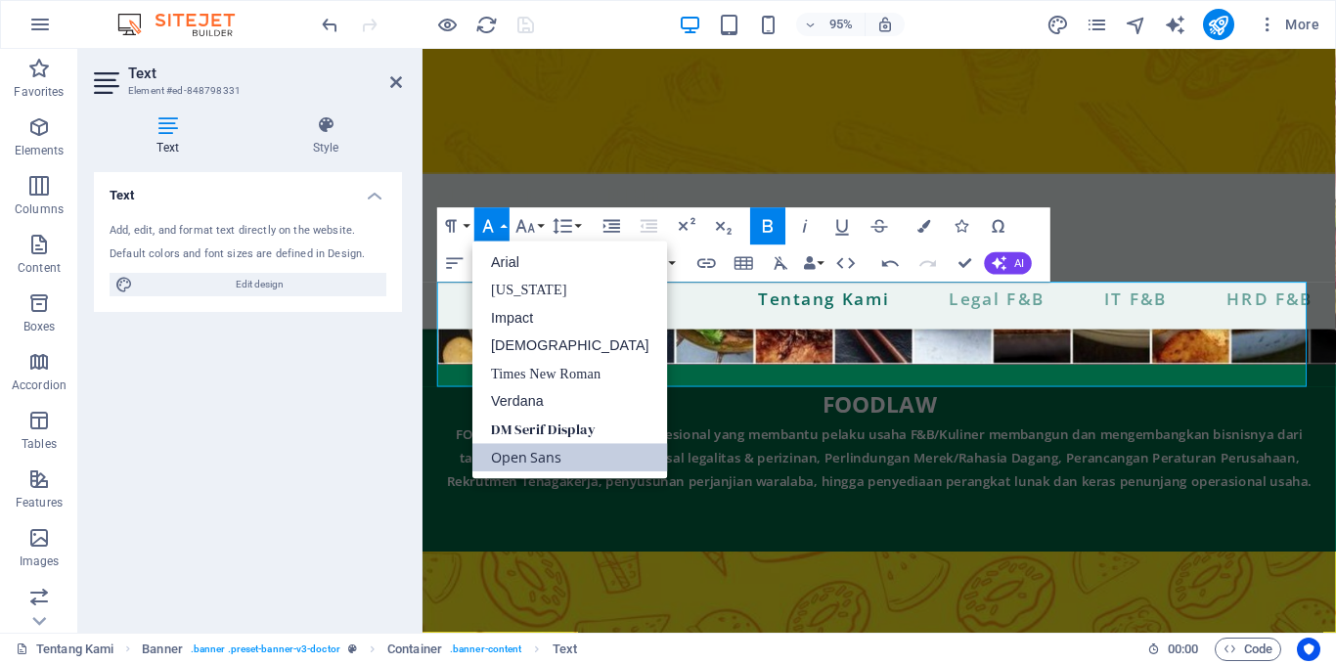
scroll to position [0, 0]
click at [541, 227] on button "Font Size" at bounding box center [529, 226] width 35 height 37
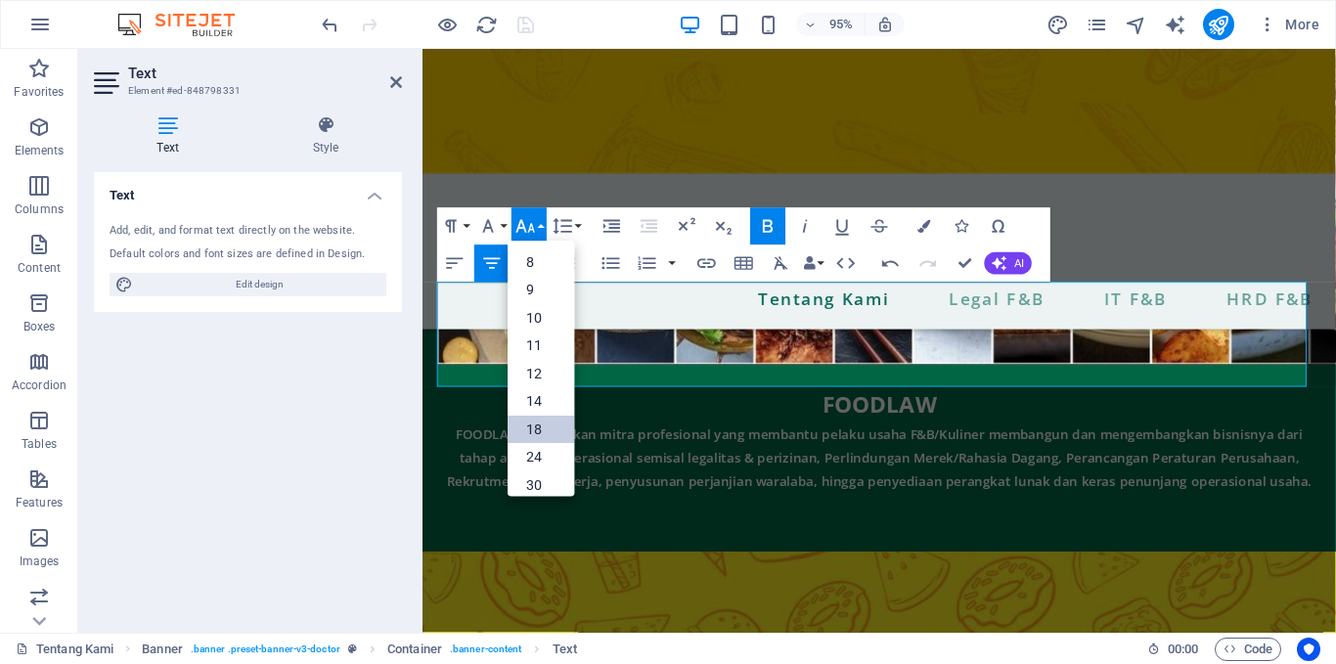
click at [542, 429] on link "18" at bounding box center [541, 431] width 67 height 28
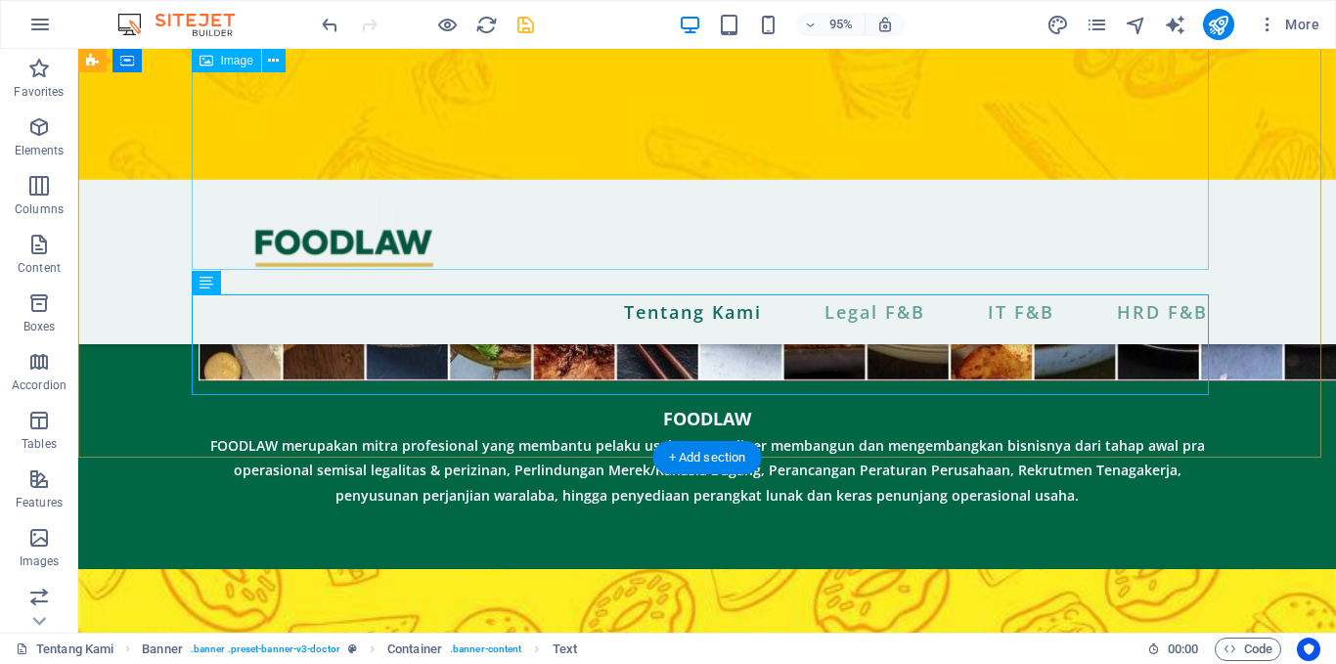
scroll to position [465, 0]
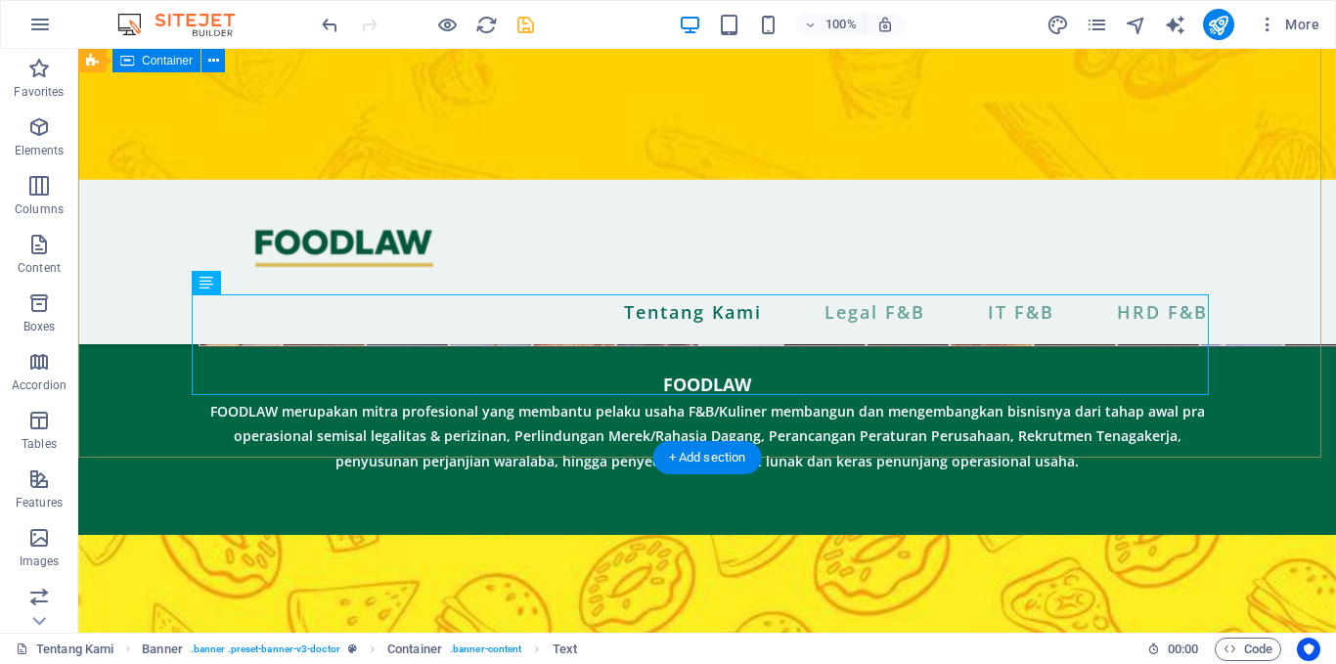
click at [1267, 405] on div "Legal, Digital, Profesional – Satu Atap untuk Bisnis FnB Banyak pelaku usaha fo…" at bounding box center [707, 59] width 1258 height 951
